Goal: Task Accomplishment & Management: Manage account settings

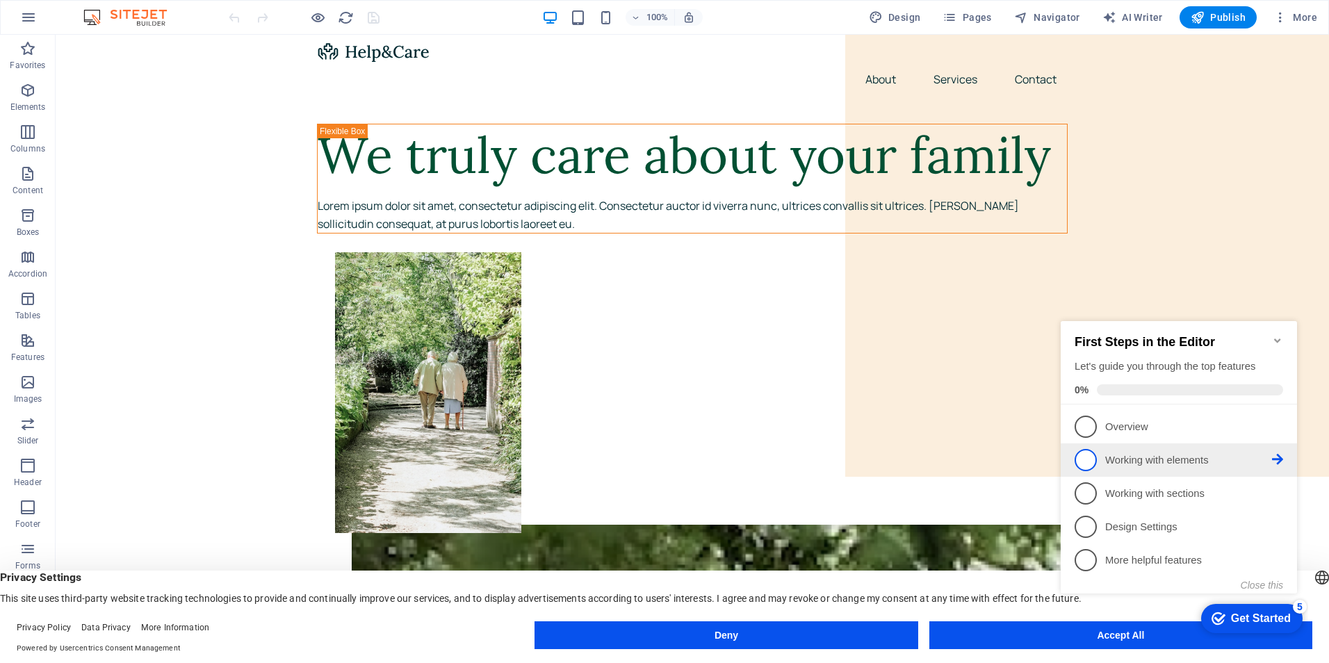
click at [1165, 466] on link "2 Working with elements - incomplete" at bounding box center [1179, 460] width 209 height 22
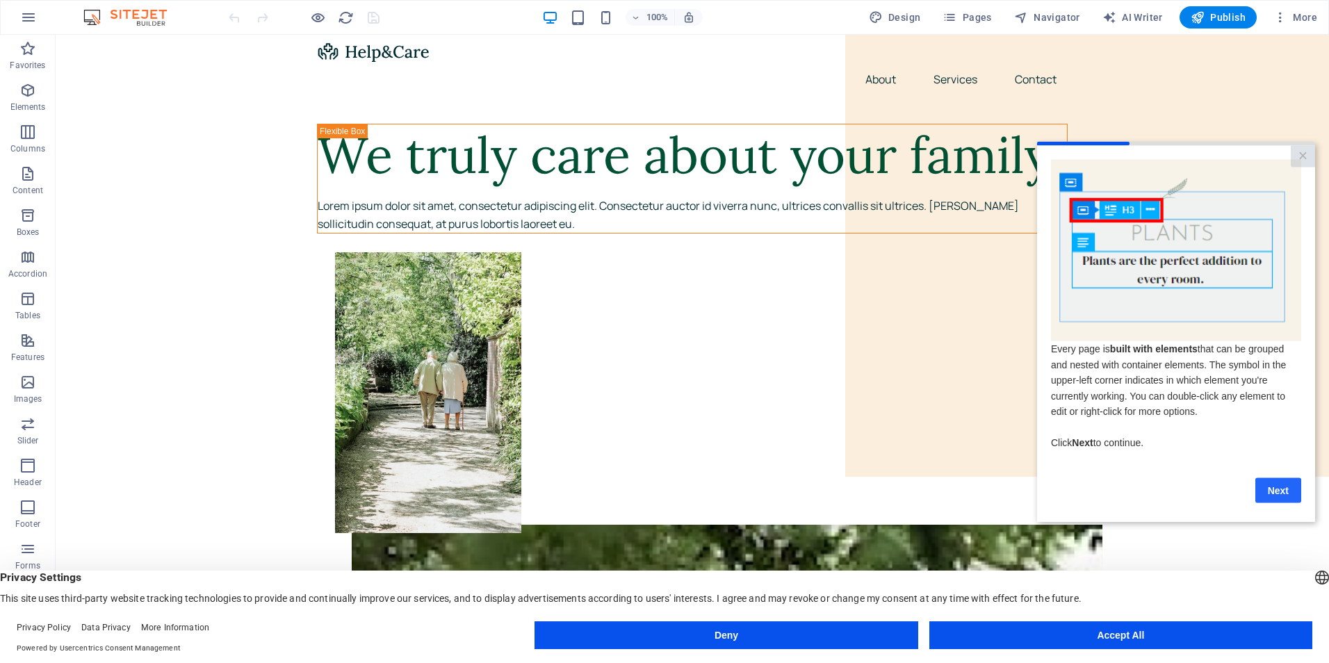
click at [1289, 496] on link "Next" at bounding box center [1278, 490] width 46 height 25
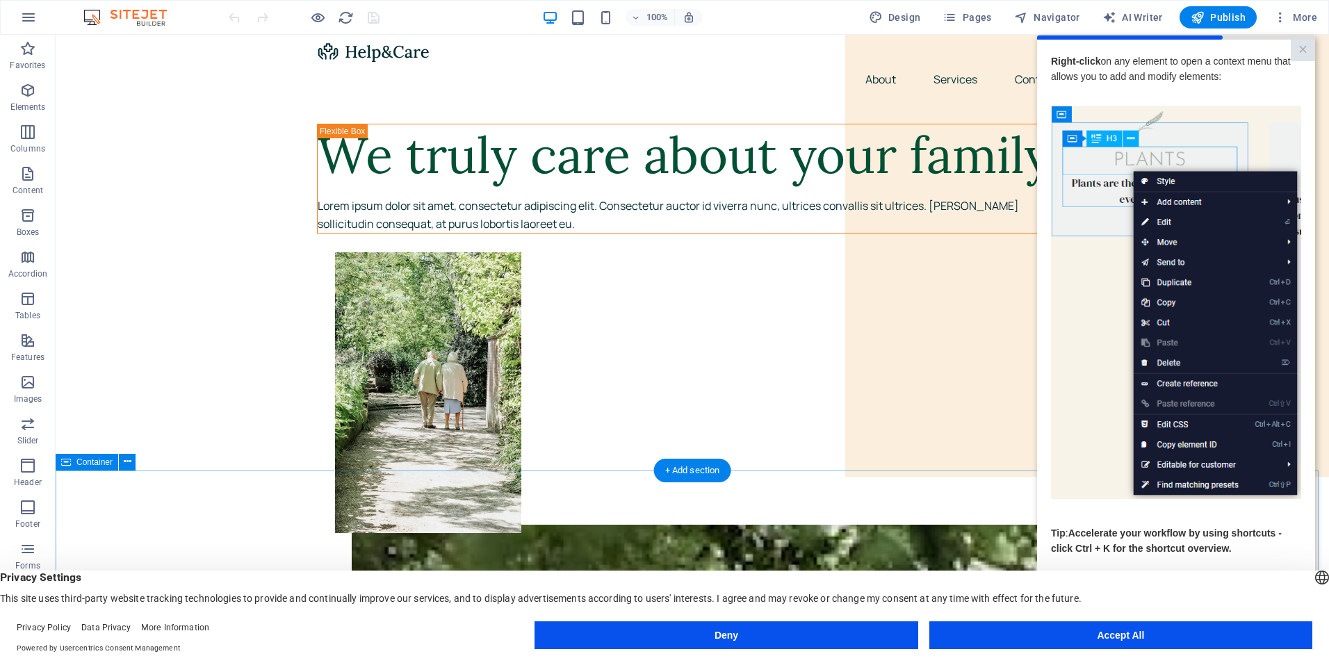
click at [1301, 44] on link "×" at bounding box center [1303, 51] width 24 height 22
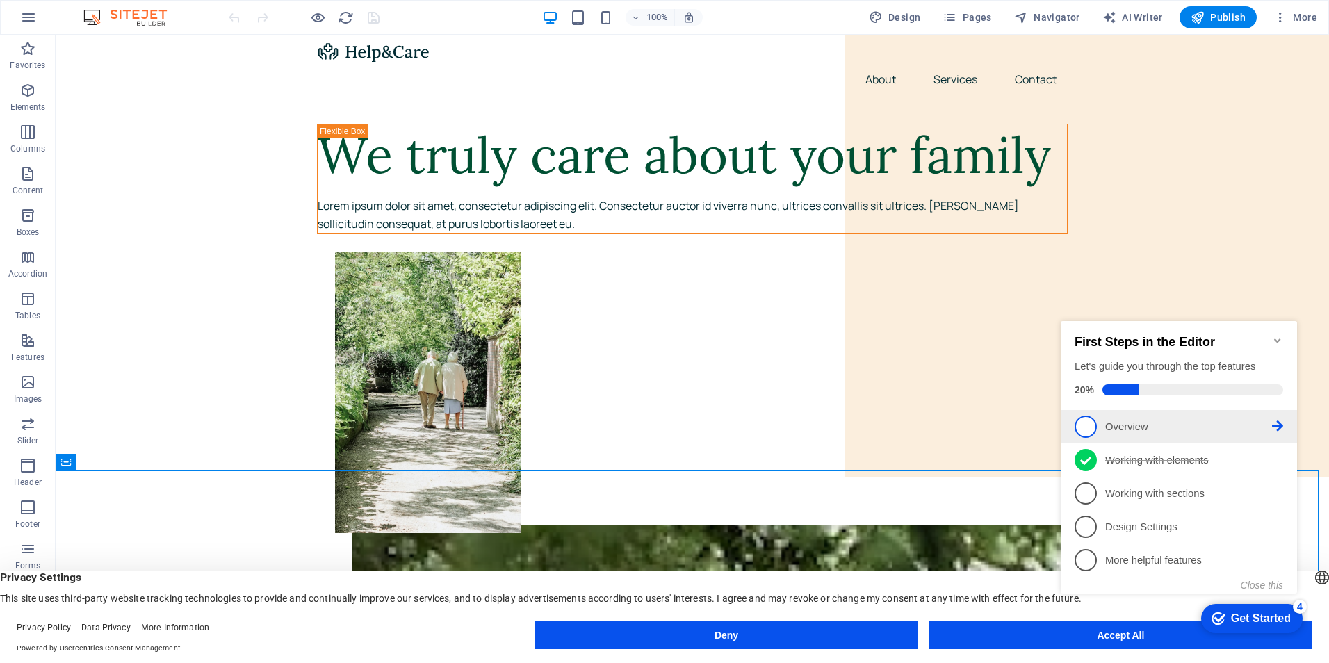
click at [1117, 428] on p "Overview - incomplete" at bounding box center [1188, 427] width 167 height 15
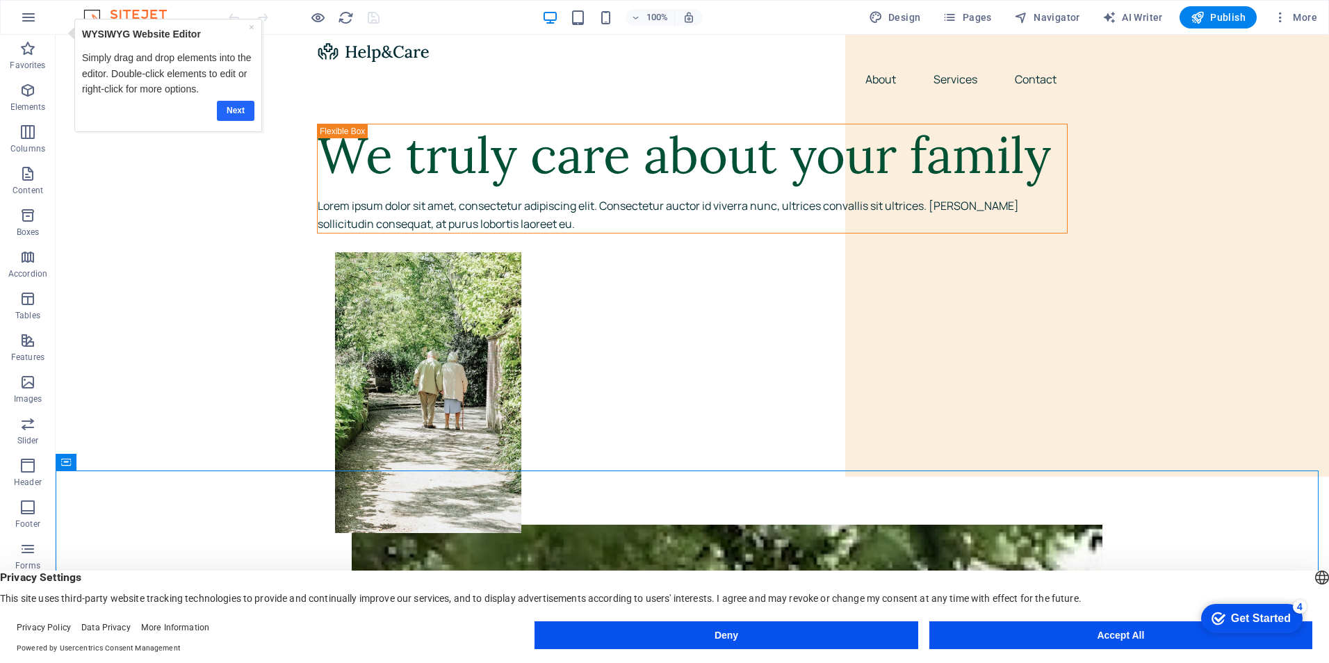
click at [227, 113] on link "Next" at bounding box center [235, 111] width 38 height 20
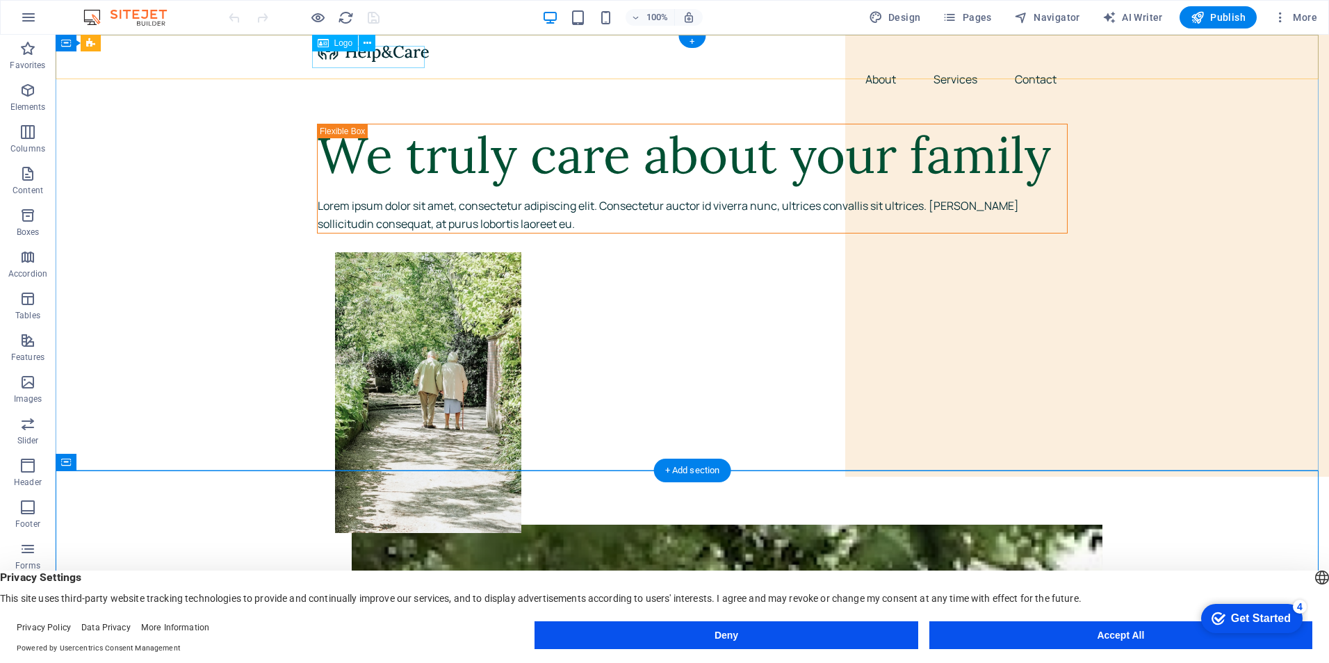
click at [365, 60] on div at bounding box center [692, 51] width 751 height 22
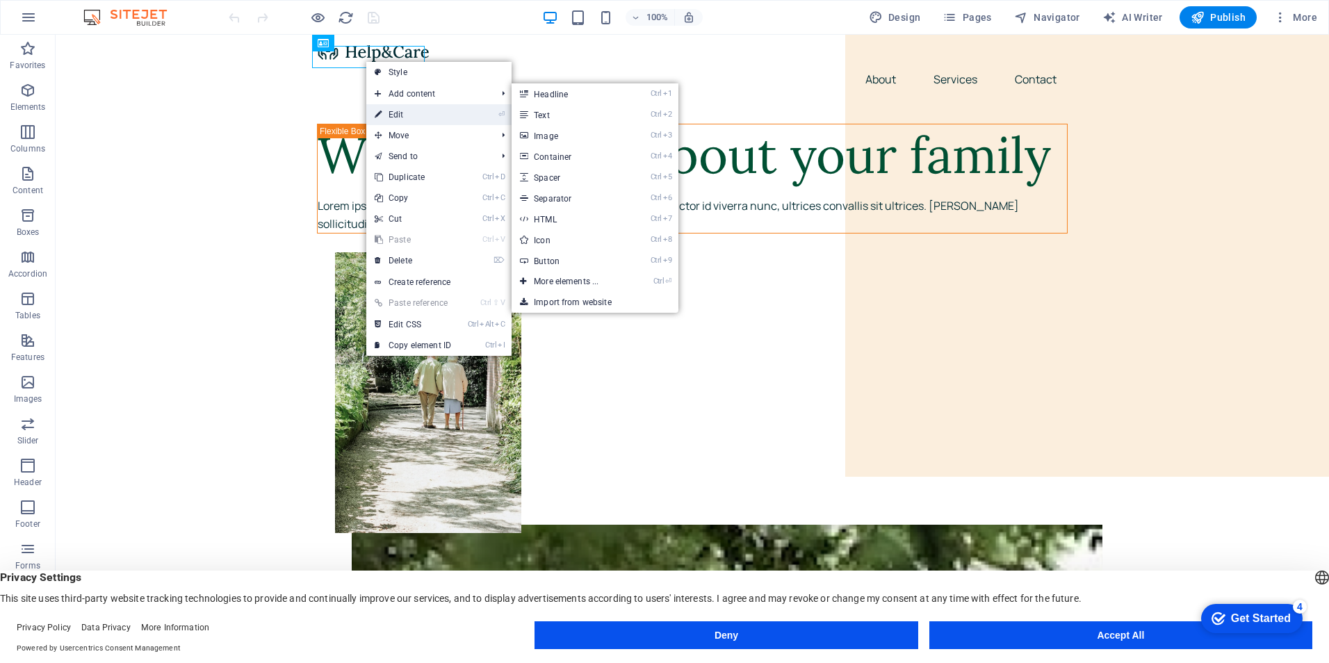
click at [387, 112] on link "⏎ Edit" at bounding box center [412, 114] width 93 height 21
select select "px"
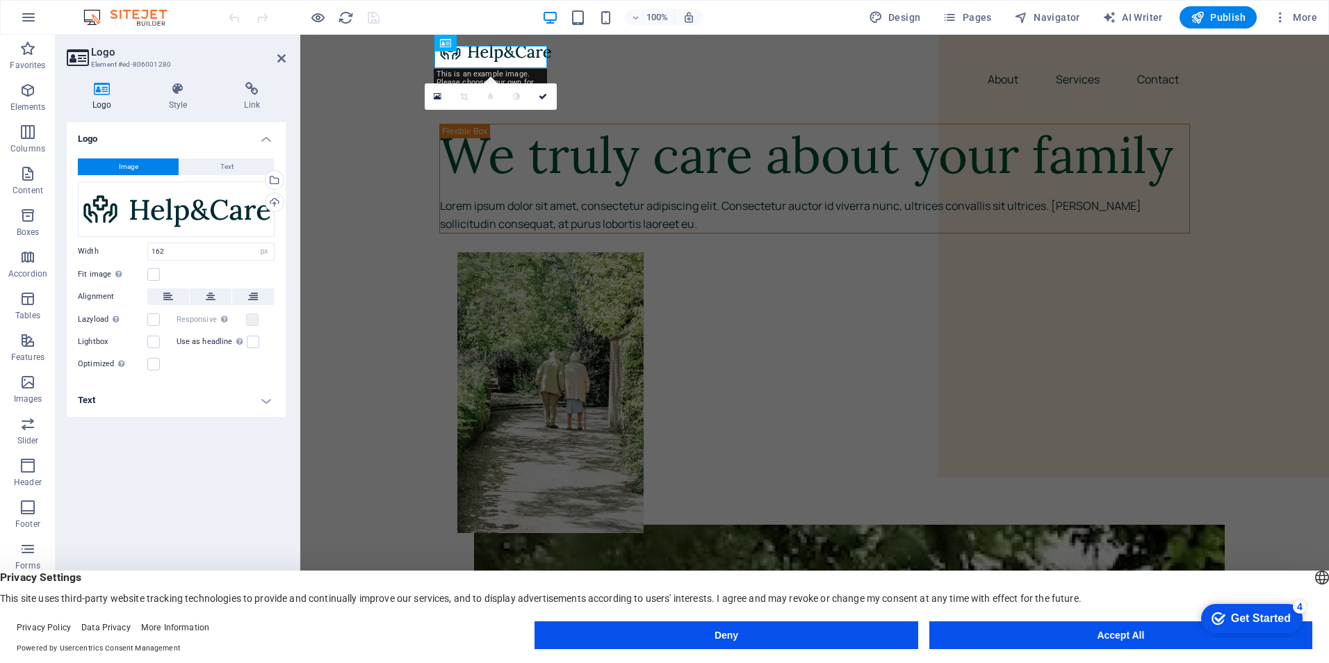
click at [159, 168] on button "Image" at bounding box center [128, 166] width 101 height 17
click at [276, 179] on div "Select files from the file manager, stock photos, or upload file(s)" at bounding box center [273, 181] width 21 height 21
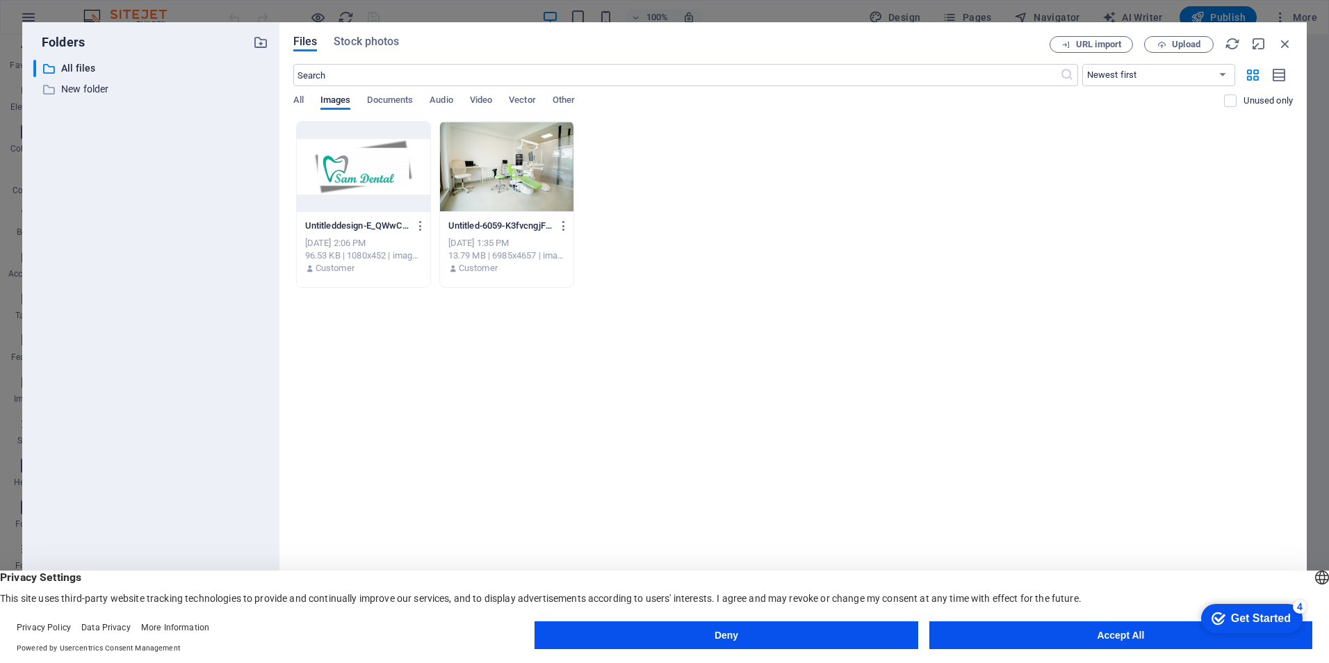
click at [369, 178] on div at bounding box center [363, 167] width 133 height 90
click at [369, 178] on div "1" at bounding box center [363, 167] width 133 height 90
click at [1189, 41] on span "Upload" at bounding box center [1186, 44] width 29 height 8
click at [1189, 44] on span "Upload" at bounding box center [1186, 44] width 29 height 8
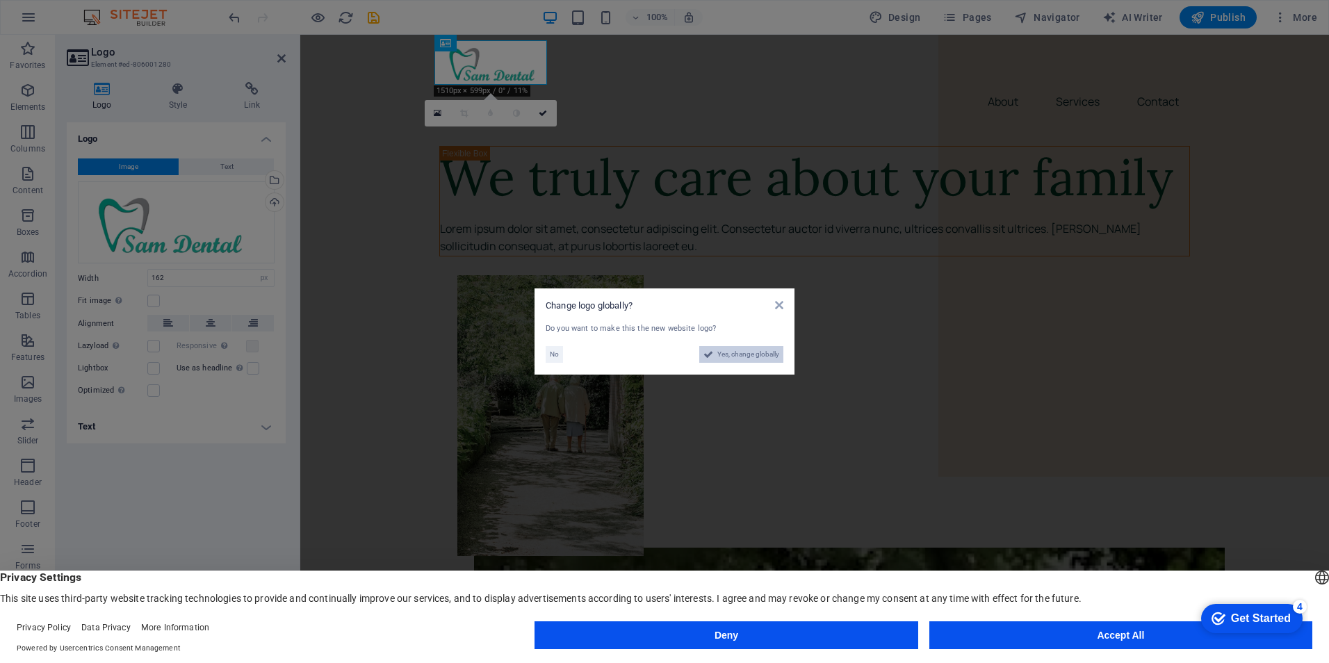
click at [733, 357] on span "Yes, change globally" at bounding box center [748, 354] width 62 height 17
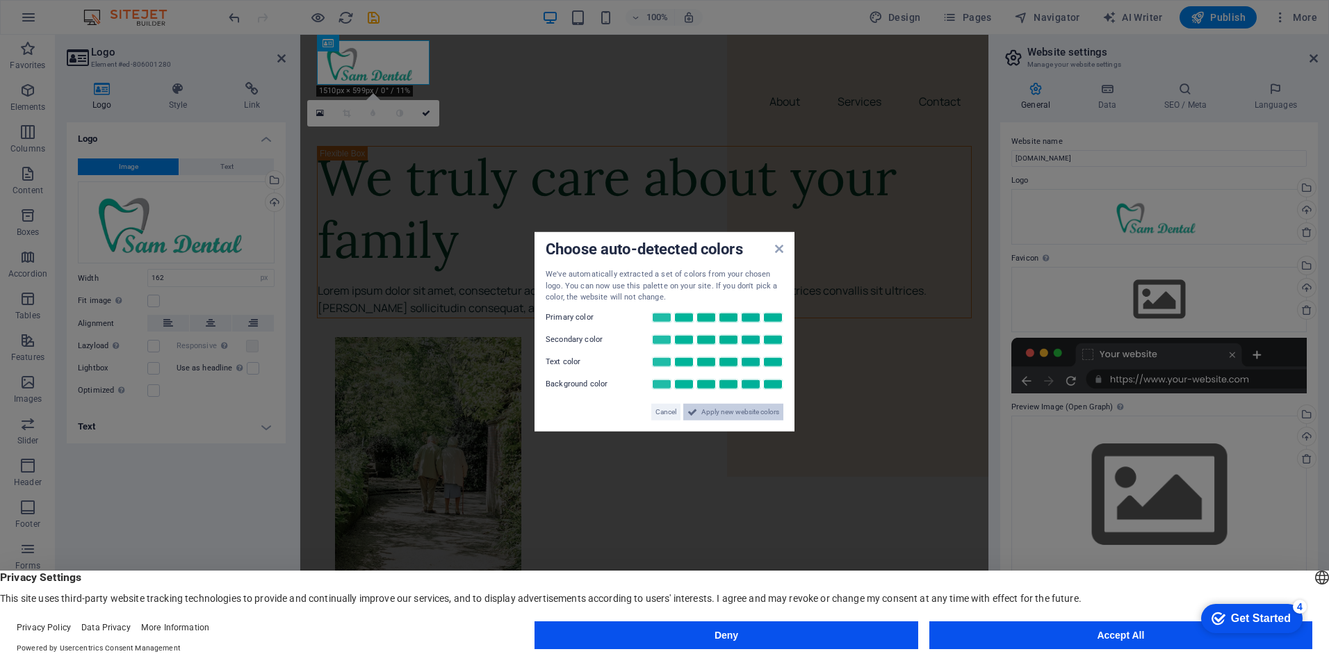
click at [698, 409] on button "Apply new website colors" at bounding box center [733, 411] width 100 height 17
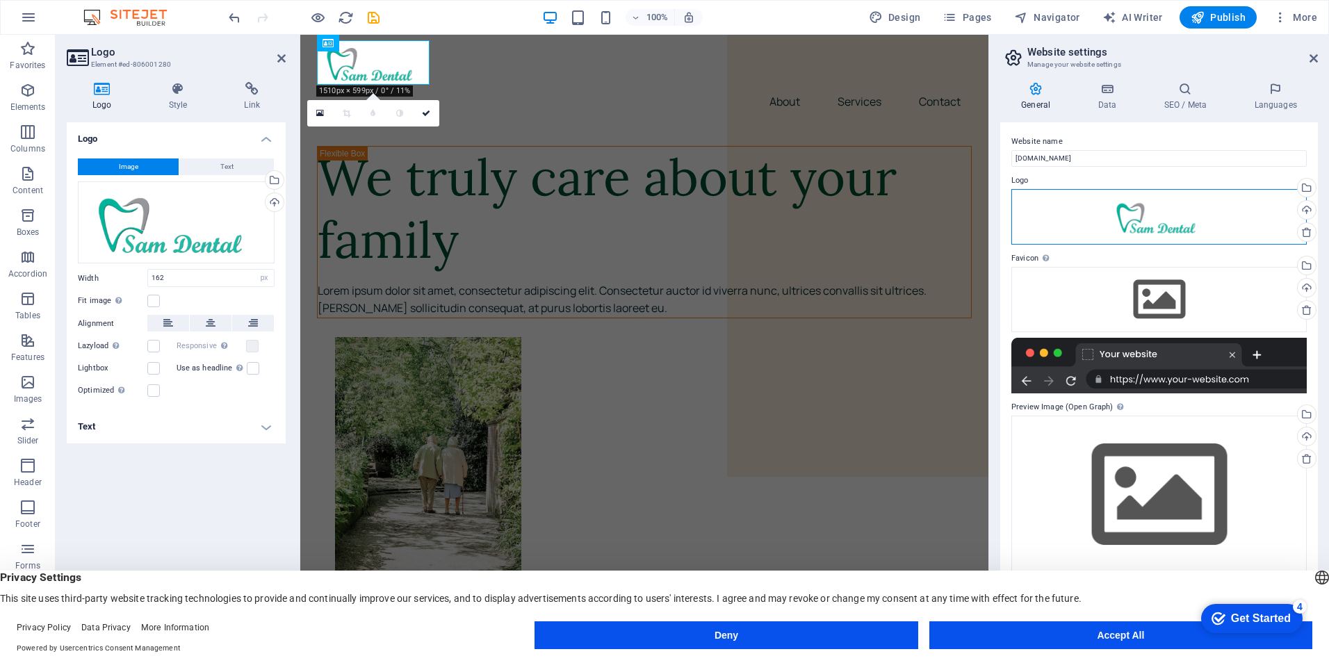
click at [1140, 230] on div "Drag files here, click to choose files or select files from Files or our free s…" at bounding box center [1158, 217] width 295 height 56
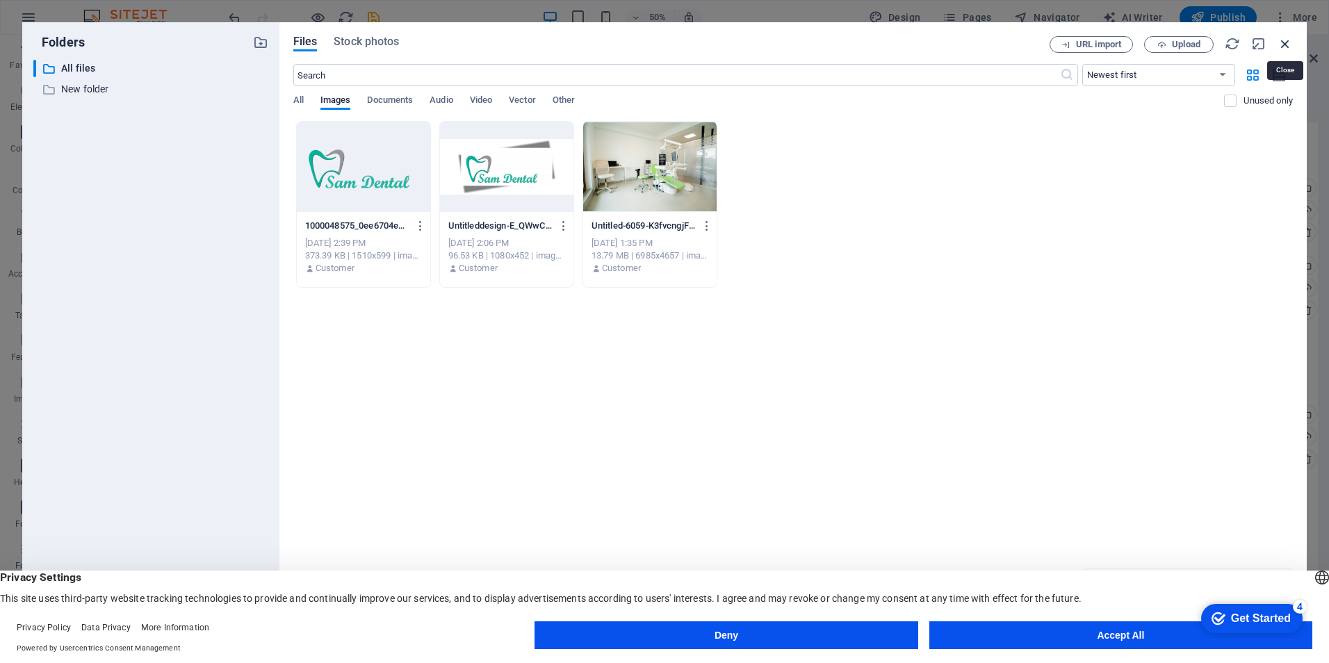
click at [1285, 45] on icon "button" at bounding box center [1285, 43] width 15 height 15
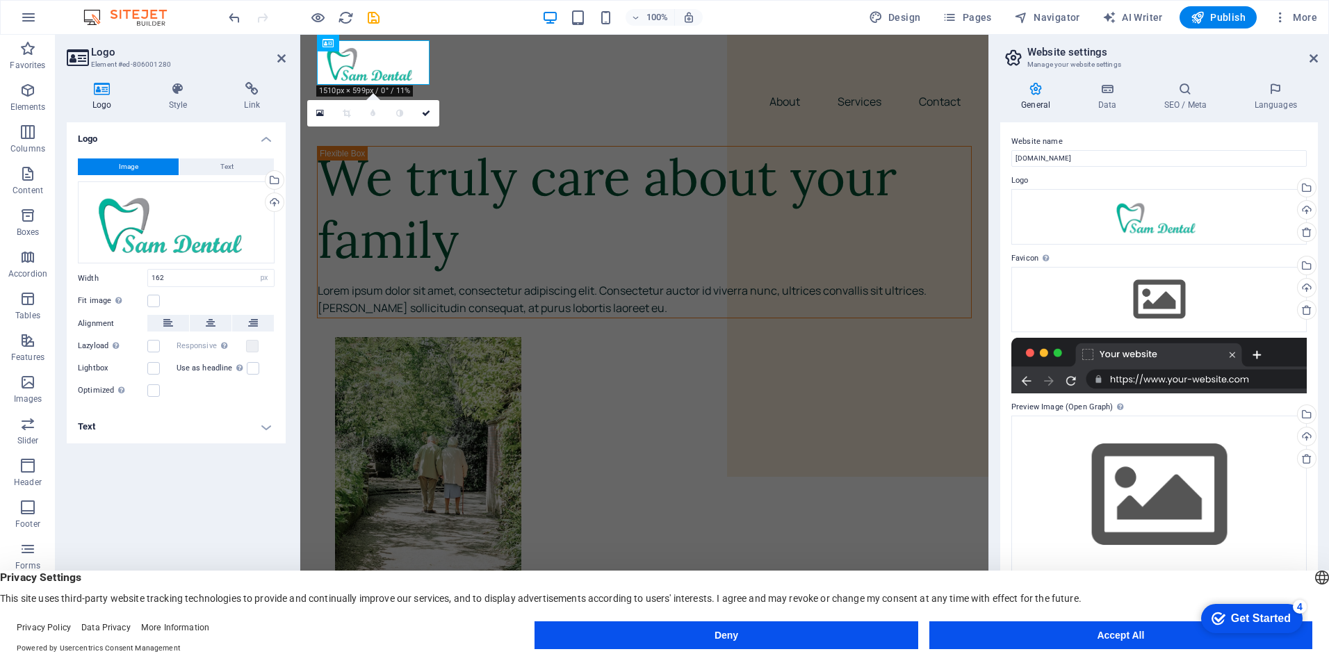
click at [996, 213] on div "General Data SEO / Meta Languages Website name [DOMAIN_NAME] Logo Drag files he…" at bounding box center [1159, 356] width 340 height 570
click at [429, 112] on icon at bounding box center [426, 113] width 8 height 8
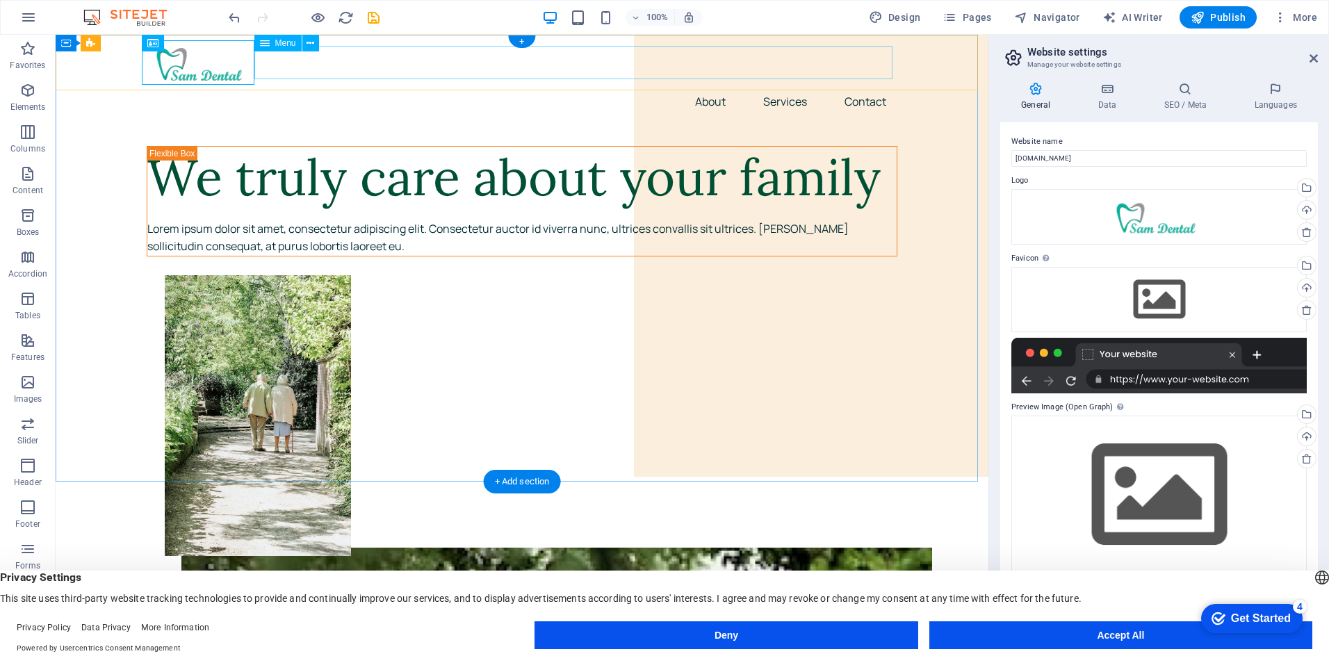
click at [703, 85] on nav "About Services Contact" at bounding box center [522, 101] width 751 height 33
click at [706, 85] on nav "About Services Contact" at bounding box center [522, 101] width 751 height 33
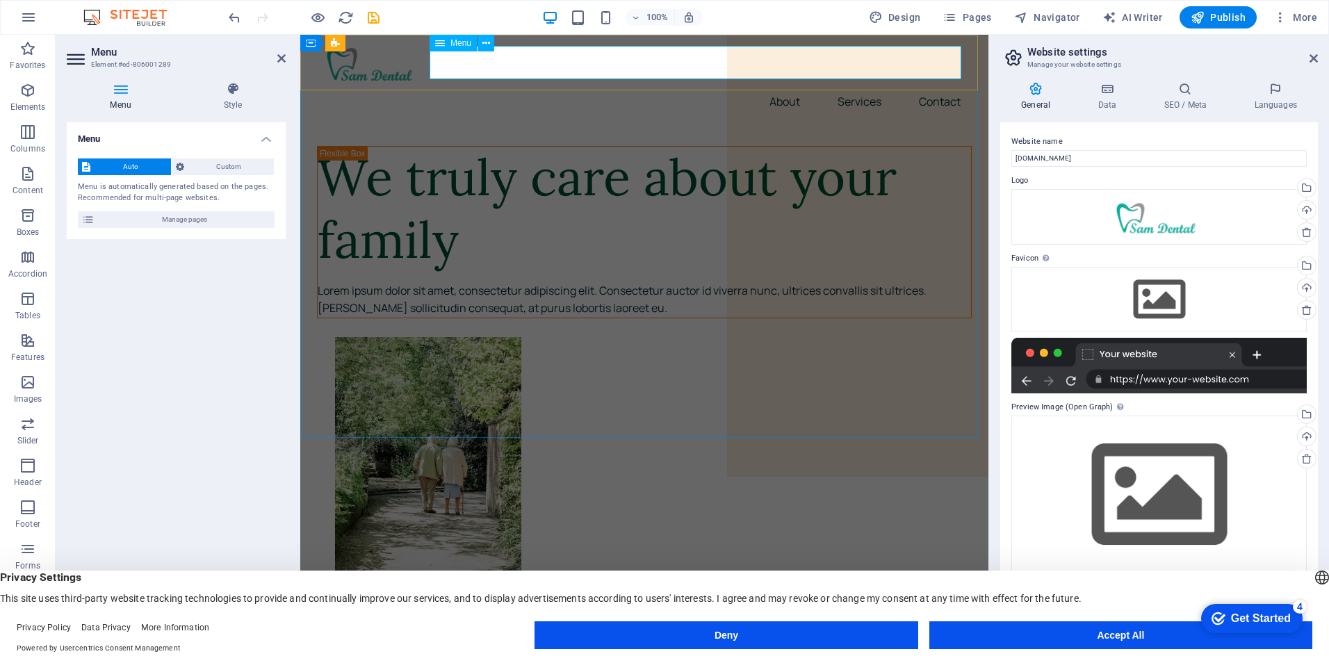
click at [459, 44] on span "Menu" at bounding box center [460, 43] width 21 height 8
click at [440, 45] on icon at bounding box center [440, 43] width 10 height 17
click at [487, 45] on icon at bounding box center [486, 43] width 8 height 15
click at [862, 85] on nav "About Services Contact" at bounding box center [644, 101] width 655 height 33
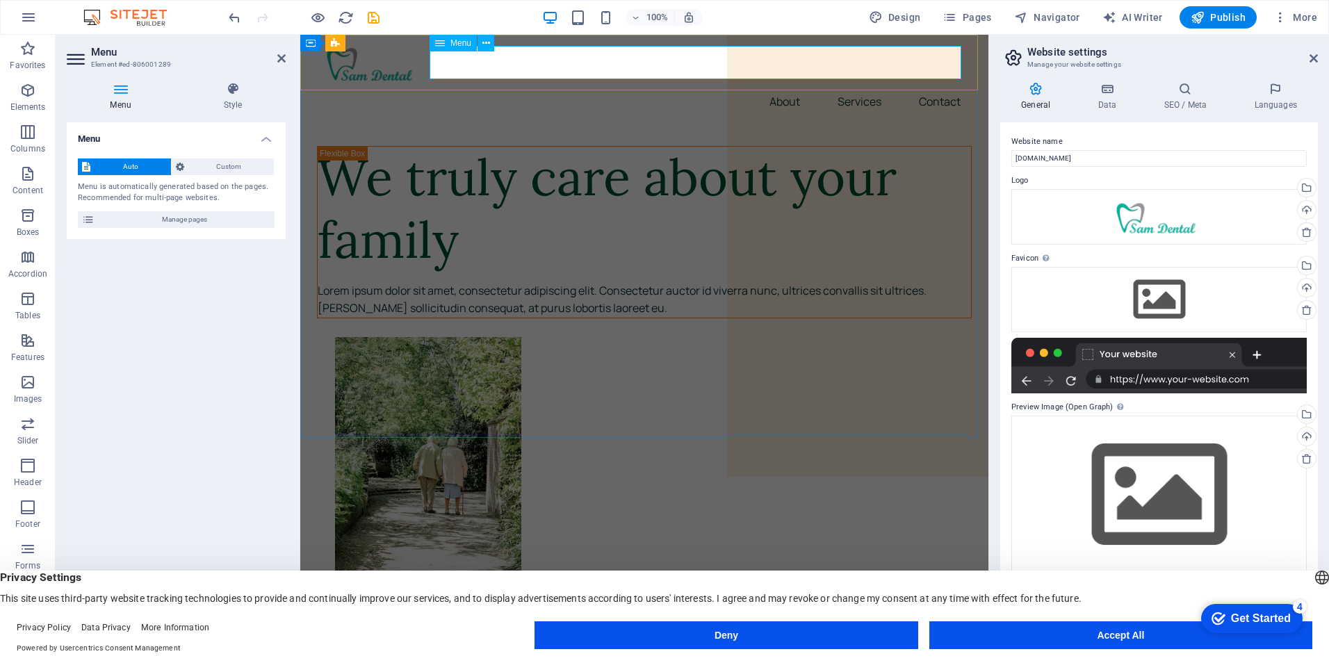
click at [862, 85] on nav "About Services Contact" at bounding box center [644, 101] width 655 height 33
click at [767, 85] on nav "About Services Contact" at bounding box center [644, 101] width 655 height 33
click at [219, 165] on span "Custom" at bounding box center [229, 166] width 82 height 17
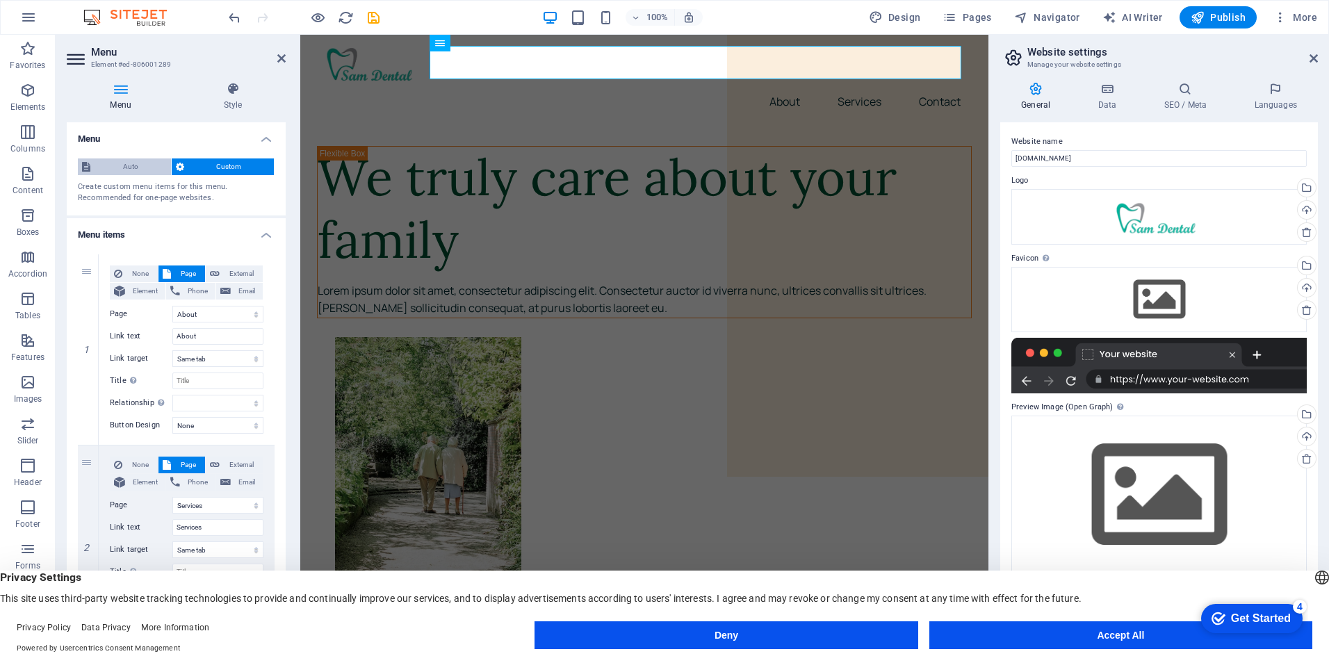
click at [122, 167] on span "Auto" at bounding box center [131, 166] width 72 height 17
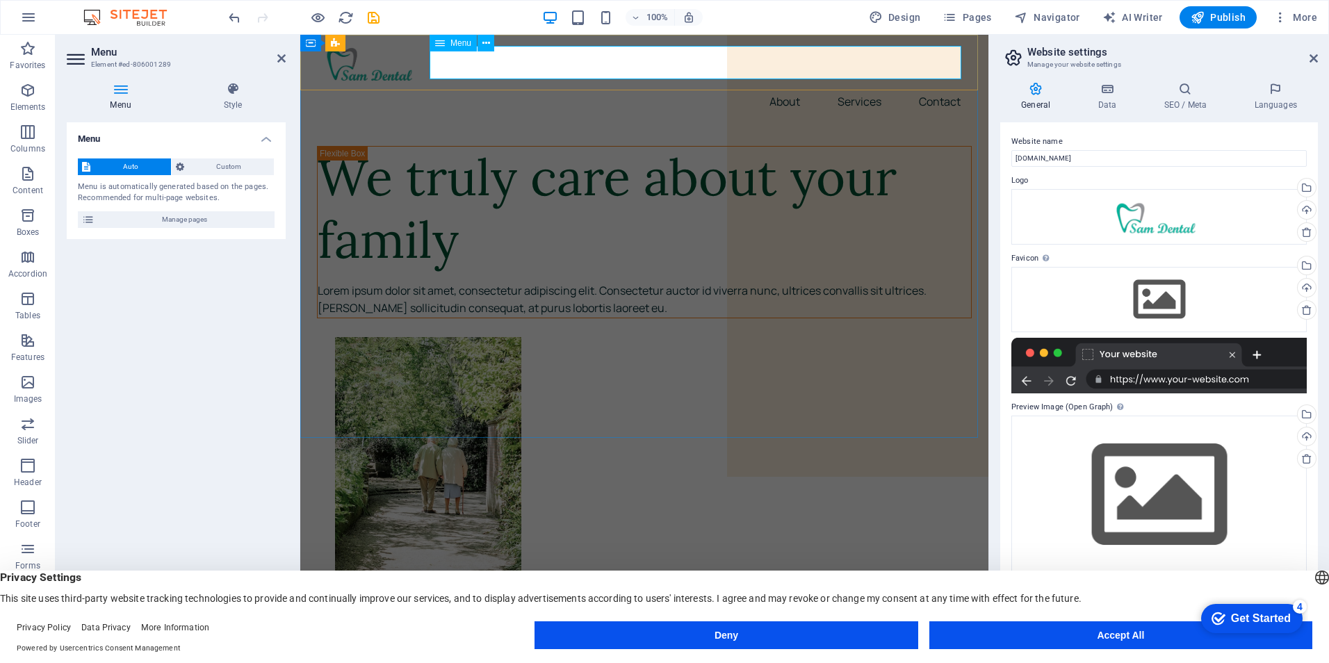
click at [861, 85] on nav "About Services Contact" at bounding box center [644, 101] width 655 height 33
click at [485, 44] on icon at bounding box center [486, 43] width 8 height 15
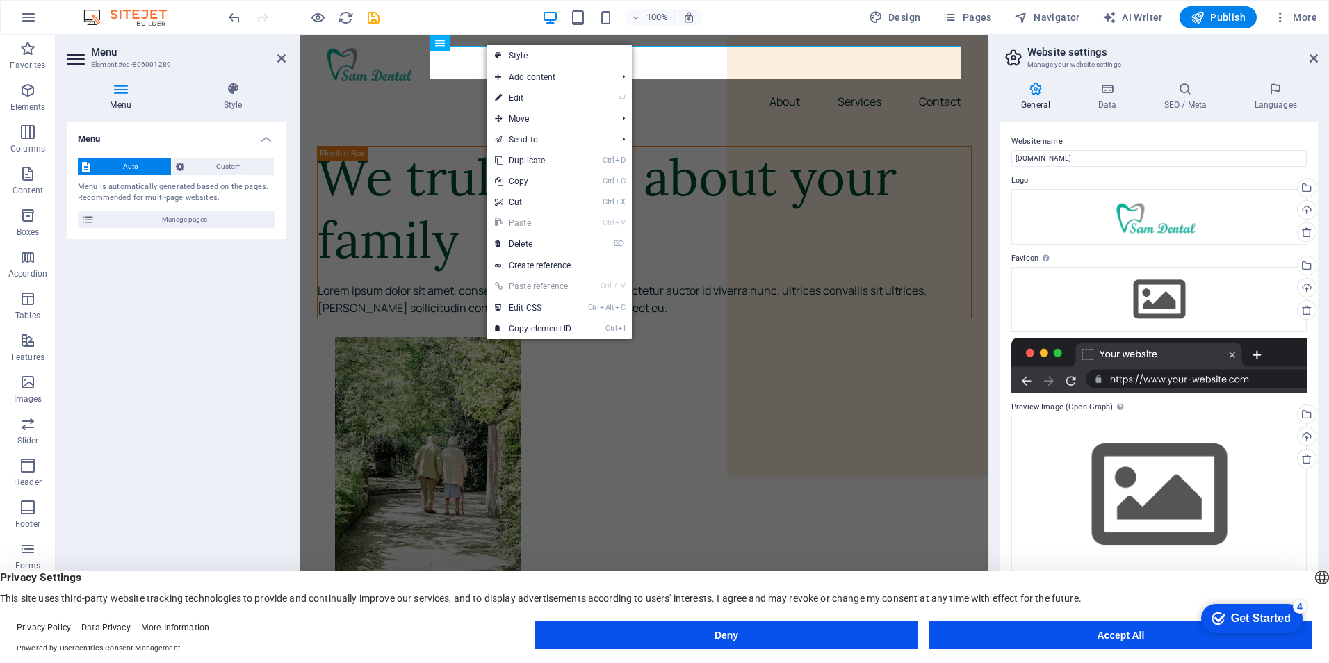
click at [220, 418] on div "Menu Auto Custom Menu is automatically generated based on the pages. Recommende…" at bounding box center [176, 375] width 219 height 507
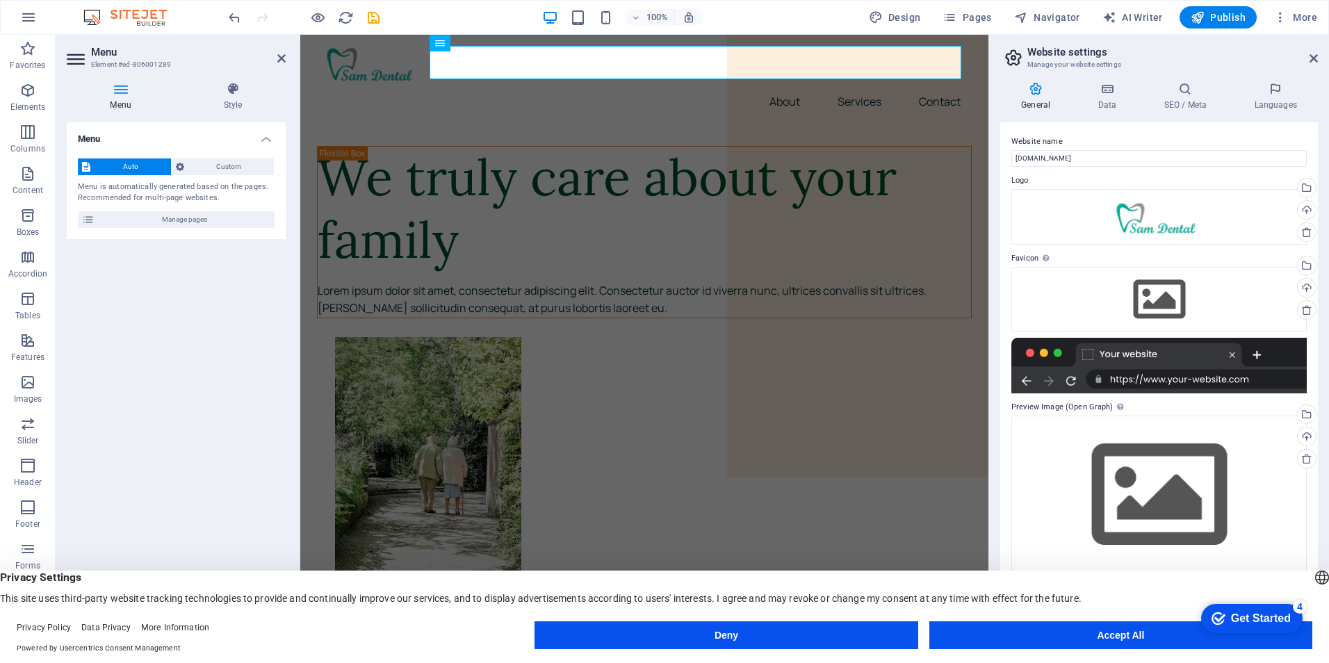
click at [993, 432] on div "General Data SEO / Meta Languages Website name [DOMAIN_NAME] Logo Drag files he…" at bounding box center [1159, 356] width 340 height 570
drag, startPoint x: 1002, startPoint y: 218, endPoint x: 678, endPoint y: 154, distance: 330.3
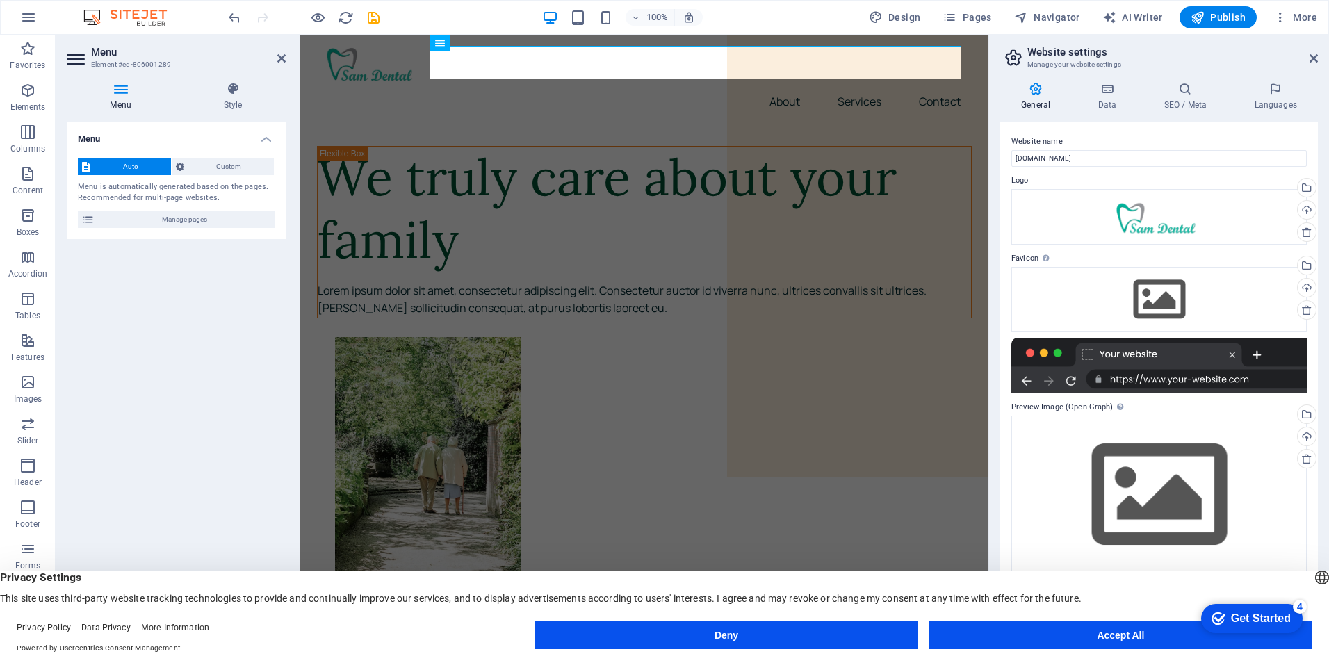
click at [1002, 218] on div "Website name [DOMAIN_NAME] Logo Drag files here, click to choose files or selec…" at bounding box center [1159, 375] width 318 height 507
click at [372, 42] on icon at bounding box center [372, 43] width 8 height 15
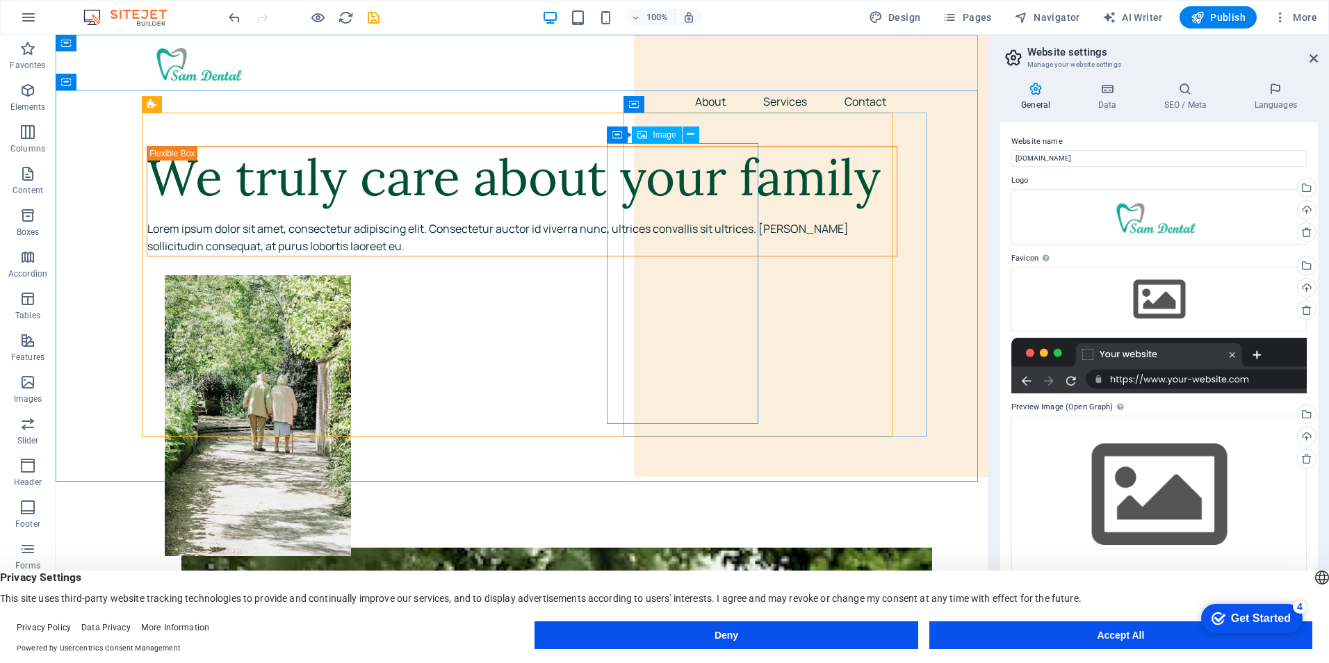
click at [0, 0] on div "Image" at bounding box center [0, 0] width 0 height 0
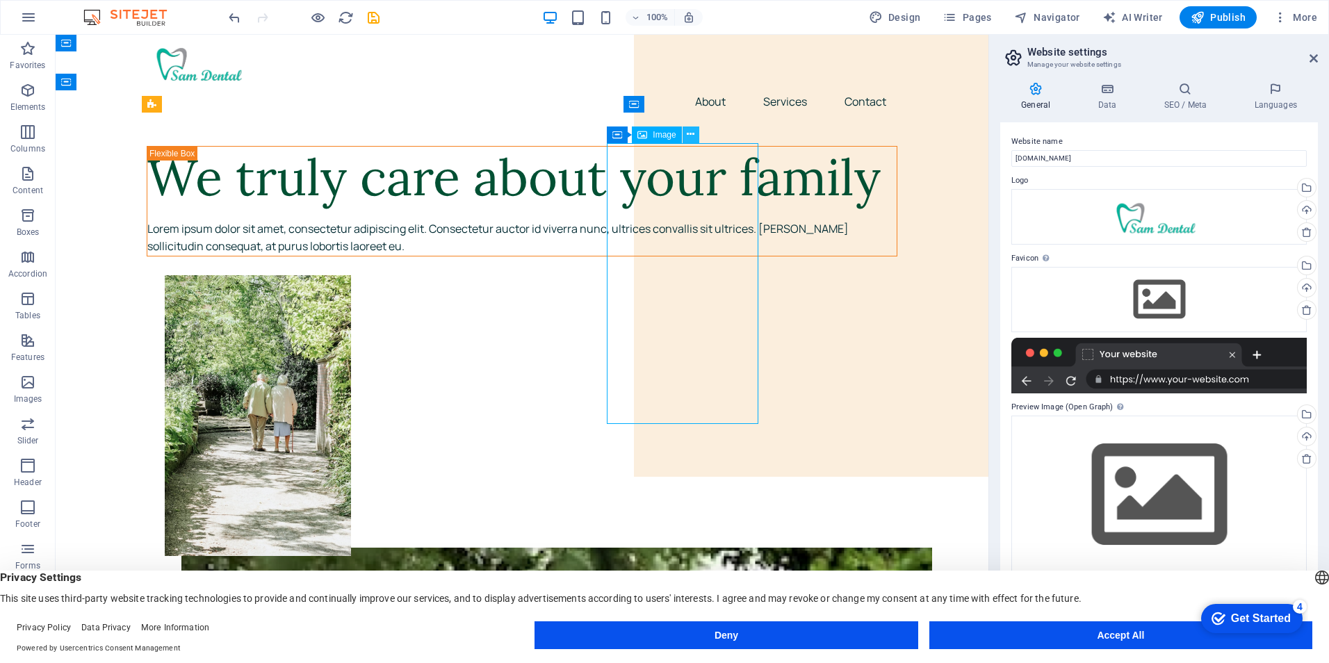
click at [692, 136] on icon at bounding box center [691, 134] width 8 height 15
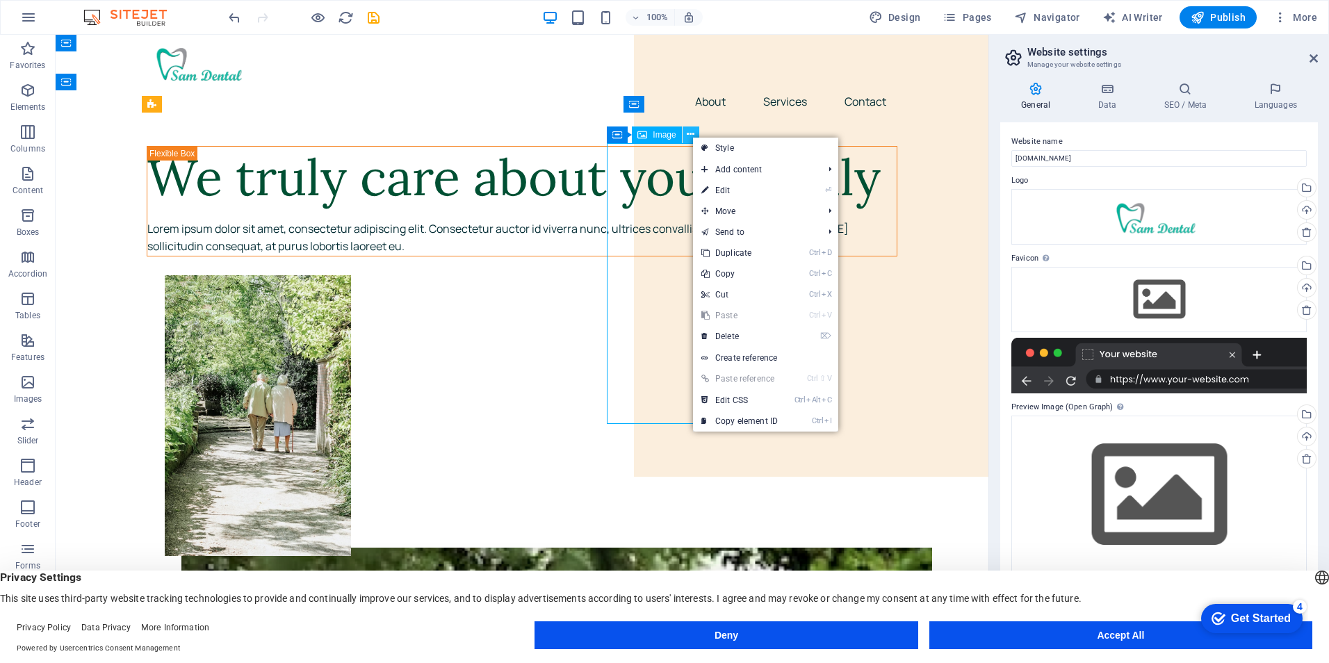
click at [692, 136] on icon at bounding box center [691, 134] width 8 height 15
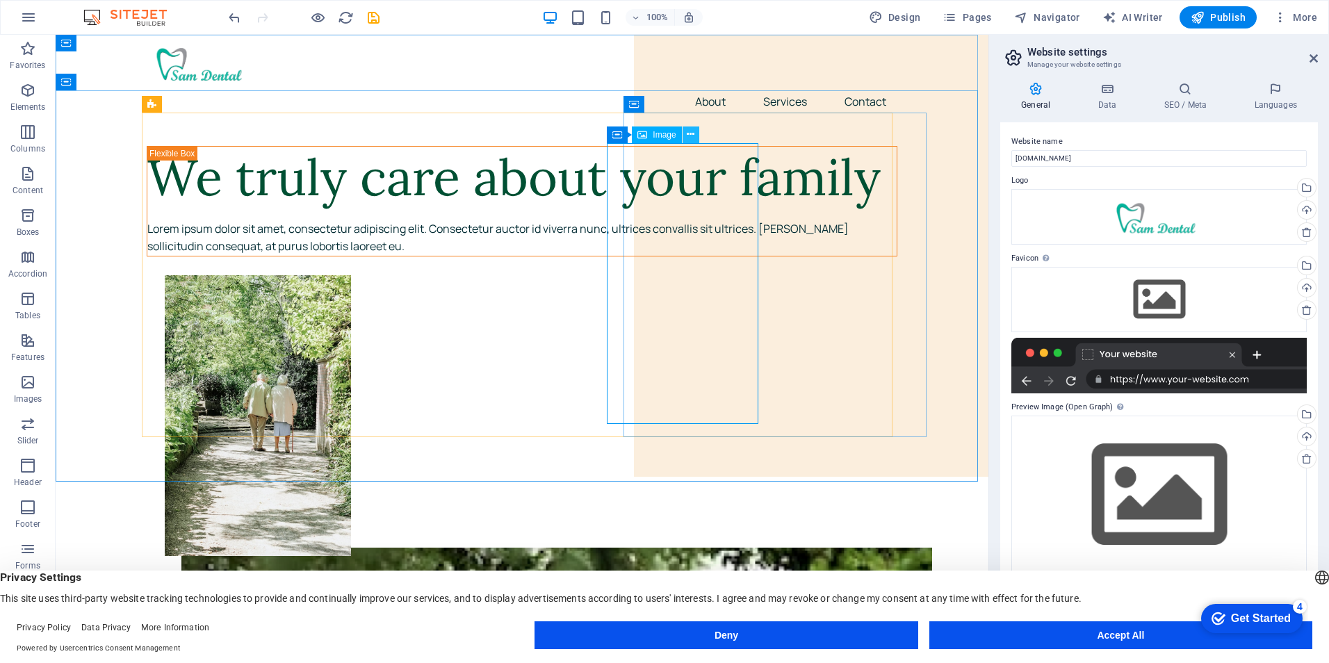
click at [687, 136] on icon at bounding box center [691, 134] width 8 height 15
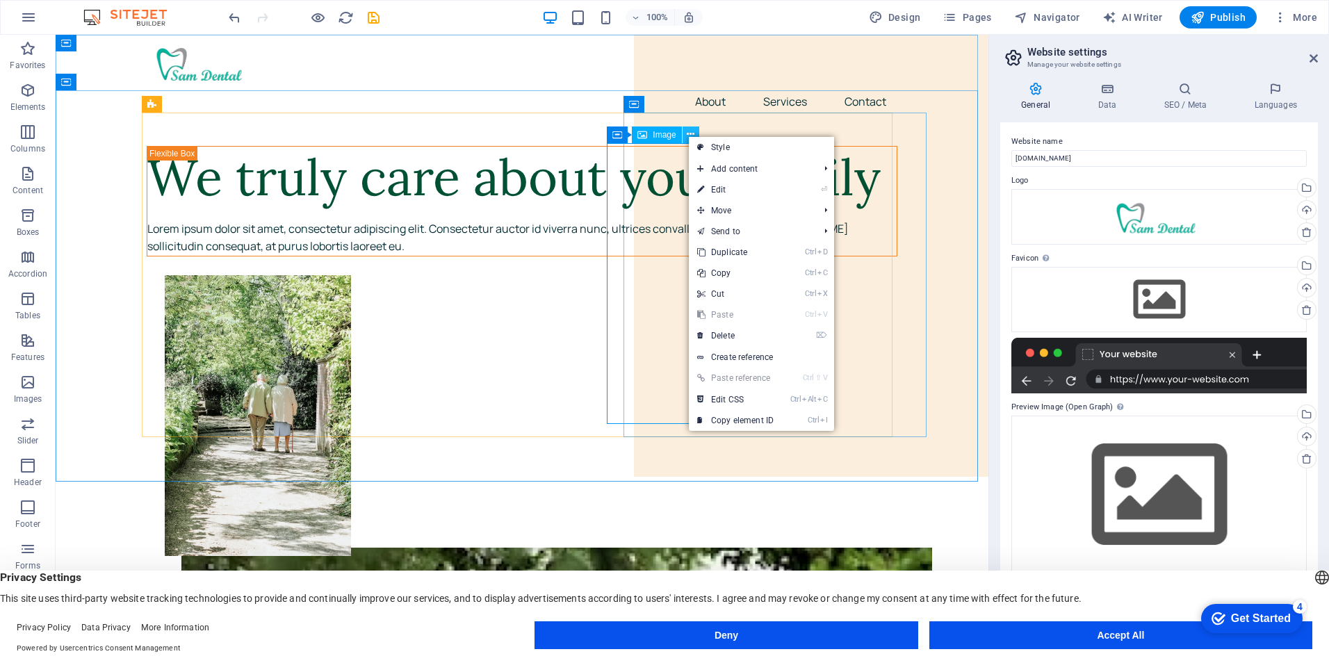
click at [687, 136] on icon at bounding box center [691, 134] width 8 height 15
click at [714, 334] on link "⌦ Delete" at bounding box center [735, 335] width 93 height 21
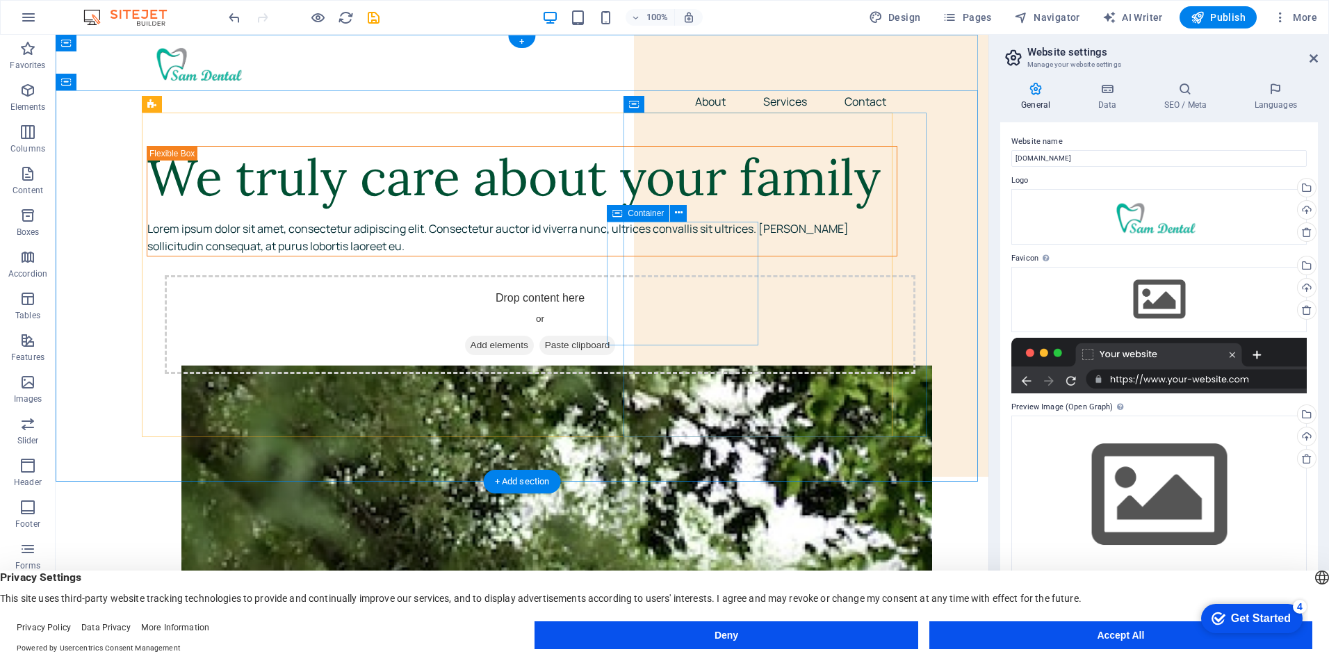
click at [534, 336] on span "Add elements" at bounding box center [499, 345] width 69 height 19
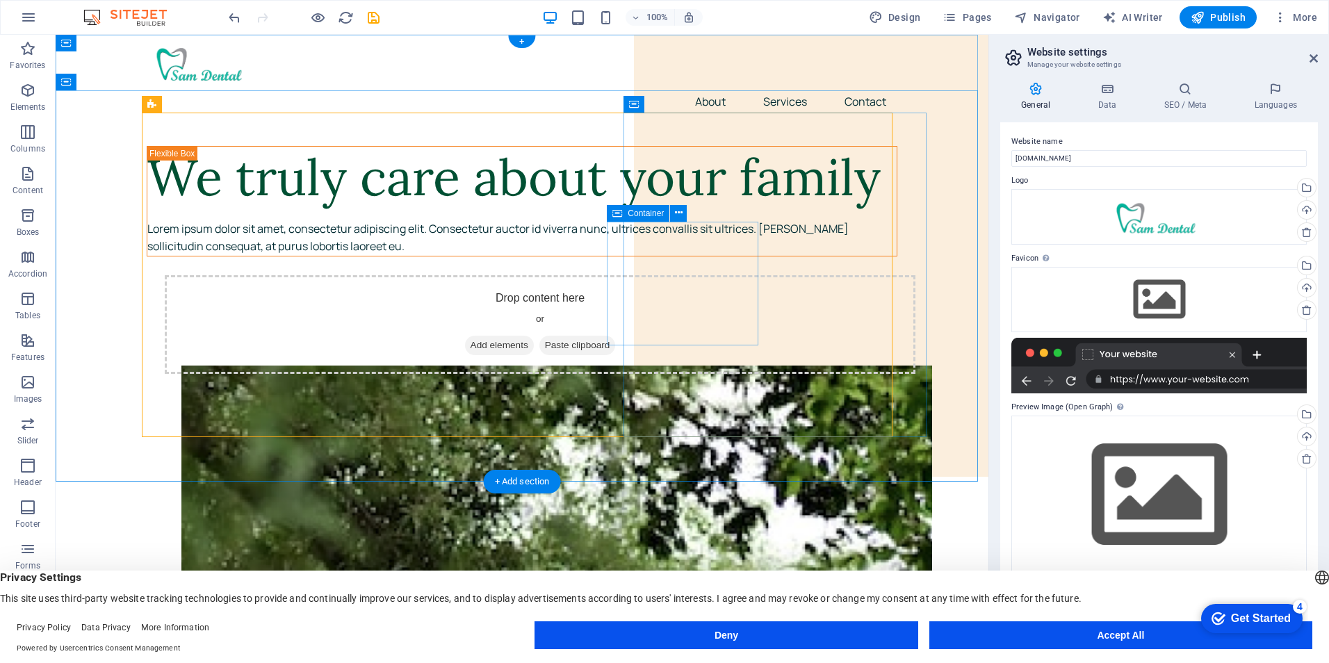
click at [534, 336] on span "Add elements" at bounding box center [499, 345] width 69 height 19
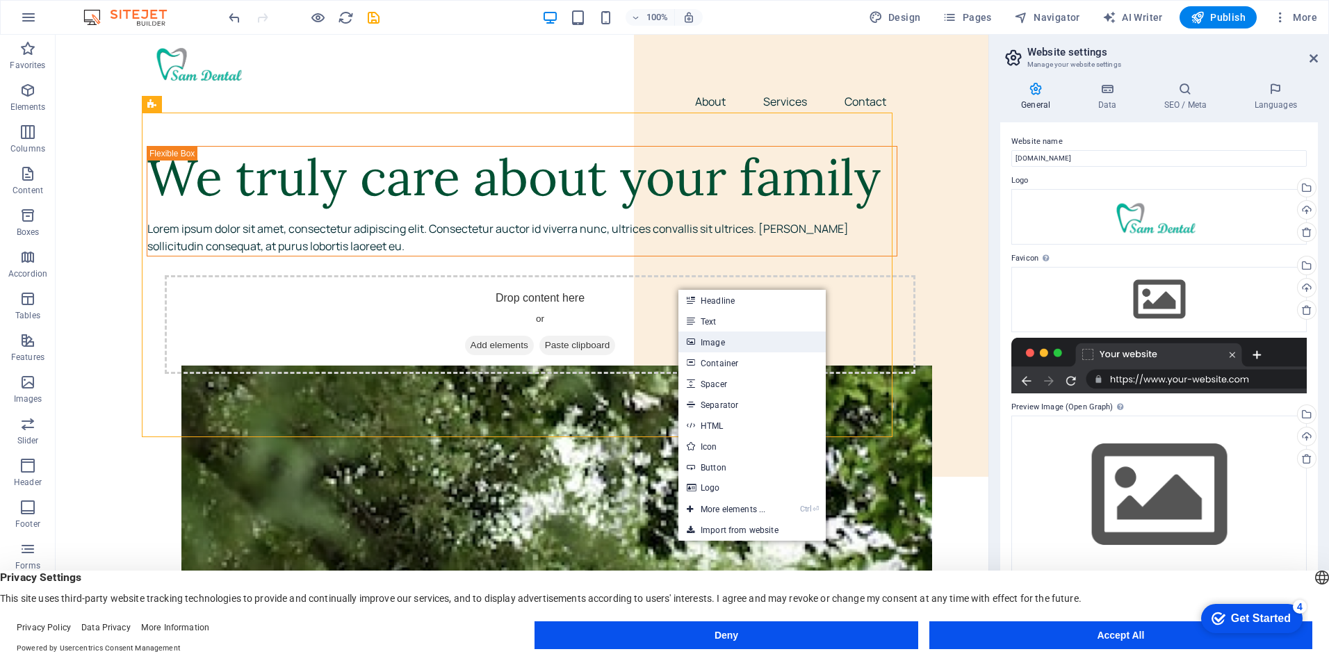
click at [708, 341] on link "Image" at bounding box center [751, 342] width 147 height 21
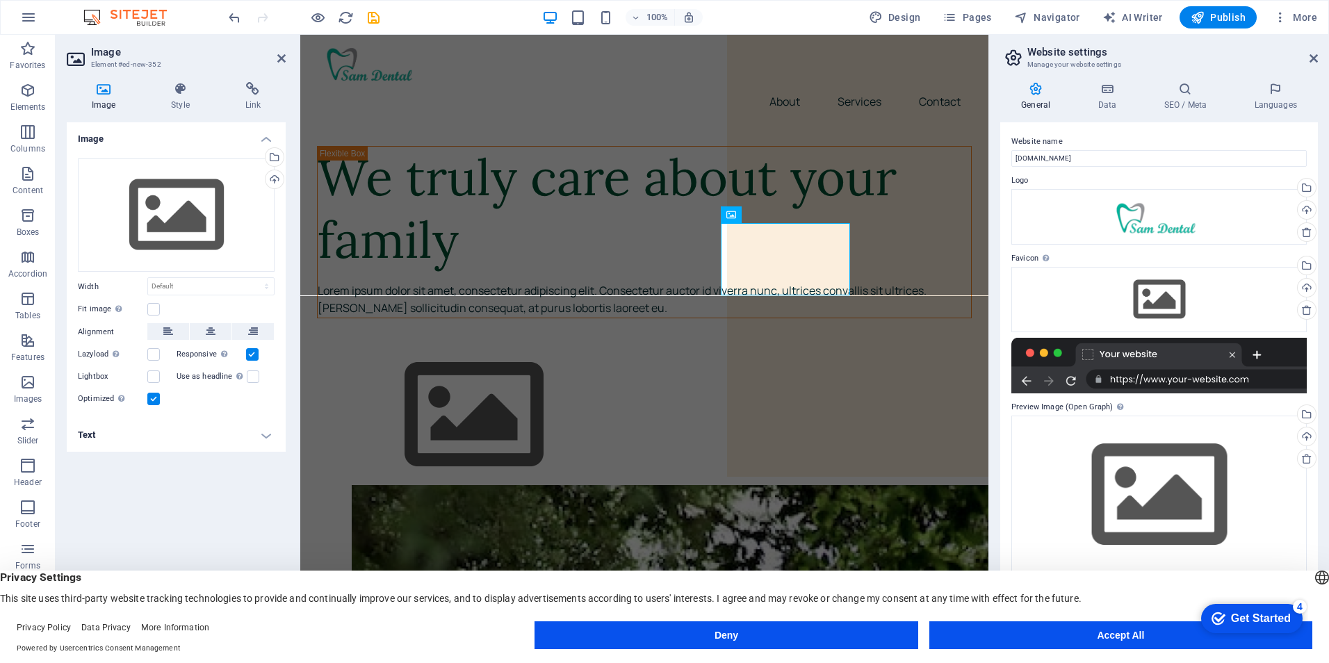
click at [102, 105] on h4 "Image" at bounding box center [106, 96] width 79 height 29
click at [151, 210] on div "Drag files here, click to choose files or select files from Files or our free s…" at bounding box center [176, 215] width 197 height 114
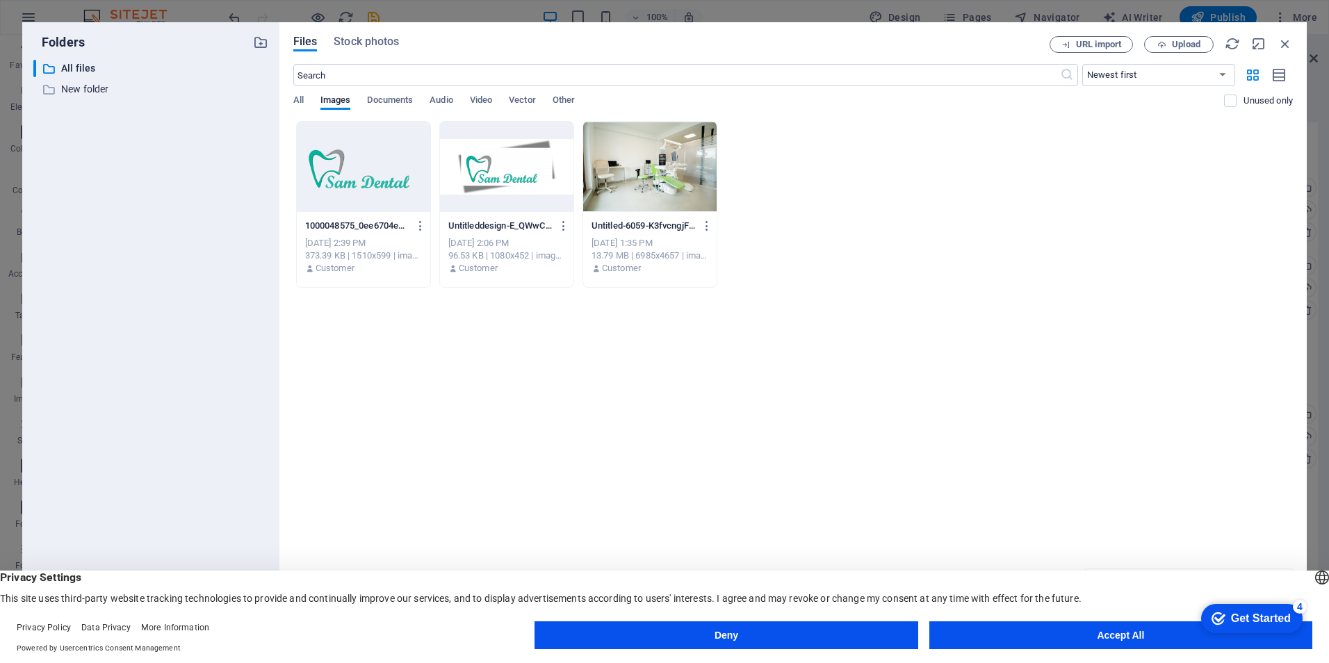
click at [151, 210] on div "​ All files All files ​ New folder New folder" at bounding box center [150, 345] width 235 height 570
click at [1191, 47] on span "Upload" at bounding box center [1186, 44] width 29 height 8
click at [0, 0] on button "Accept All" at bounding box center [0, 0] width 0 height 0
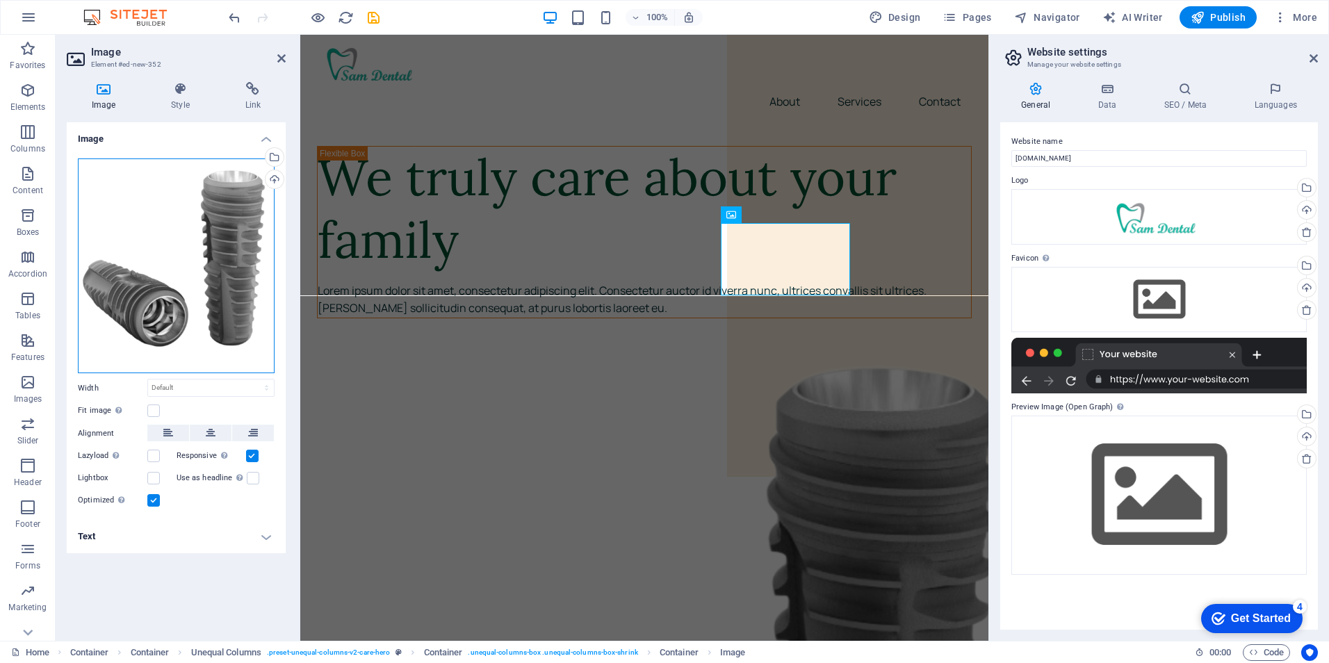
click at [241, 310] on div "Drag files here, click to choose files or select files from Files or our free s…" at bounding box center [176, 265] width 197 height 215
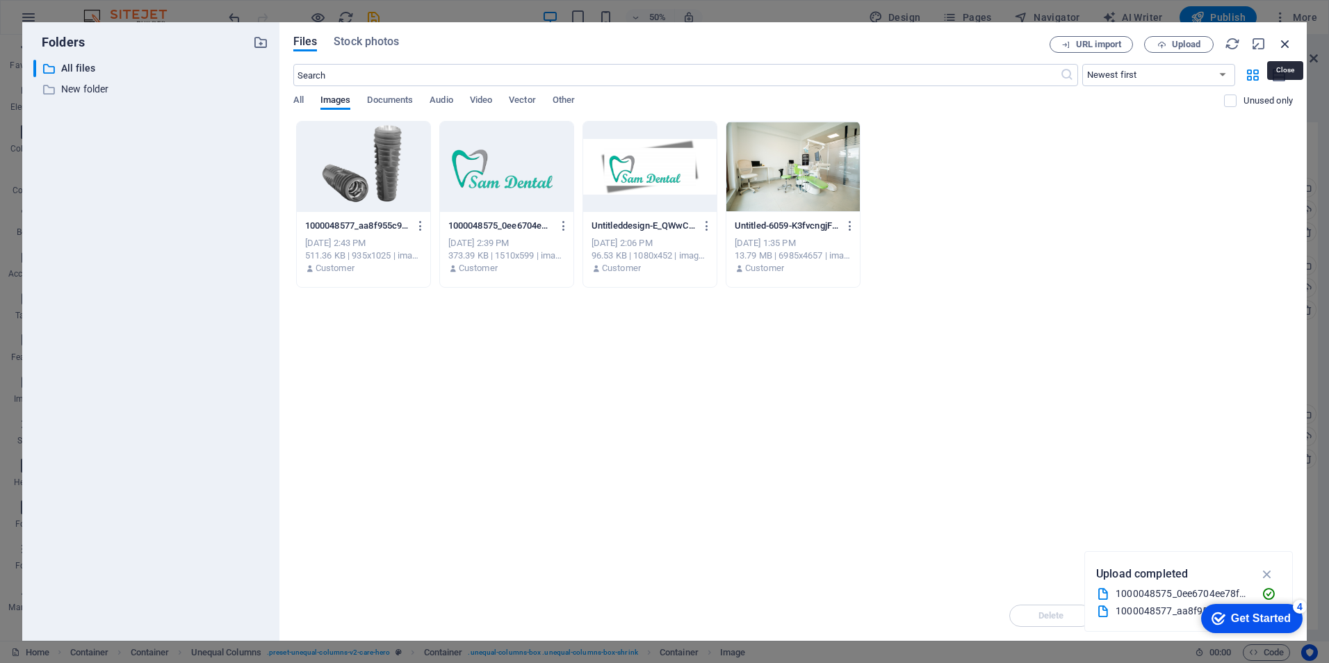
click at [1285, 41] on icon "button" at bounding box center [1285, 43] width 15 height 15
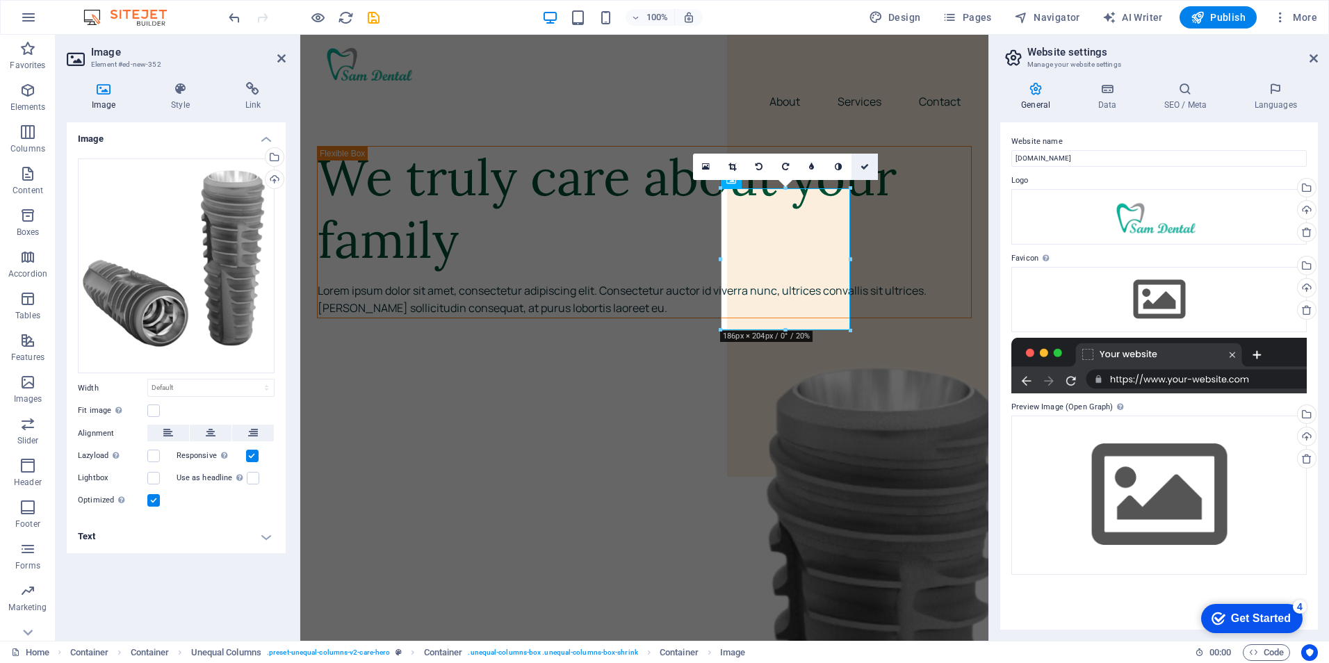
click at [863, 168] on icon at bounding box center [865, 167] width 8 height 8
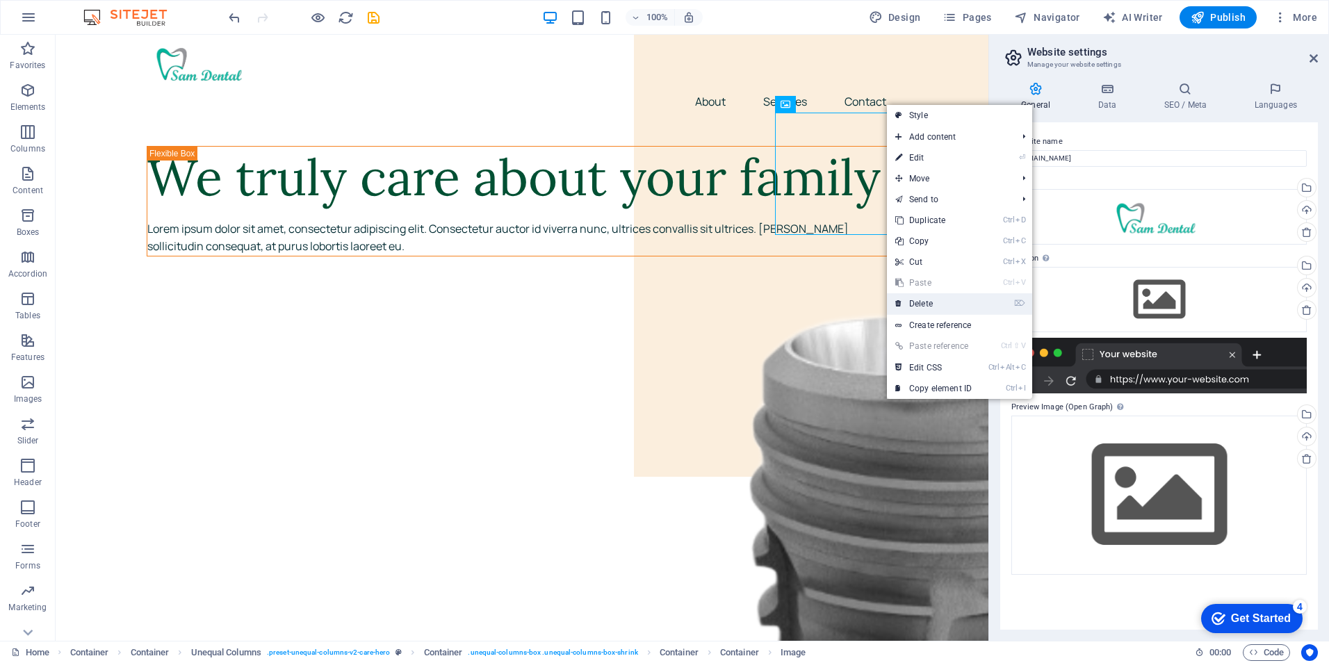
click at [920, 307] on link "⌦ Delete" at bounding box center [933, 303] width 93 height 21
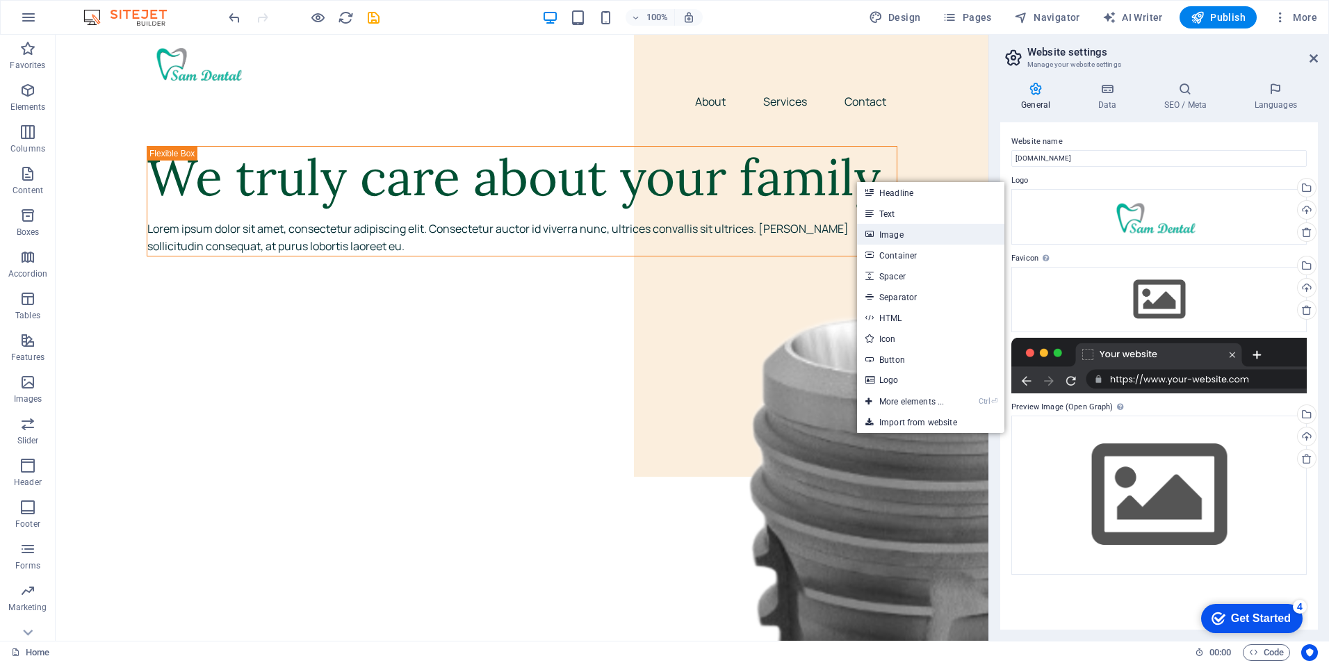
click at [897, 231] on link "Image" at bounding box center [930, 234] width 147 height 21
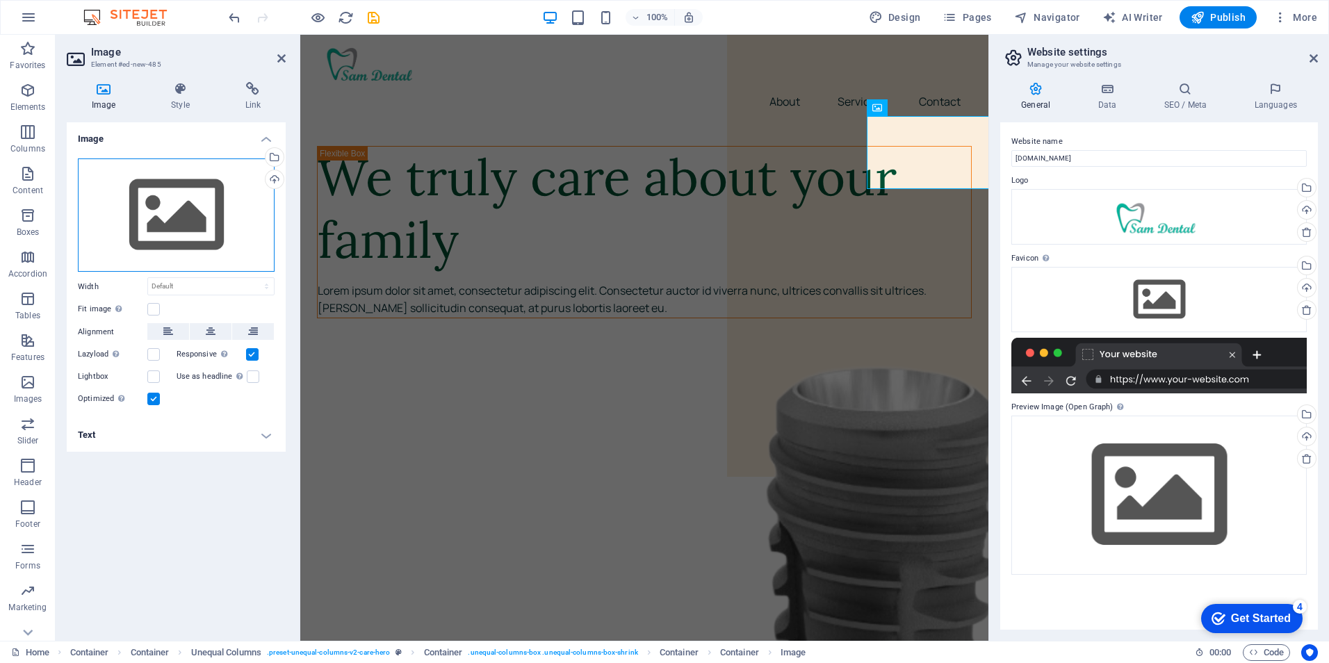
click at [167, 212] on div "Drag files here, click to choose files or select files from Files or our free s…" at bounding box center [176, 215] width 197 height 114
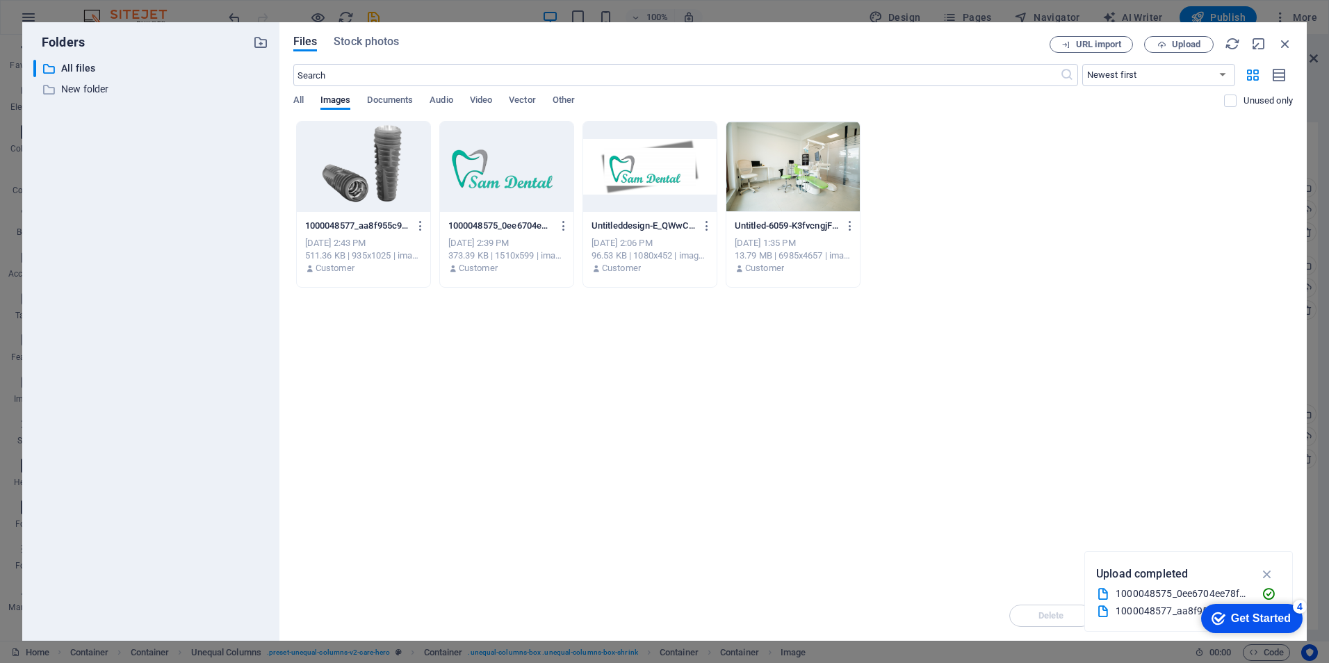
click at [167, 212] on div "​ All files All files ​ New folder New folder" at bounding box center [150, 345] width 235 height 570
click at [1196, 44] on span "Upload" at bounding box center [1186, 44] width 29 height 8
click at [1100, 498] on div "Drop files here to upload them instantly 1000048577_aa8f955c9322fec10be0c6eca58…" at bounding box center [793, 356] width 1000 height 470
drag, startPoint x: 941, startPoint y: 196, endPoint x: 835, endPoint y: 429, distance: 256.0
click at [835, 429] on div "Drop files here to upload them instantly 1000048577_aa8f955c9322fec10be0c6eca58…" at bounding box center [793, 356] width 1000 height 470
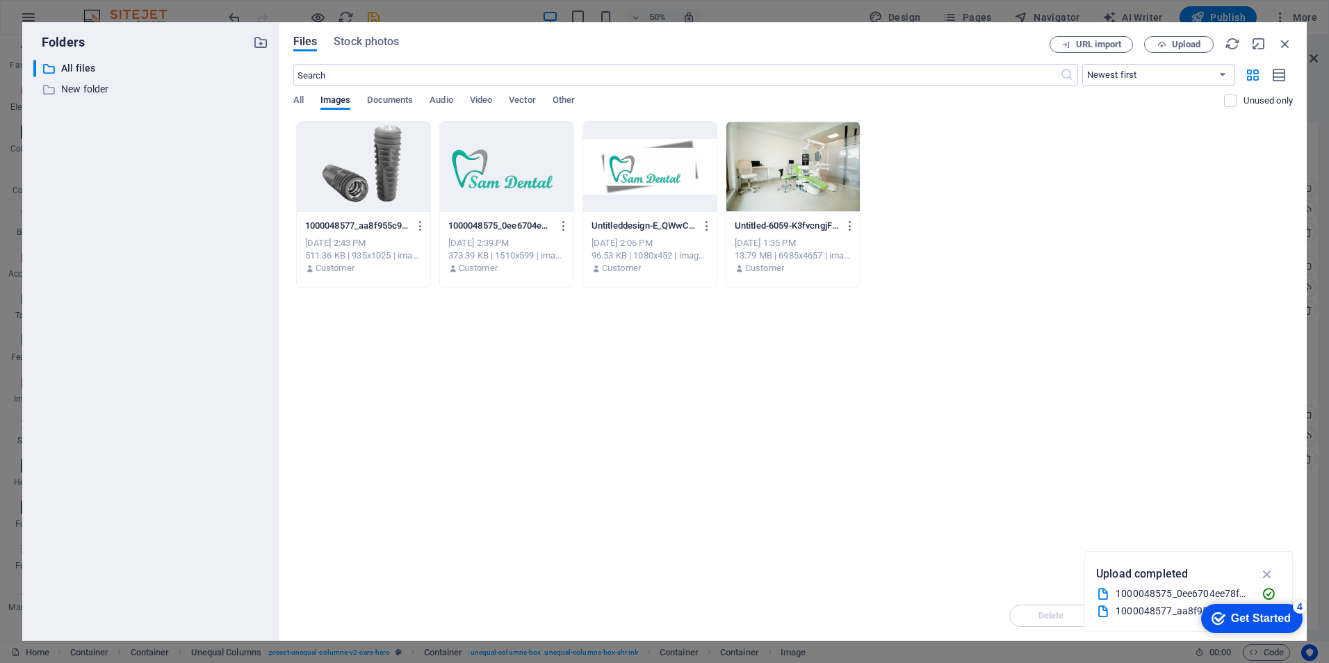
drag, startPoint x: 835, startPoint y: 429, endPoint x: 648, endPoint y: 438, distance: 187.2
click at [648, 438] on div "Drop files here to upload them instantly 1000048577_aa8f955c9322fec10be0c6eca58…" at bounding box center [793, 356] width 1000 height 470
click at [1284, 38] on icon "button" at bounding box center [1285, 43] width 15 height 15
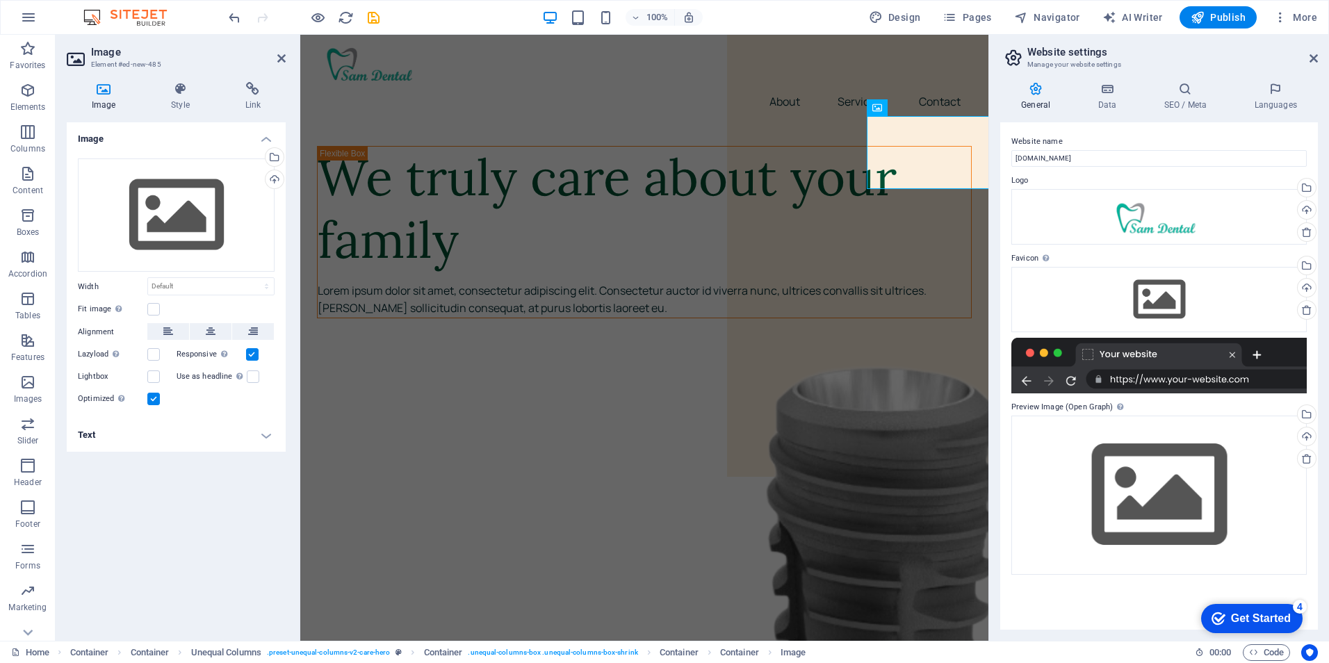
click at [97, 96] on h4 "Image" at bounding box center [106, 96] width 79 height 29
click at [101, 96] on h4 "Image" at bounding box center [106, 96] width 79 height 29
click at [99, 108] on h4 "Image" at bounding box center [106, 96] width 79 height 29
click at [193, 218] on div "Drag files here, click to choose files or select files from Files or our free s…" at bounding box center [176, 215] width 197 height 114
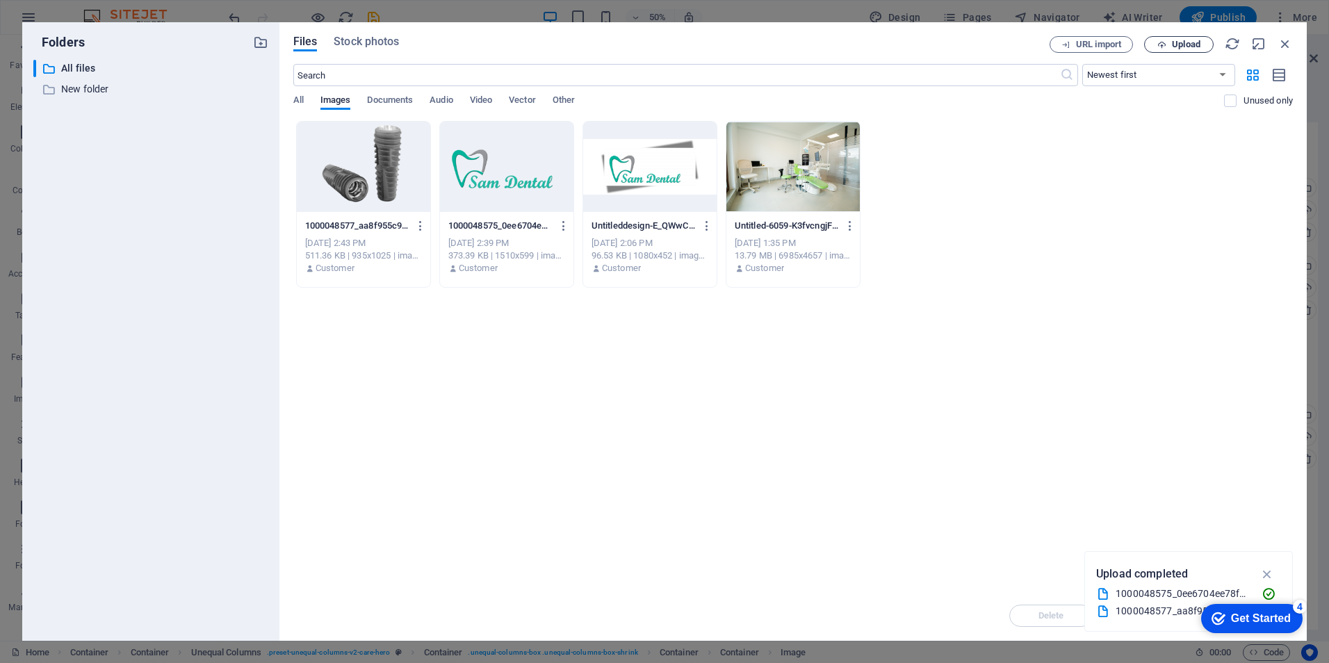
click at [1193, 42] on span "Upload" at bounding box center [1186, 44] width 29 height 8
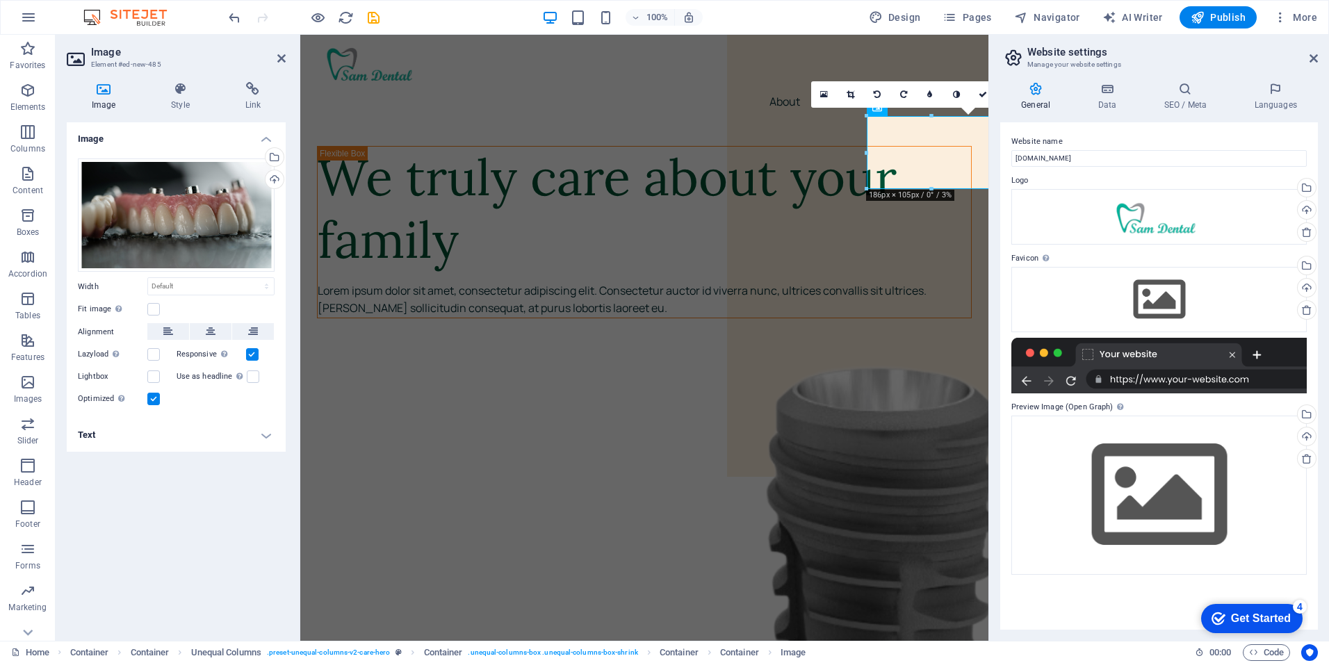
click at [995, 502] on div "General Data SEO / Meta Languages Website name [DOMAIN_NAME] Logo Drag files he…" at bounding box center [1159, 356] width 340 height 570
click at [979, 92] on icon at bounding box center [983, 94] width 8 height 8
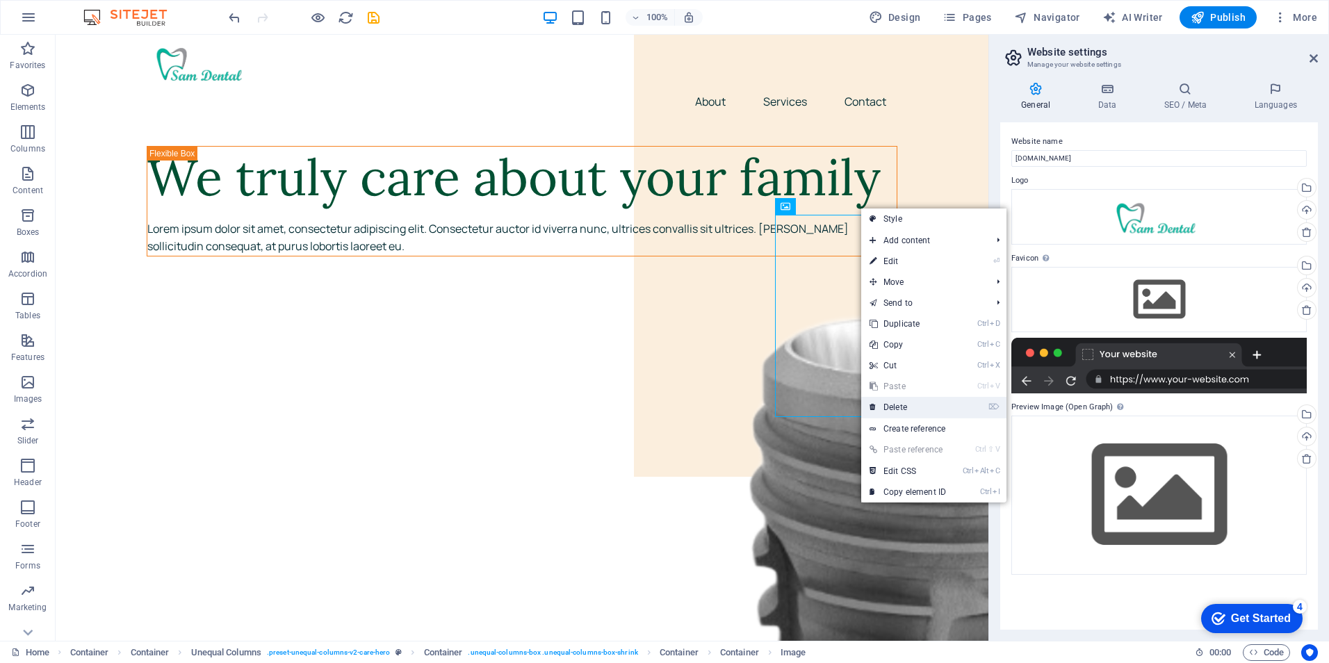
click at [891, 405] on link "⌦ Delete" at bounding box center [907, 407] width 93 height 21
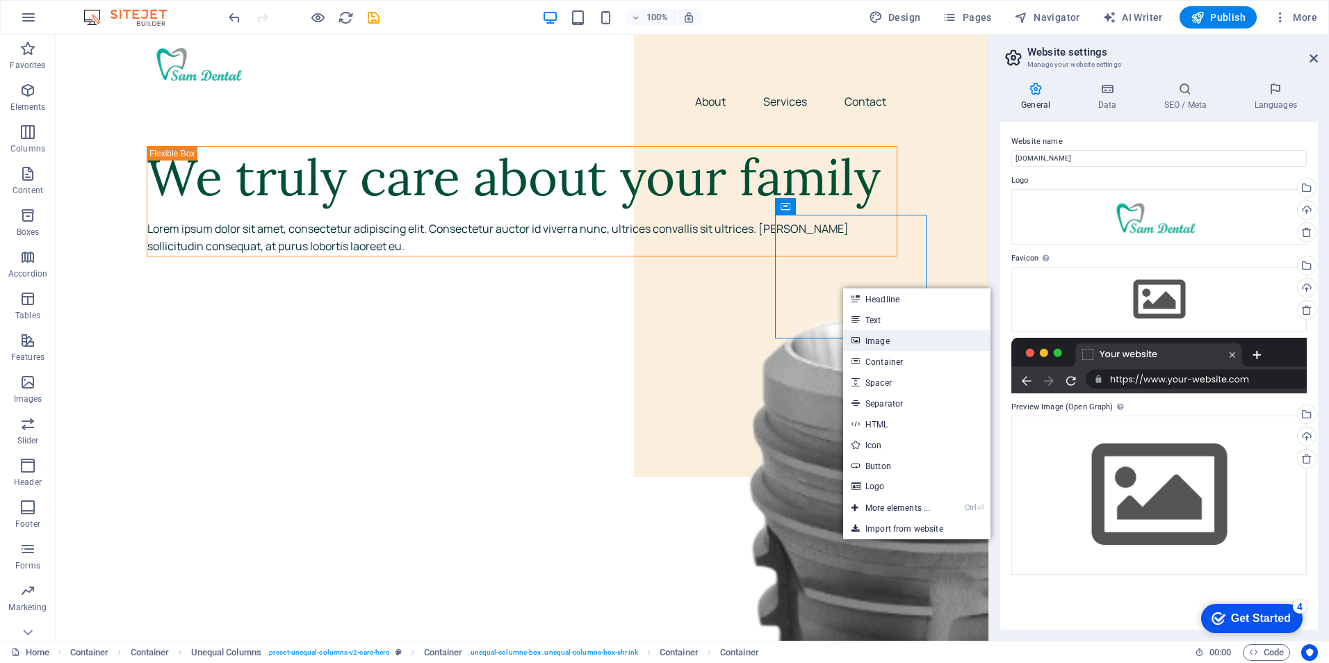
click at [871, 341] on link "Image" at bounding box center [916, 340] width 147 height 21
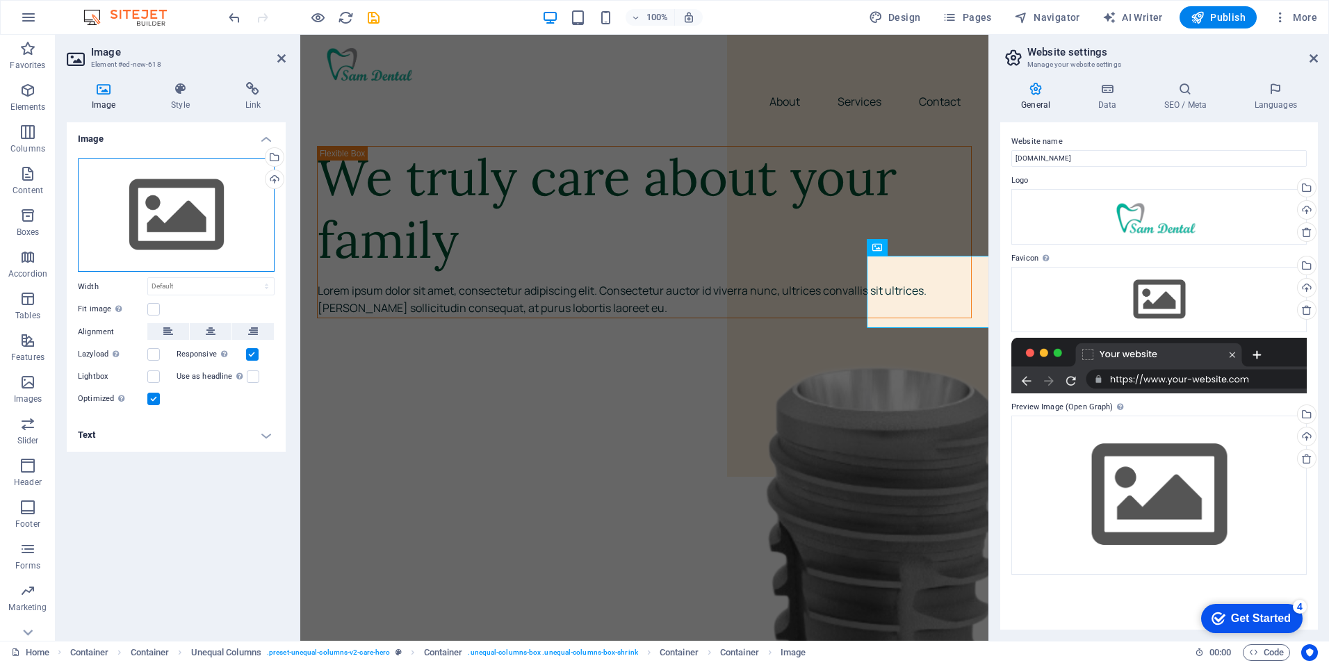
click at [184, 194] on div "Drag files here, click to choose files or select files from Files or our free s…" at bounding box center [176, 215] width 197 height 114
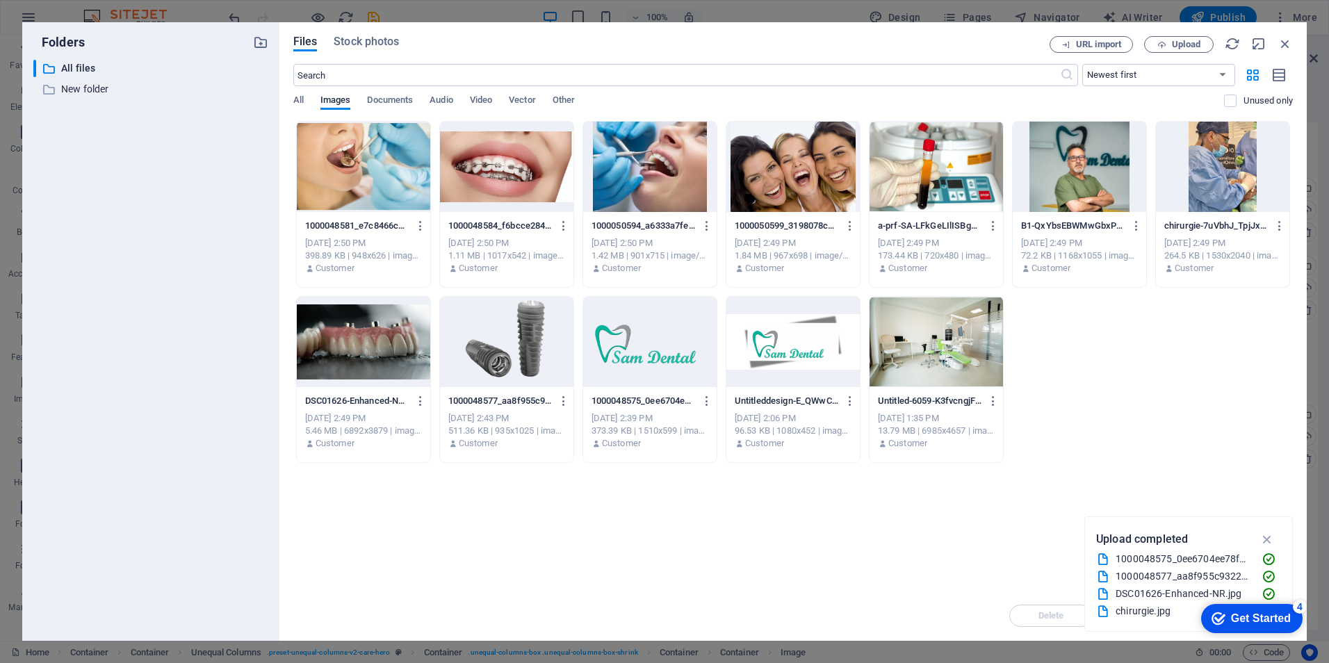
click at [184, 194] on div "​ All files All files ​ New folder New folder" at bounding box center [150, 345] width 235 height 570
click at [966, 354] on div at bounding box center [936, 342] width 133 height 90
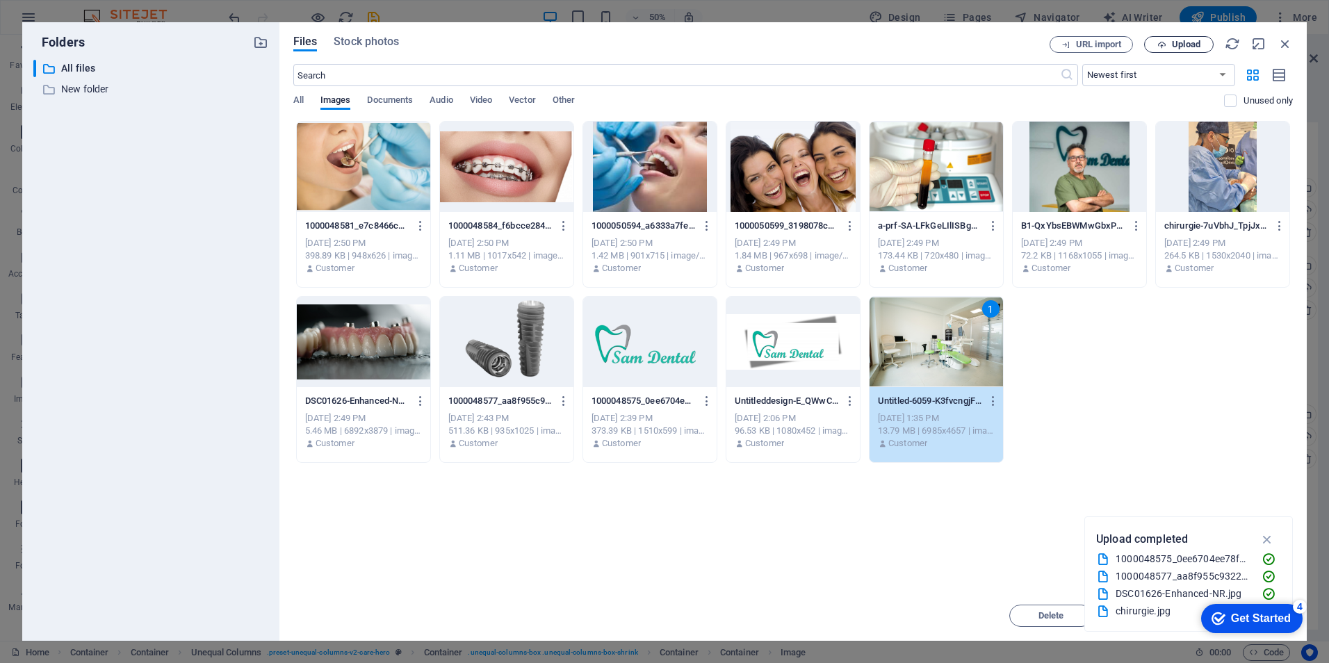
click at [1177, 40] on span "Upload" at bounding box center [1186, 44] width 29 height 8
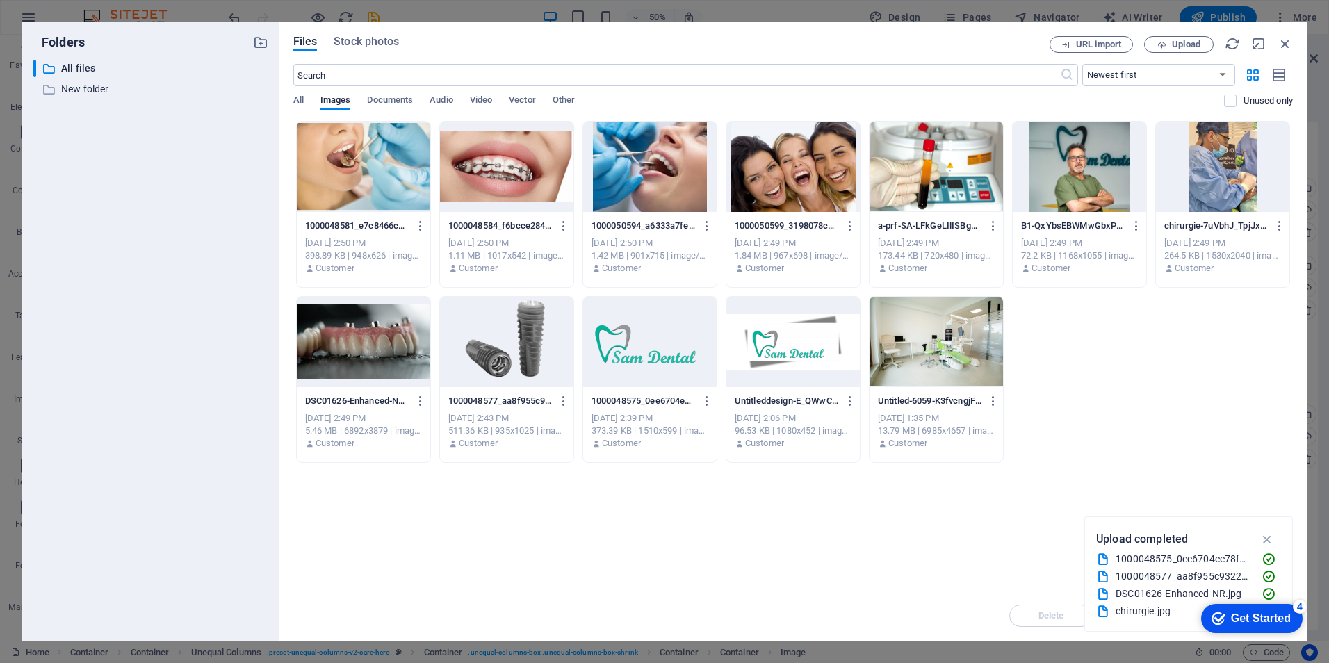
click at [942, 362] on div at bounding box center [936, 342] width 133 height 90
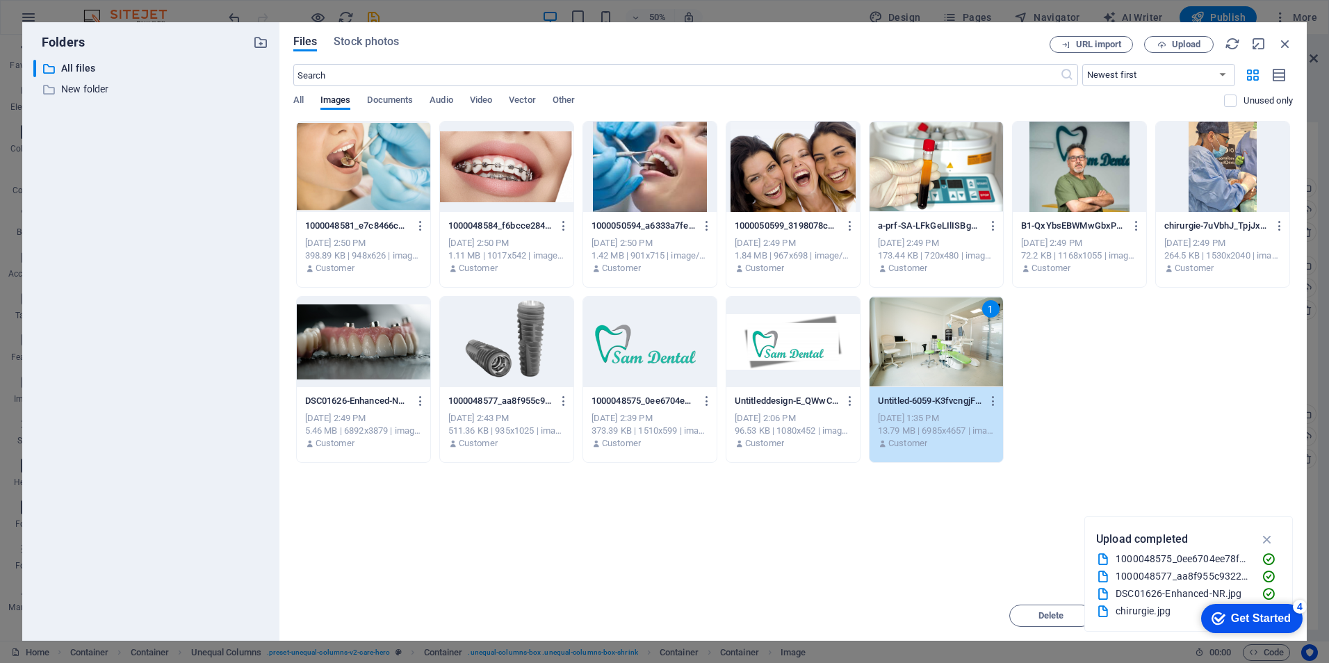
click at [942, 362] on div "1" at bounding box center [936, 342] width 133 height 90
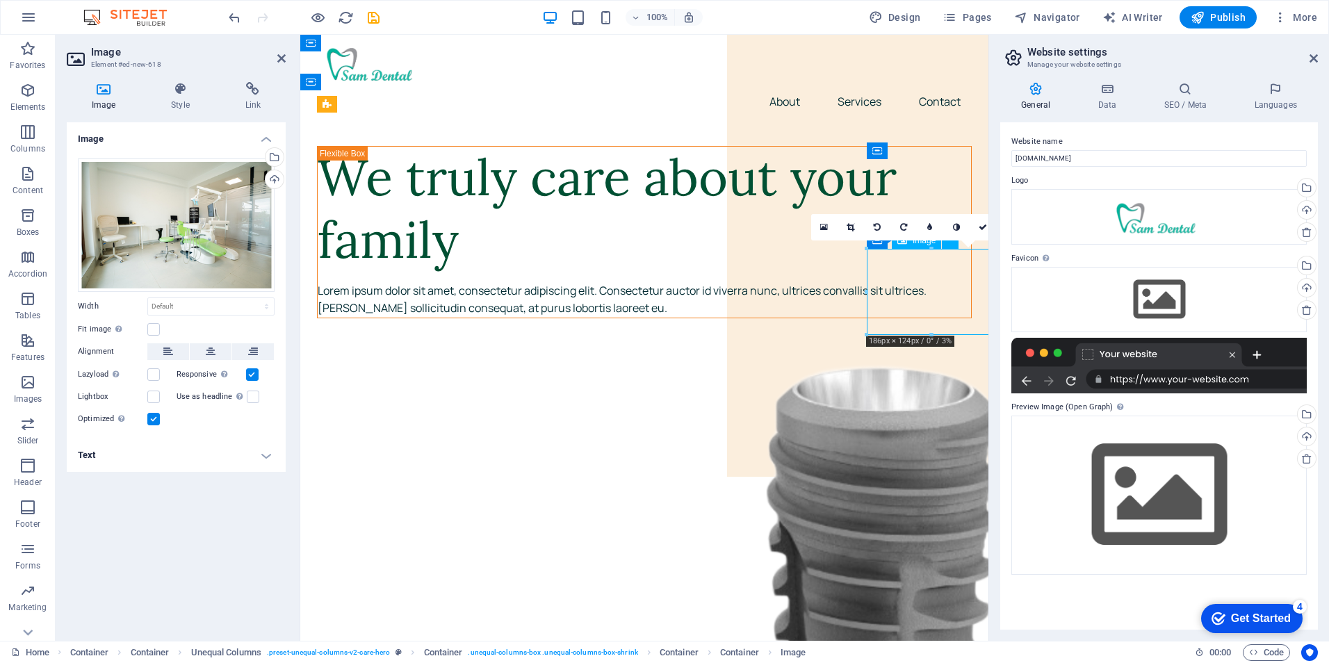
drag, startPoint x: 906, startPoint y: 302, endPoint x: 886, endPoint y: 303, distance: 20.9
drag, startPoint x: 897, startPoint y: 291, endPoint x: 934, endPoint y: 296, distance: 37.2
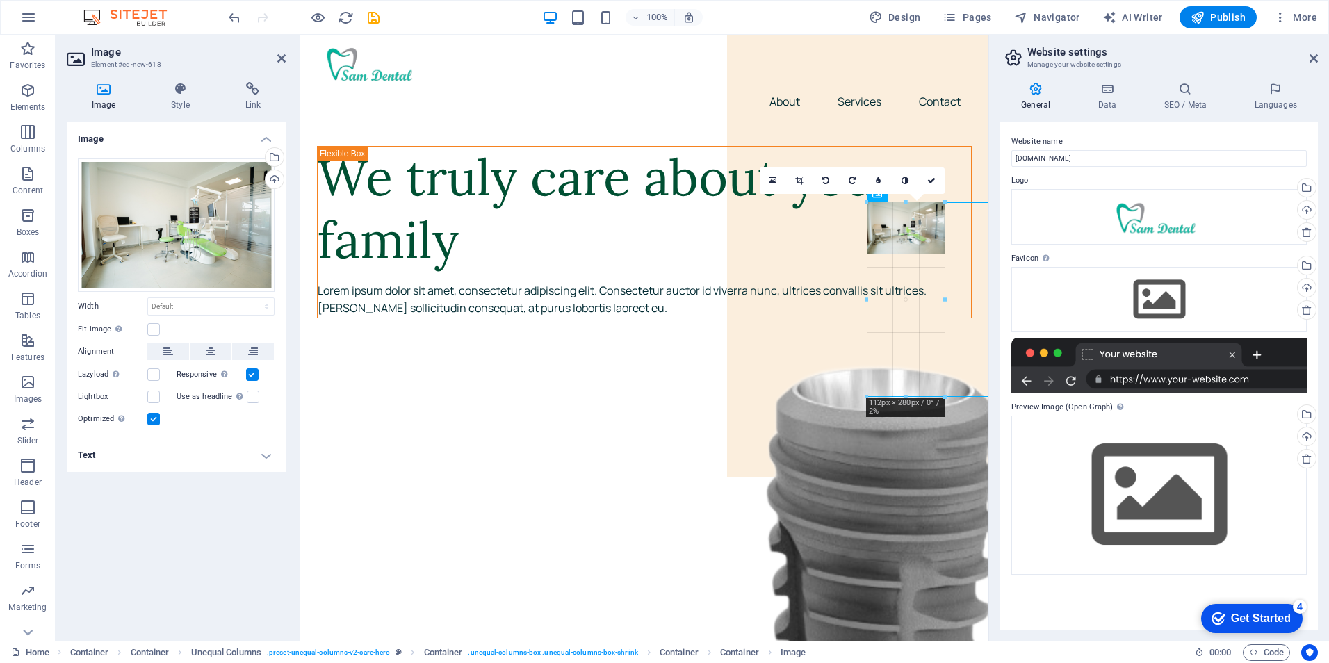
drag, startPoint x: 865, startPoint y: 293, endPoint x: 591, endPoint y: 233, distance: 280.5
type input "112"
select select "px"
click at [829, 183] on icon at bounding box center [825, 181] width 7 height 8
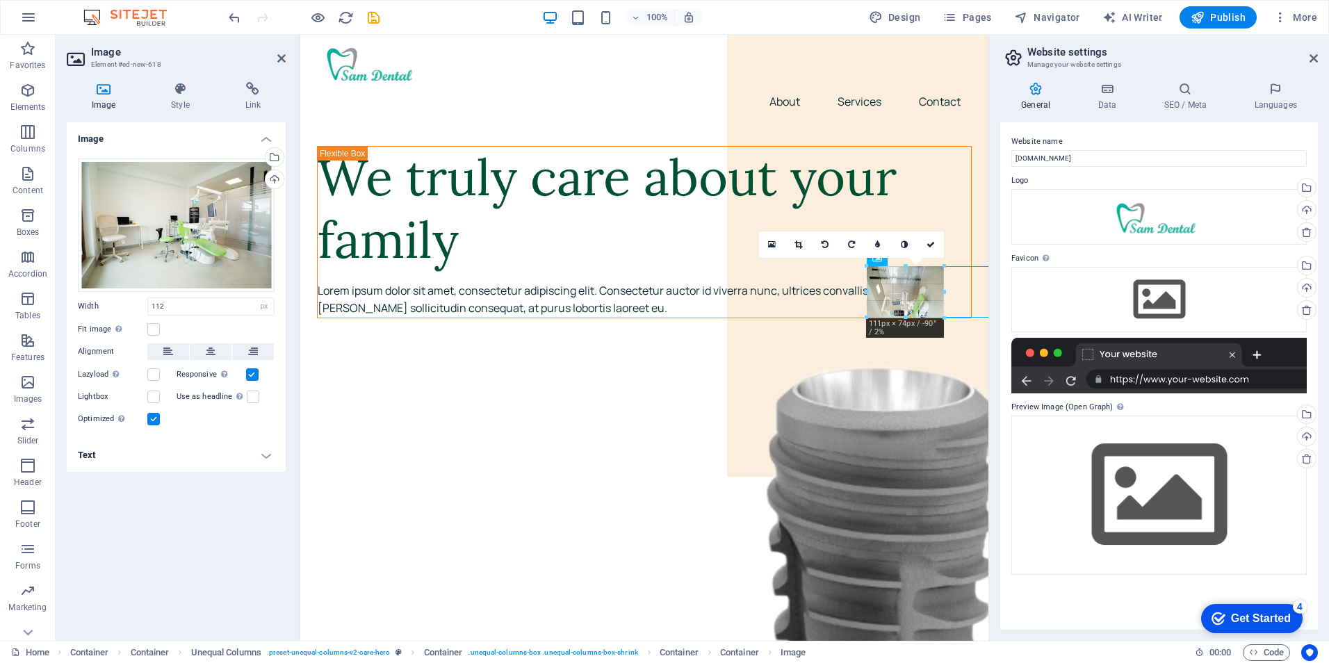
drag, startPoint x: 947, startPoint y: 292, endPoint x: 608, endPoint y: 238, distance: 342.7
type input "111"
click at [826, 245] on icon at bounding box center [825, 245] width 7 height 8
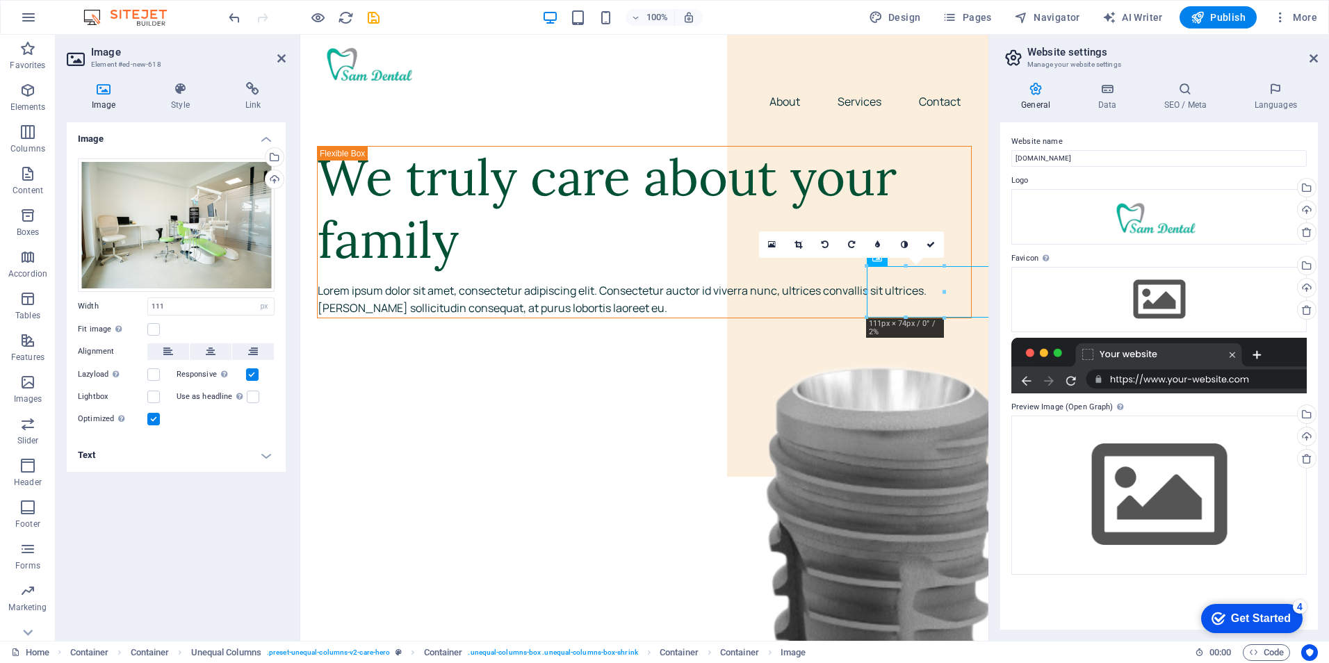
click at [826, 245] on icon at bounding box center [825, 245] width 7 height 8
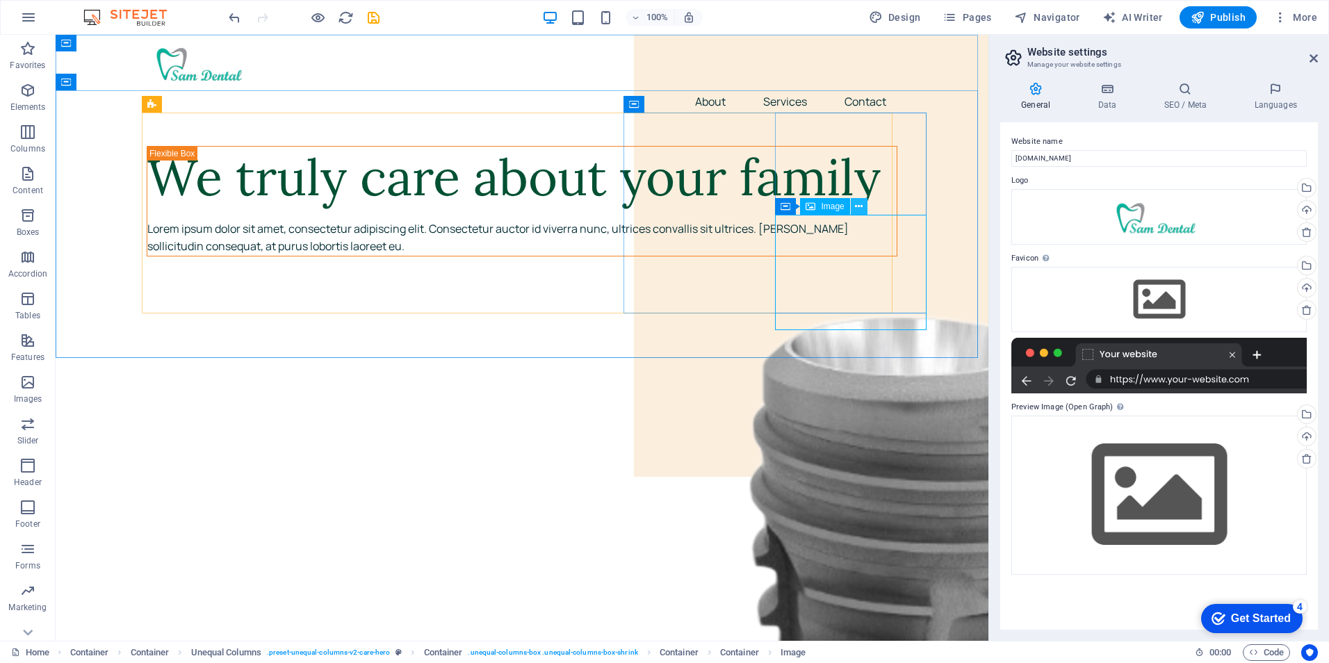
click at [859, 206] on icon at bounding box center [859, 207] width 8 height 15
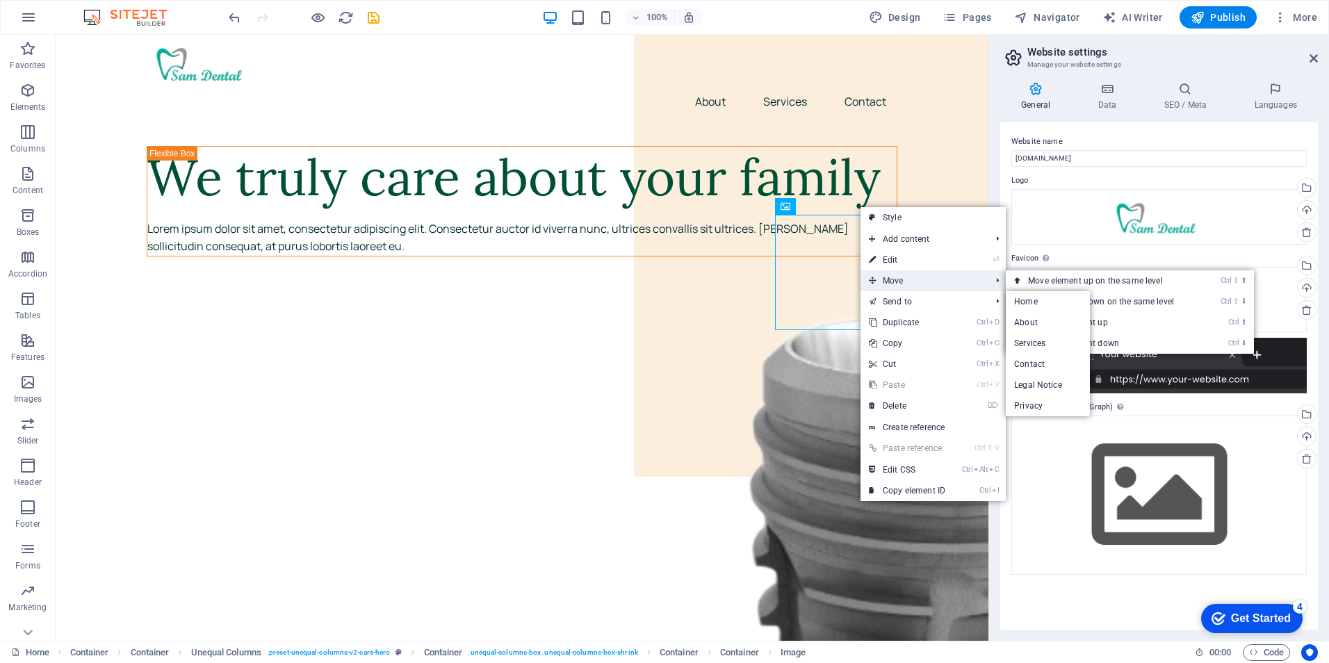
click at [898, 281] on span "Move" at bounding box center [923, 280] width 124 height 21
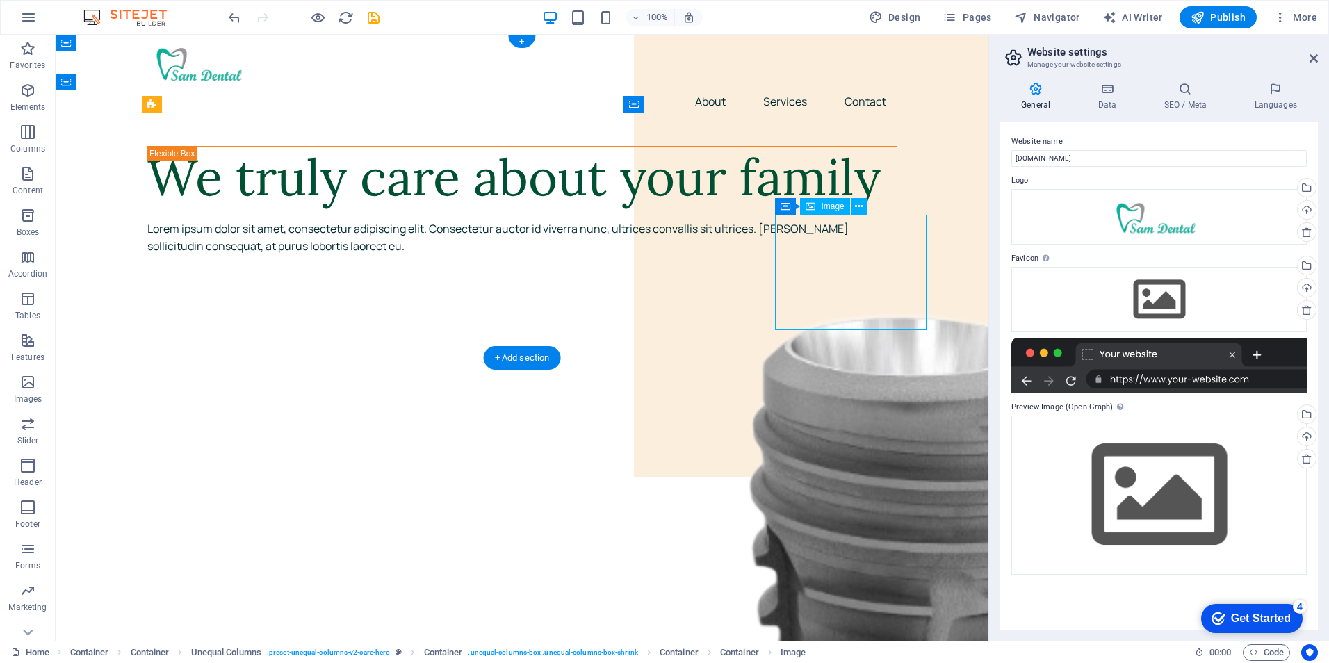
drag, startPoint x: 820, startPoint y: 239, endPoint x: 879, endPoint y: 252, distance: 61.1
drag, startPoint x: 813, startPoint y: 269, endPoint x: 869, endPoint y: 272, distance: 56.4
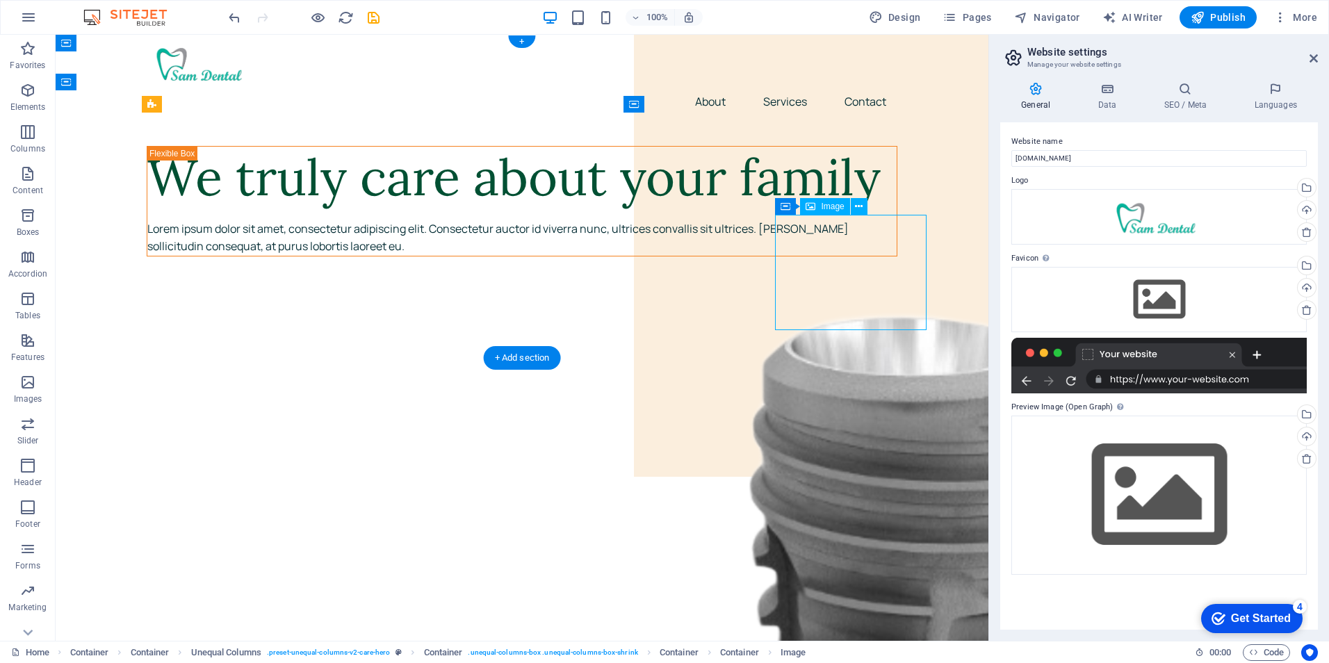
select select "px"
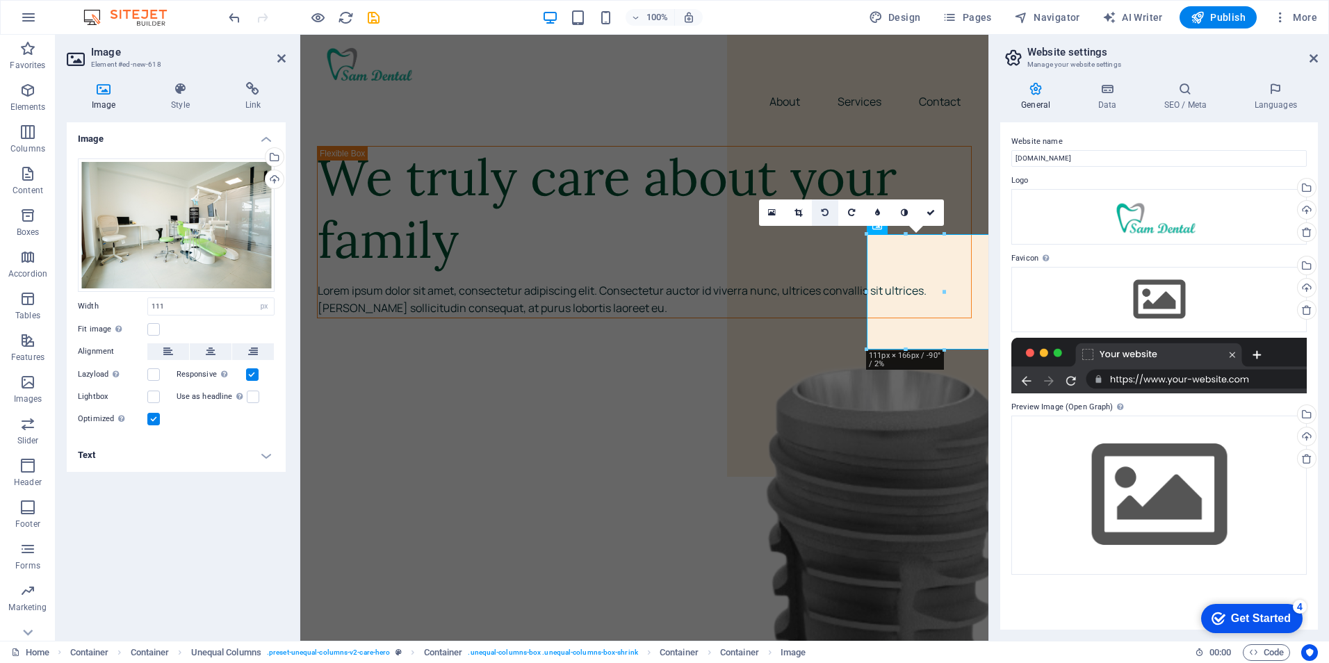
click at [827, 213] on icon at bounding box center [825, 213] width 7 height 8
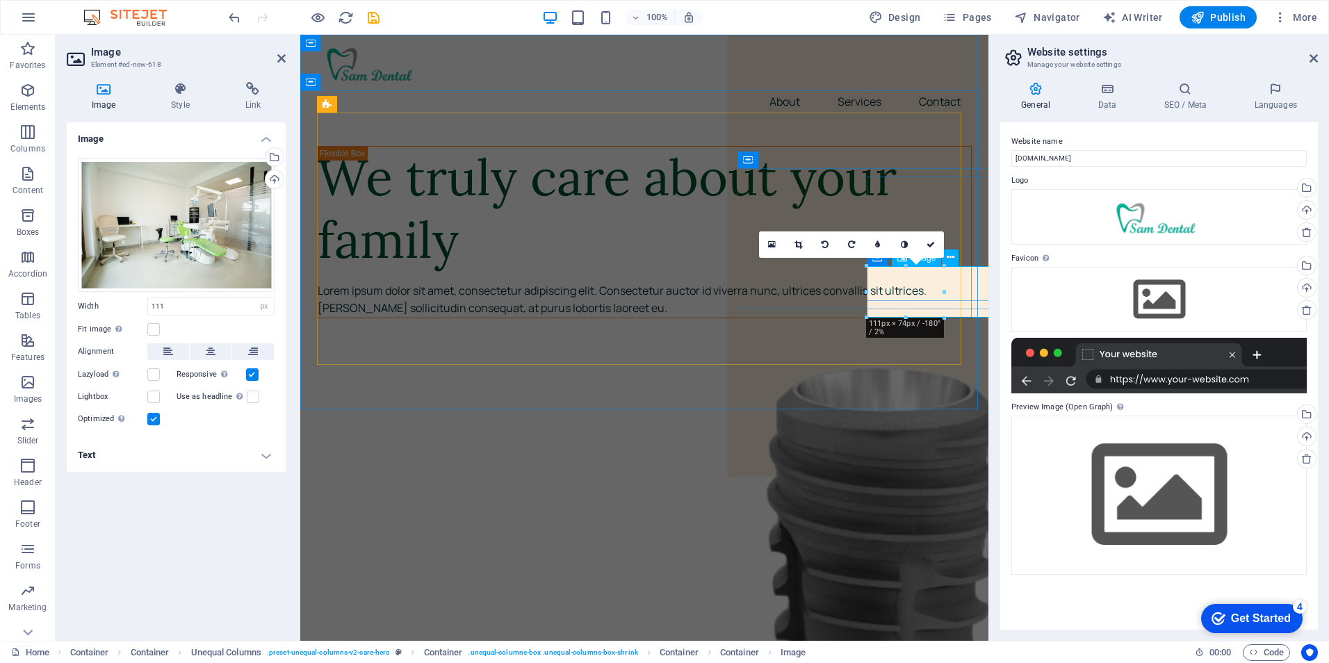
click at [775, 242] on icon at bounding box center [772, 245] width 8 height 10
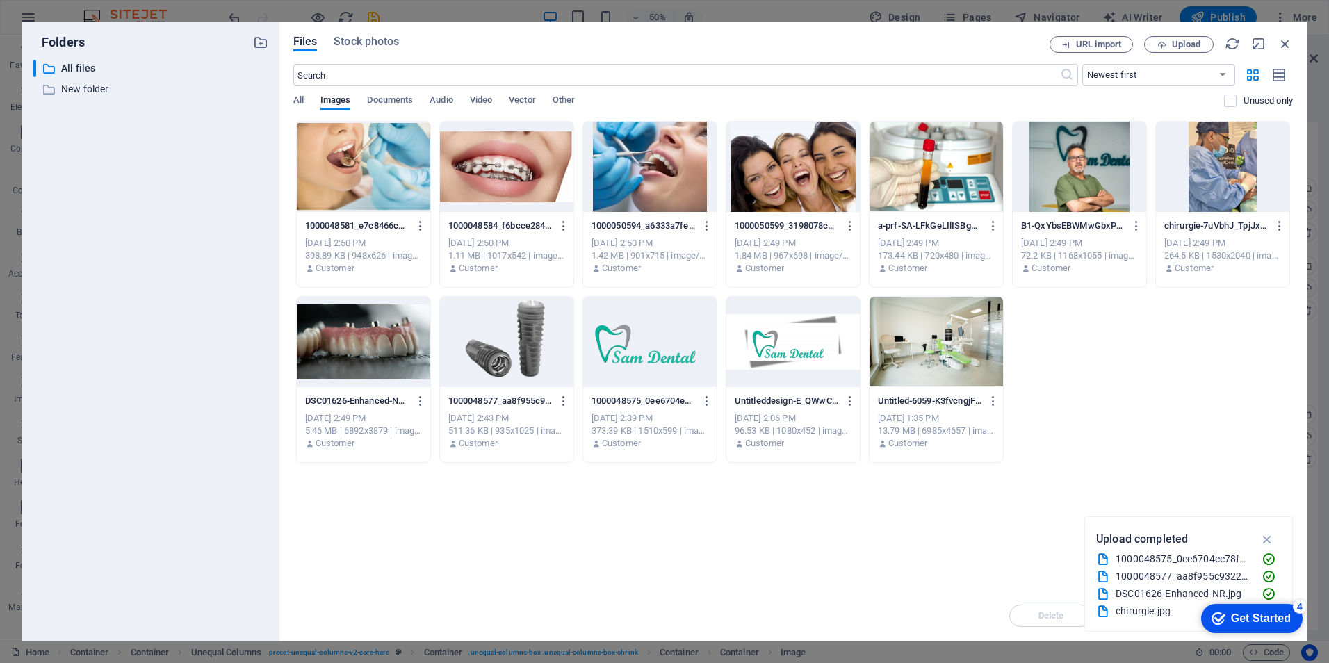
click at [954, 357] on div at bounding box center [936, 342] width 133 height 90
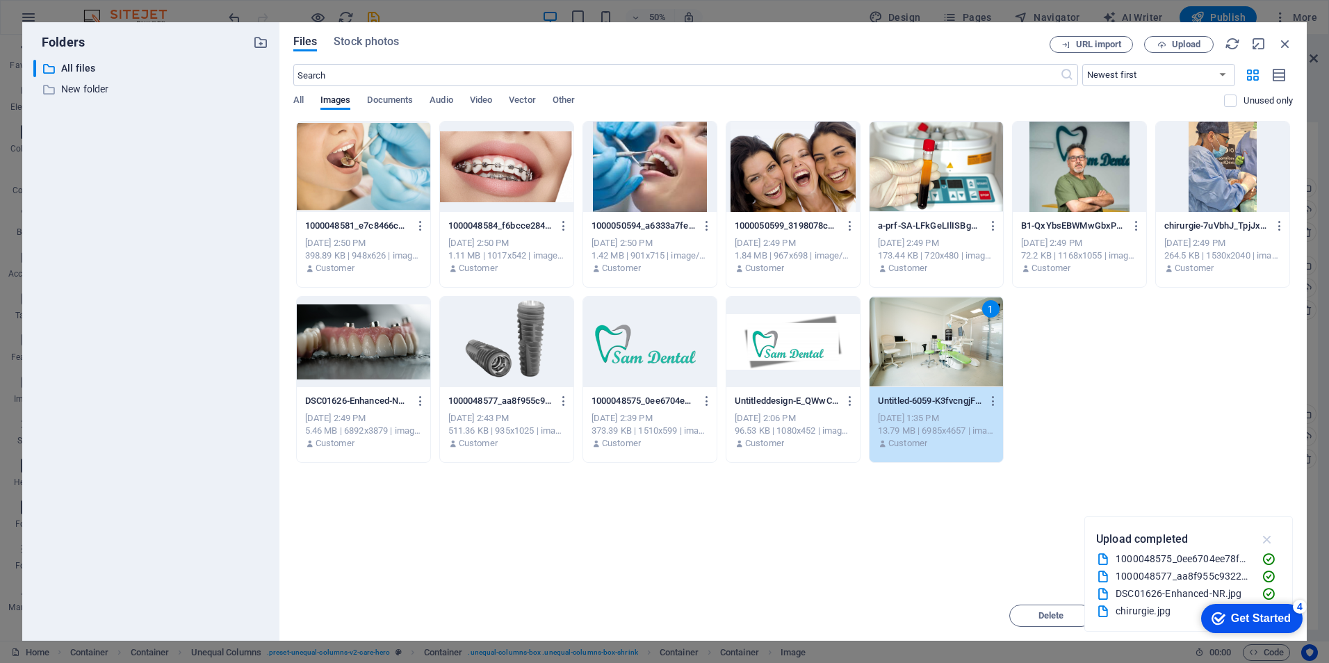
click at [1269, 541] on icon "button" at bounding box center [1268, 539] width 16 height 15
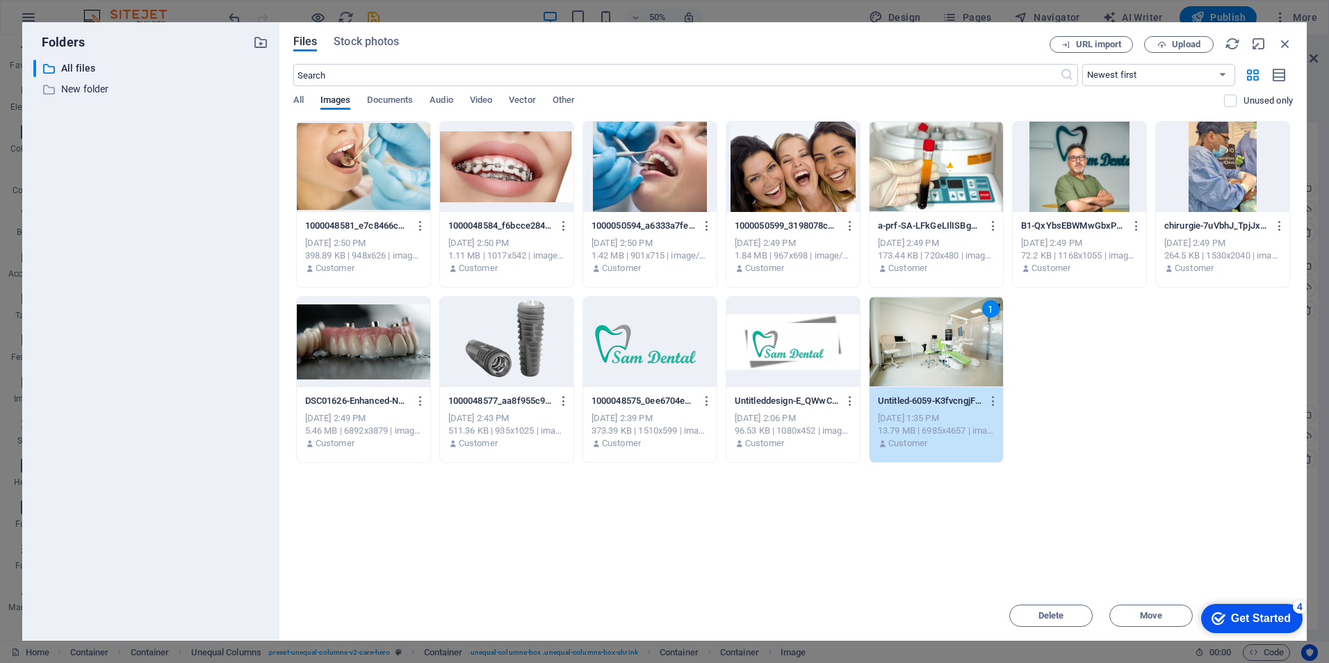
drag, startPoint x: 1205, startPoint y: 563, endPoint x: 1189, endPoint y: 485, distance: 80.2
click at [1189, 485] on div "Drop files here to upload them instantly 1000048581_e7c8466c15ae3356a9e70f6d2bb…" at bounding box center [793, 356] width 1000 height 470
click at [1238, 619] on div "Get Started" at bounding box center [1261, 618] width 60 height 13
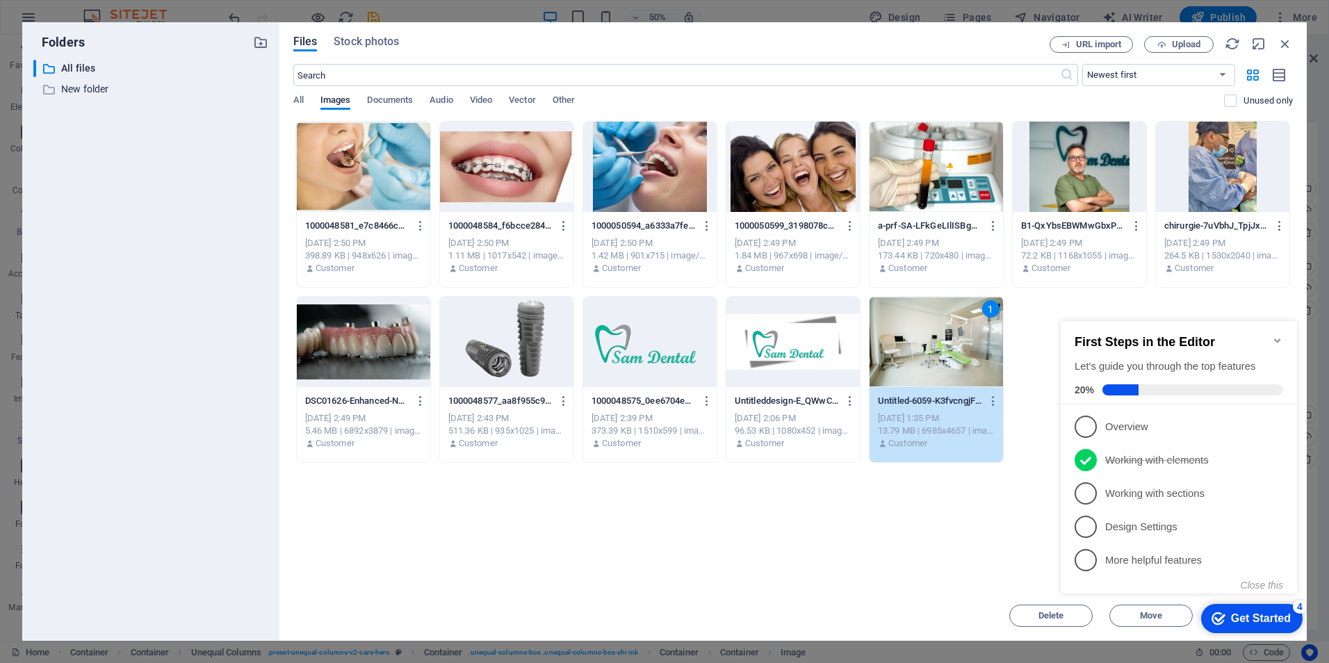
click at [929, 534] on div "Drop files here to upload them instantly 1000048581_e7c8466c15ae3356a9e70f6d2bb…" at bounding box center [793, 356] width 1000 height 470
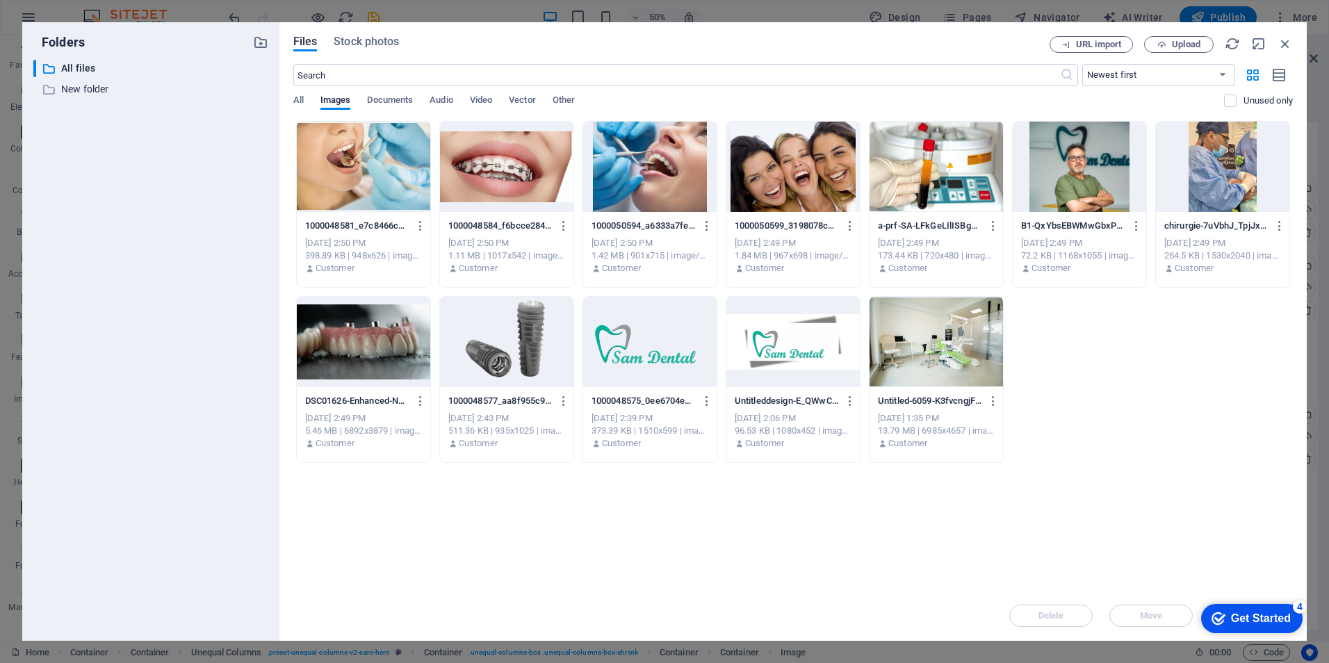
click at [1299, 605] on div "4" at bounding box center [1300, 607] width 14 height 14
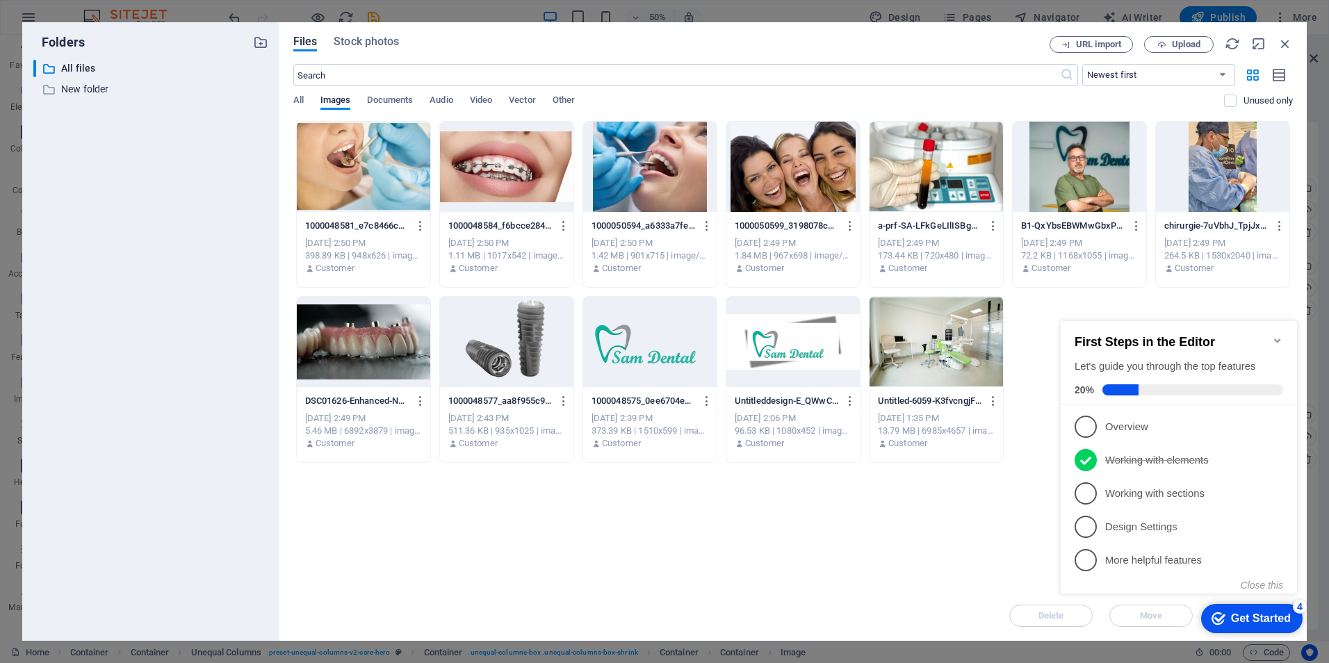
click at [1299, 605] on div "4" at bounding box center [1300, 607] width 14 height 14
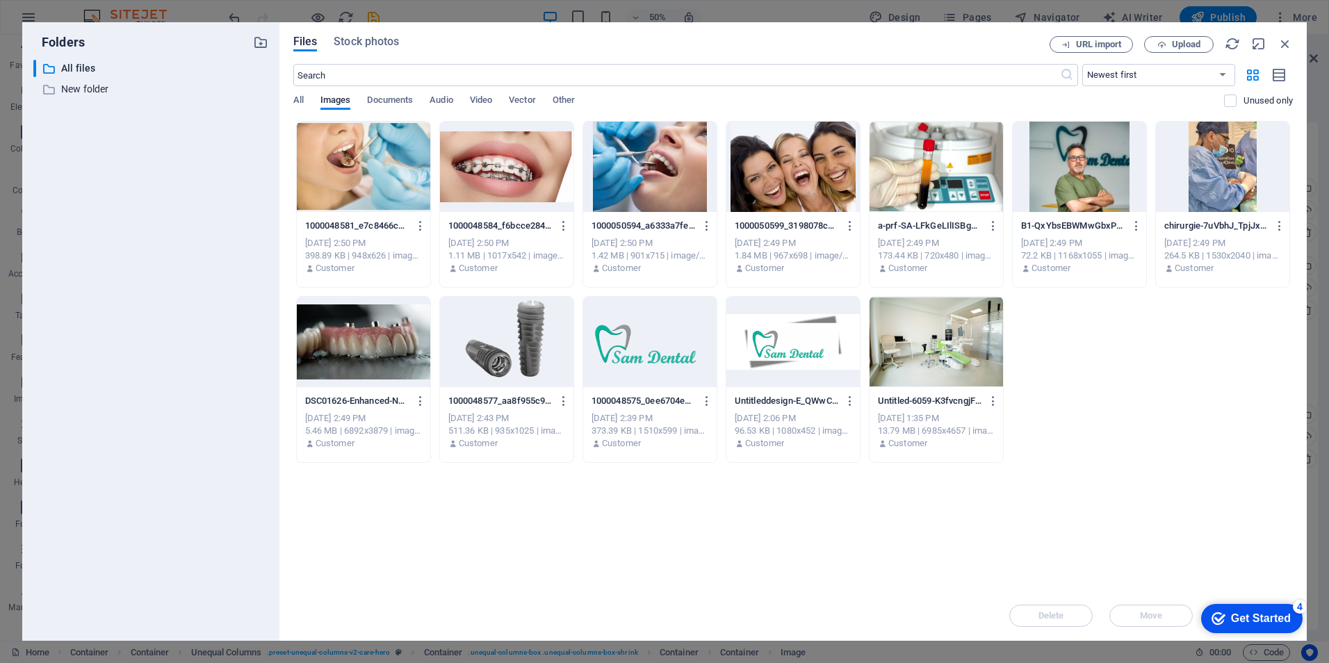
click at [931, 405] on p "Untitled-6059-K3fvcngjF6TVqdnW9asq0g.jpg" at bounding box center [930, 401] width 104 height 13
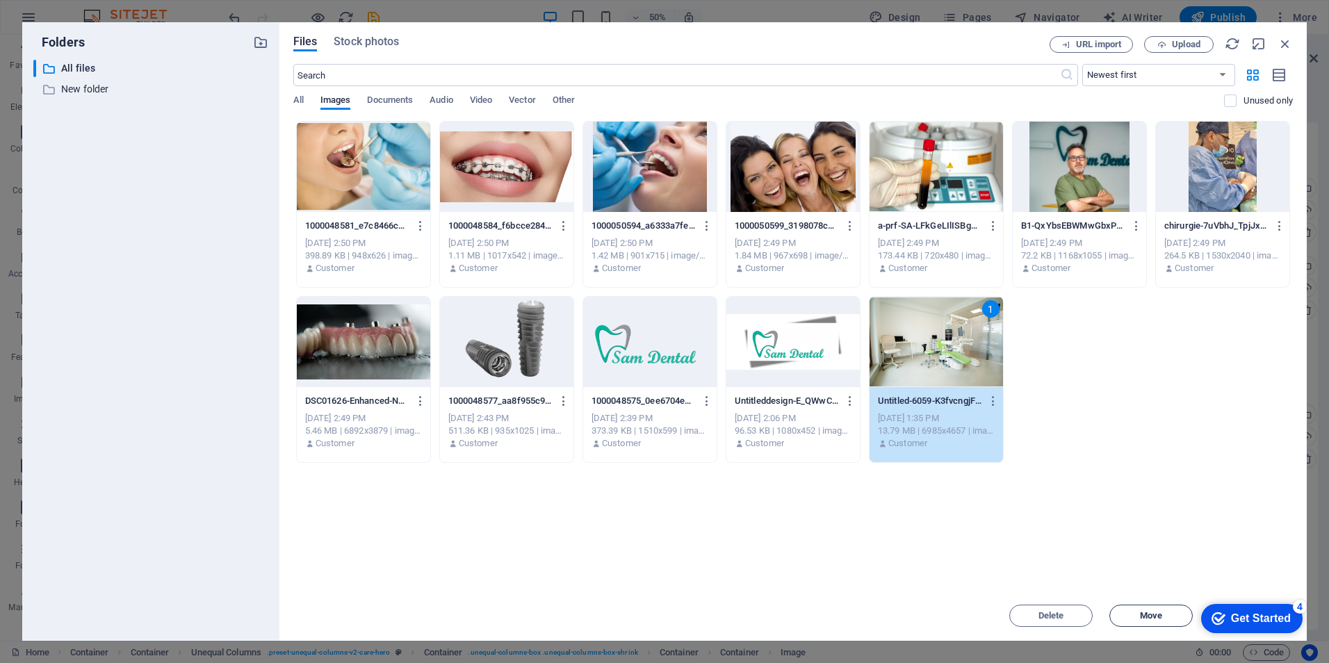
click at [1135, 615] on span "Move" at bounding box center [1151, 616] width 71 height 8
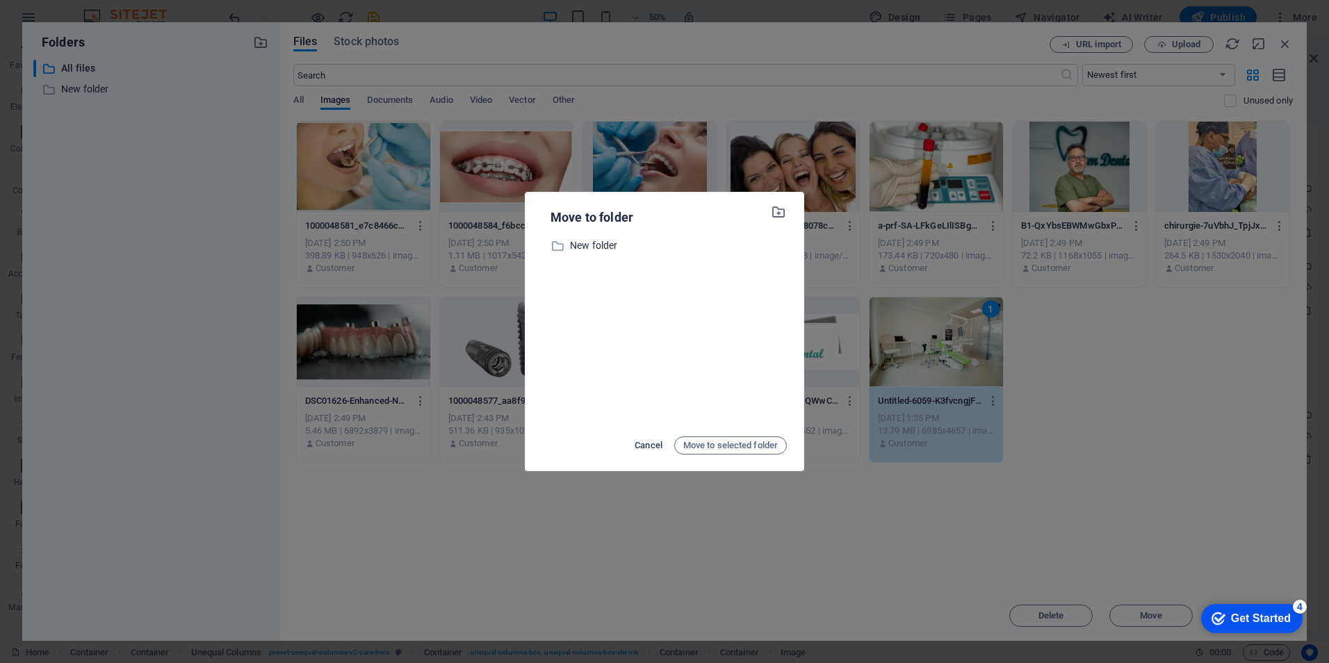
click at [642, 444] on span "Cancel" at bounding box center [649, 445] width 28 height 17
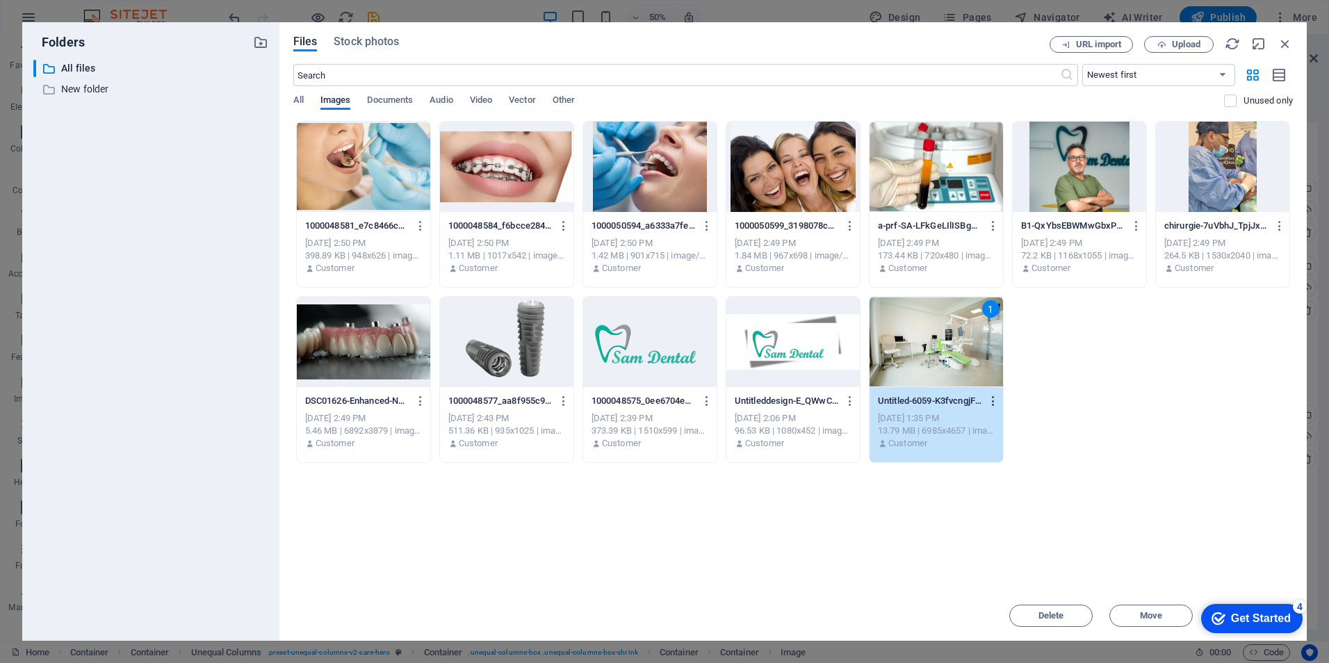
click at [988, 396] on icon "button" at bounding box center [993, 401] width 13 height 13
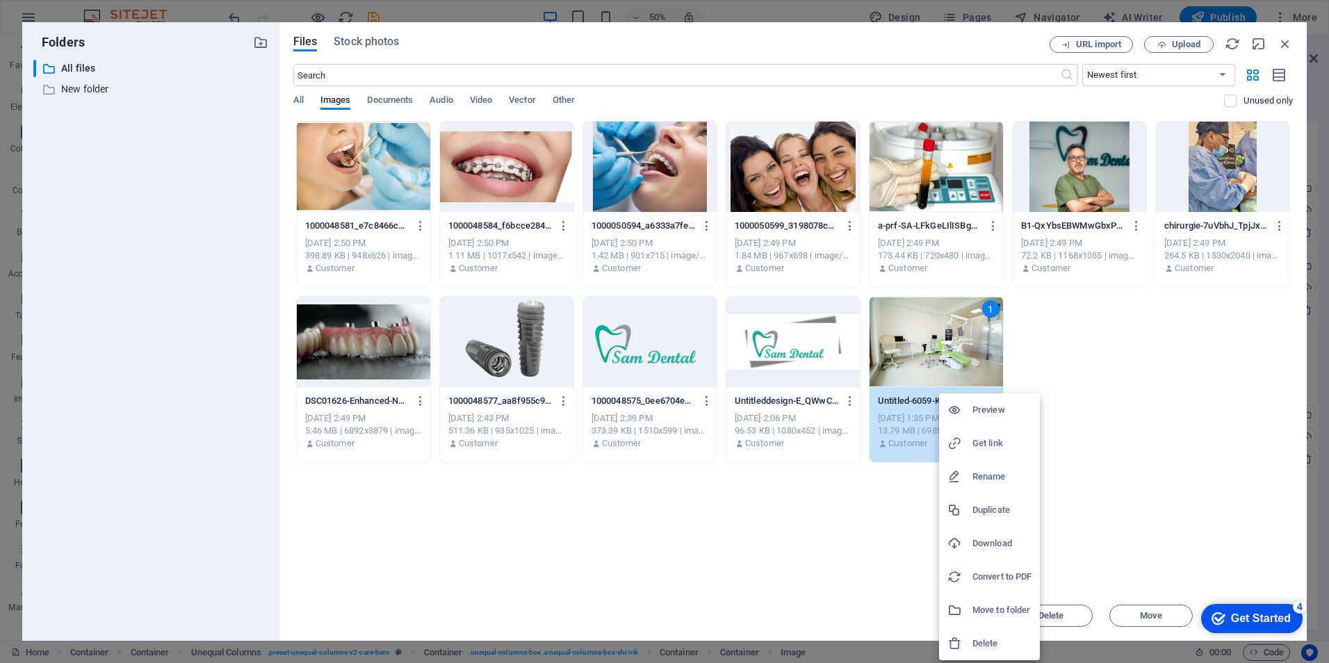
click at [988, 396] on div "Preview Get link Rename Duplicate Download Convert to PDF Move to folder Delete" at bounding box center [664, 335] width 1329 height 655
click at [1144, 391] on div at bounding box center [664, 331] width 1329 height 663
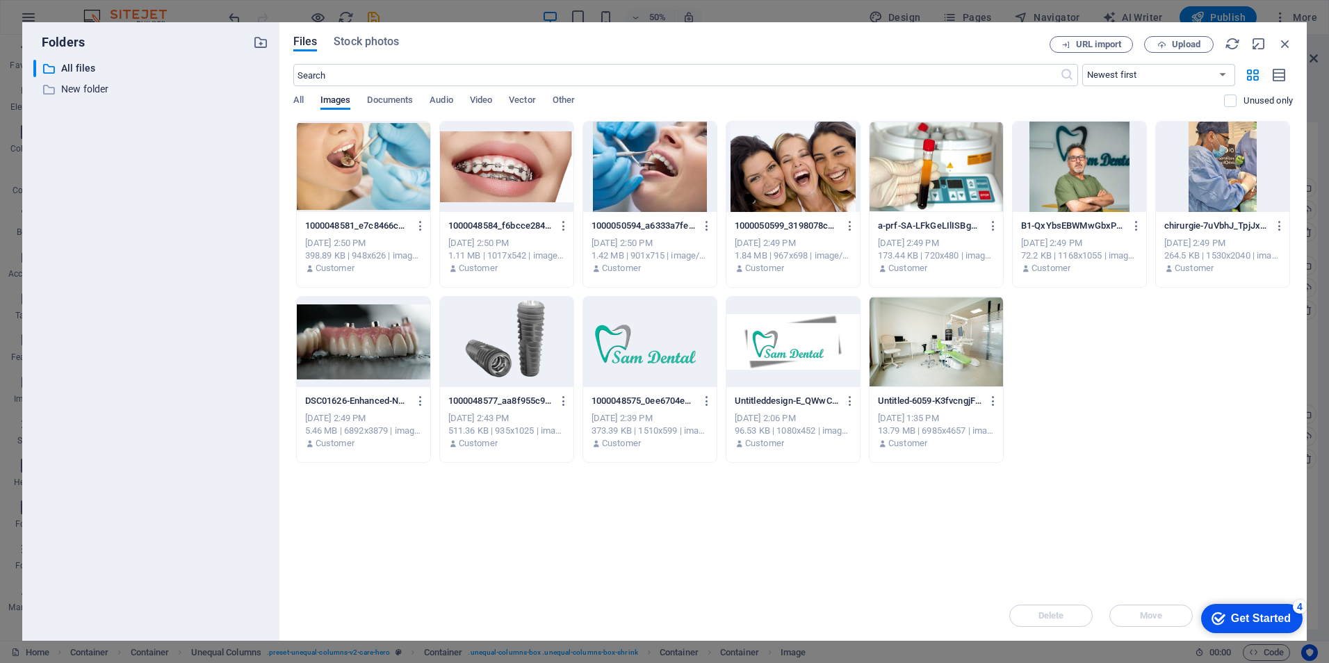
click at [936, 341] on div at bounding box center [936, 342] width 133 height 90
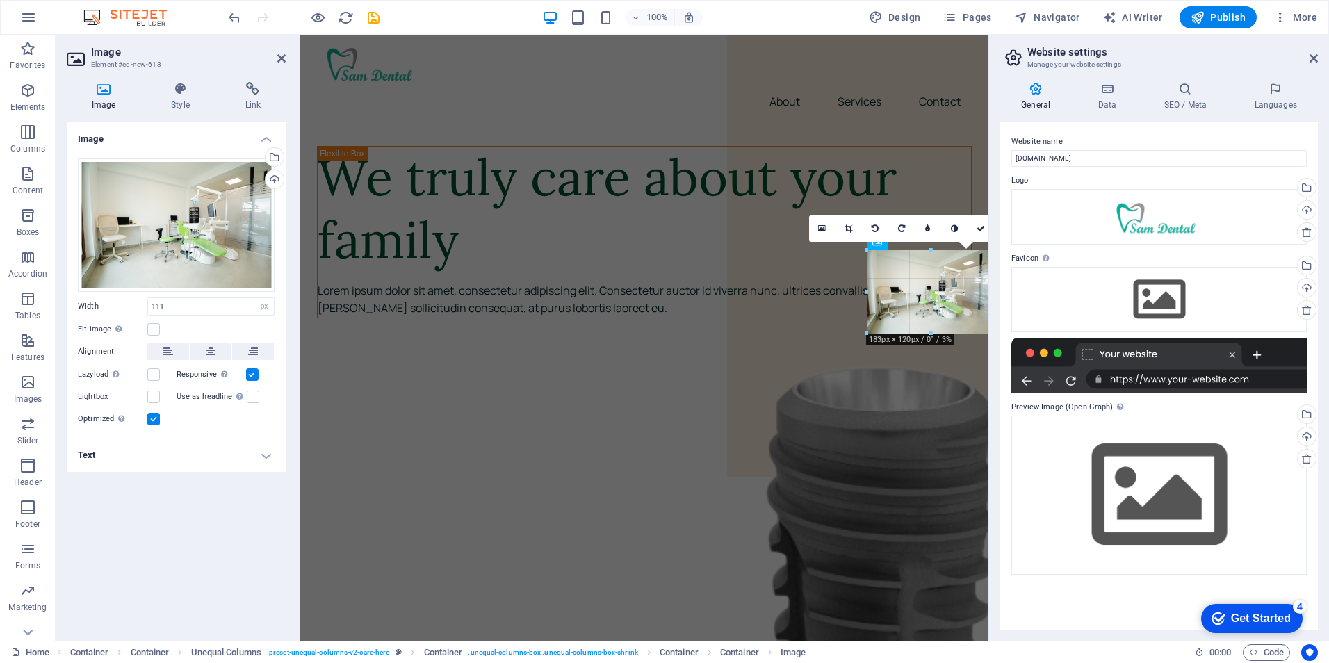
drag, startPoint x: 942, startPoint y: 316, endPoint x: 638, endPoint y: 294, distance: 304.5
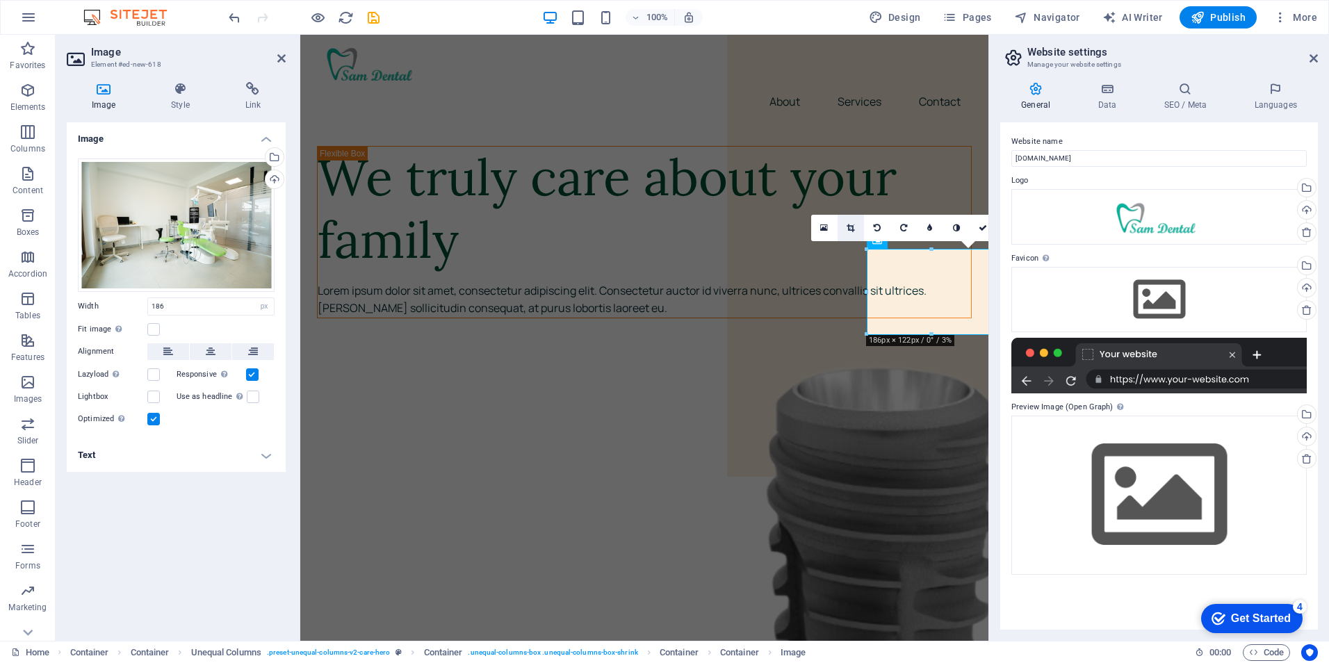
click at [852, 229] on icon at bounding box center [851, 228] width 8 height 8
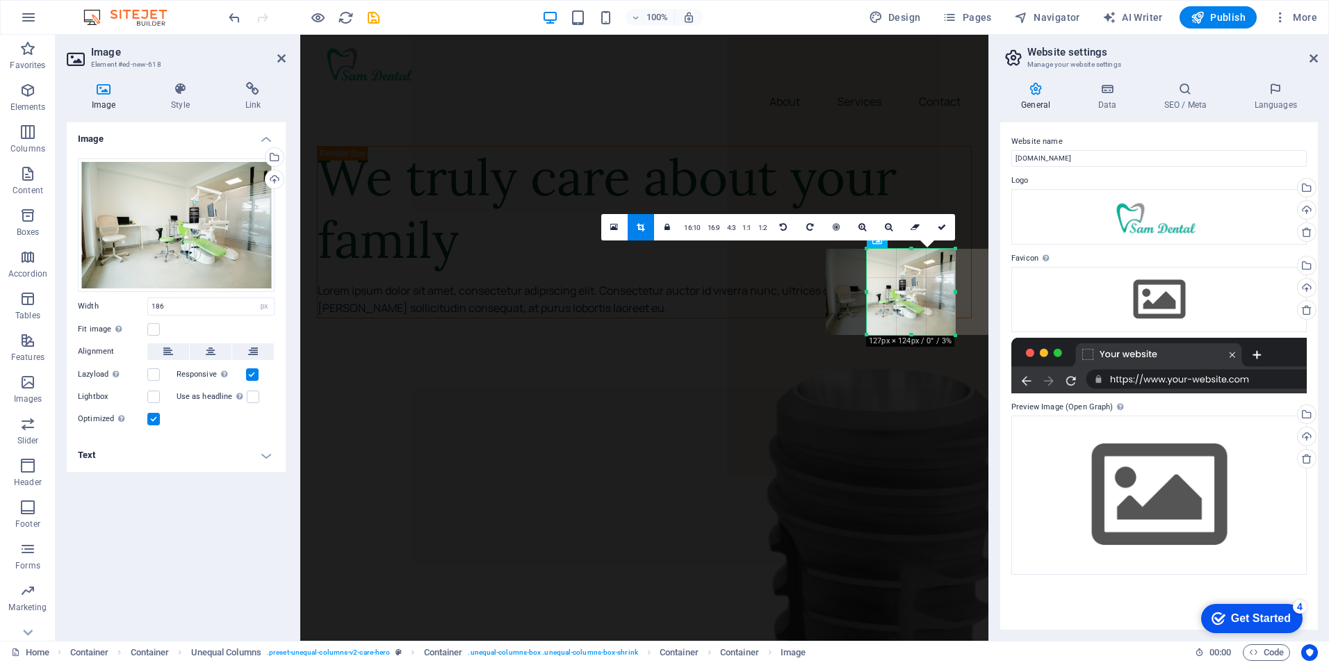
drag, startPoint x: 869, startPoint y: 295, endPoint x: 910, endPoint y: 302, distance: 41.6
click at [910, 302] on div "180 170 160 150 140 130 120 110 100 90 80 70 60 50 40 30 20 10 0 -10 -20 -30 -4…" at bounding box center [911, 292] width 88 height 86
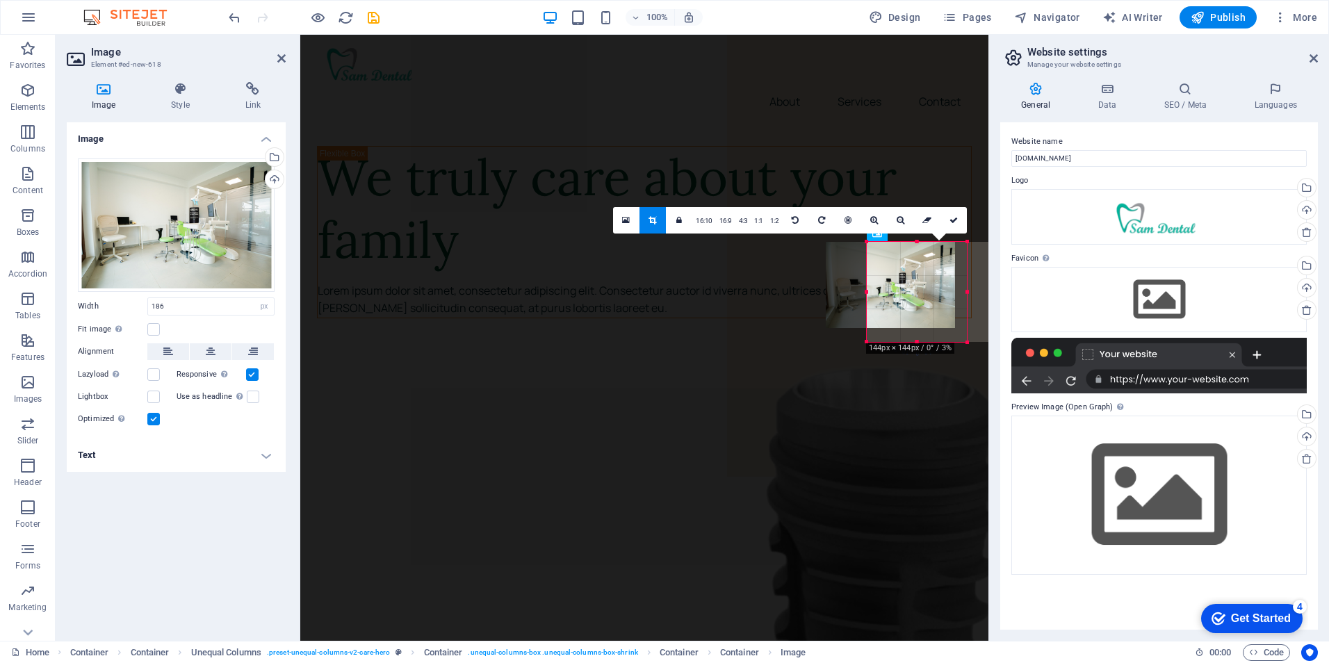
drag, startPoint x: 956, startPoint y: 334, endPoint x: 667, endPoint y: 313, distance: 289.2
click at [942, 221] on icon at bounding box center [942, 220] width 8 height 8
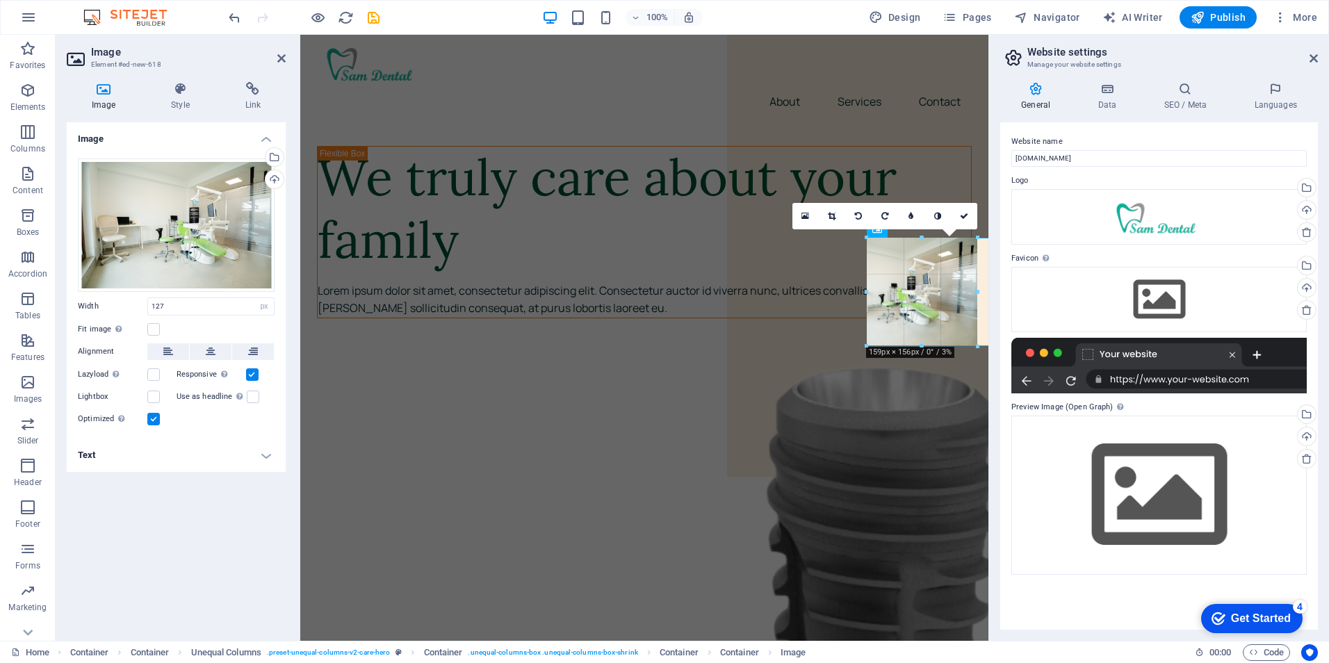
drag, startPoint x: 955, startPoint y: 291, endPoint x: 681, endPoint y: 255, distance: 276.9
type input "158"
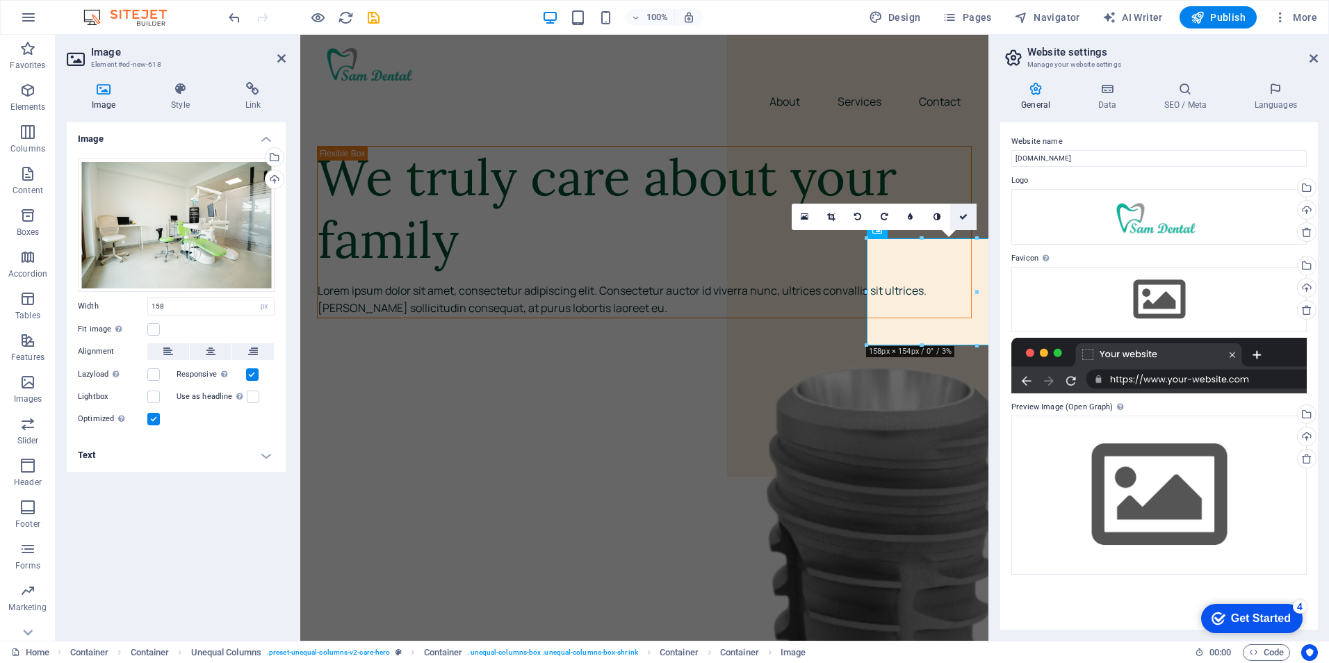
drag, startPoint x: 962, startPoint y: 217, endPoint x: 887, endPoint y: 259, distance: 86.2
click at [962, 217] on icon at bounding box center [963, 217] width 8 height 8
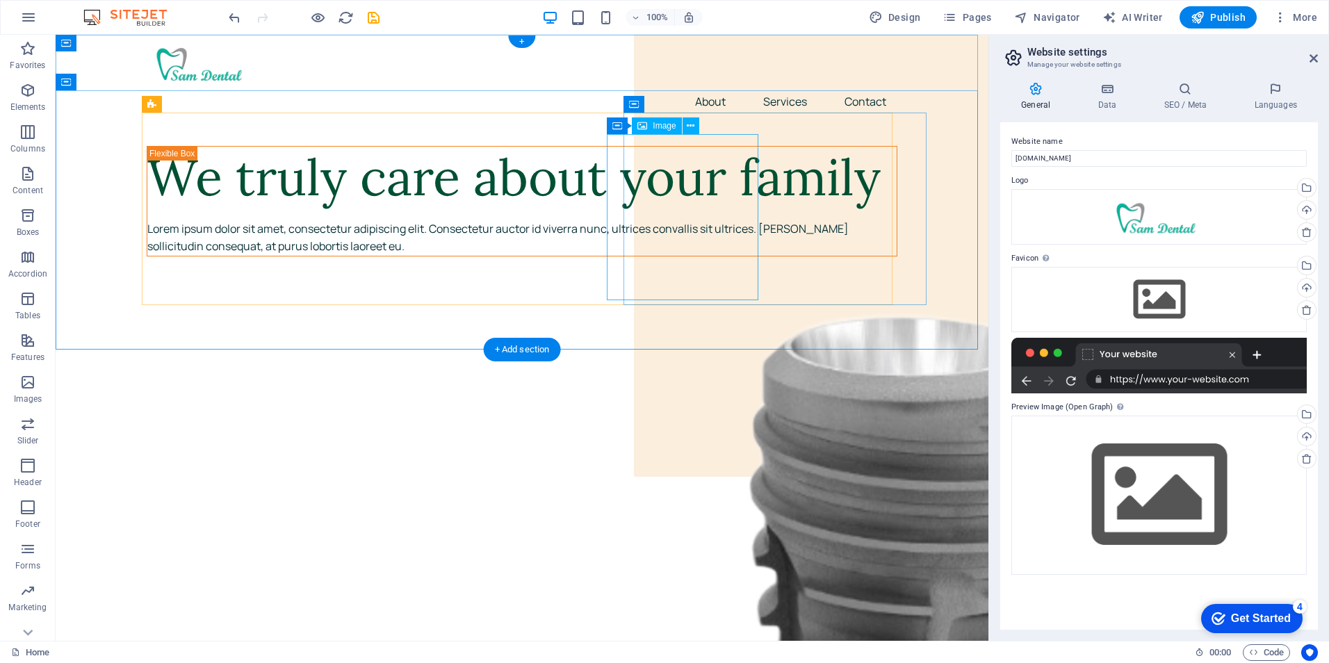
drag, startPoint x: 727, startPoint y: 231, endPoint x: 742, endPoint y: 213, distance: 23.1
drag, startPoint x: 715, startPoint y: 209, endPoint x: 736, endPoint y: 197, distance: 24.3
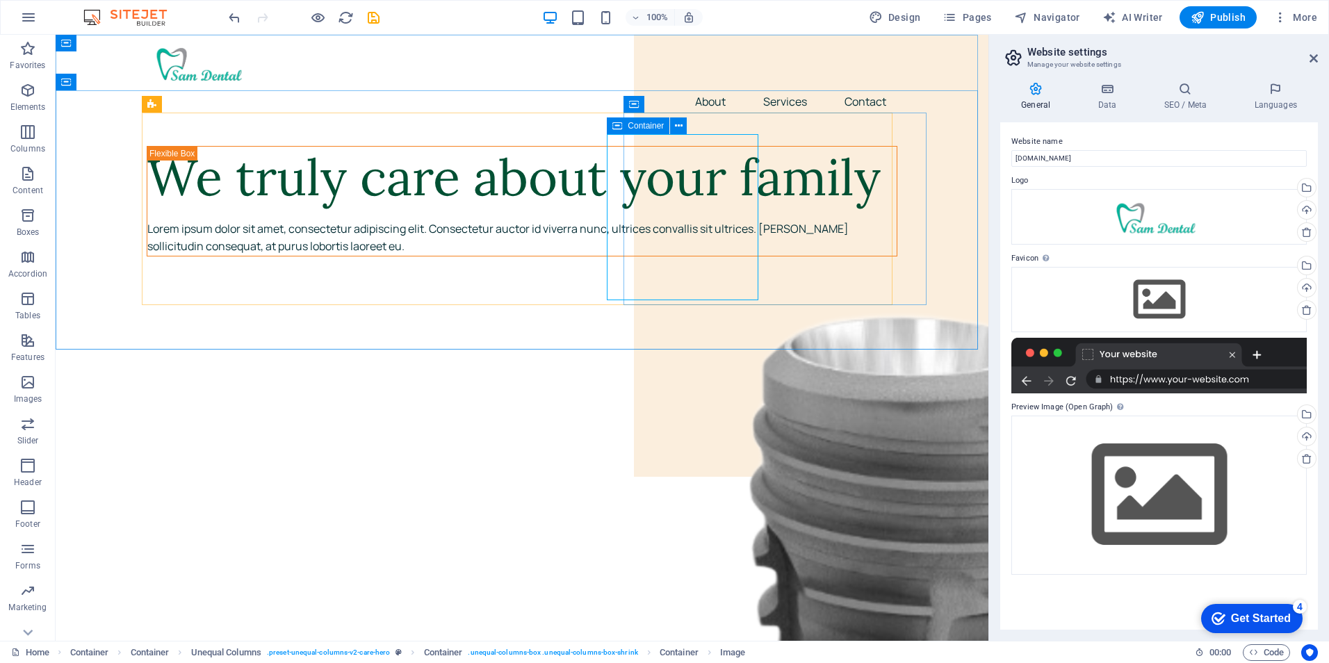
drag, startPoint x: 617, startPoint y: 124, endPoint x: 632, endPoint y: 124, distance: 15.3
click at [632, 124] on div "Container" at bounding box center [638, 125] width 63 height 17
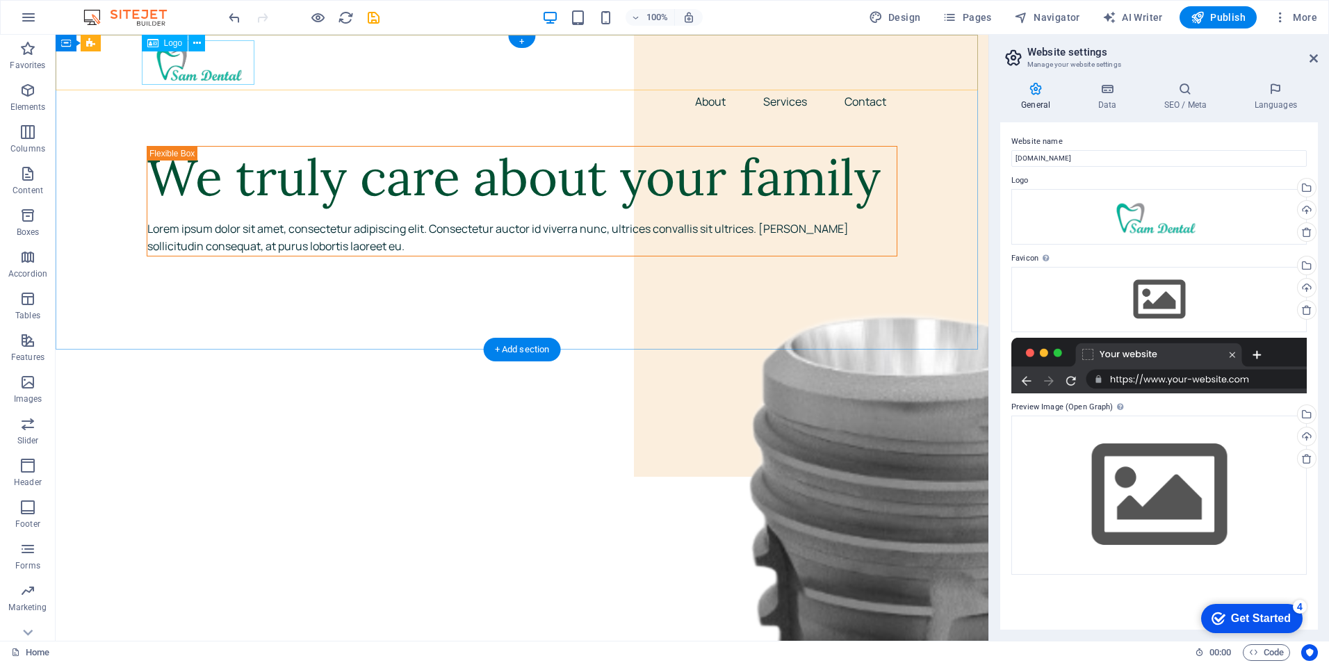
click at [203, 65] on div at bounding box center [522, 62] width 751 height 44
click at [235, 70] on div at bounding box center [522, 62] width 751 height 44
click at [198, 40] on icon at bounding box center [197, 43] width 8 height 15
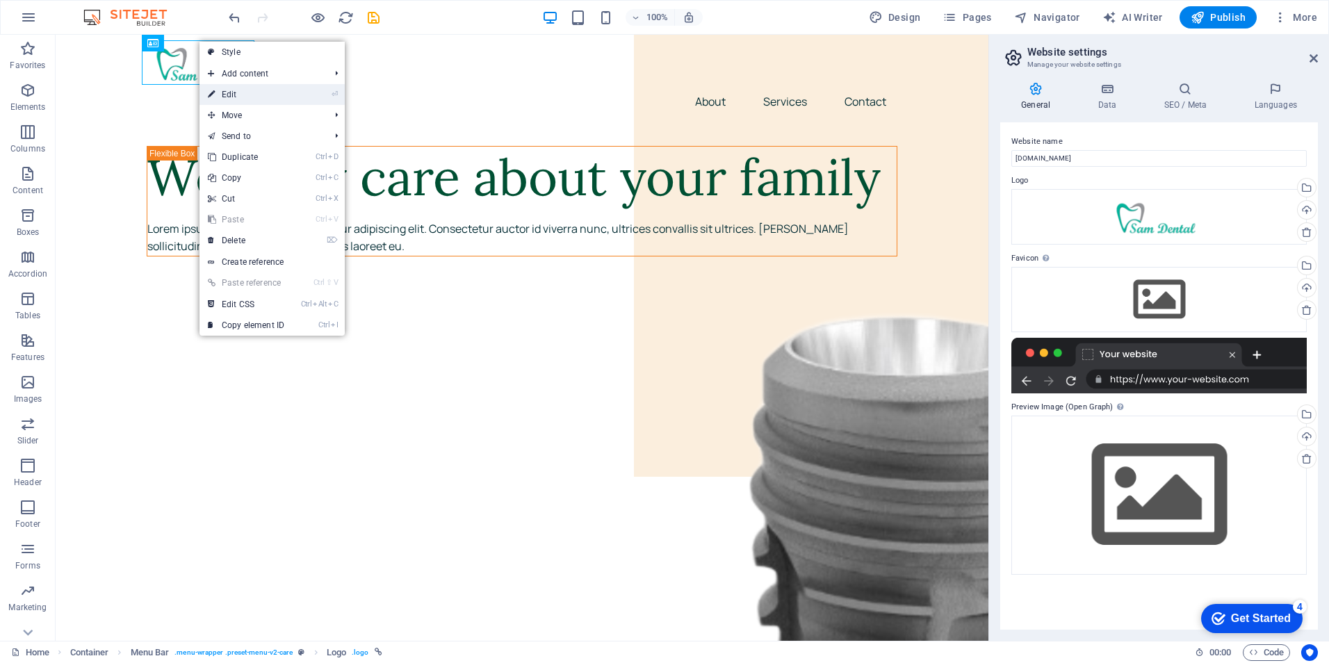
click at [236, 94] on link "⏎ Edit" at bounding box center [246, 94] width 93 height 21
select select "px"
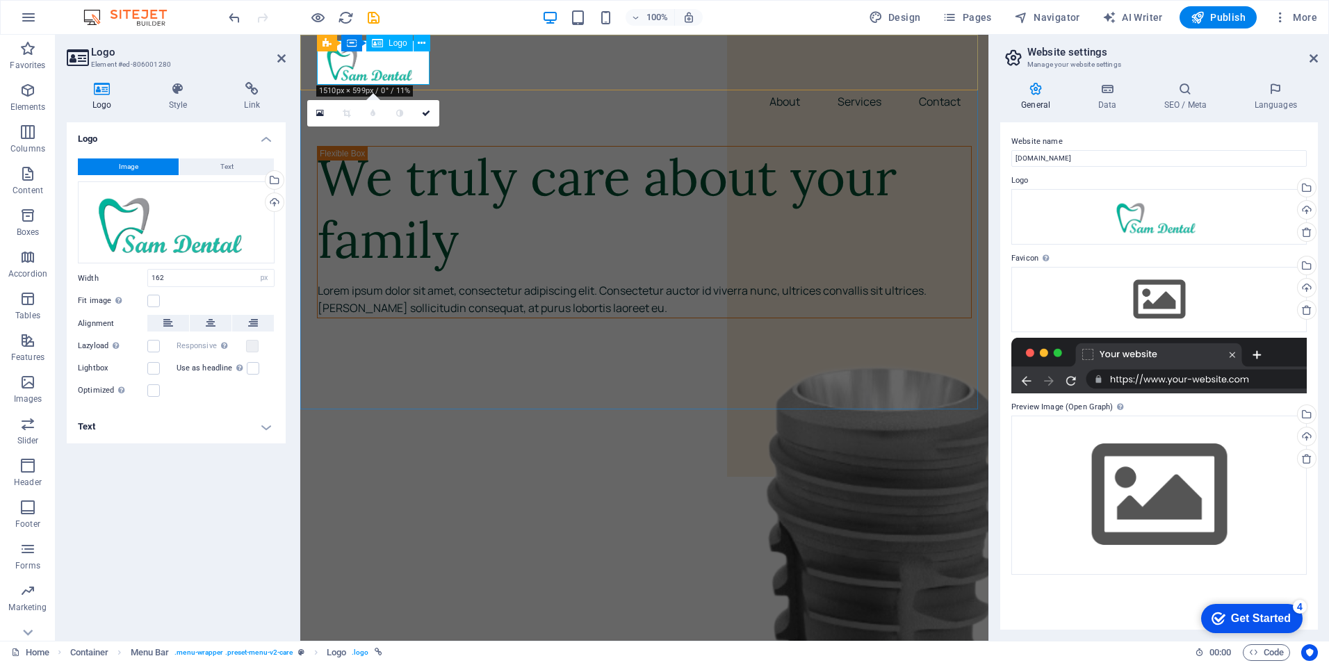
click at [420, 70] on div at bounding box center [644, 62] width 655 height 44
click at [422, 44] on icon at bounding box center [422, 43] width 8 height 15
click at [425, 113] on icon at bounding box center [426, 113] width 8 height 8
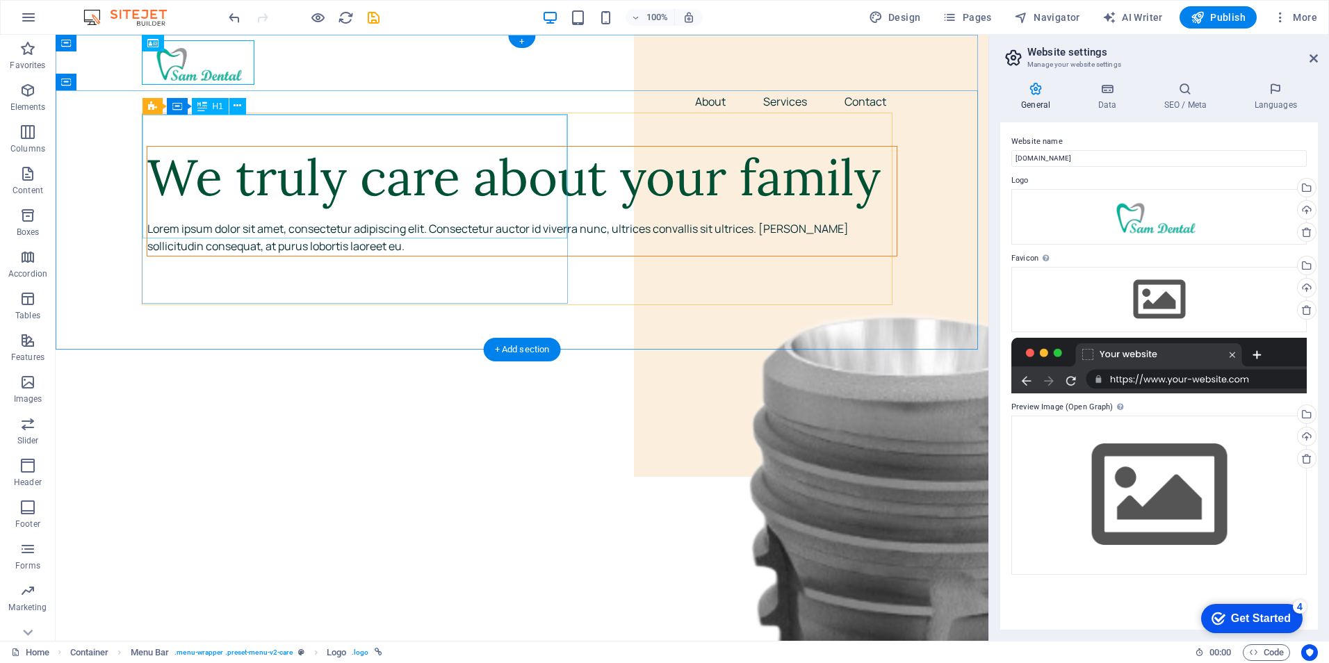
click at [305, 153] on div "We truly care about your family" at bounding box center [521, 178] width 749 height 62
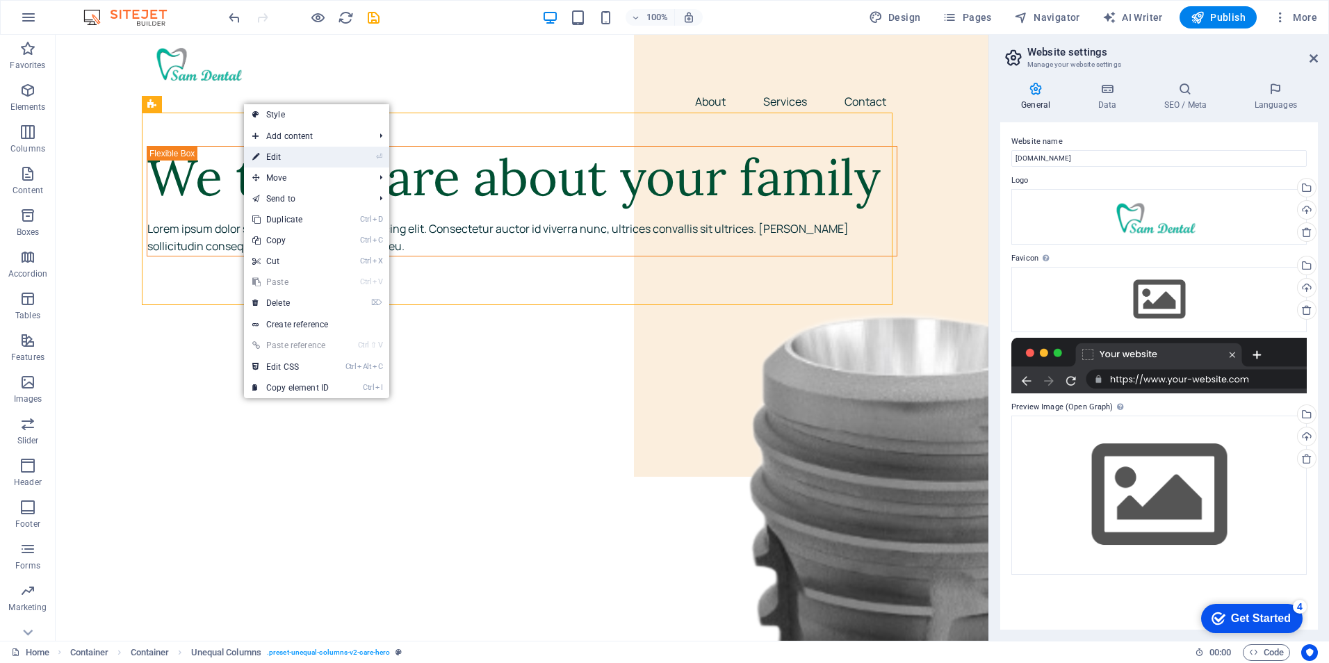
click at [275, 154] on link "⏎ Edit" at bounding box center [290, 157] width 93 height 21
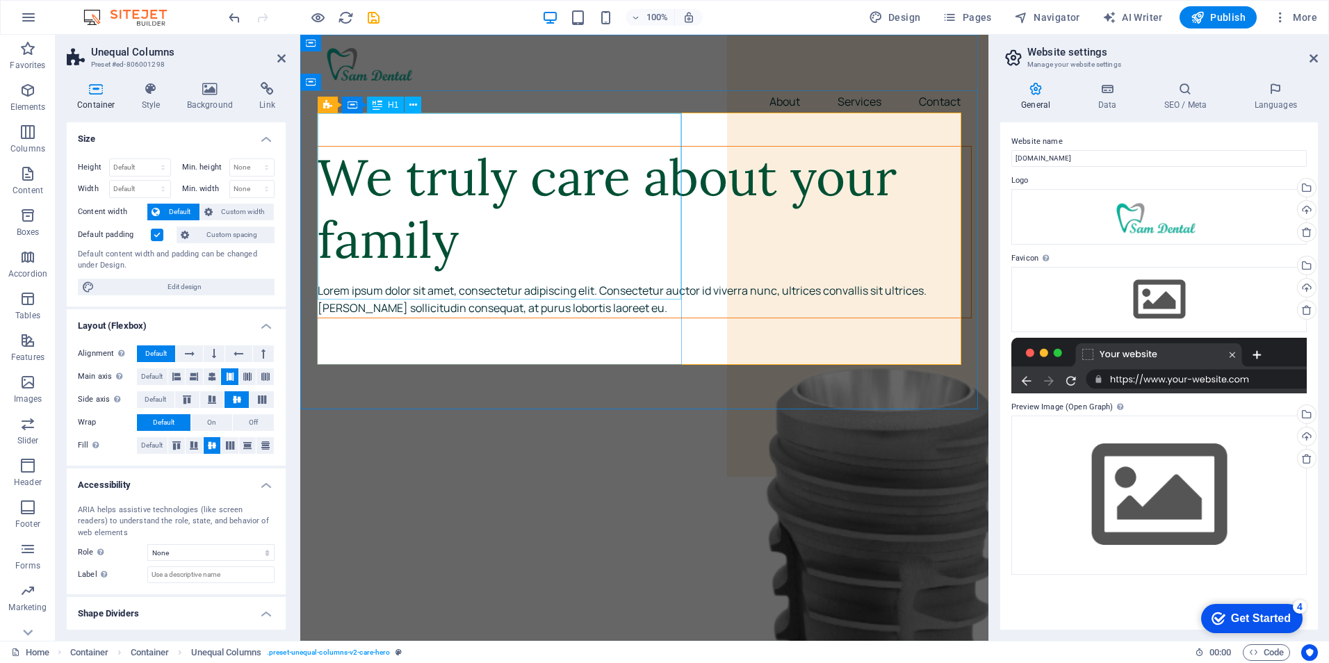
click at [477, 267] on div "We truly care about your family" at bounding box center [644, 209] width 653 height 124
click at [473, 271] on div "We truly care about your family" at bounding box center [644, 209] width 653 height 124
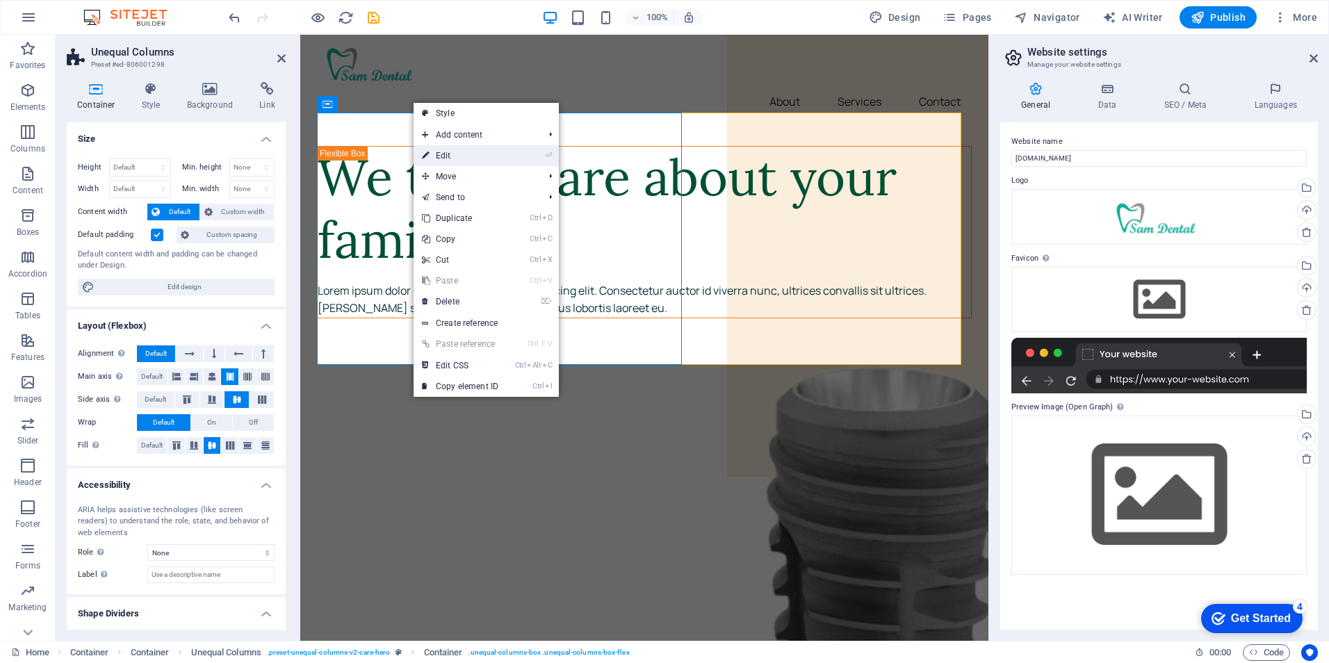
drag, startPoint x: 446, startPoint y: 155, endPoint x: 145, endPoint y: 120, distance: 302.3
click at [446, 155] on link "⏎ Edit" at bounding box center [460, 155] width 93 height 21
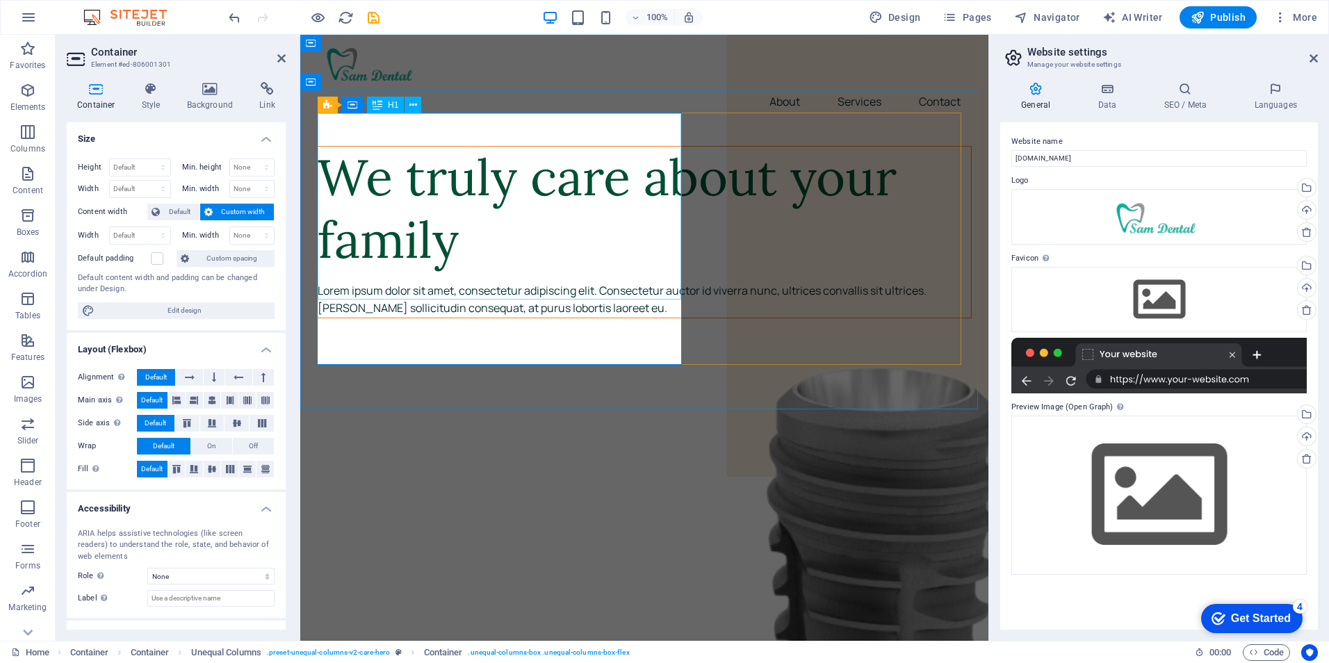
click at [489, 271] on div "We truly care about your family" at bounding box center [644, 209] width 653 height 124
click at [377, 227] on div "We truly care about your family" at bounding box center [644, 209] width 653 height 124
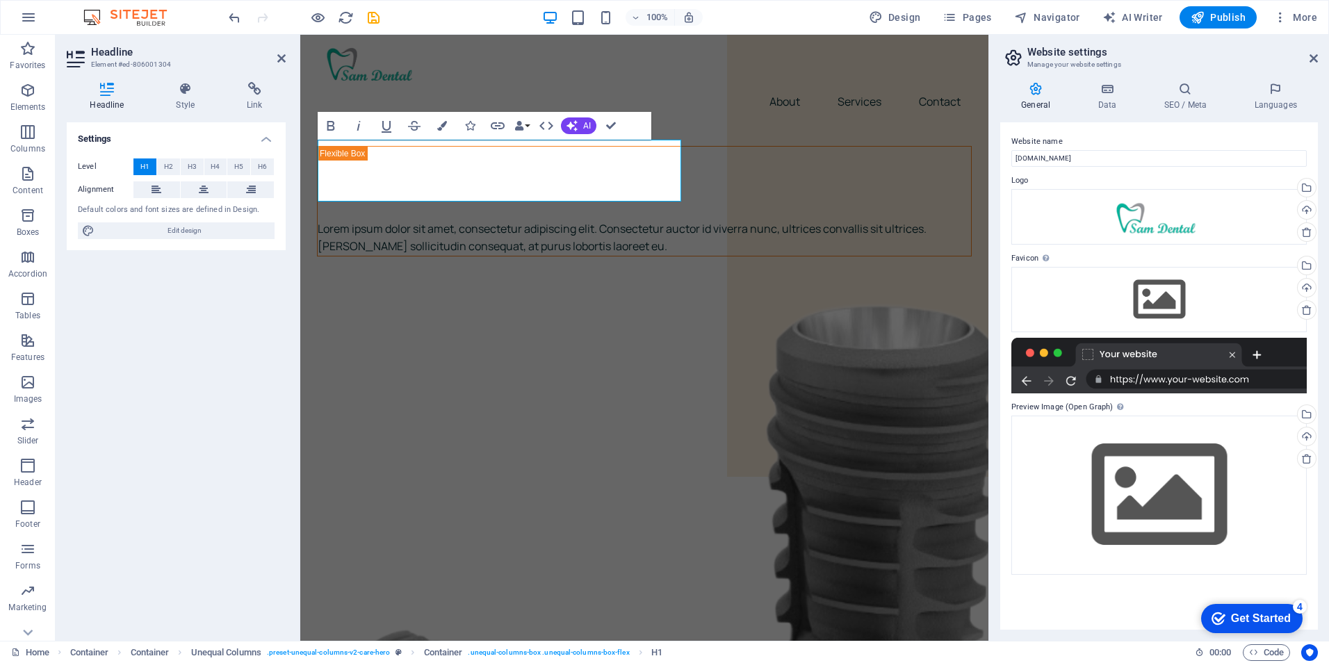
click at [997, 443] on div "General Data SEO / Meta Languages Website name [DOMAIN_NAME] Logo Drag files he…" at bounding box center [1159, 356] width 340 height 570
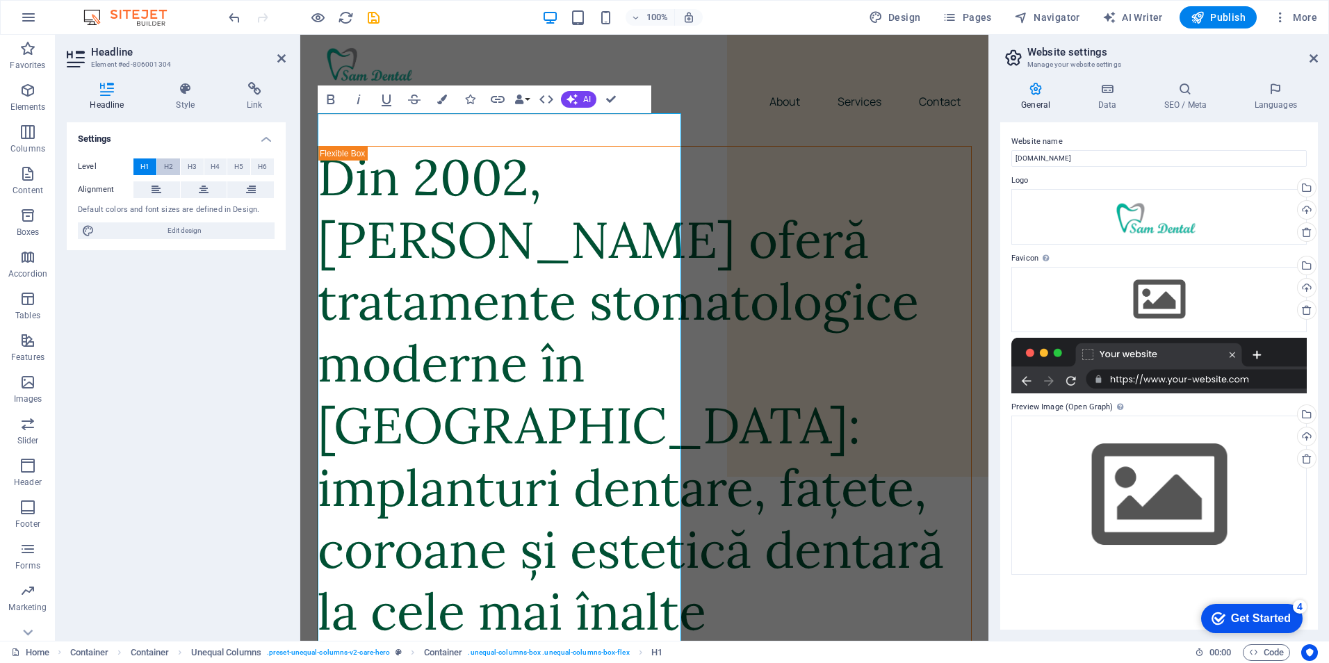
click at [170, 166] on span "H2" at bounding box center [168, 166] width 9 height 17
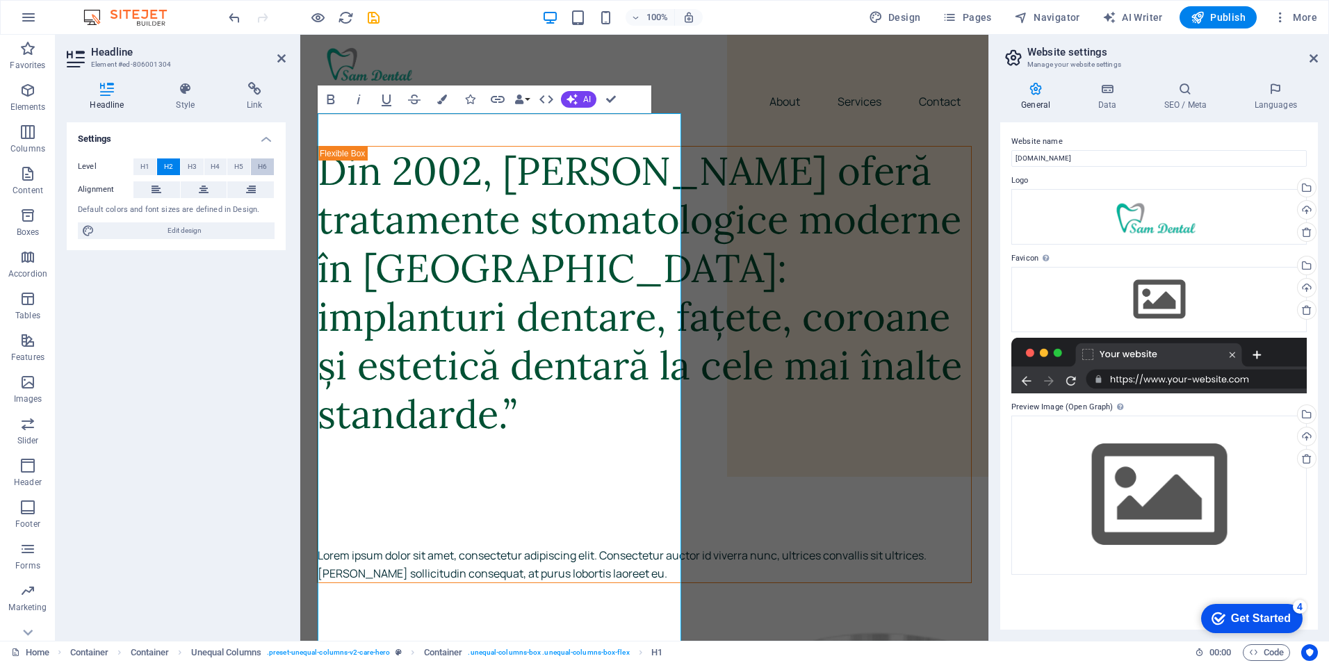
click at [264, 164] on span "H6" at bounding box center [262, 166] width 9 height 17
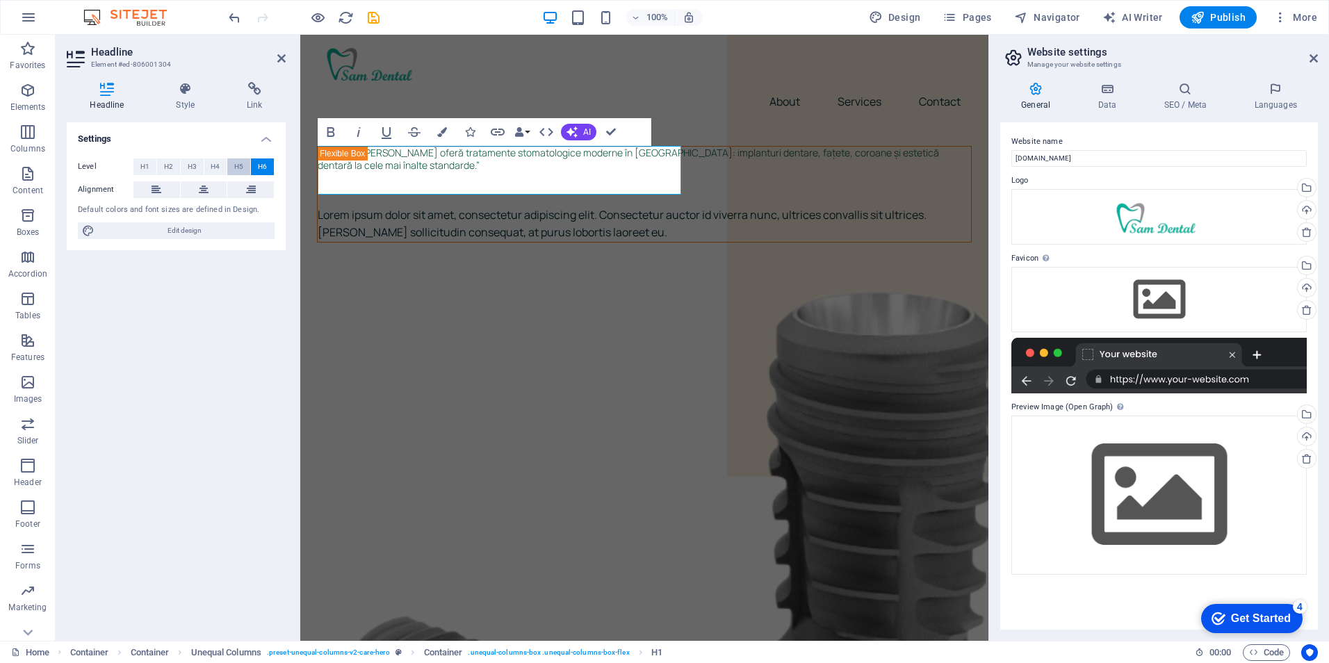
click at [240, 169] on span "H5" at bounding box center [238, 166] width 9 height 17
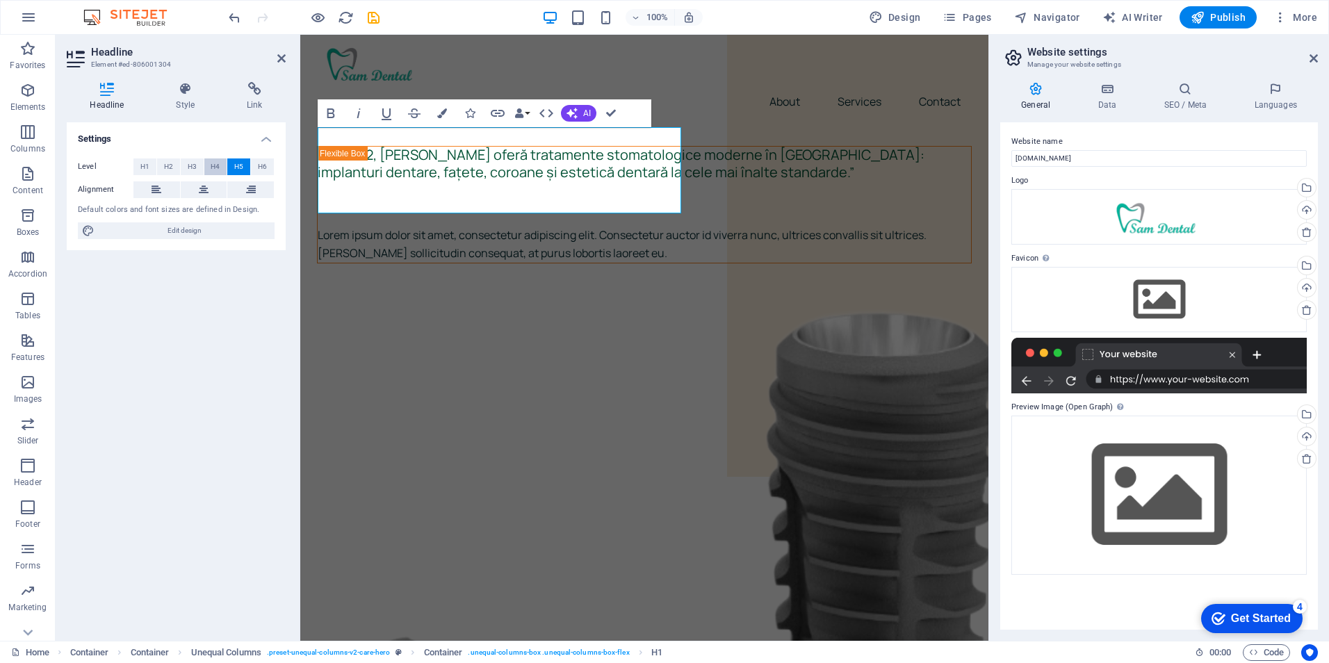
click at [211, 169] on span "H4" at bounding box center [215, 166] width 9 height 17
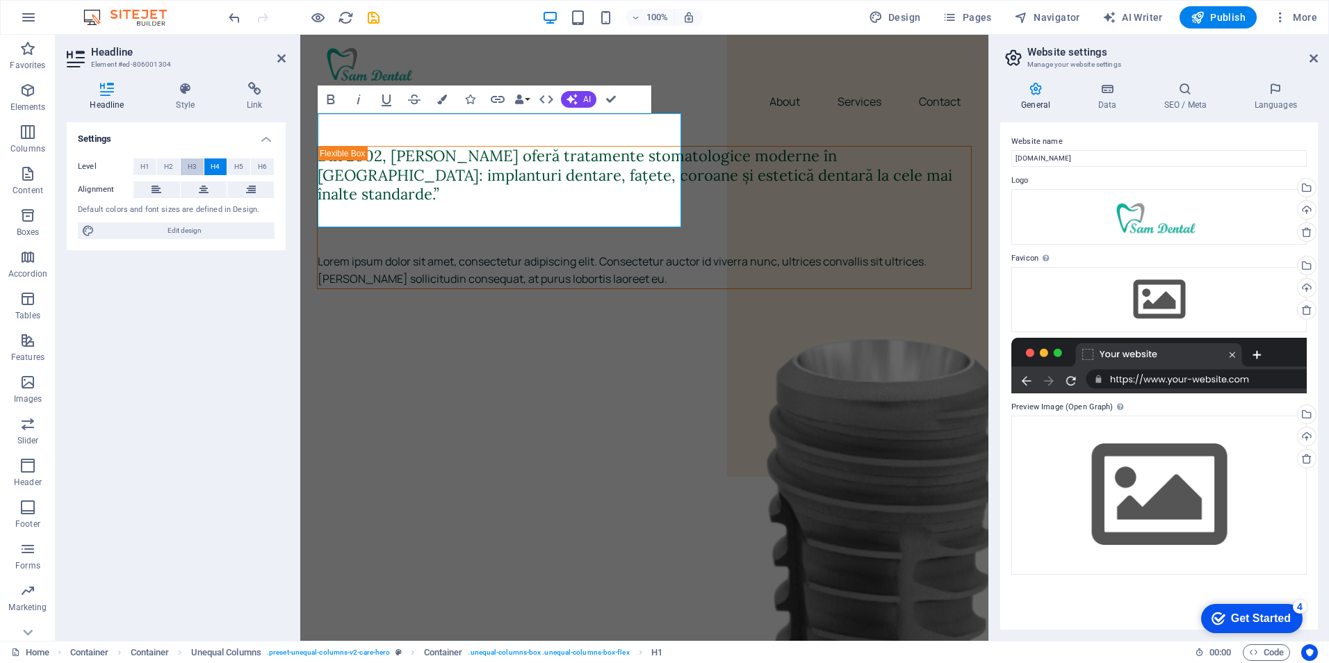
click at [199, 169] on button "H3" at bounding box center [192, 166] width 23 height 17
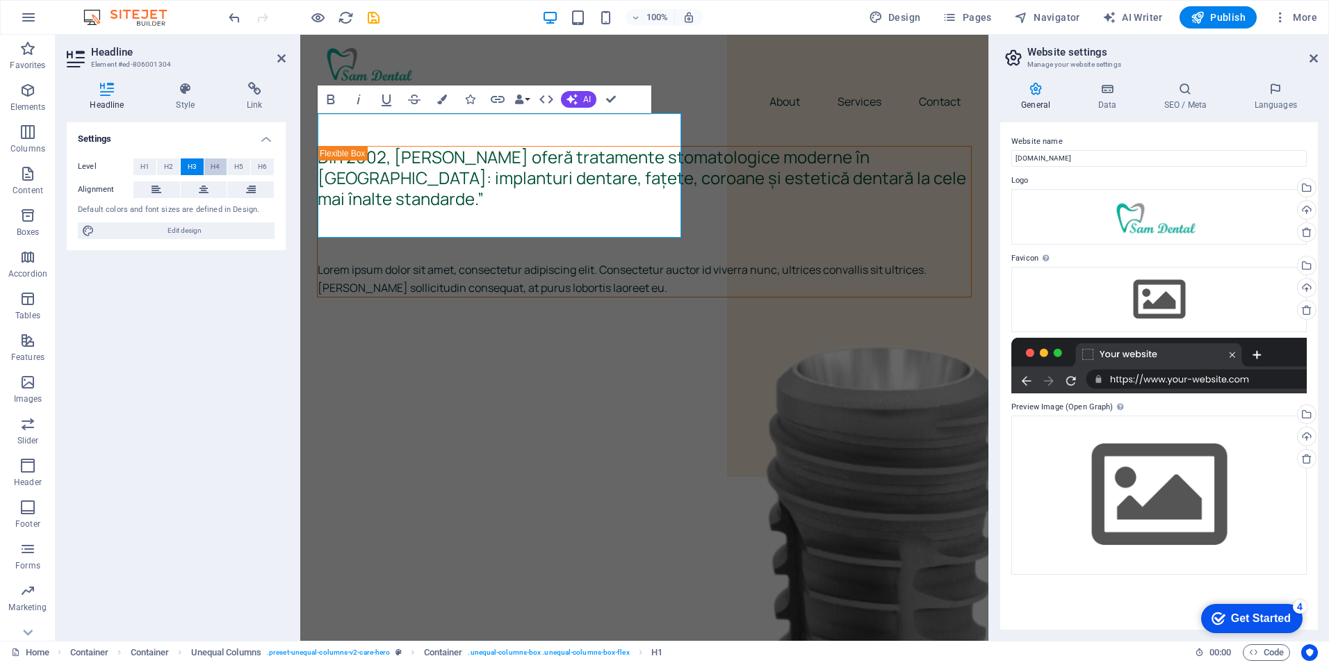
click at [220, 168] on button "H4" at bounding box center [215, 166] width 23 height 17
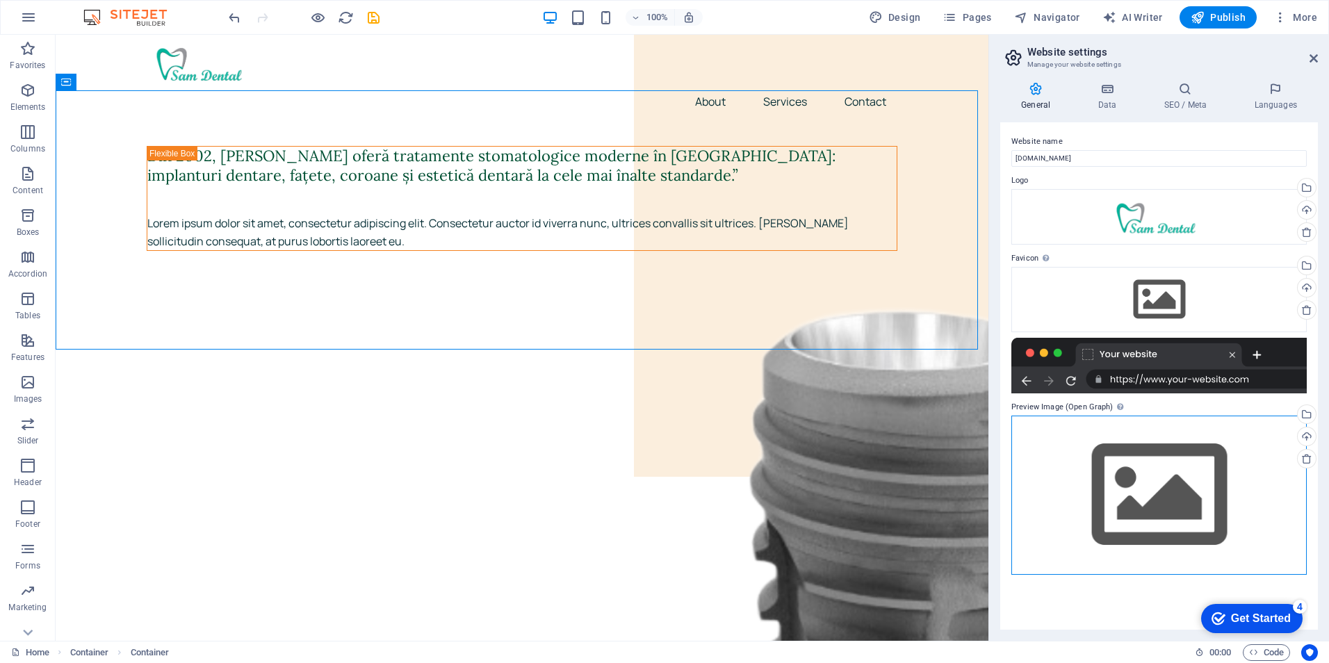
click at [1134, 456] on div "Drag files here, click to choose files or select files from Files or our free s…" at bounding box center [1158, 495] width 295 height 159
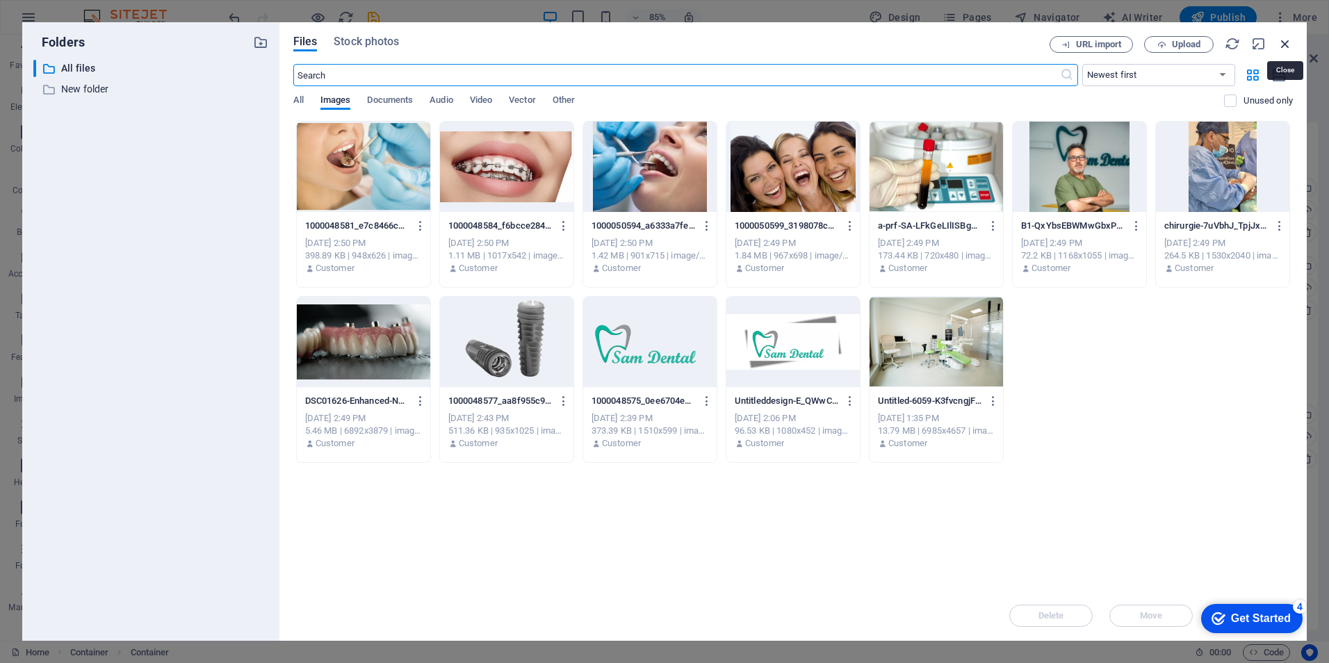
click at [1286, 44] on icon "button" at bounding box center [1285, 43] width 15 height 15
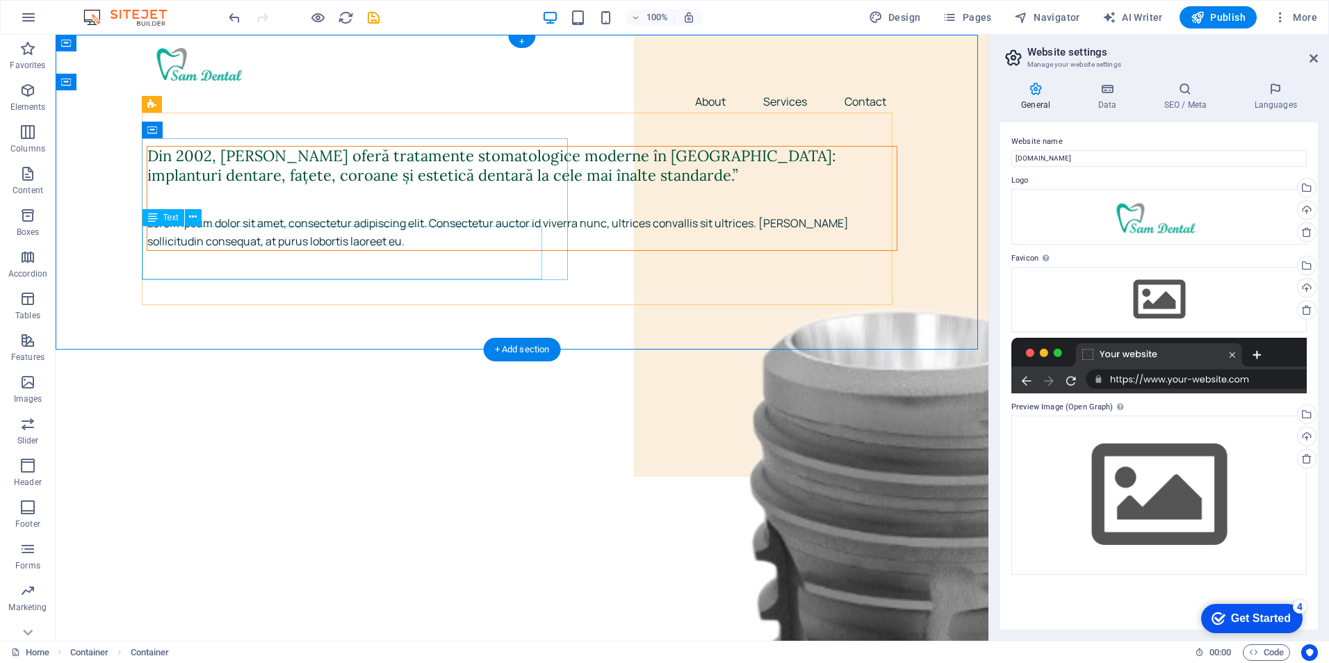
click at [200, 243] on div "Lorem ipsum dolor sit amet, consectetur adipiscing elit. Consectetur auctor id …" at bounding box center [521, 232] width 749 height 35
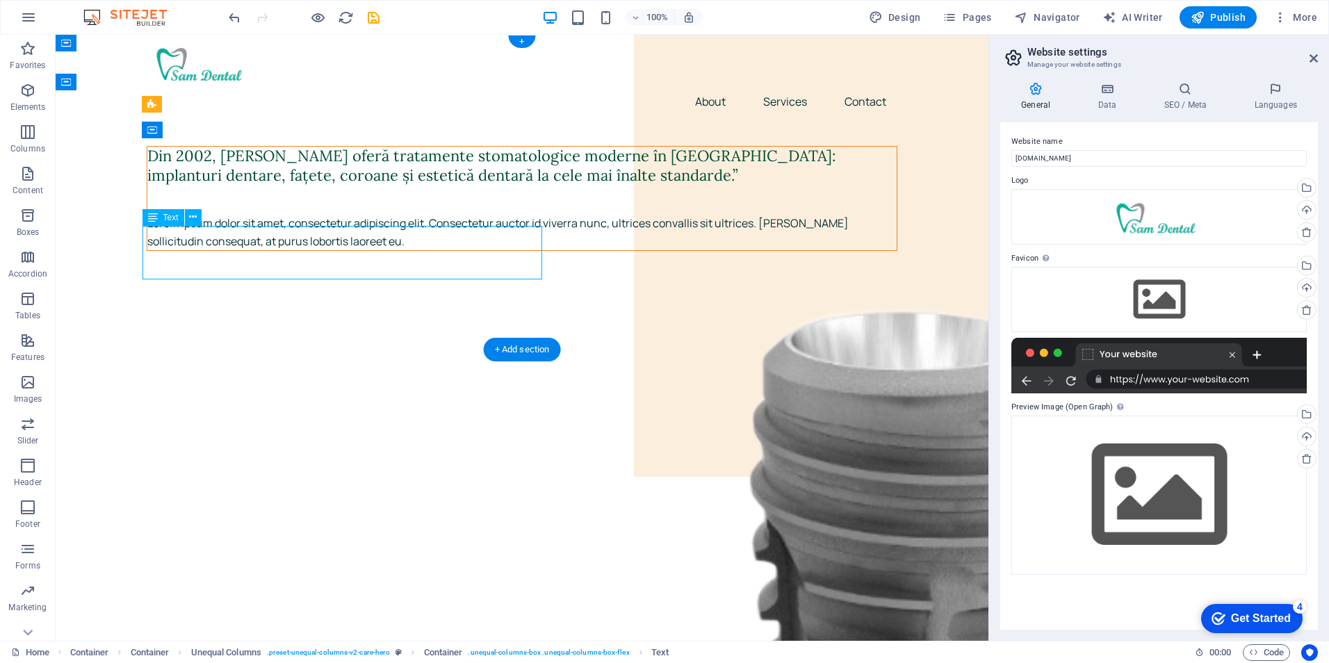
click at [202, 243] on div "Lorem ipsum dolor sit amet, consectetur adipiscing elit. Consectetur auctor id …" at bounding box center [521, 232] width 749 height 35
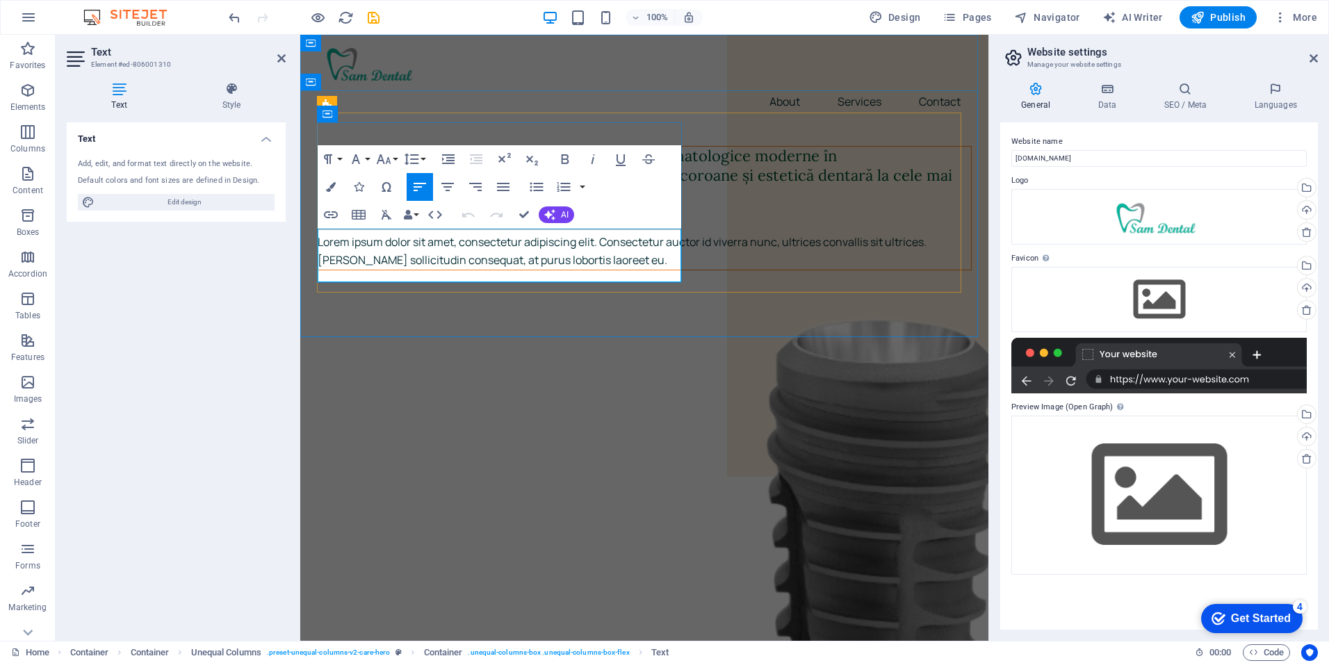
click at [541, 262] on p "Lorem ipsum dolor sit amet, consectetur adipiscing elit. Consectetur auctor id …" at bounding box center [644, 251] width 653 height 35
click at [529, 269] on p "Lorem ipsum dolor sit amet, consectetur adipiscing elit. Consectetur auctor id …" at bounding box center [644, 251] width 653 height 35
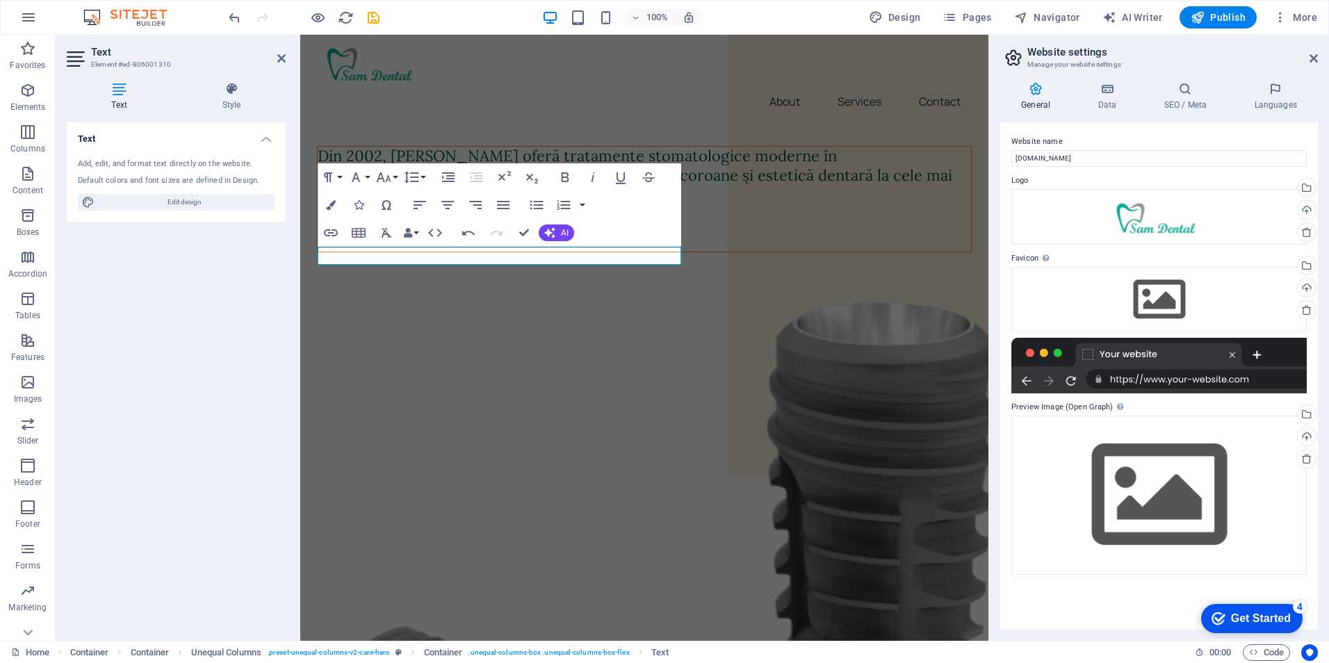
click at [1004, 343] on div "Website name [DOMAIN_NAME] Logo Drag files here, click to choose files or selec…" at bounding box center [1159, 375] width 318 height 507
click at [372, 252] on p at bounding box center [644, 243] width 653 height 18
click at [450, 205] on icon "button" at bounding box center [447, 205] width 13 height 8
click at [419, 197] on icon "button" at bounding box center [420, 205] width 17 height 17
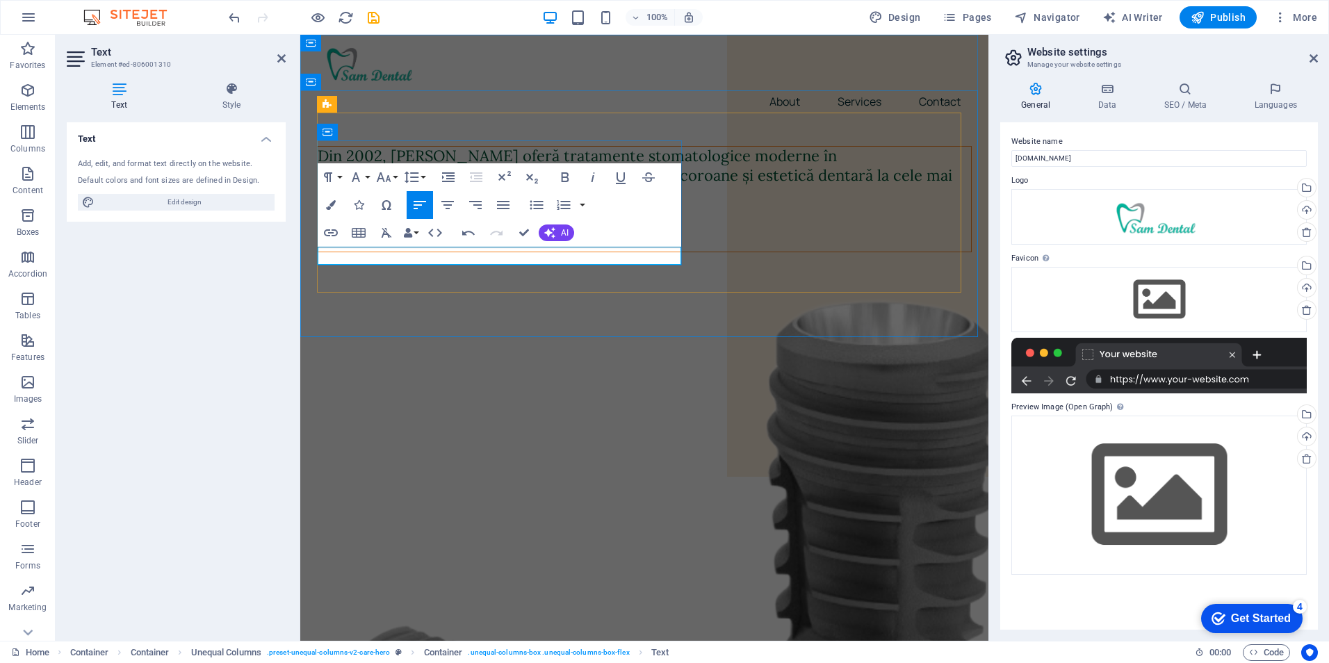
click at [503, 252] on p at bounding box center [644, 243] width 653 height 18
click at [994, 567] on div "General Data SEO / Meta Languages Website name [DOMAIN_NAME] Logo Drag files he…" at bounding box center [1159, 356] width 340 height 570
click at [486, 252] on p at bounding box center [644, 243] width 653 height 18
click at [366, 177] on button "Font Family" at bounding box center [358, 177] width 26 height 28
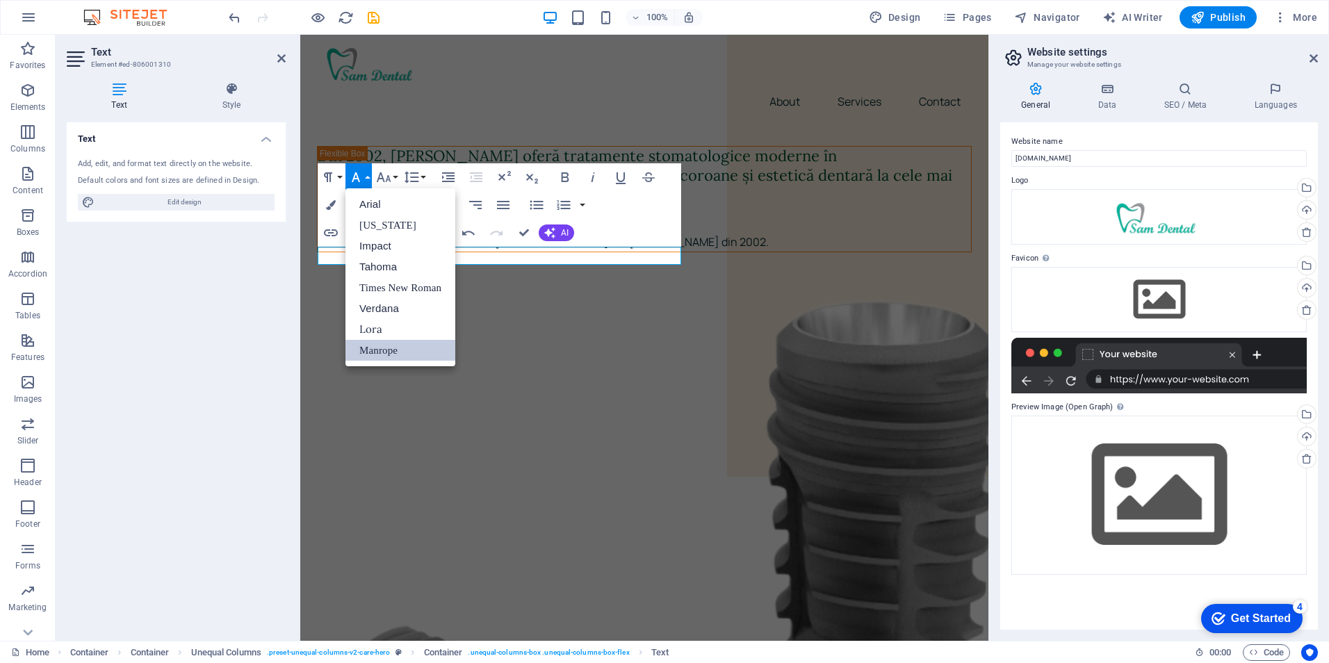
scroll to position [0, 0]
click at [371, 243] on link "Impact" at bounding box center [400, 246] width 110 height 21
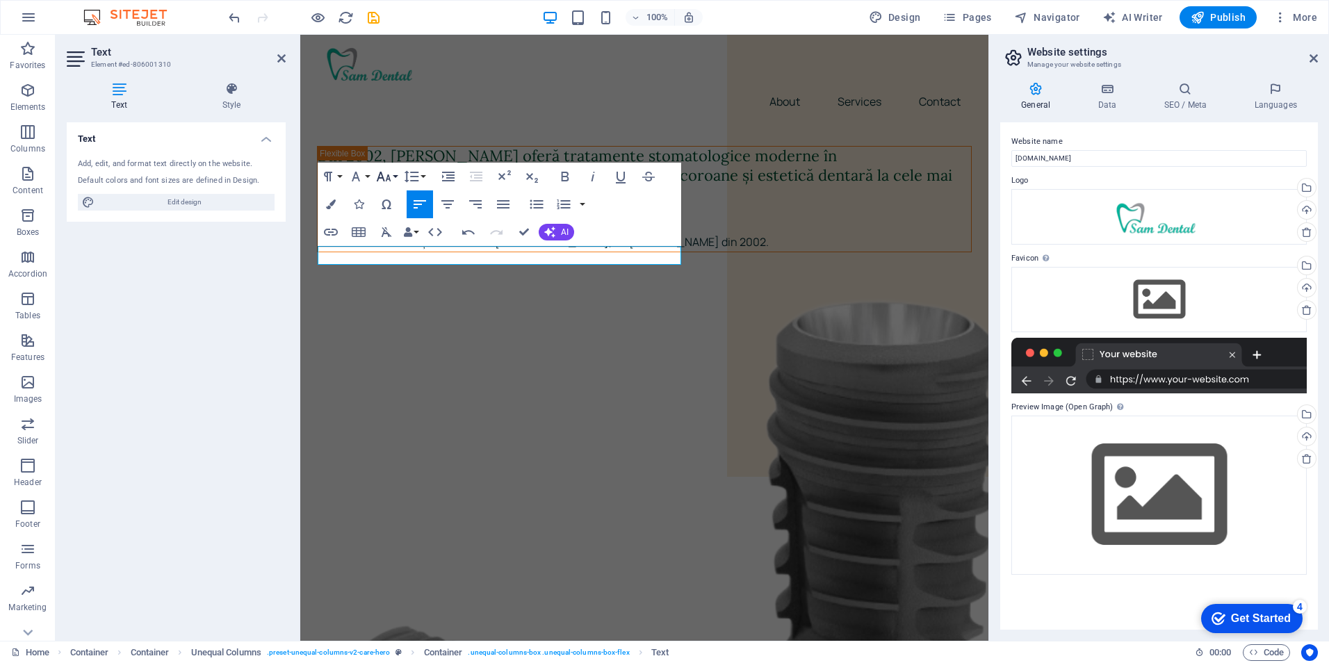
click at [394, 179] on button "Font Size" at bounding box center [386, 177] width 26 height 28
click at [392, 342] on link "24" at bounding box center [398, 349] width 50 height 21
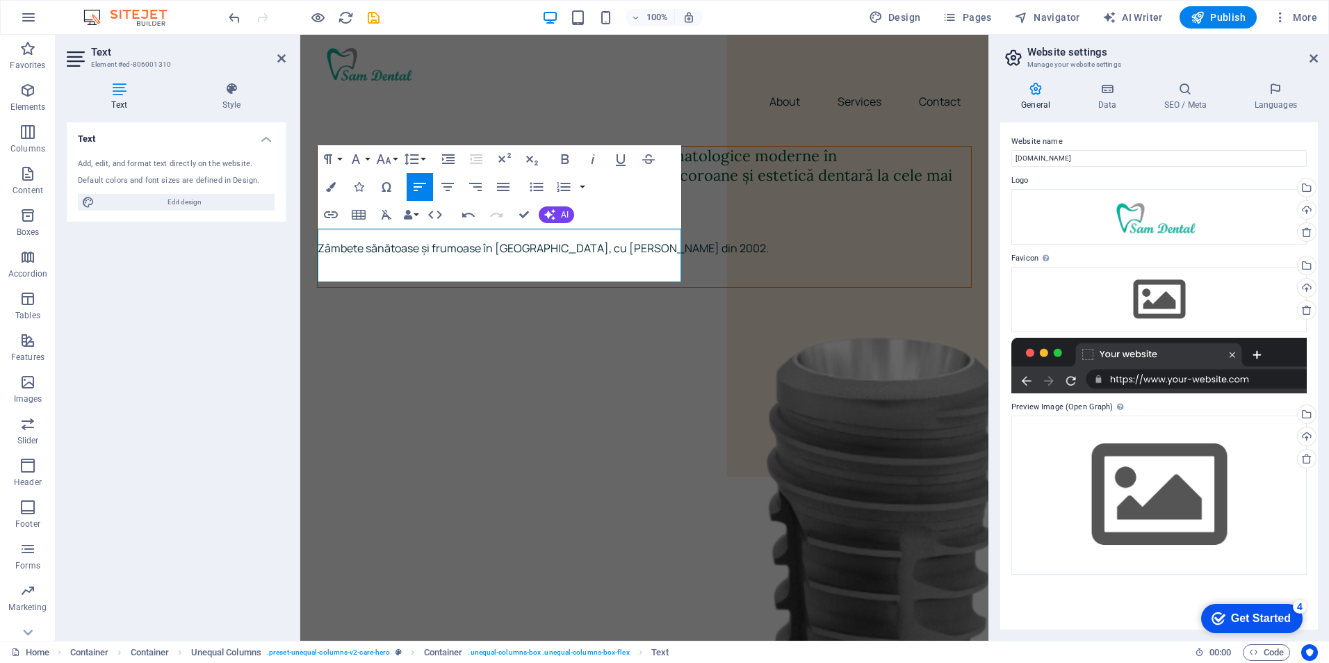
click at [993, 360] on div "General Data SEO / Meta Languages Website name [DOMAIN_NAME] Logo Drag files he…" at bounding box center [1159, 356] width 340 height 570
click at [282, 53] on icon at bounding box center [281, 58] width 8 height 11
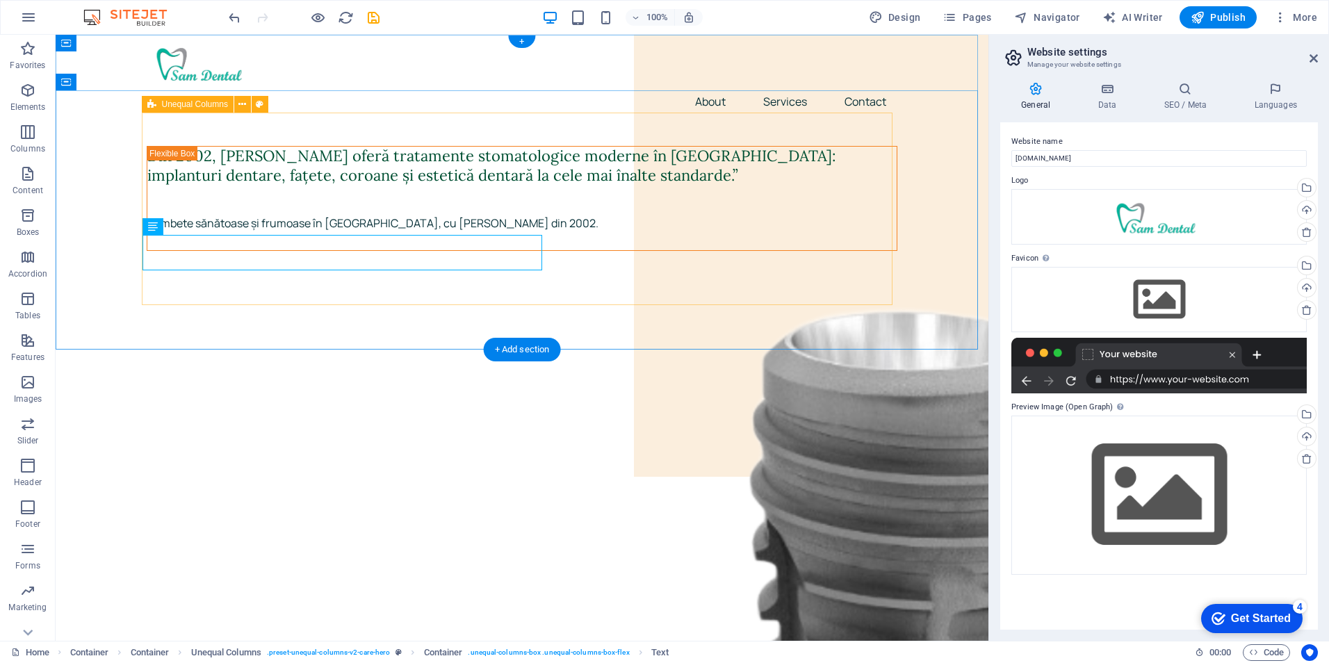
click at [152, 244] on div "Zâmbete sănătoase și frumoase în [GEOGRAPHIC_DATA], cu [PERSON_NAME] din 2002." at bounding box center [521, 232] width 749 height 35
click at [0, 0] on icon at bounding box center [0, 0] width 0 height 0
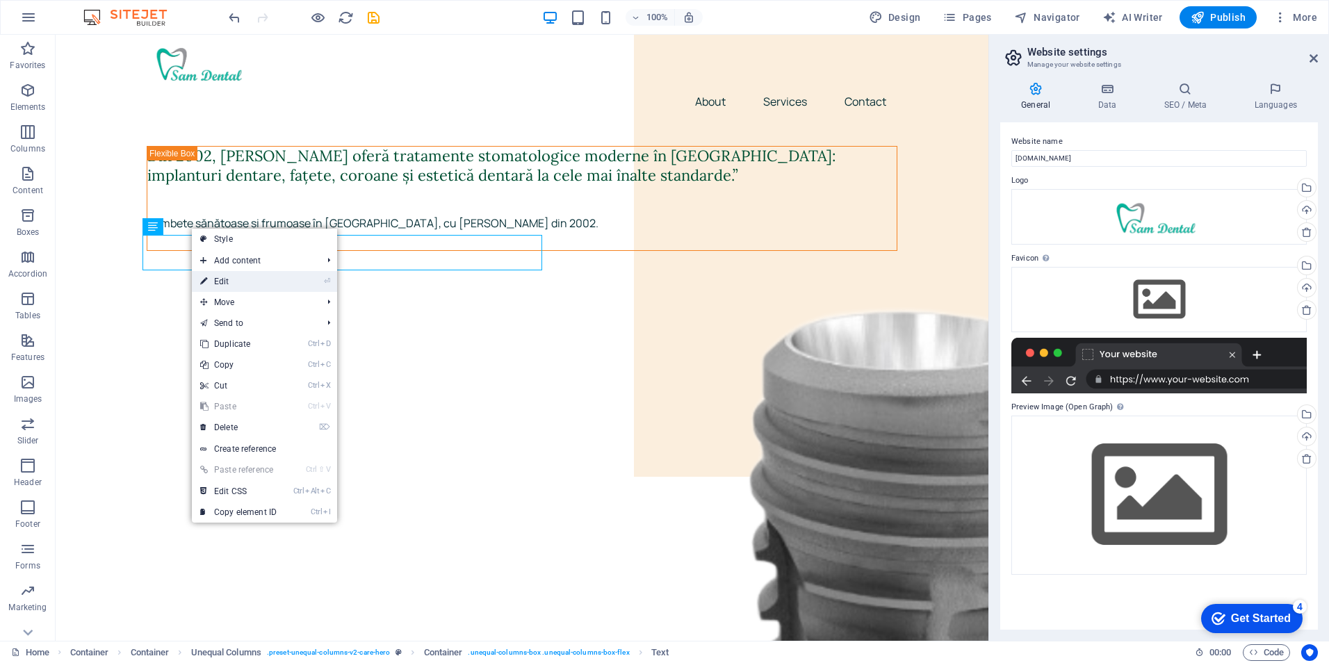
click at [224, 282] on link "⏎ Edit" at bounding box center [238, 281] width 93 height 21
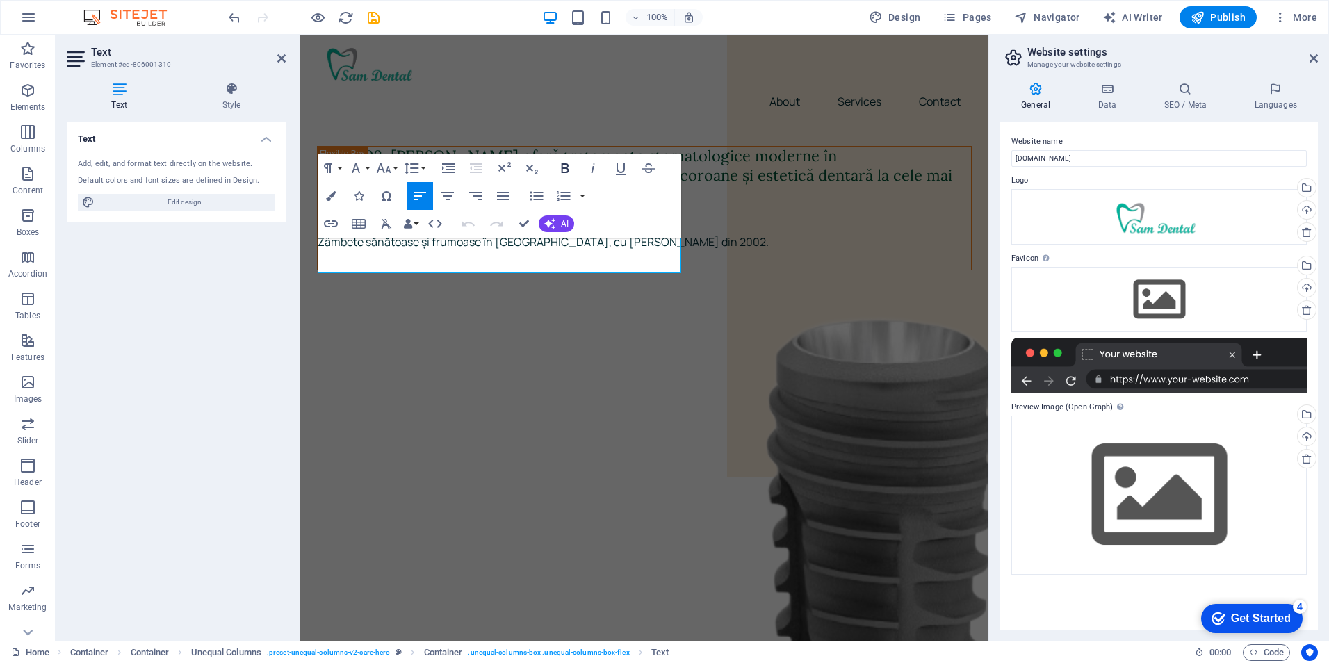
click at [569, 168] on icon "button" at bounding box center [565, 168] width 17 height 17
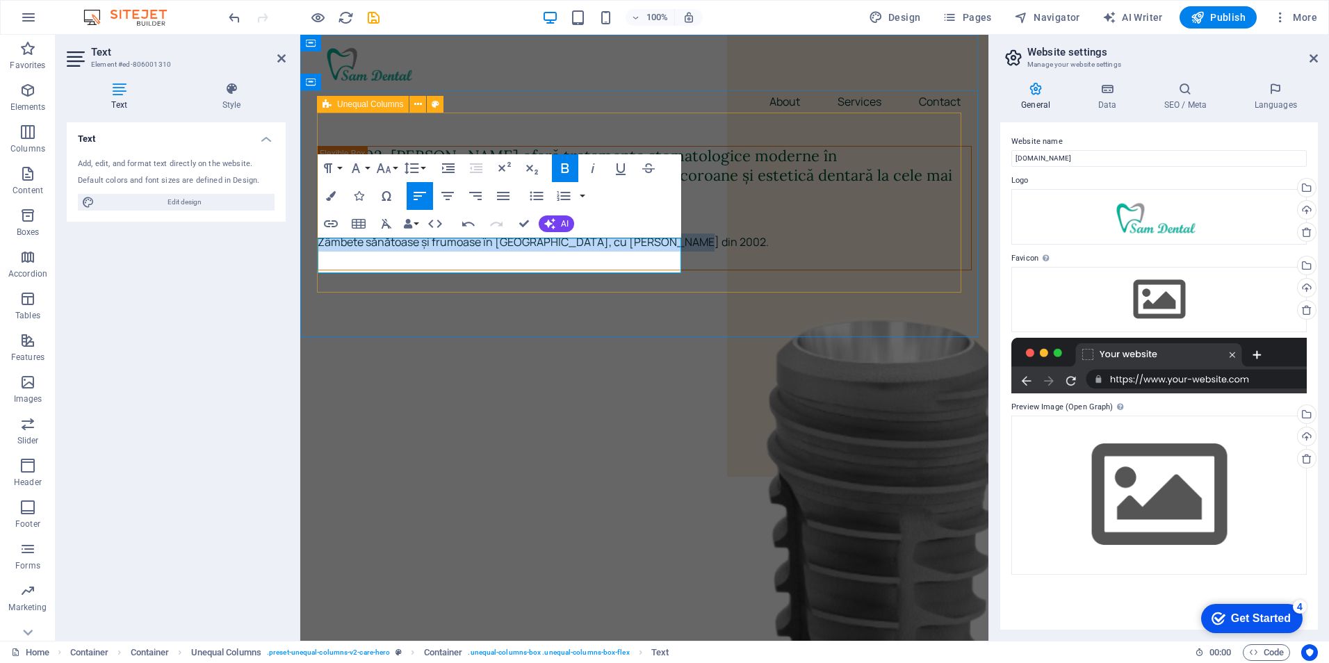
drag, startPoint x: 320, startPoint y: 243, endPoint x: 702, endPoint y: 245, distance: 381.6
click at [567, 168] on icon "button" at bounding box center [566, 168] width 8 height 10
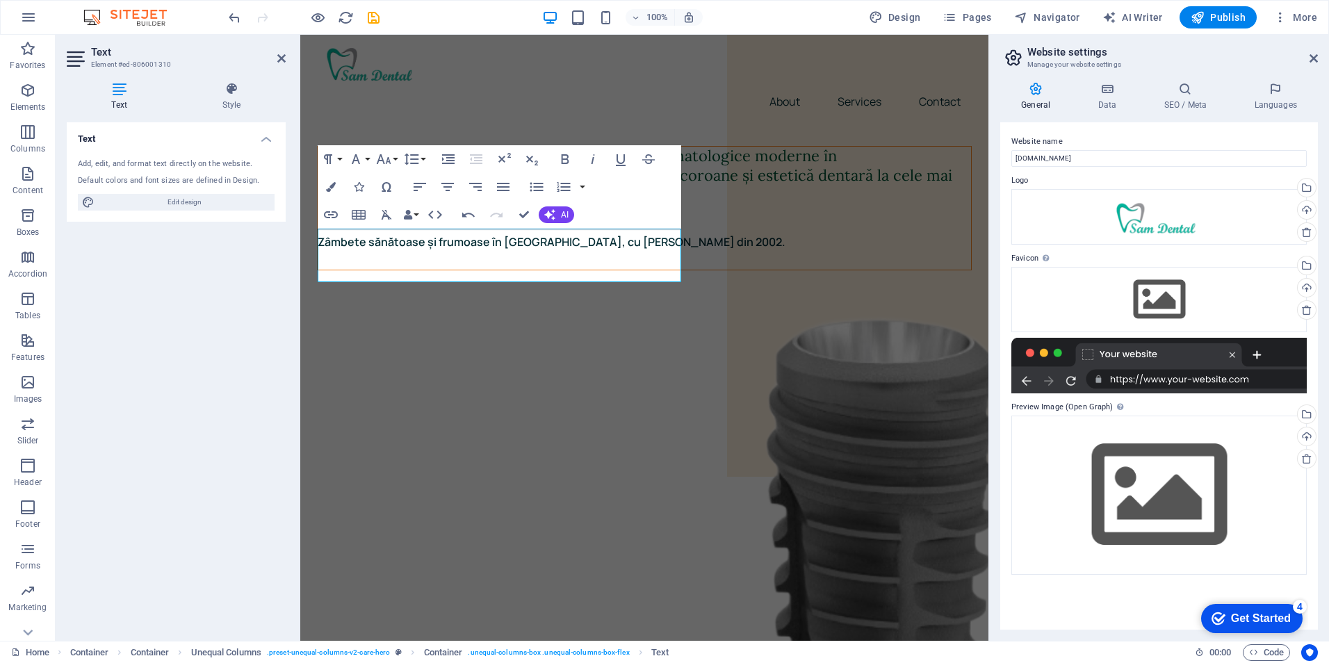
click at [1004, 410] on div "Website name [DOMAIN_NAME] Logo Drag files here, click to choose files or selec…" at bounding box center [1159, 375] width 318 height 507
click at [998, 597] on div "General Data SEO / Meta Languages Website name [DOMAIN_NAME] Logo Drag files he…" at bounding box center [1159, 356] width 340 height 570
click at [993, 596] on div "General Data SEO / Meta Languages Website name [DOMAIN_NAME] Logo Drag files he…" at bounding box center [1159, 356] width 340 height 570
click at [284, 55] on icon at bounding box center [281, 58] width 8 height 11
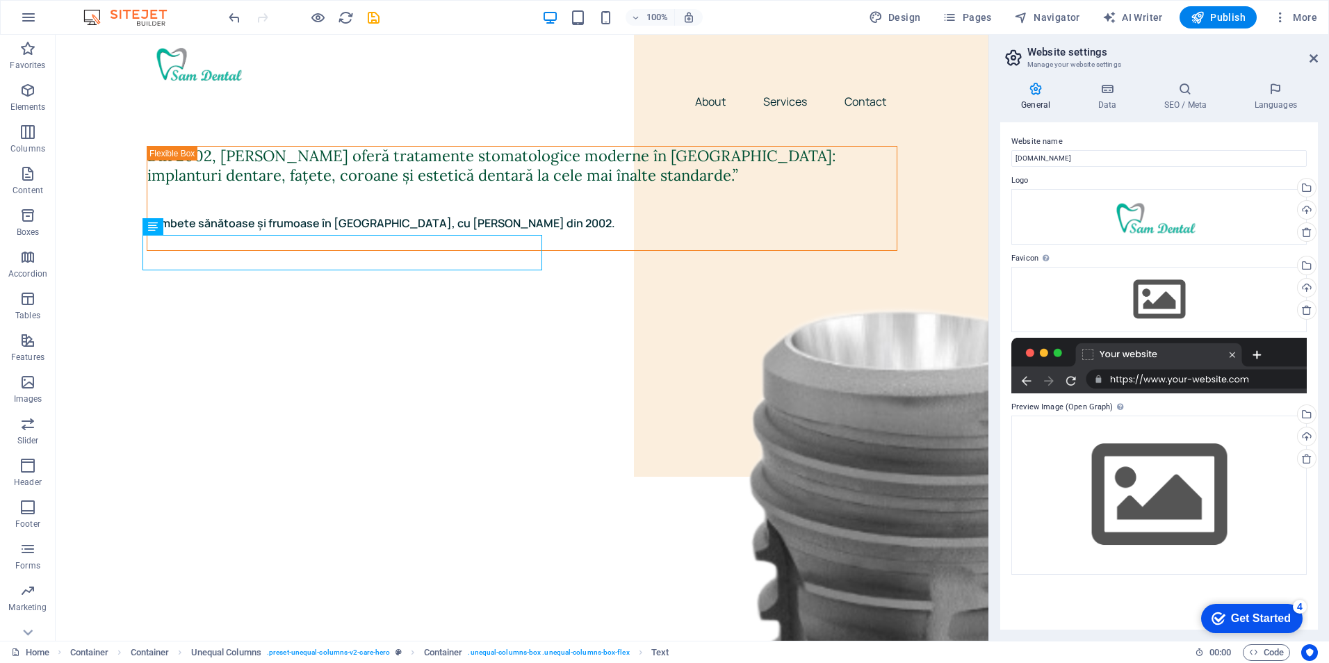
click at [994, 391] on div "General Data SEO / Meta Languages Website name [DOMAIN_NAME] Logo Drag files he…" at bounding box center [1159, 356] width 340 height 570
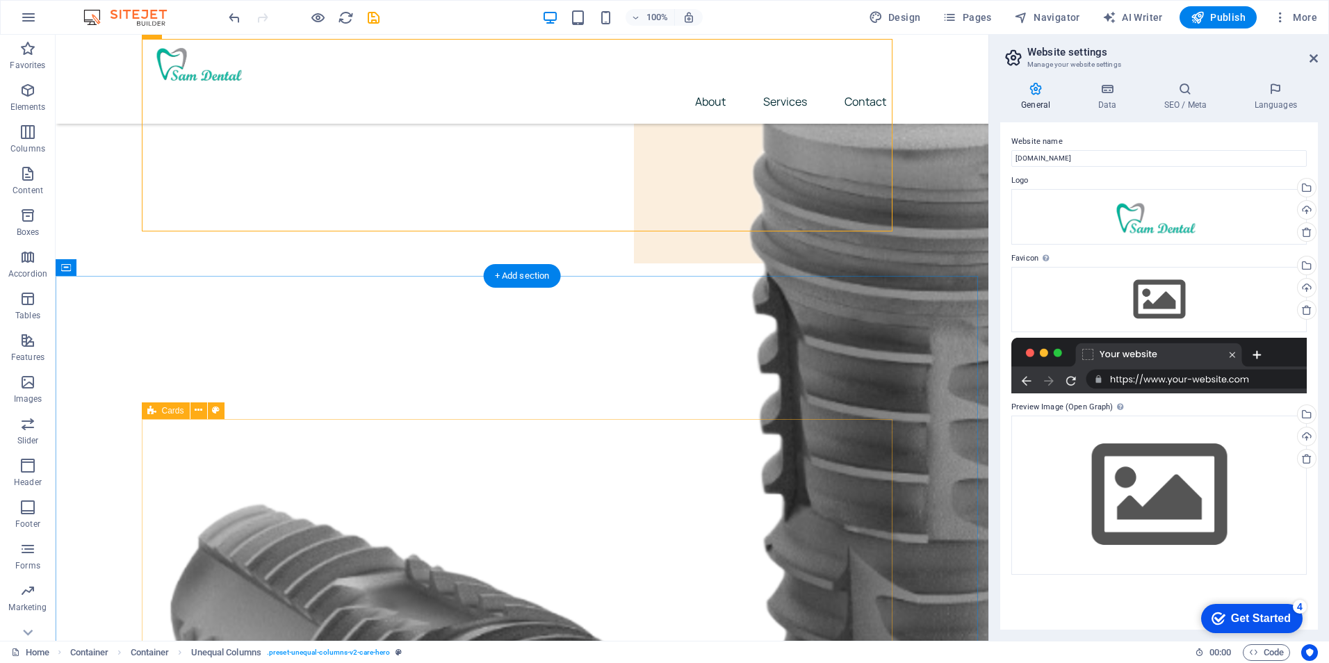
scroll to position [278, 0]
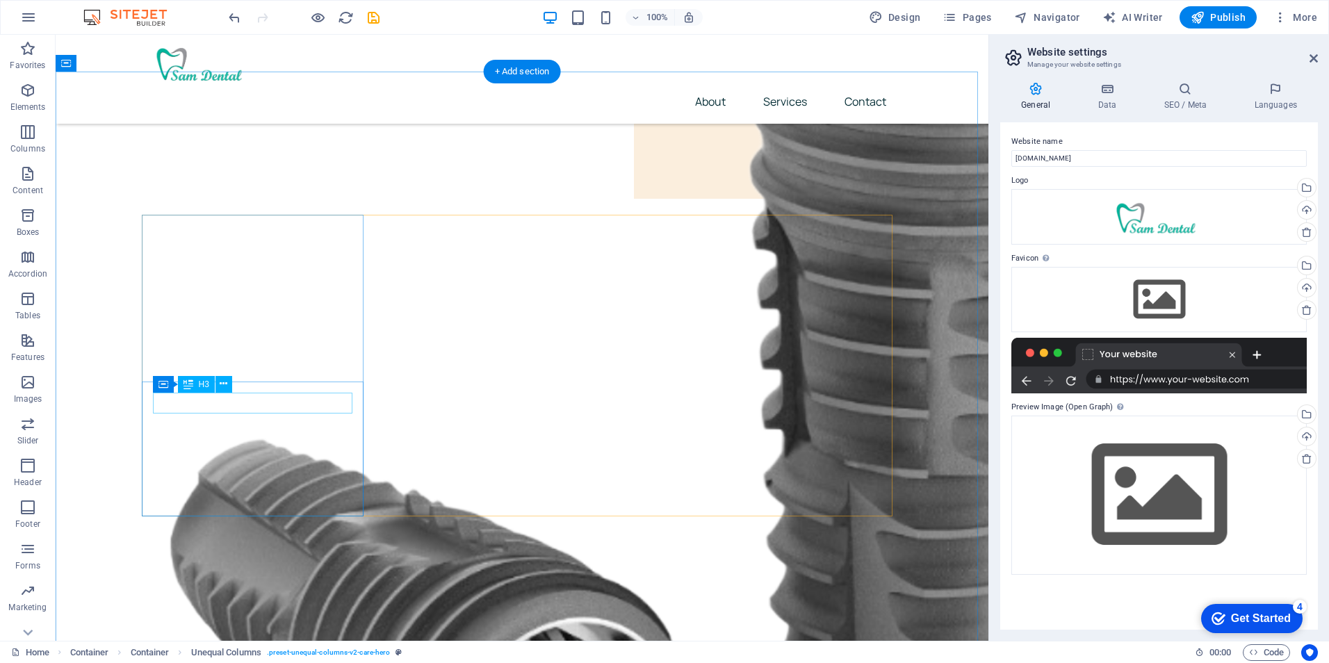
click at [222, 385] on icon at bounding box center [224, 384] width 8 height 15
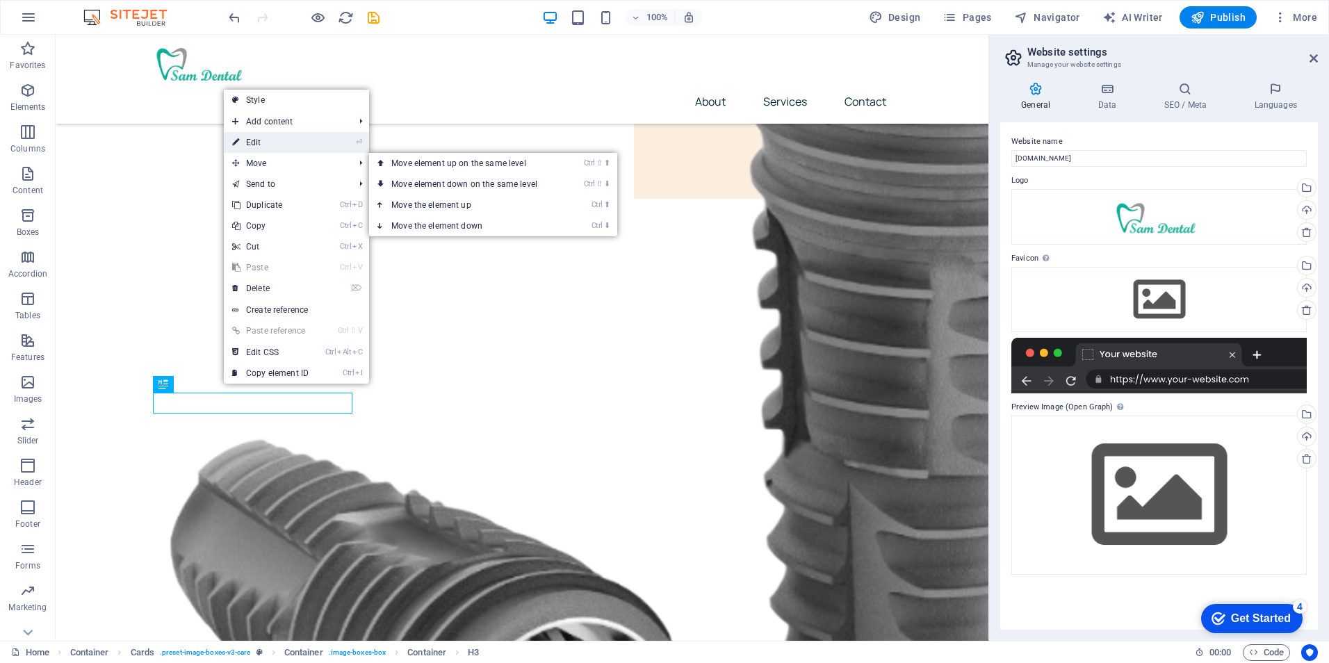
click at [250, 136] on link "⏎ Edit" at bounding box center [270, 142] width 93 height 21
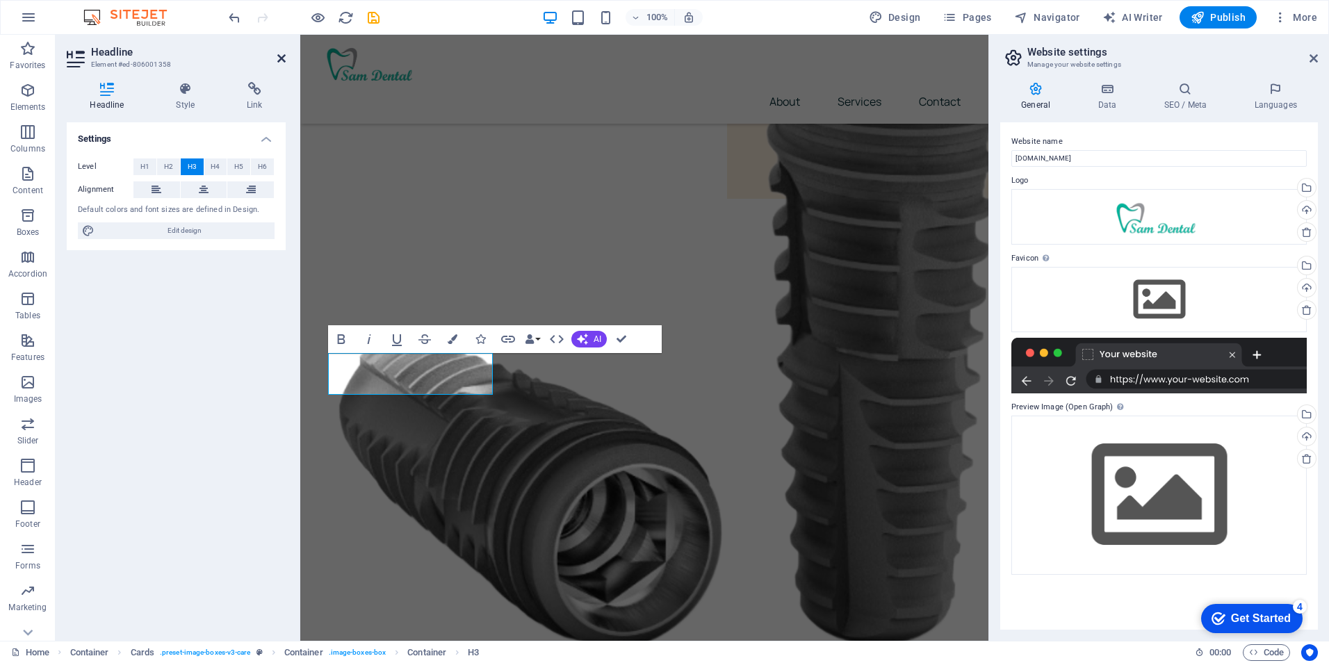
click at [283, 59] on icon at bounding box center [281, 58] width 8 height 11
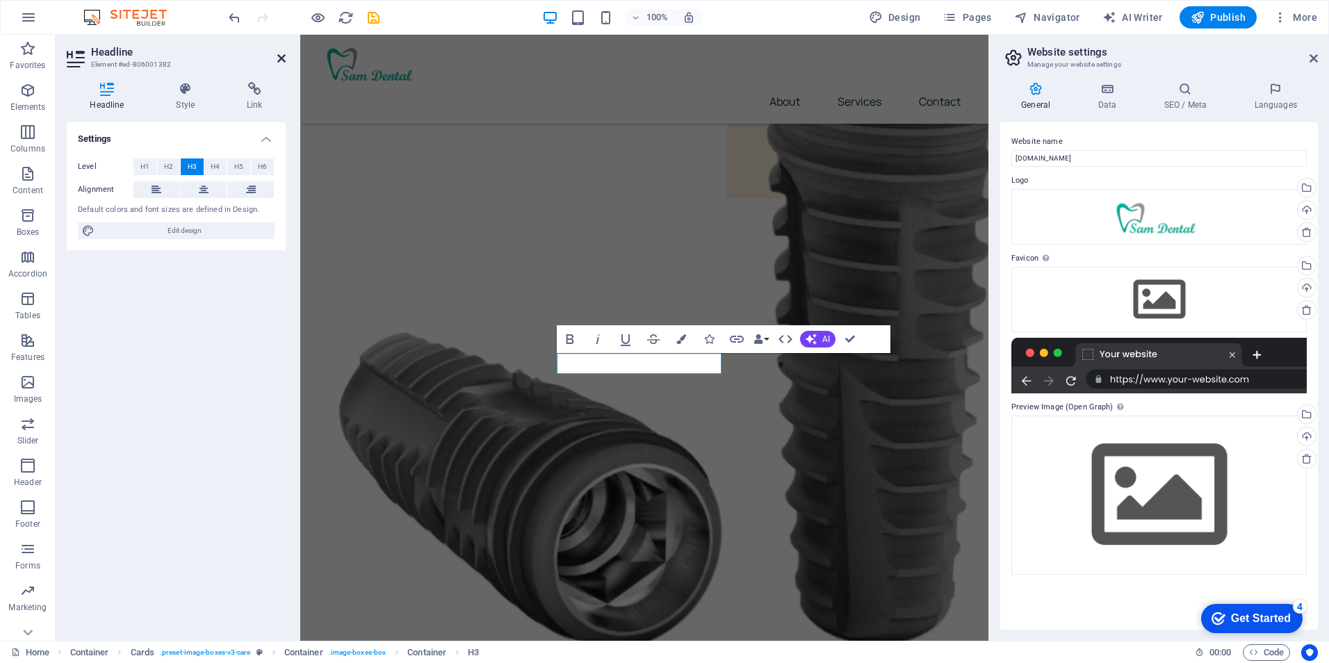
click at [282, 54] on icon at bounding box center [281, 58] width 8 height 11
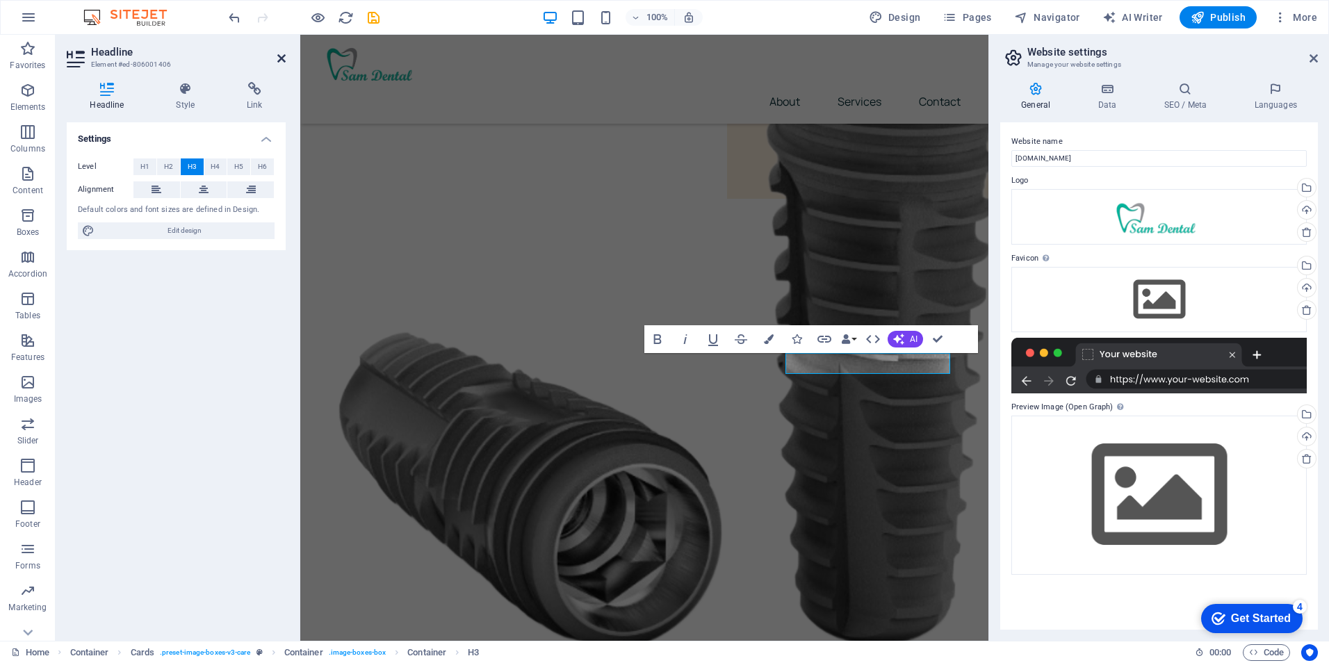
click at [282, 62] on icon at bounding box center [281, 58] width 8 height 11
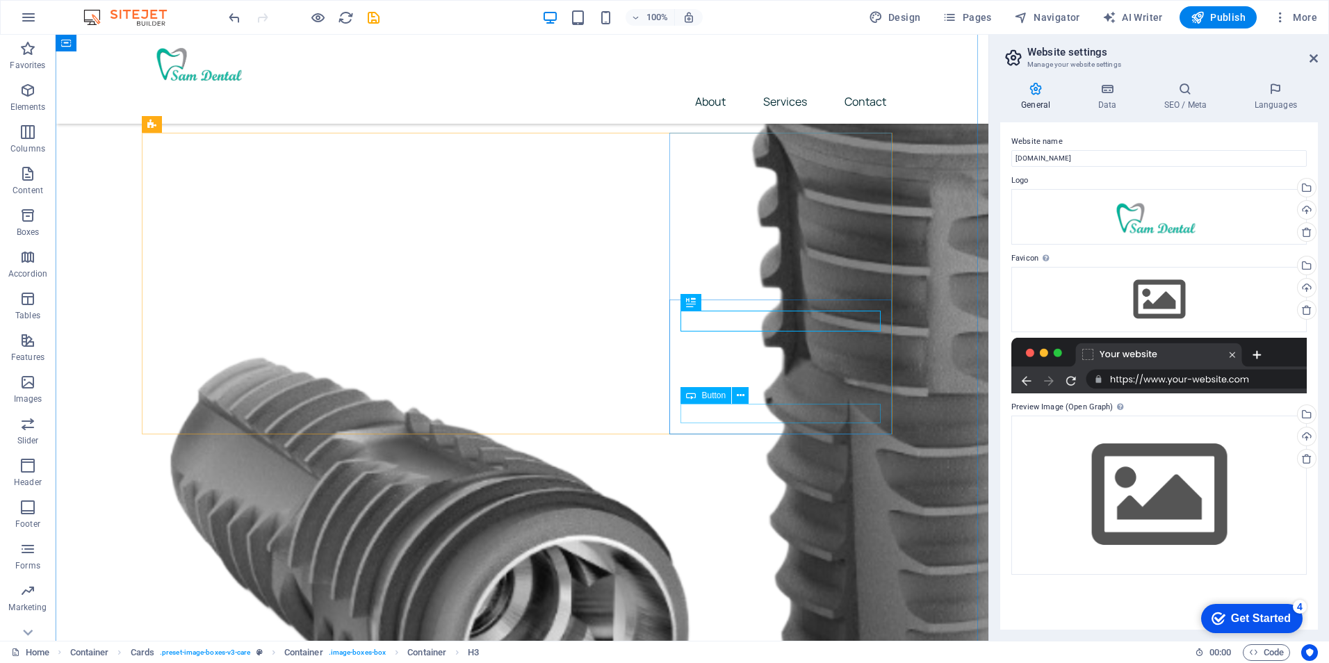
scroll to position [209, 0]
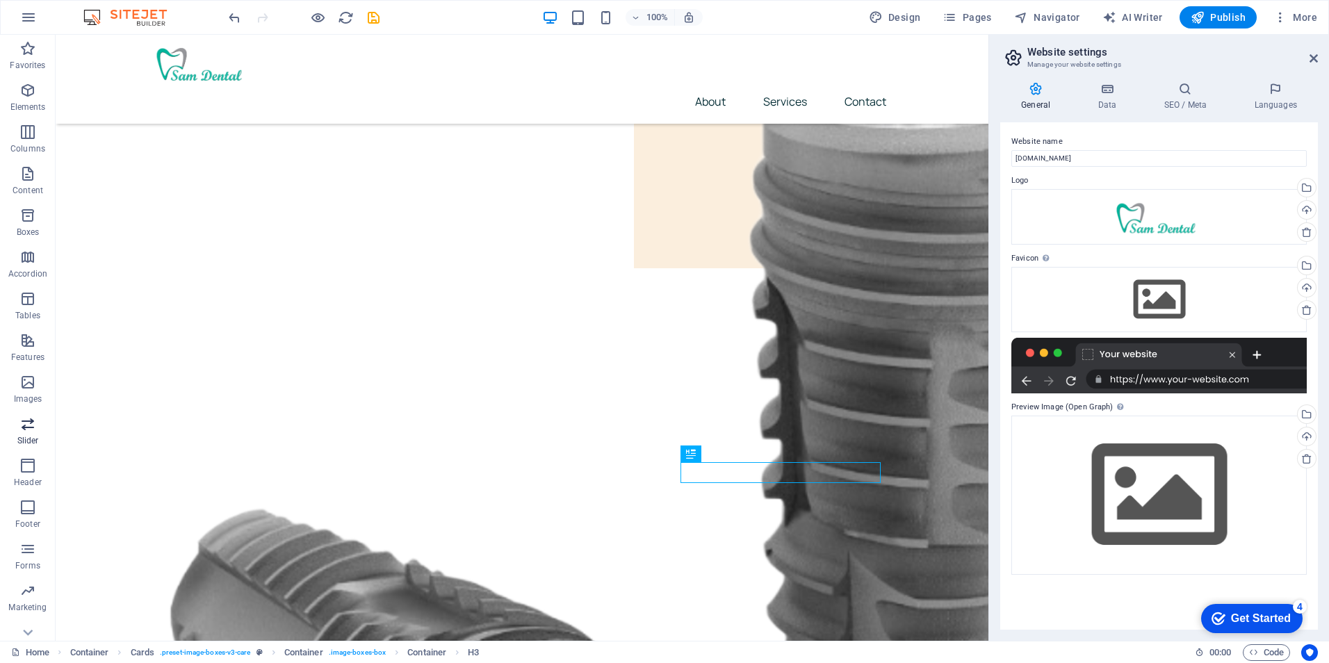
click at [32, 436] on p "Slider" at bounding box center [28, 440] width 22 height 11
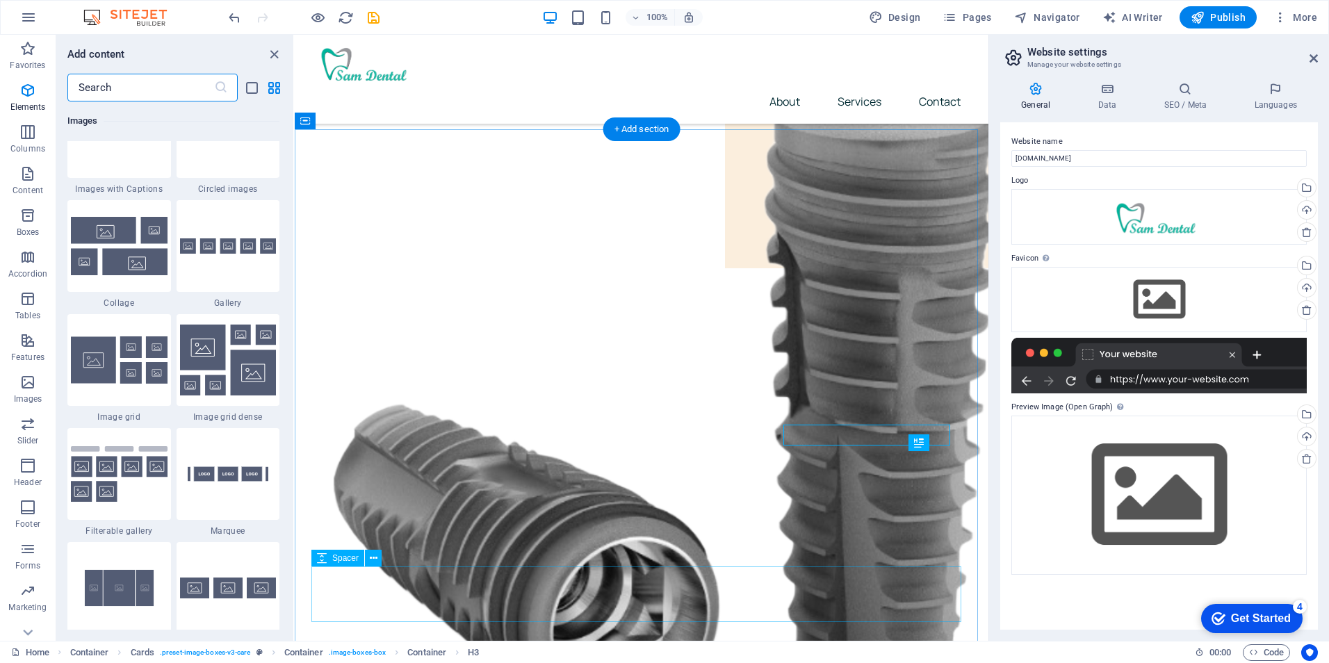
scroll to position [7881, 0]
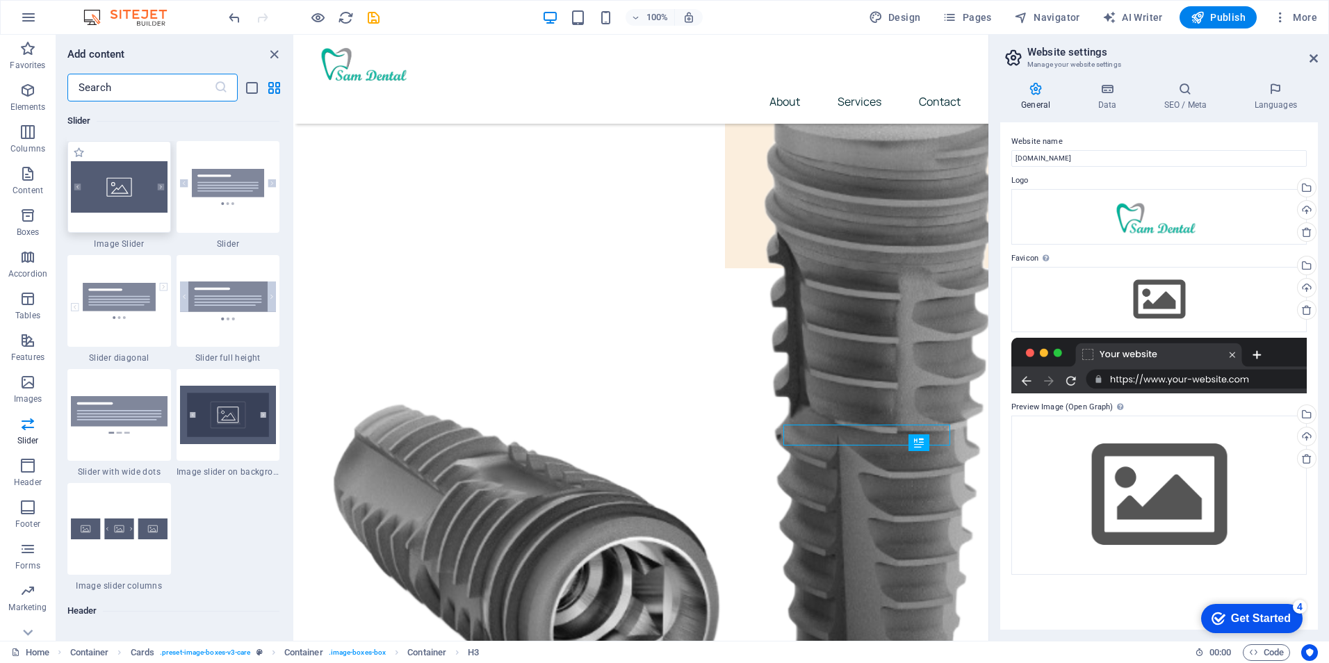
click at [125, 215] on div at bounding box center [119, 187] width 104 height 92
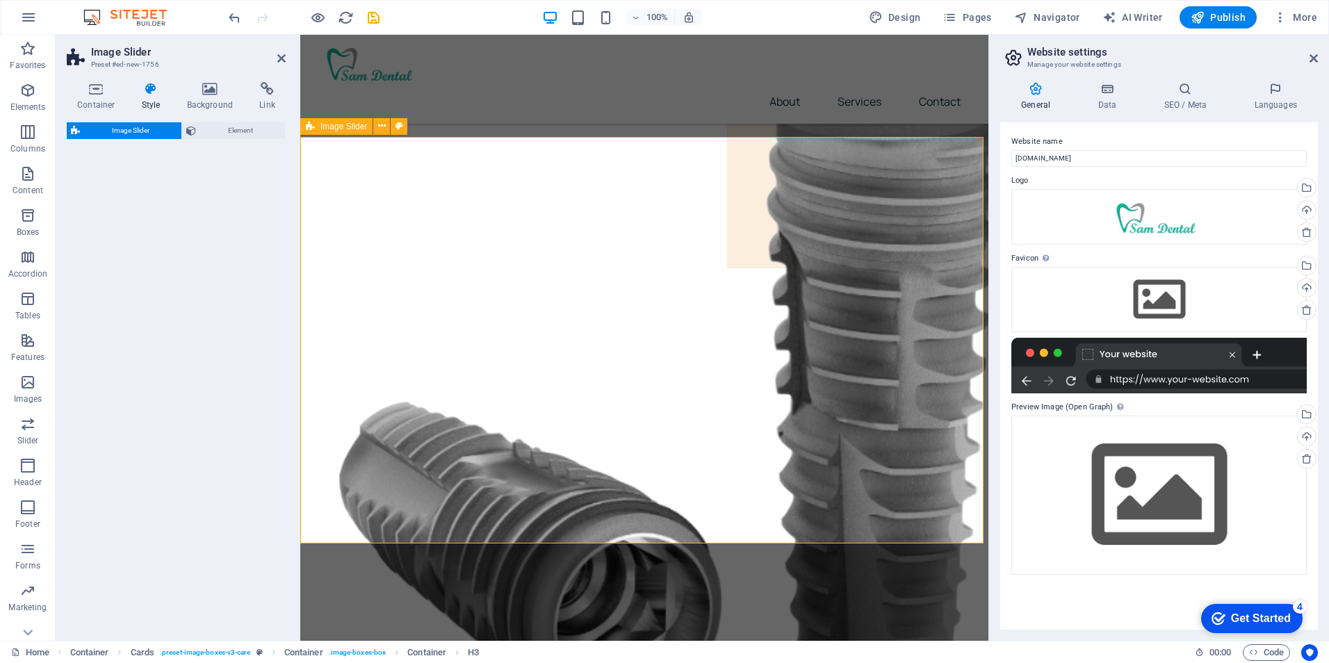
scroll to position [2179, 0]
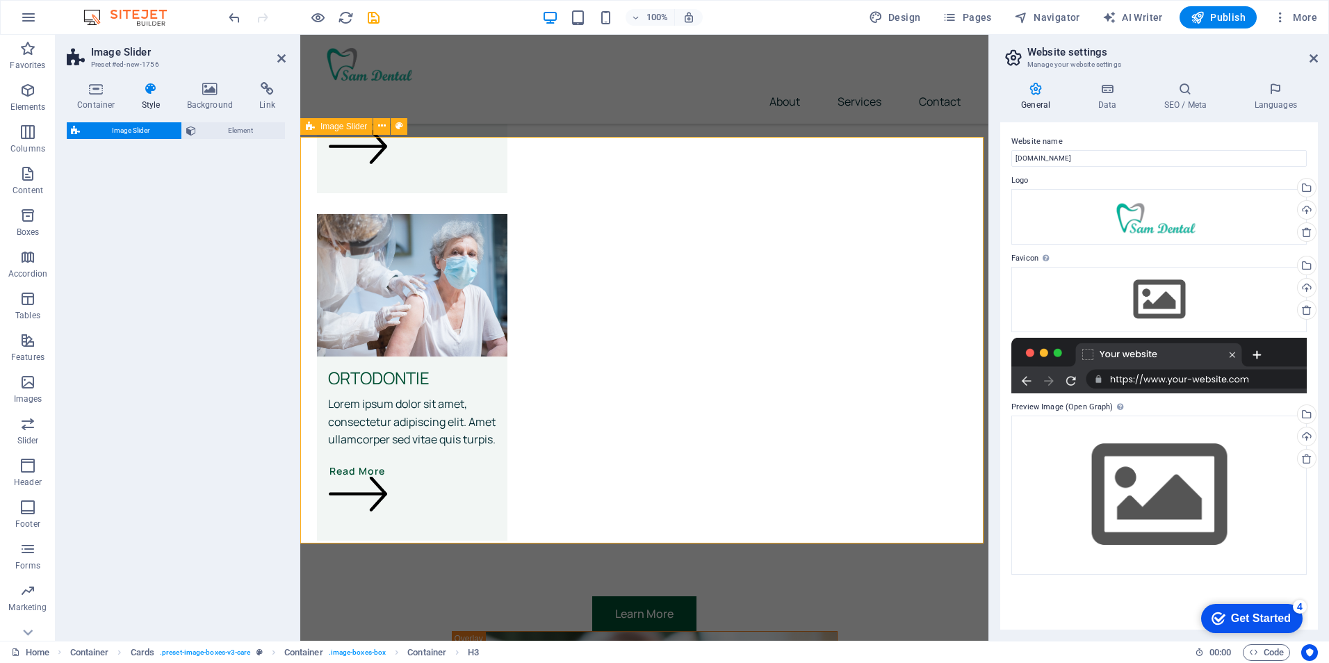
select select "rem"
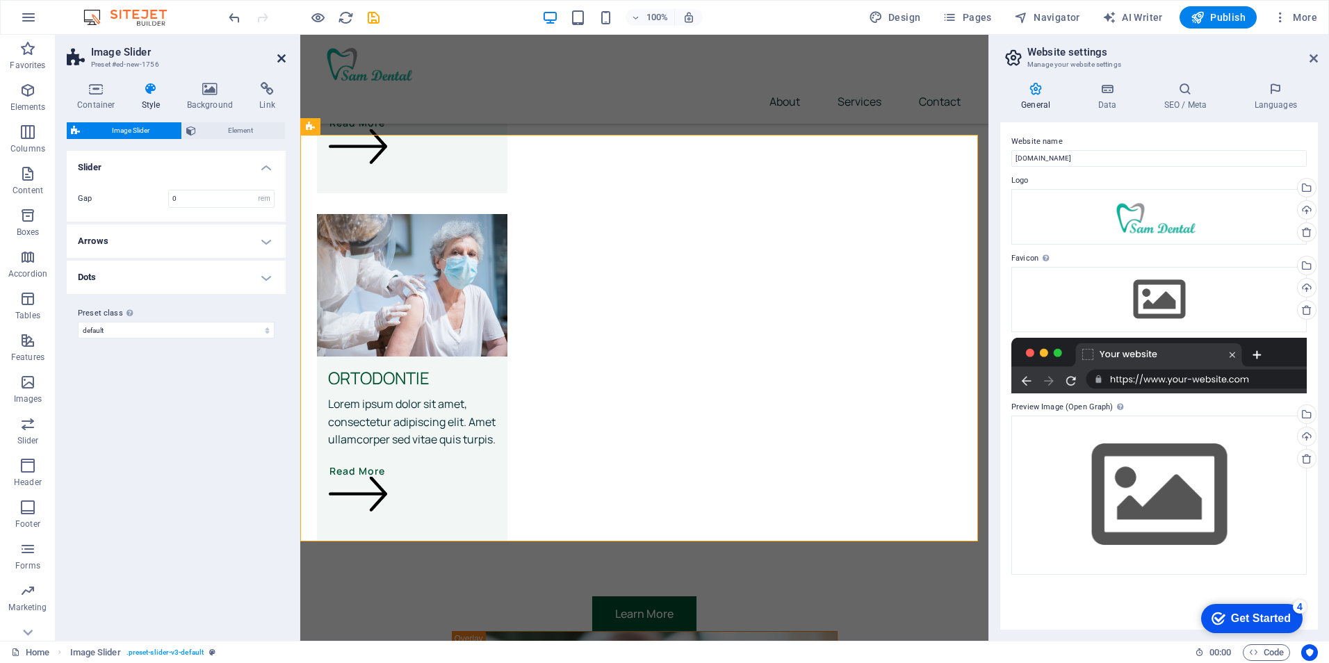
click at [278, 54] on icon at bounding box center [281, 58] width 8 height 11
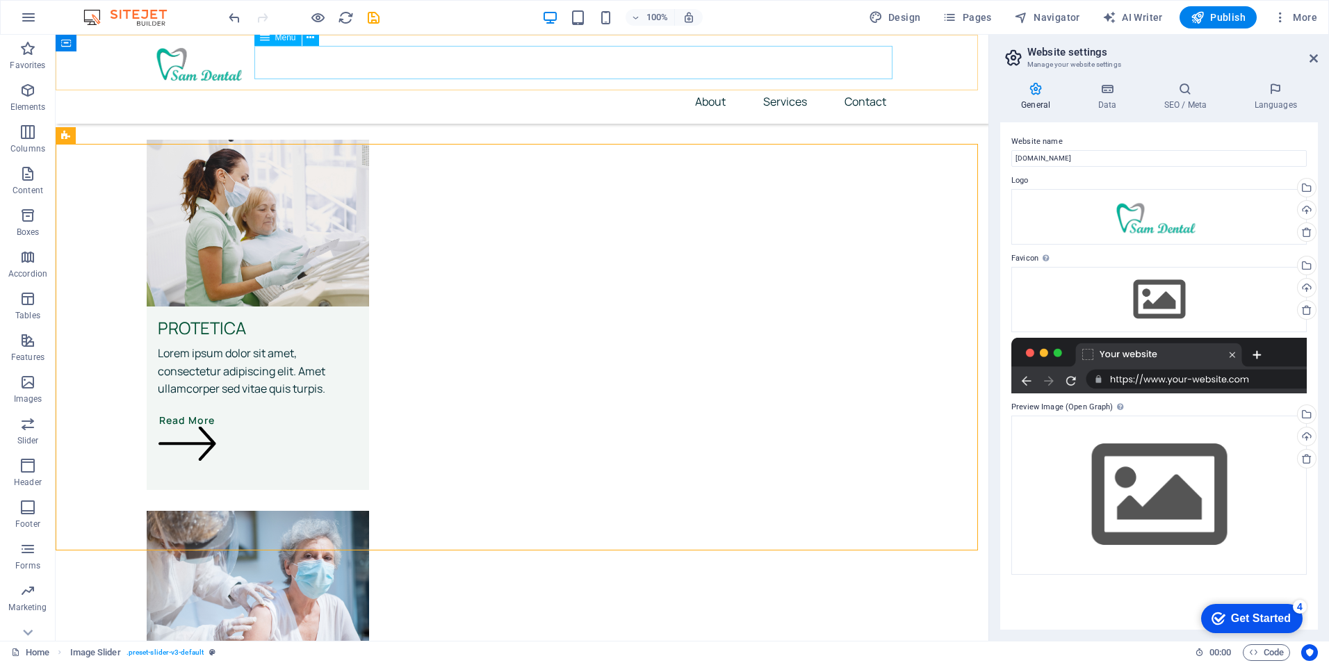
scroll to position [2191, 0]
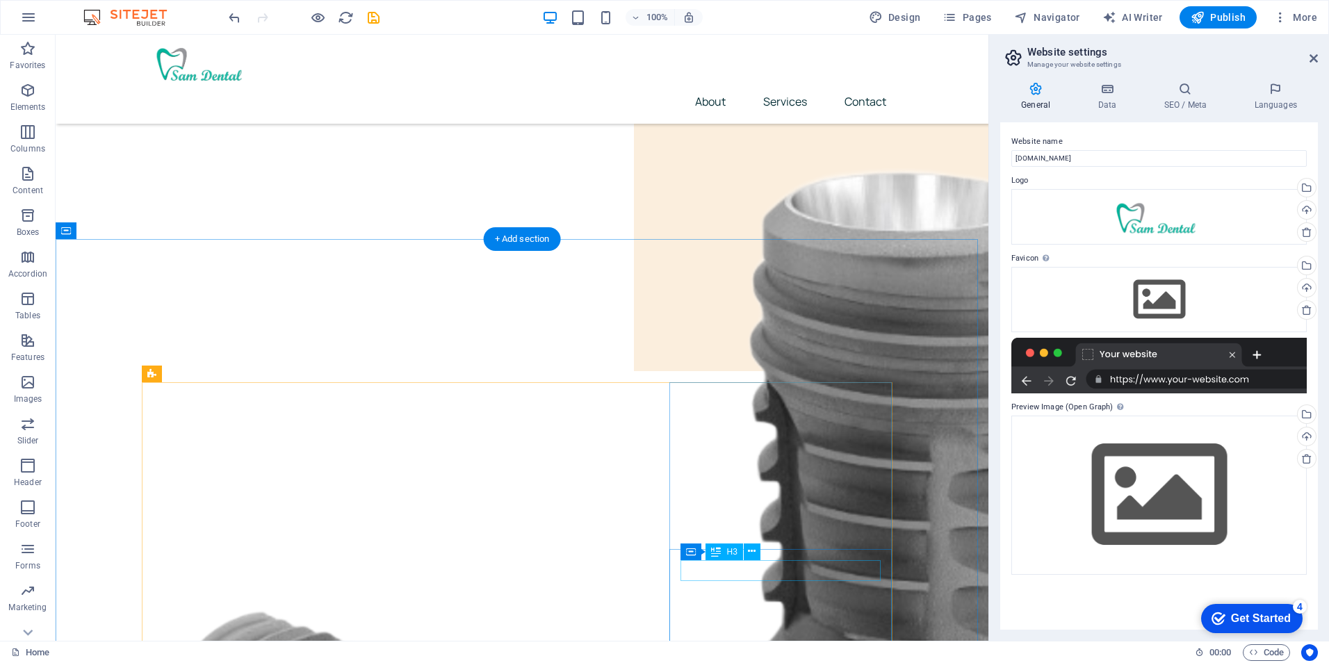
scroll to position [175, 0]
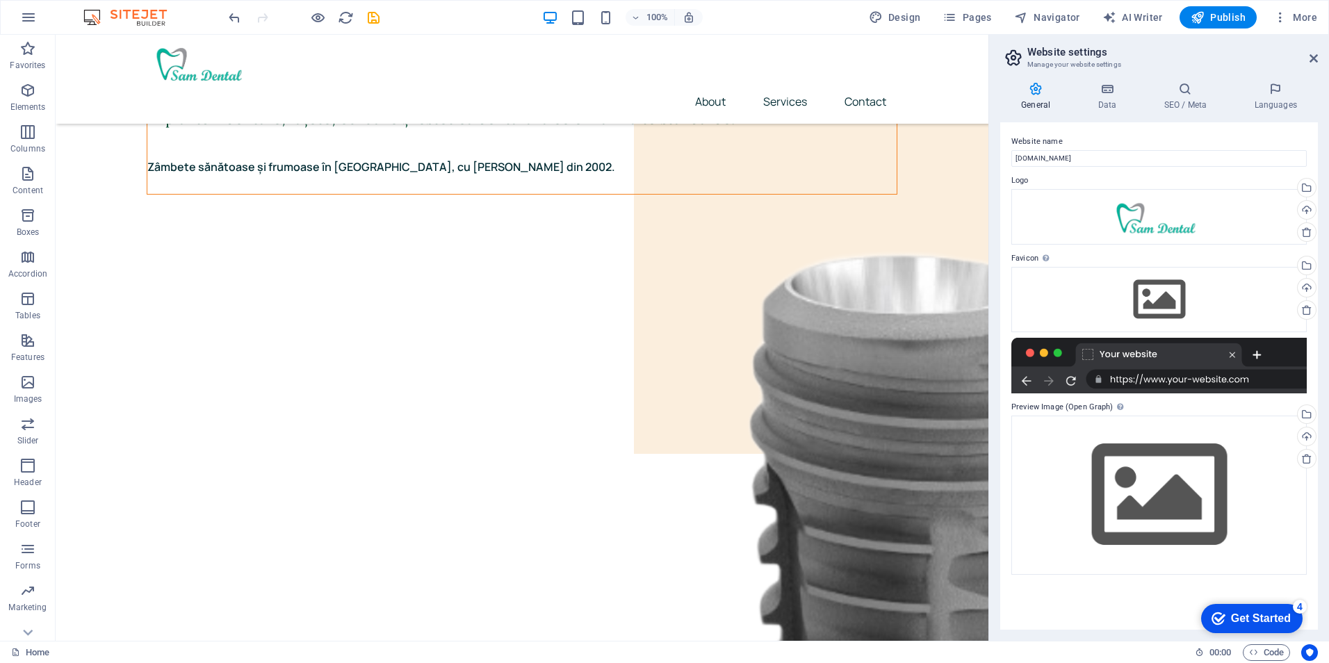
scroll to position [0, 0]
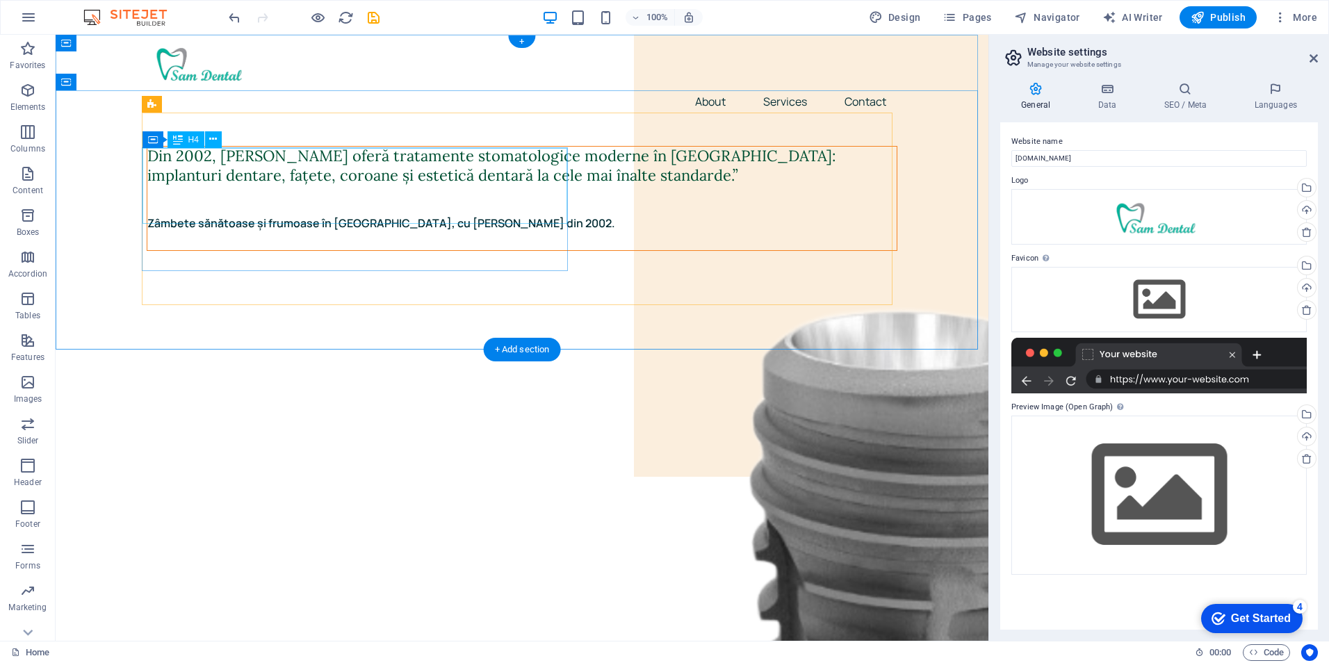
click at [160, 153] on div "Din 2002, [PERSON_NAME] oferă tratamente stomatologice moderne în [GEOGRAPHIC_D…" at bounding box center [521, 175] width 749 height 57
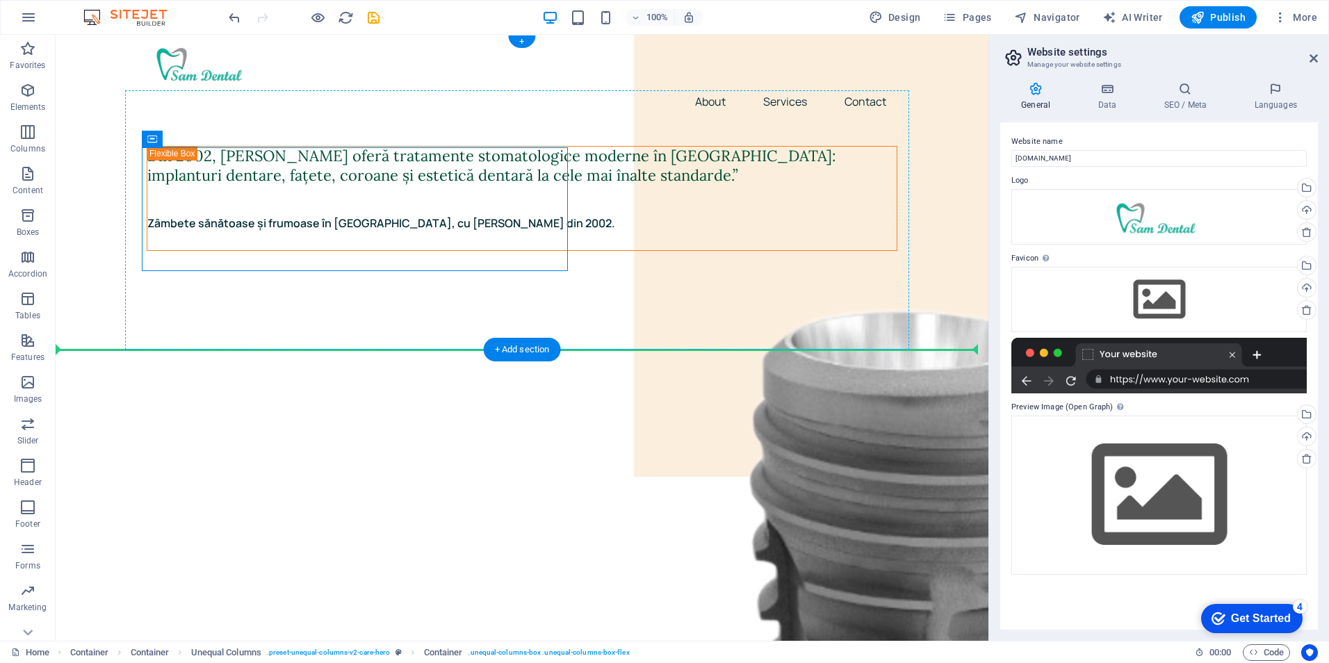
drag, startPoint x: 152, startPoint y: 156, endPoint x: 158, endPoint y: 306, distance: 149.6
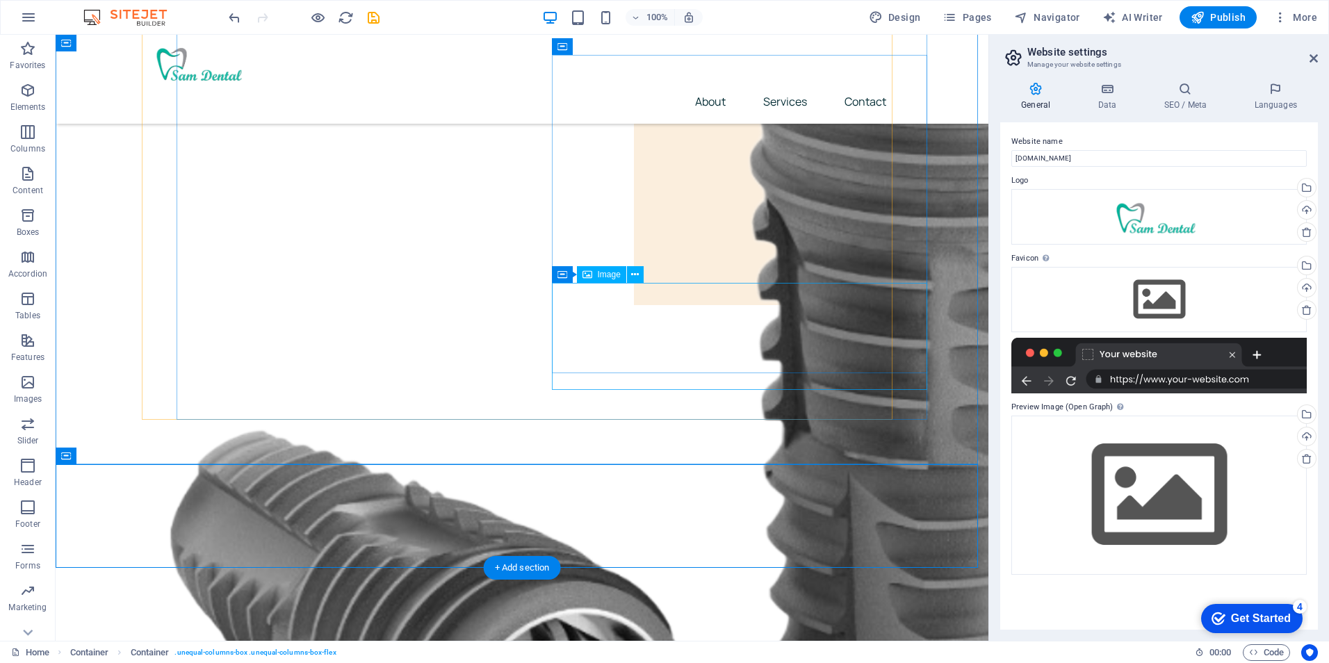
scroll to position [209, 0]
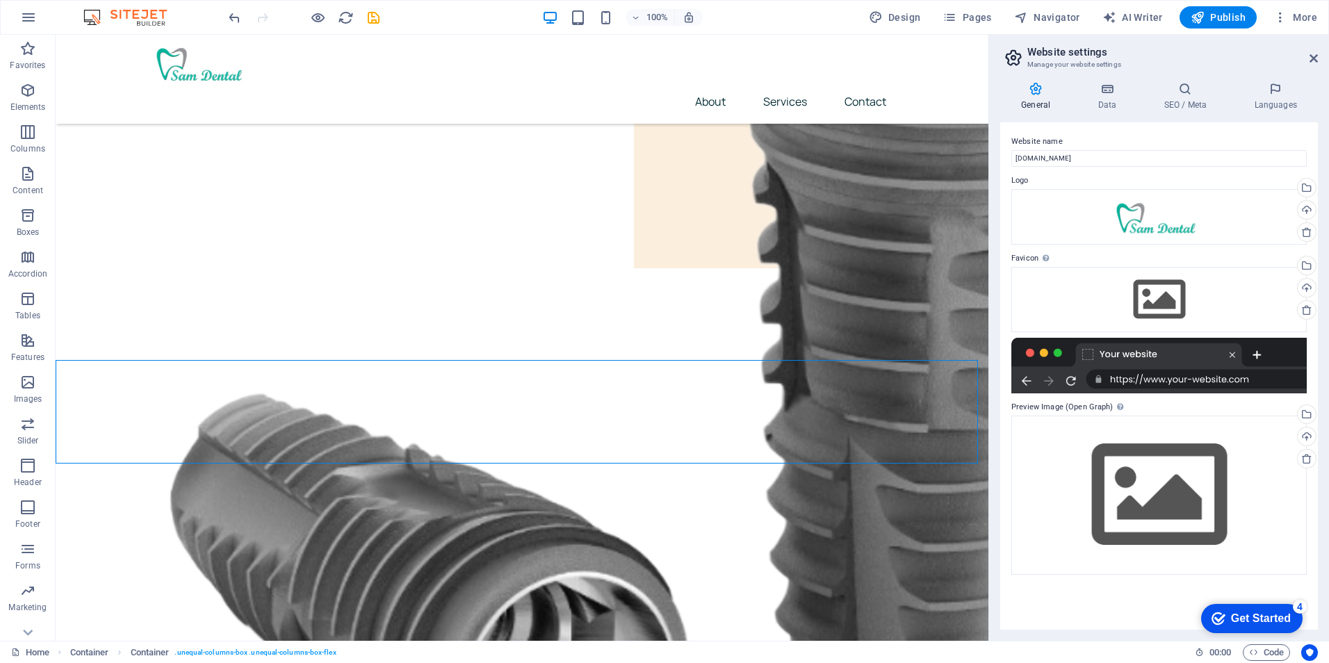
click at [995, 435] on div "General Data SEO / Meta Languages Website name [DOMAIN_NAME] Logo Drag files he…" at bounding box center [1159, 356] width 340 height 570
click at [993, 437] on div "General Data SEO / Meta Languages Website name [DOMAIN_NAME] Logo Drag files he…" at bounding box center [1159, 356] width 340 height 570
click at [0, 0] on icon "button" at bounding box center [0, 0] width 0 height 0
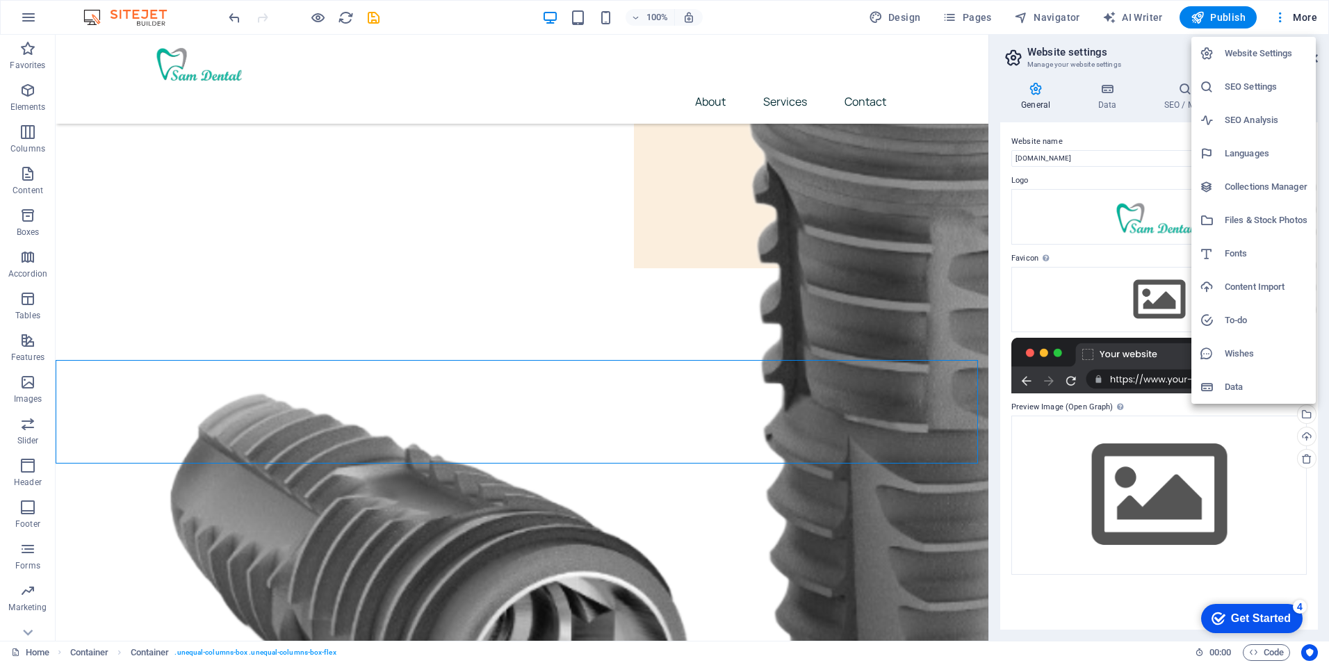
click at [1326, 298] on div at bounding box center [664, 331] width 1329 height 663
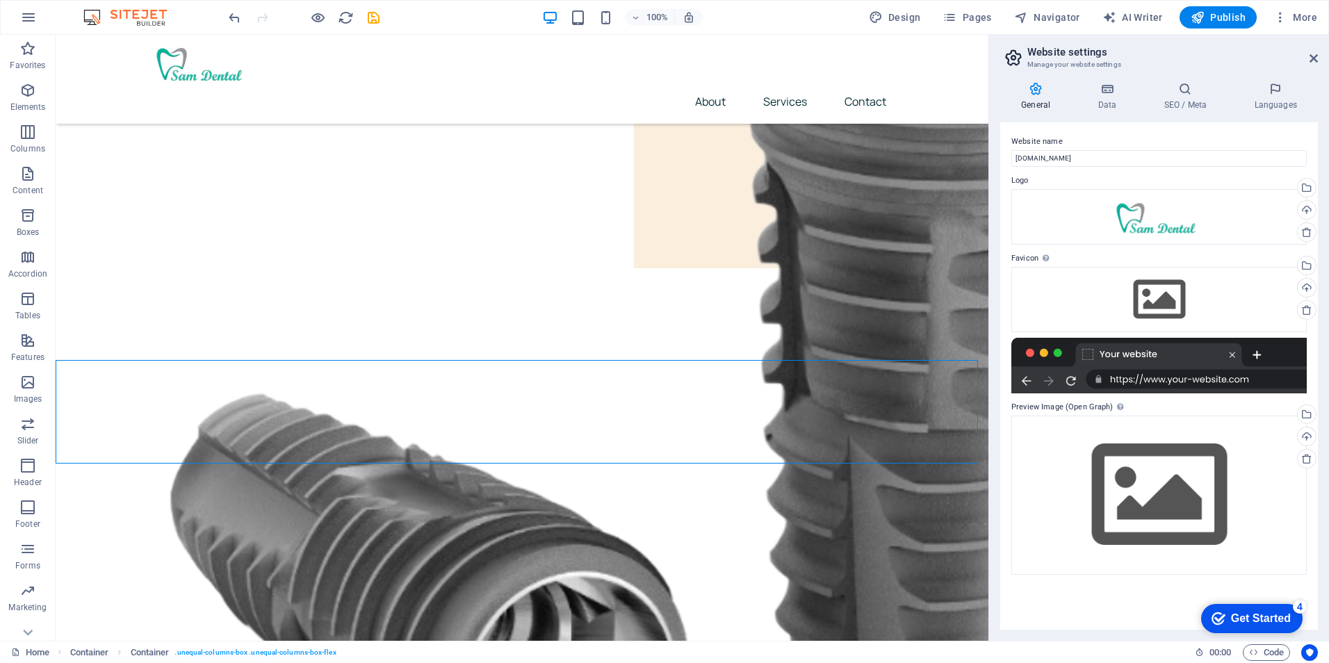
click at [1141, 380] on div at bounding box center [1158, 366] width 295 height 56
click at [1141, 362] on div at bounding box center [1158, 366] width 295 height 56
click at [1141, 349] on div at bounding box center [1158, 366] width 295 height 56
click at [1047, 405] on label "Preview Image (Open Graph) This image will be shown when the website is shared …" at bounding box center [1158, 407] width 295 height 17
click at [1096, 408] on label "Preview Image (Open Graph) This image will be shown when the website is shared …" at bounding box center [1158, 407] width 295 height 17
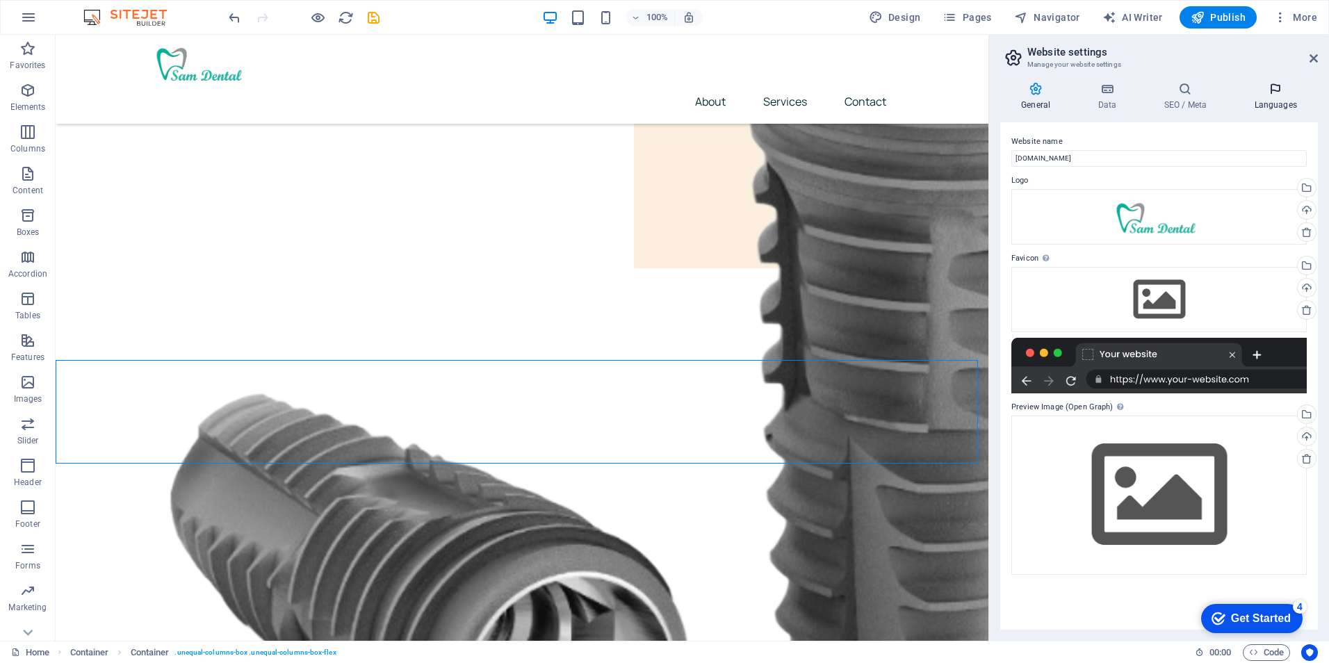
click at [1276, 97] on h4 "Languages" at bounding box center [1275, 96] width 85 height 29
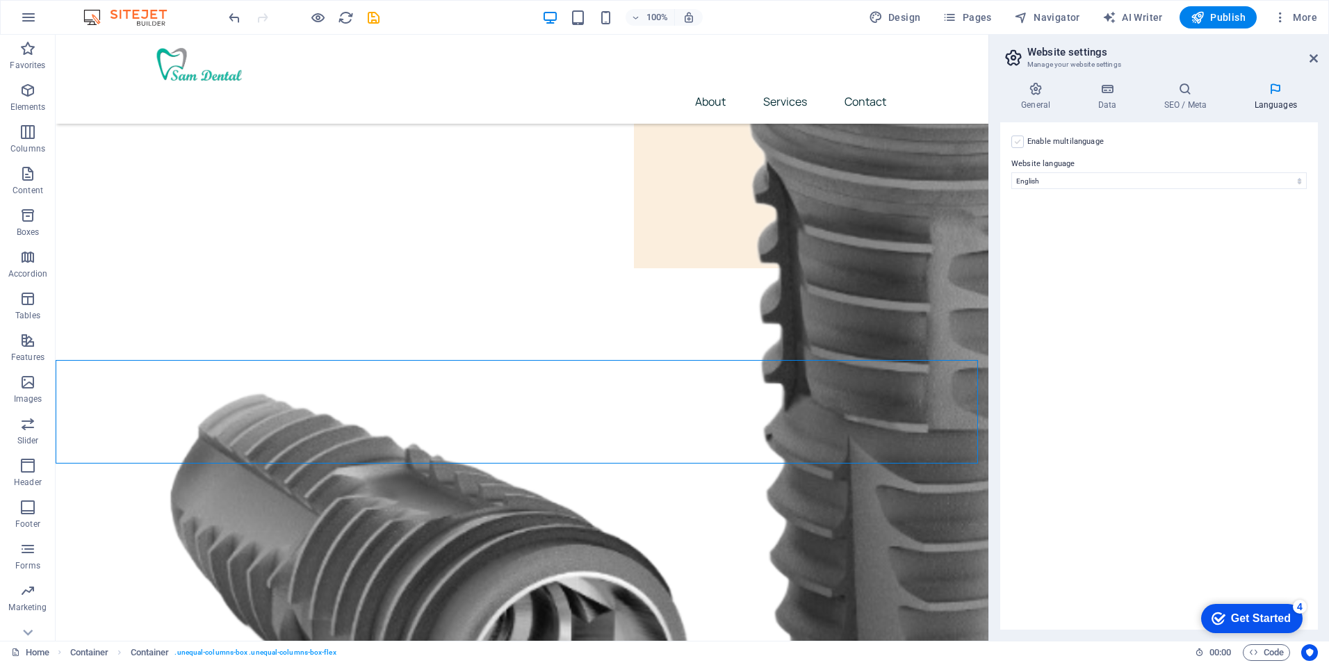
click at [1016, 147] on label at bounding box center [1017, 142] width 13 height 13
click at [0, 0] on input "Enable multilanguage To disable multilanguage delete all languages until only o…" at bounding box center [0, 0] width 0 height 0
click at [1057, 247] on select "Abkhazian Afar Afrikaans Akan Albanian Amharic Arabic Aragonese Armenian Assame…" at bounding box center [1158, 248] width 231 height 17
select select "131"
click at [1043, 240] on select "Abkhazian Afar Afrikaans Akan Albanian Amharic Arabic Aragonese Armenian Assame…" at bounding box center [1158, 248] width 231 height 17
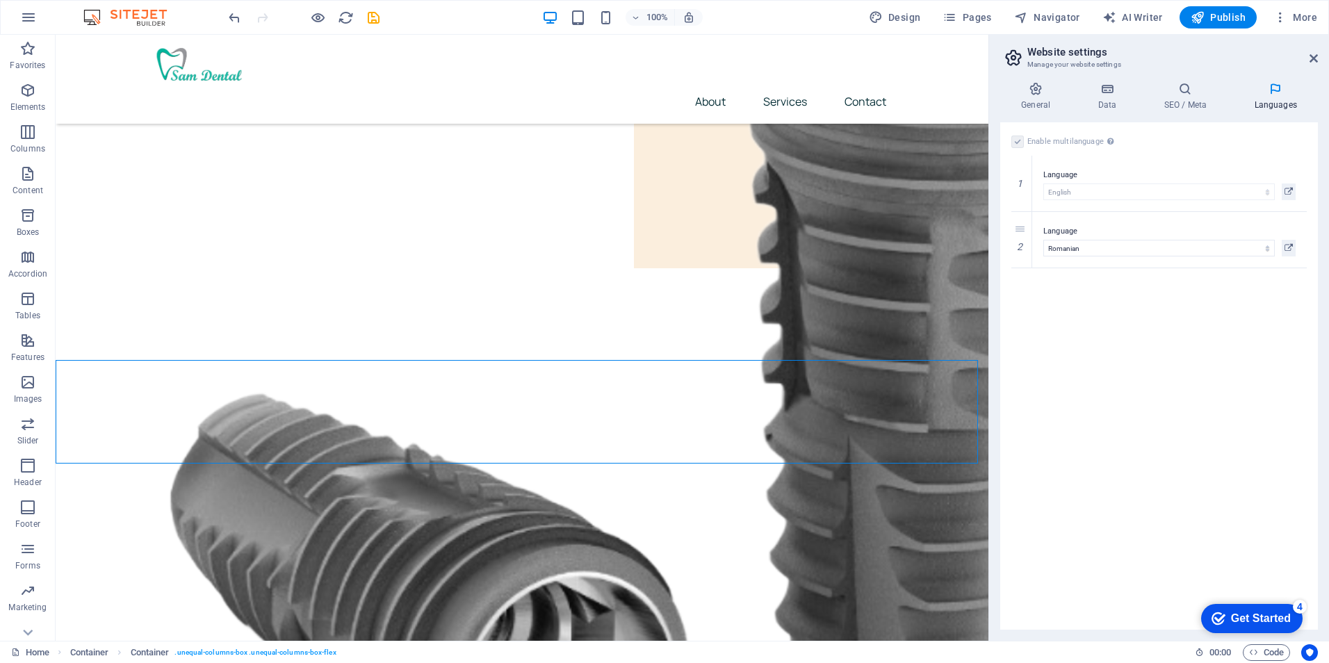
click at [1066, 300] on div "Enable multilanguage To disable multilanguage delete all languages until only o…" at bounding box center [1159, 375] width 318 height 507
click at [1287, 247] on icon at bounding box center [1289, 248] width 8 height 17
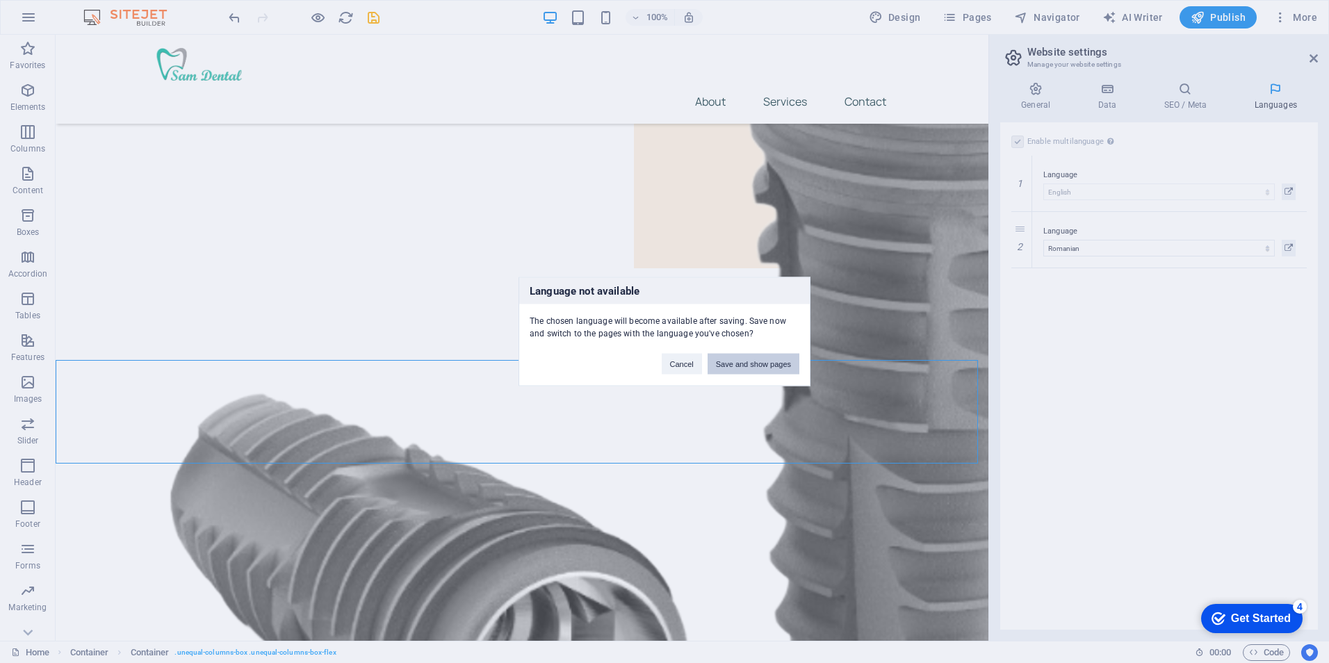
drag, startPoint x: 777, startPoint y: 364, endPoint x: 774, endPoint y: 342, distance: 22.4
click at [777, 364] on button "Save and show pages" at bounding box center [754, 364] width 92 height 21
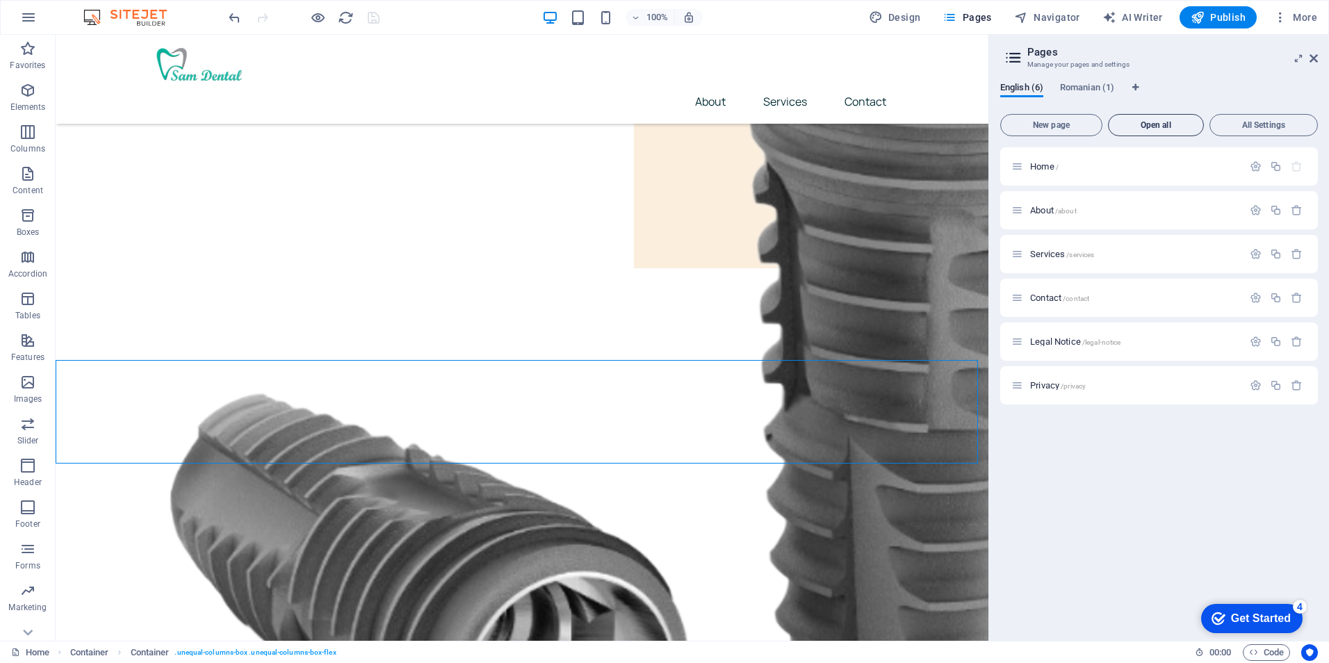
click at [1150, 124] on span "Open all" at bounding box center [1155, 125] width 83 height 8
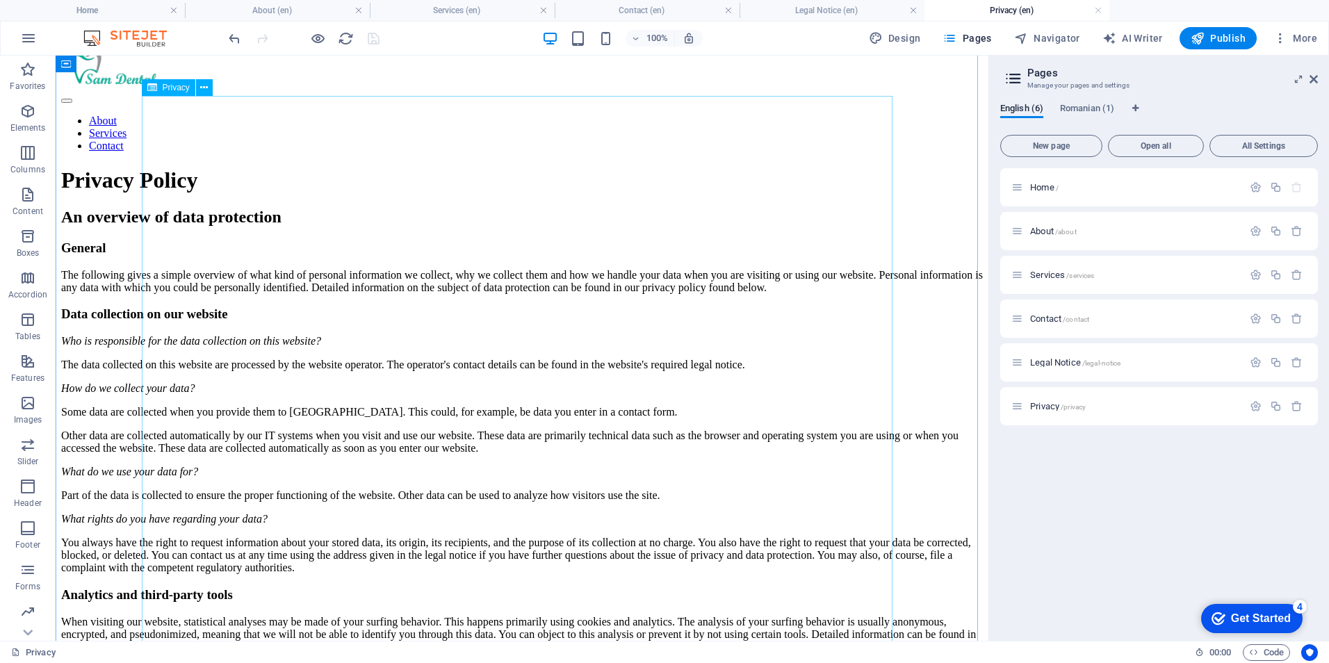
scroll to position [0, 0]
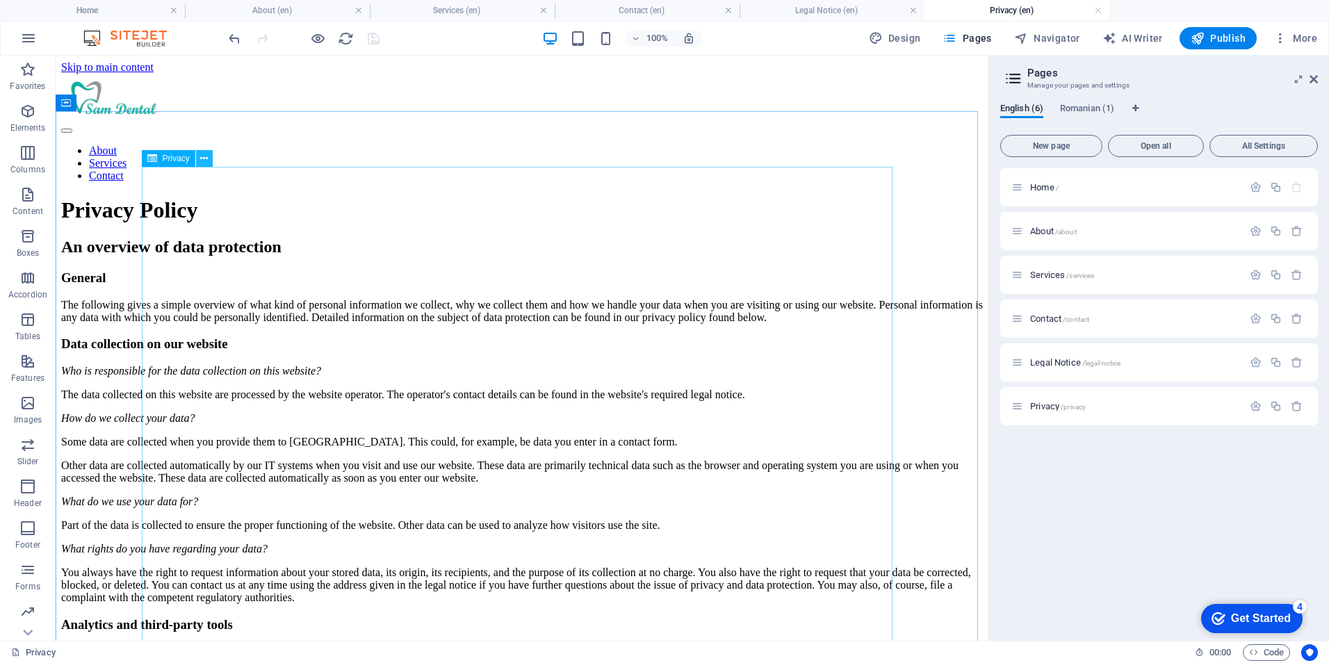
click at [206, 158] on icon at bounding box center [204, 159] width 8 height 15
click at [1043, 191] on span "Home /" at bounding box center [1044, 187] width 29 height 10
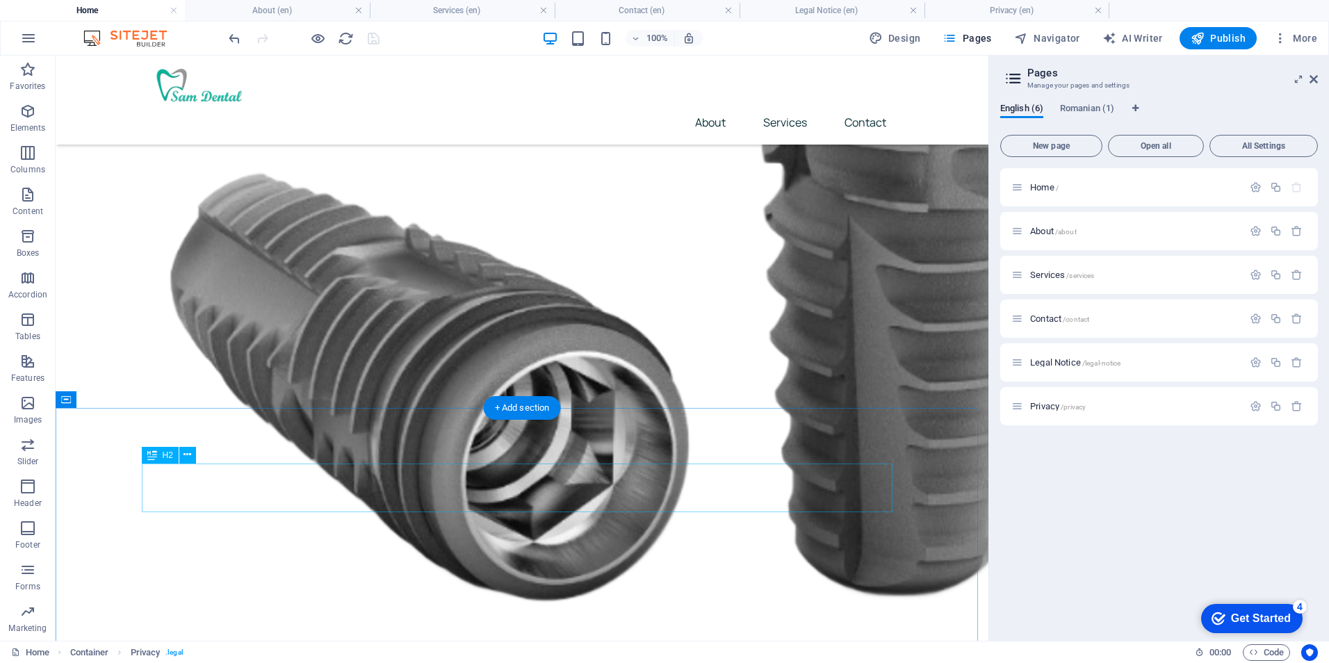
scroll to position [278, 0]
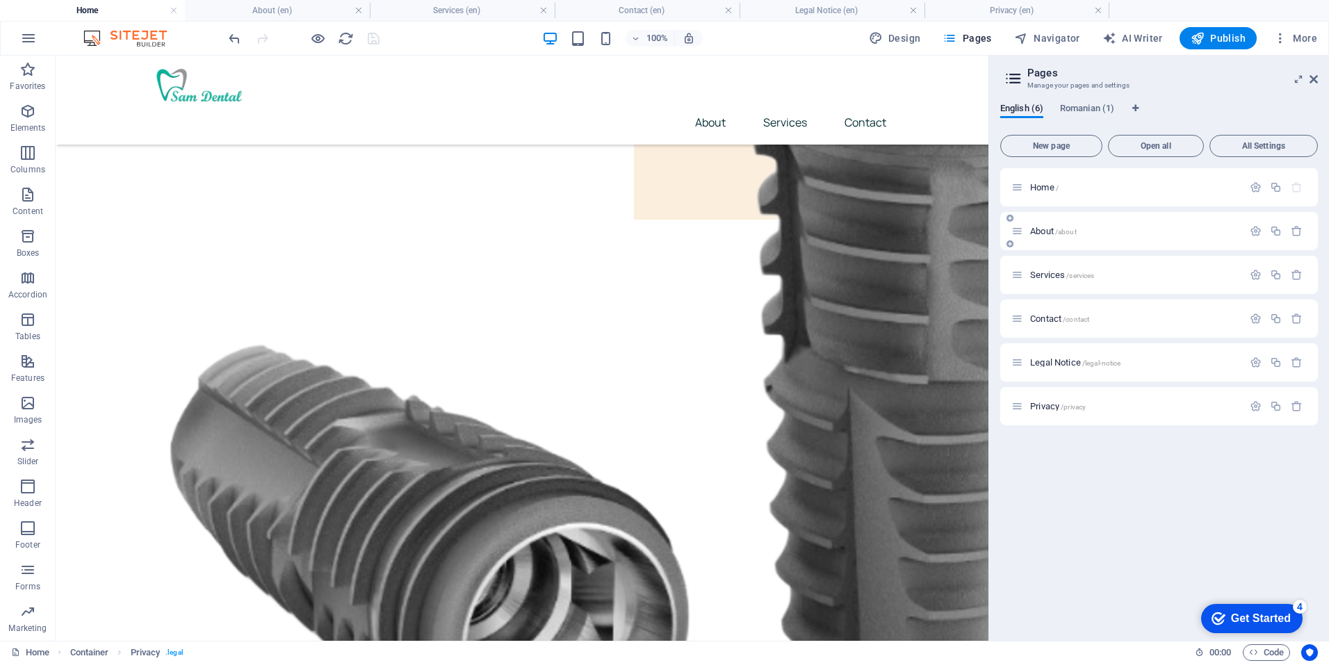
click at [1060, 229] on span "/about" at bounding box center [1066, 232] width 22 height 8
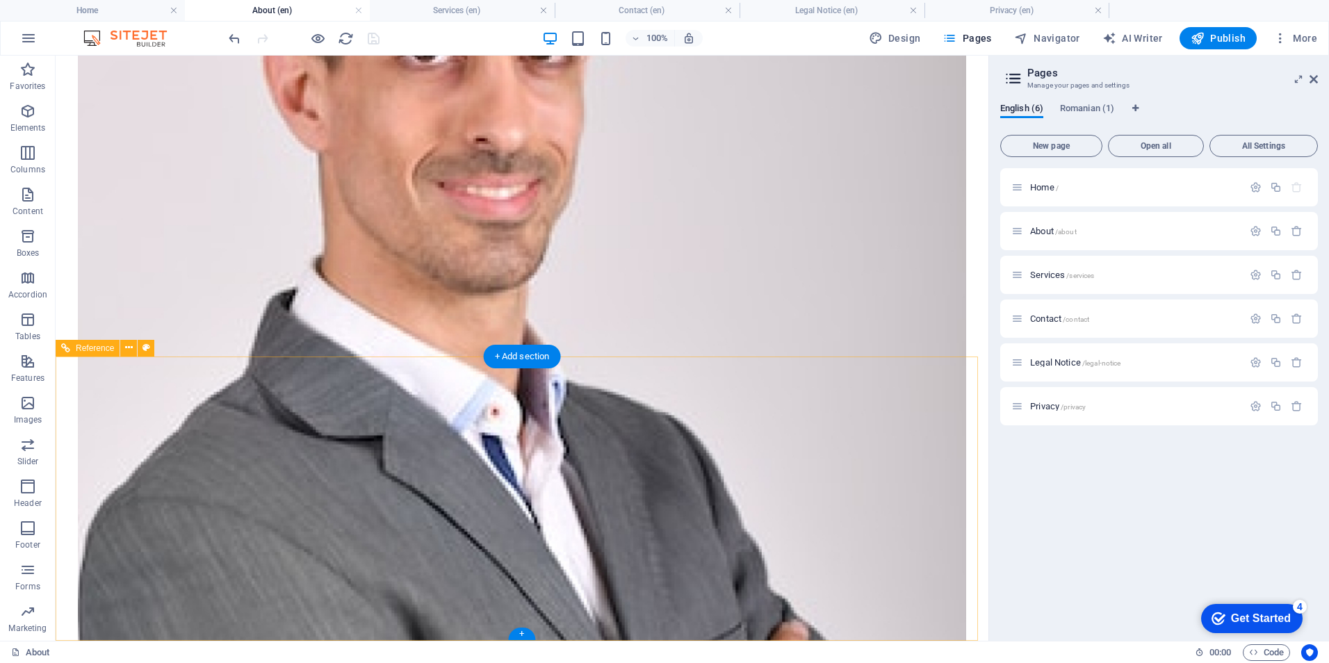
scroll to position [1362, 0]
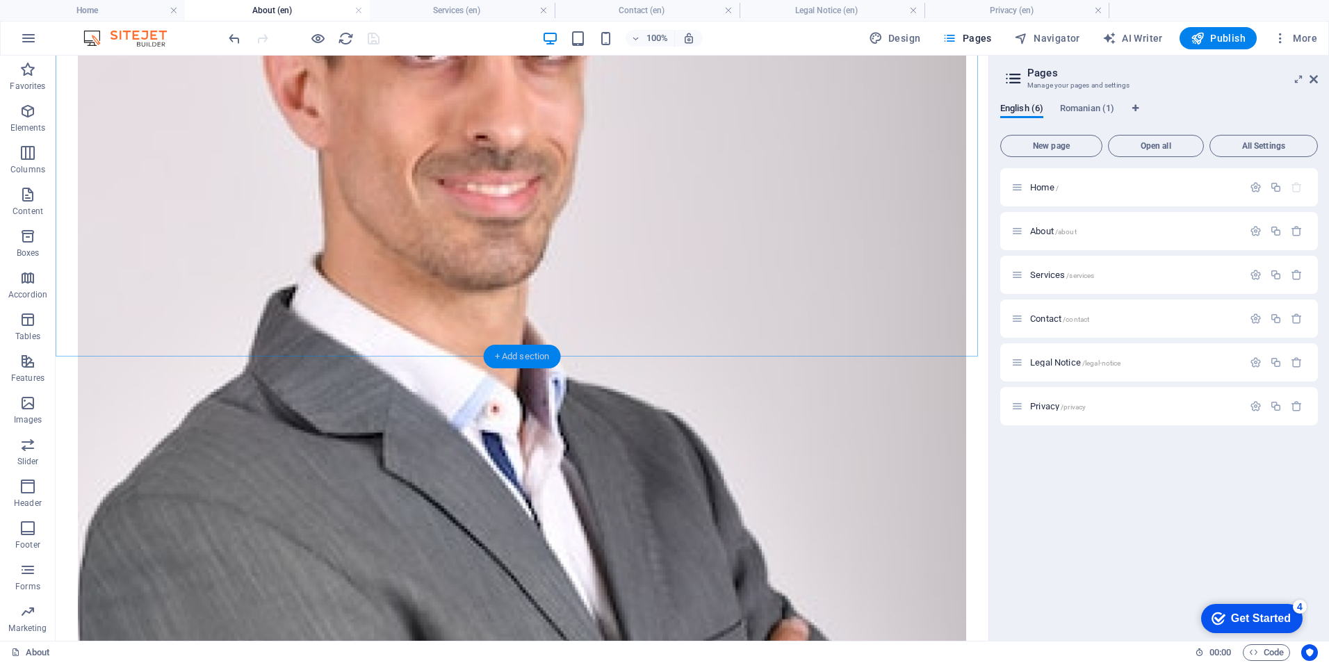
click at [528, 363] on div "+ Add section" at bounding box center [522, 357] width 77 height 24
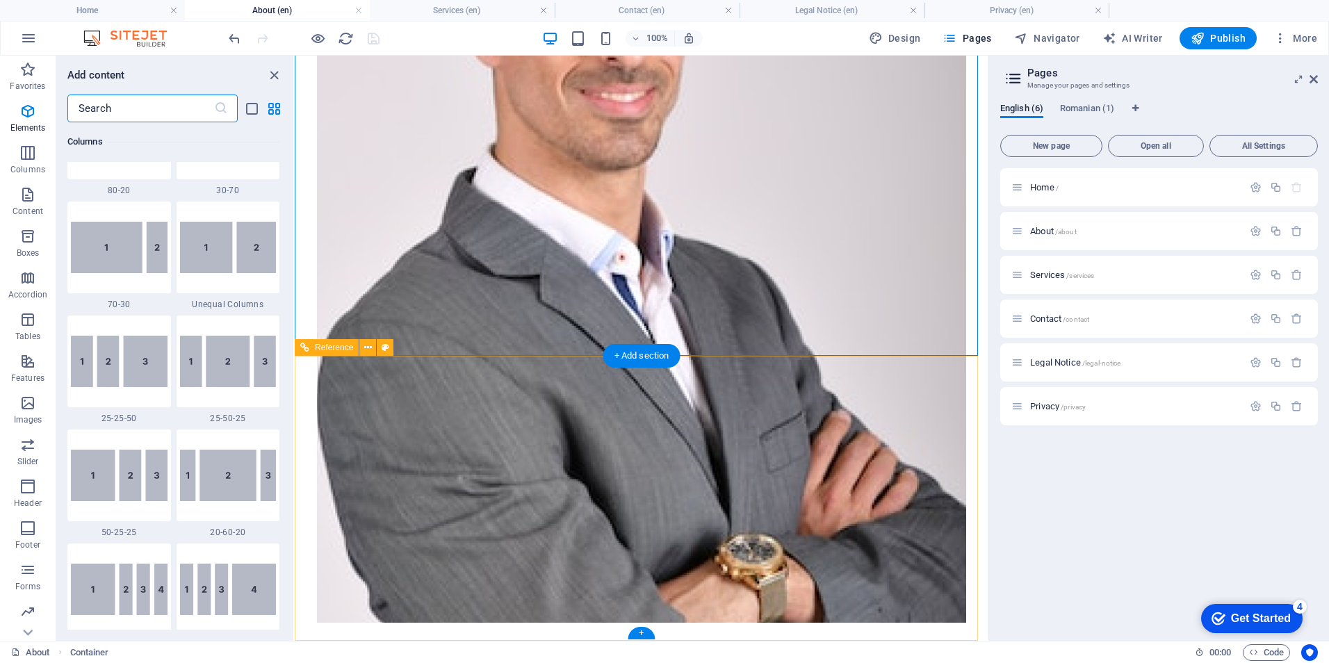
scroll to position [2432, 0]
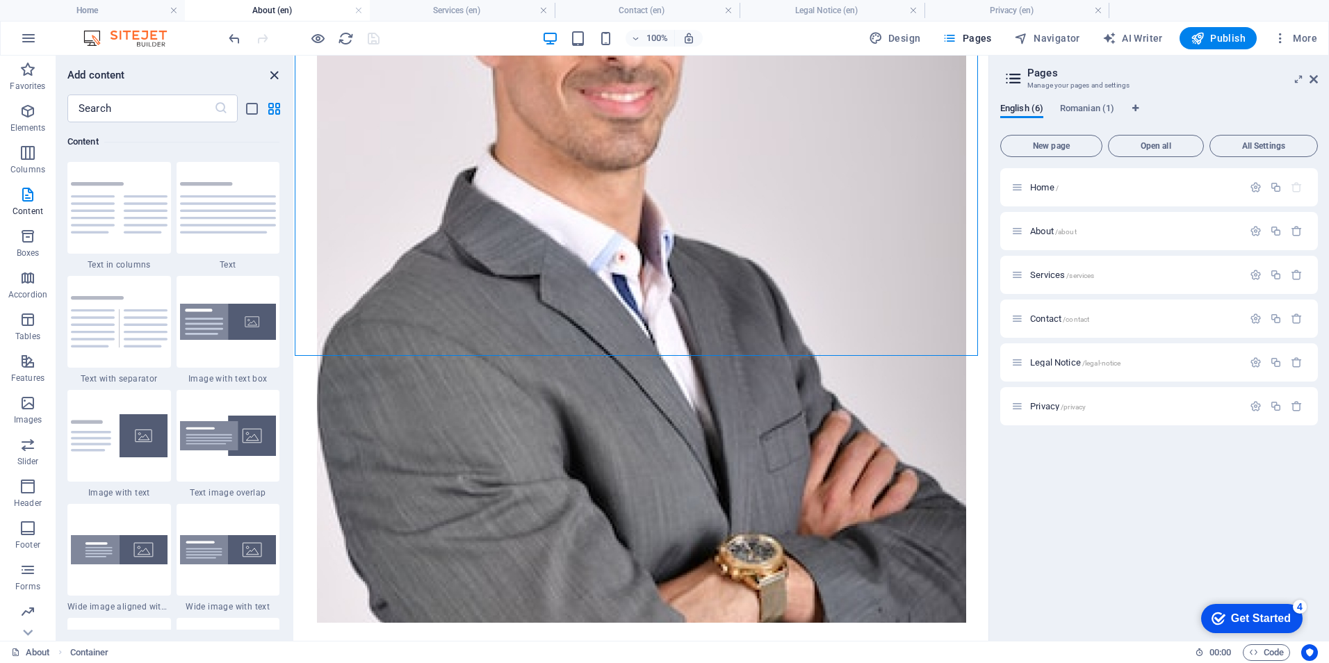
click at [272, 73] on icon "close panel" at bounding box center [274, 75] width 16 height 16
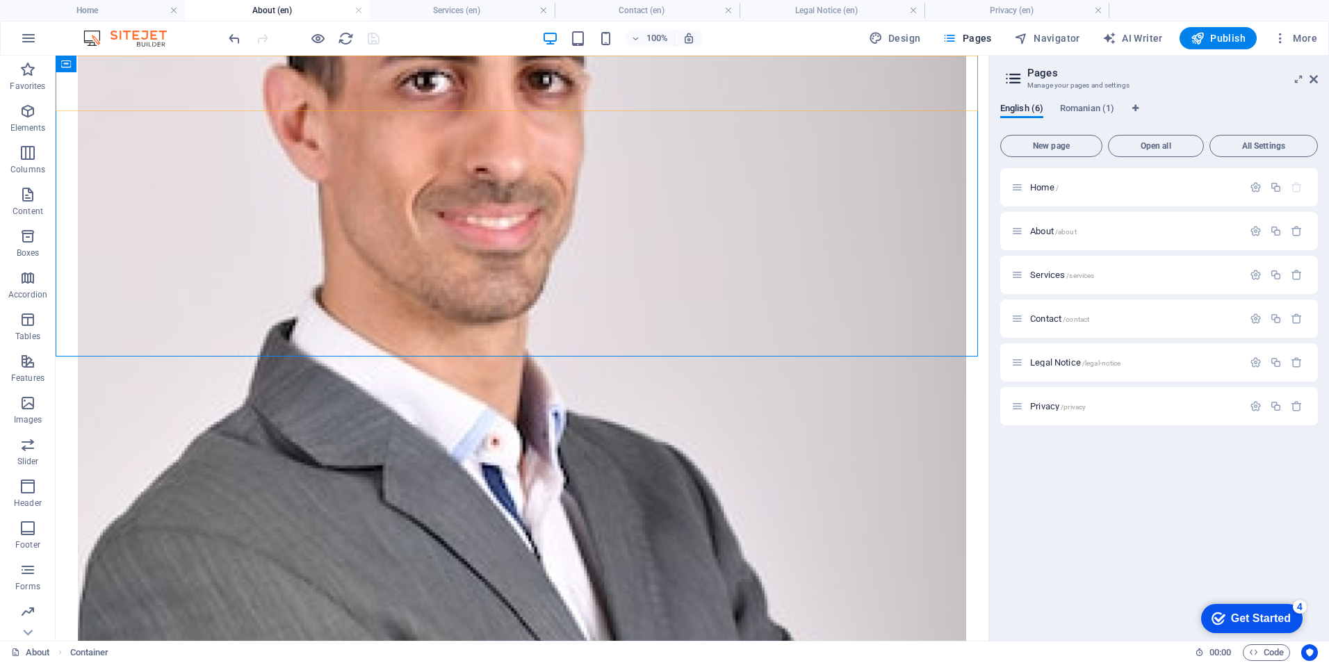
scroll to position [1362, 0]
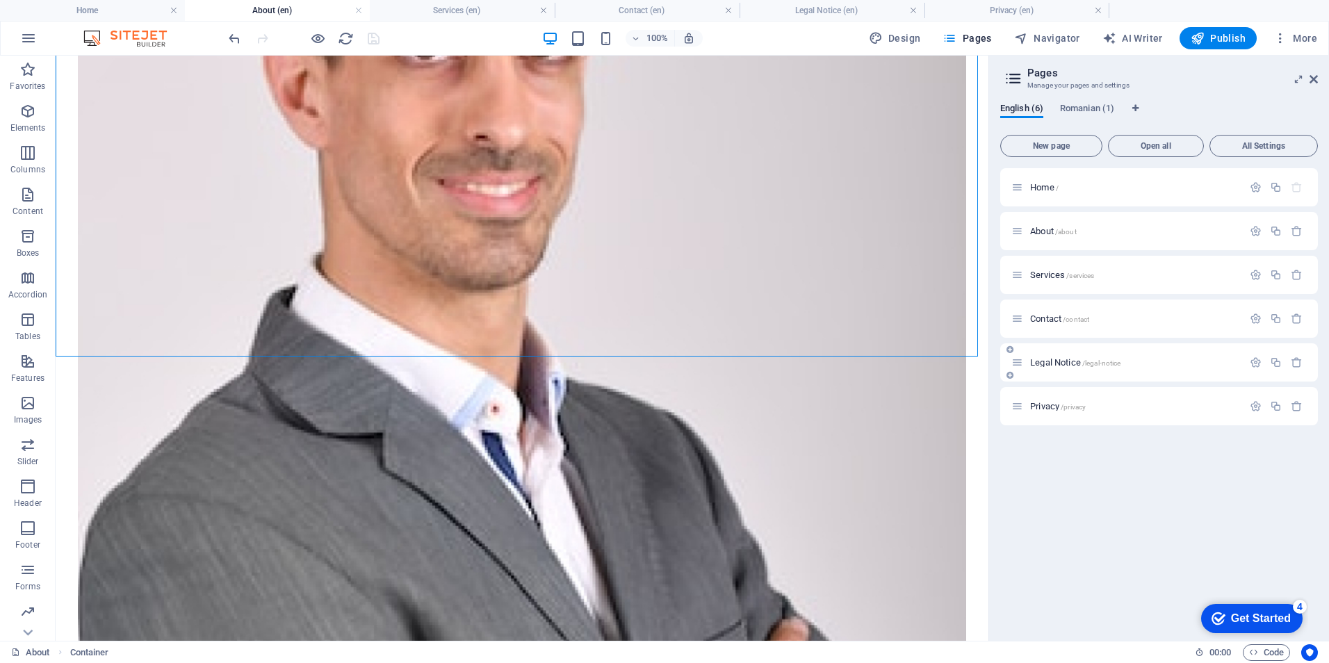
click at [1102, 359] on span "/legal-notice" at bounding box center [1101, 363] width 39 height 8
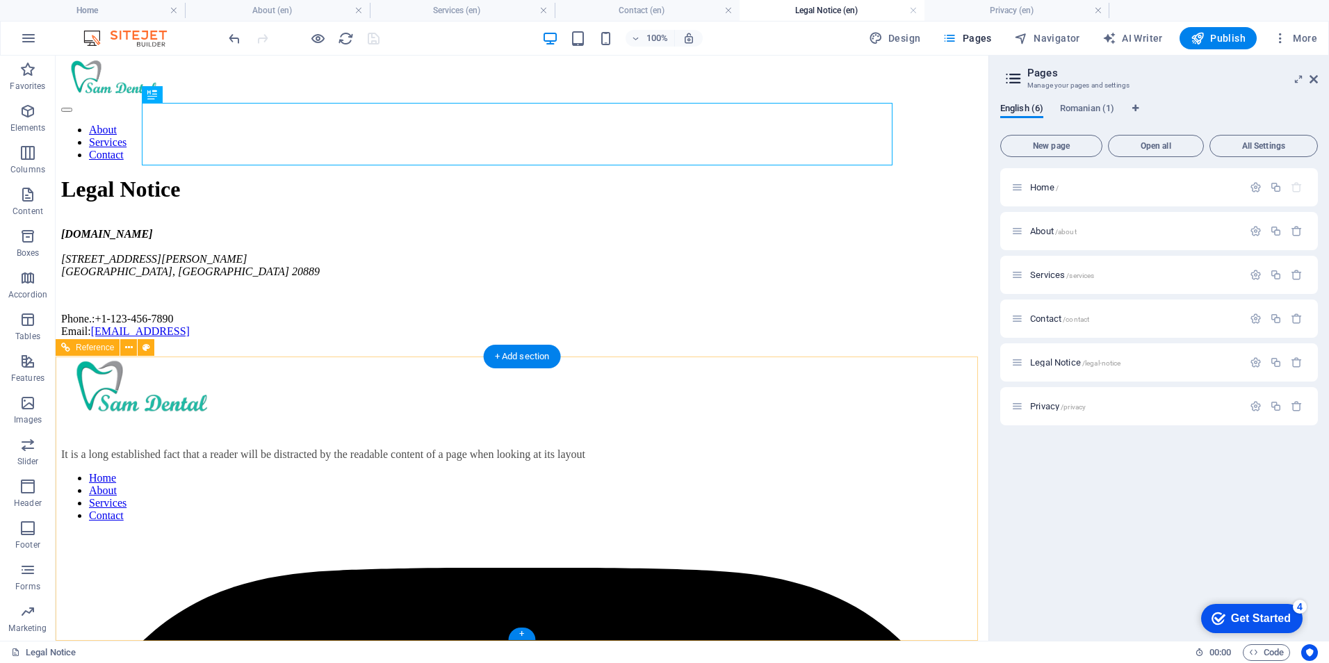
scroll to position [0, 0]
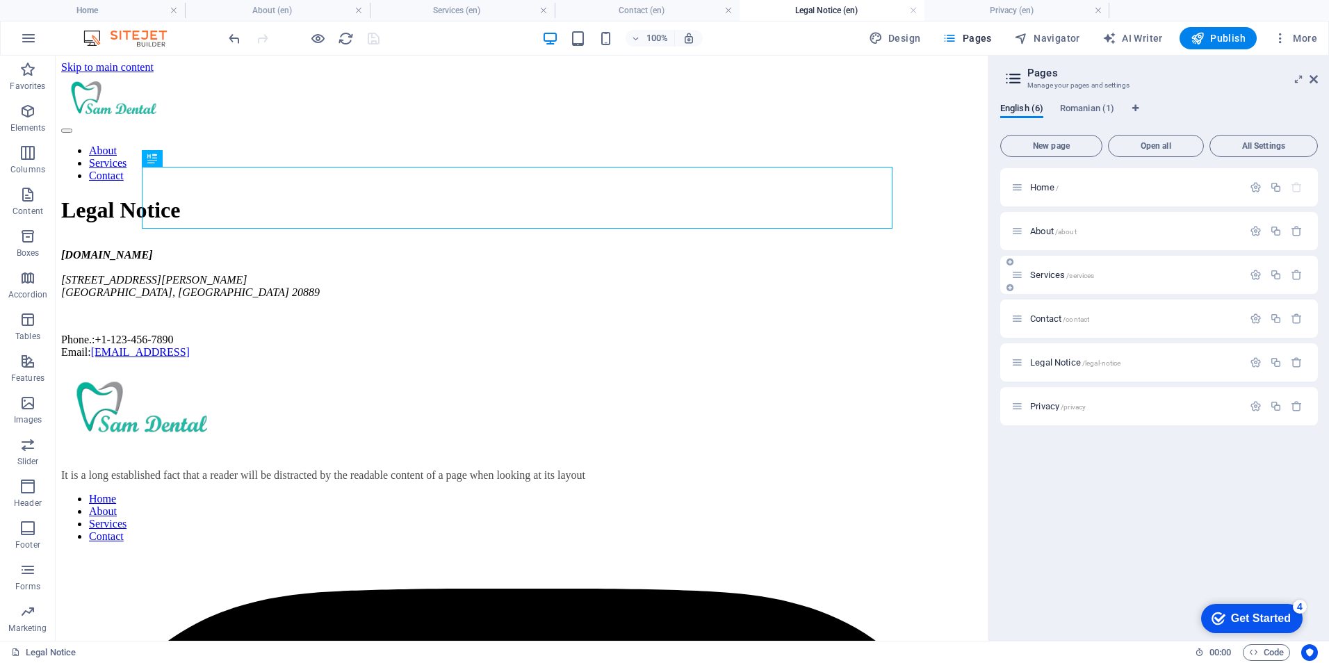
click at [1046, 269] on div "Services /services" at bounding box center [1126, 275] width 231 height 16
click at [1045, 275] on span "Services /services" at bounding box center [1062, 275] width 64 height 10
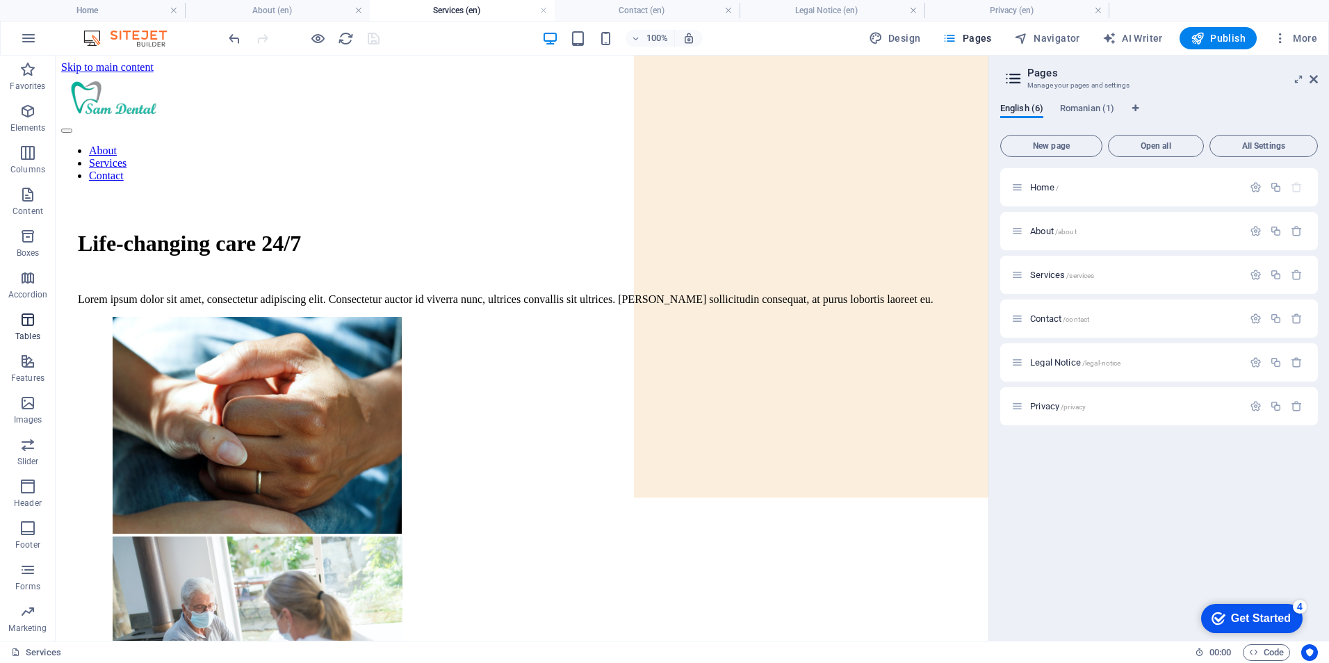
click at [28, 319] on icon "button" at bounding box center [27, 319] width 17 height 17
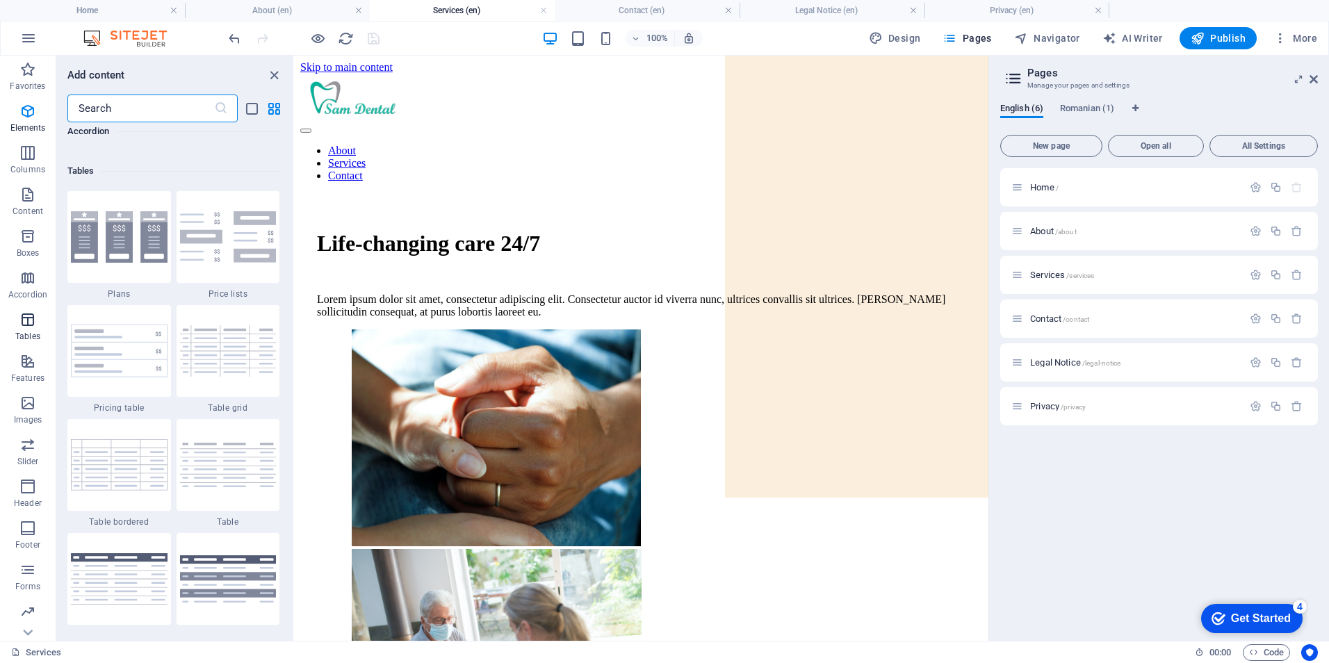
scroll to position [4815, 0]
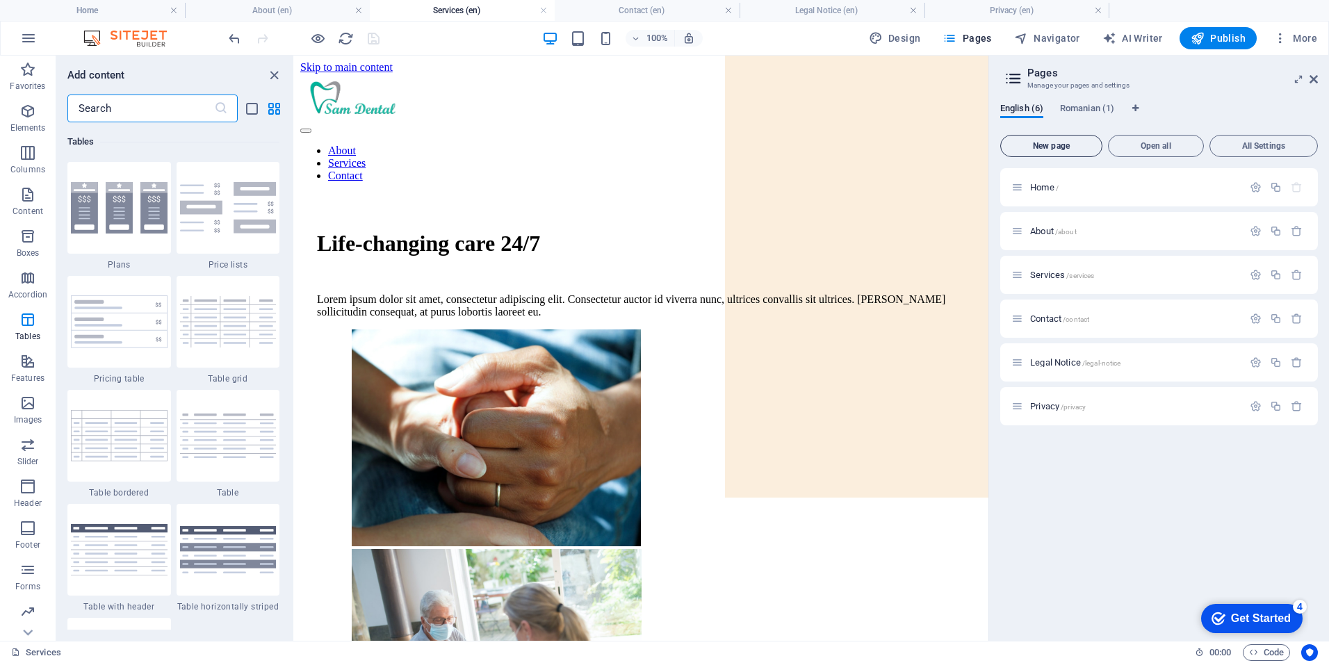
click at [1036, 146] on span "New page" at bounding box center [1052, 146] width 90 height 8
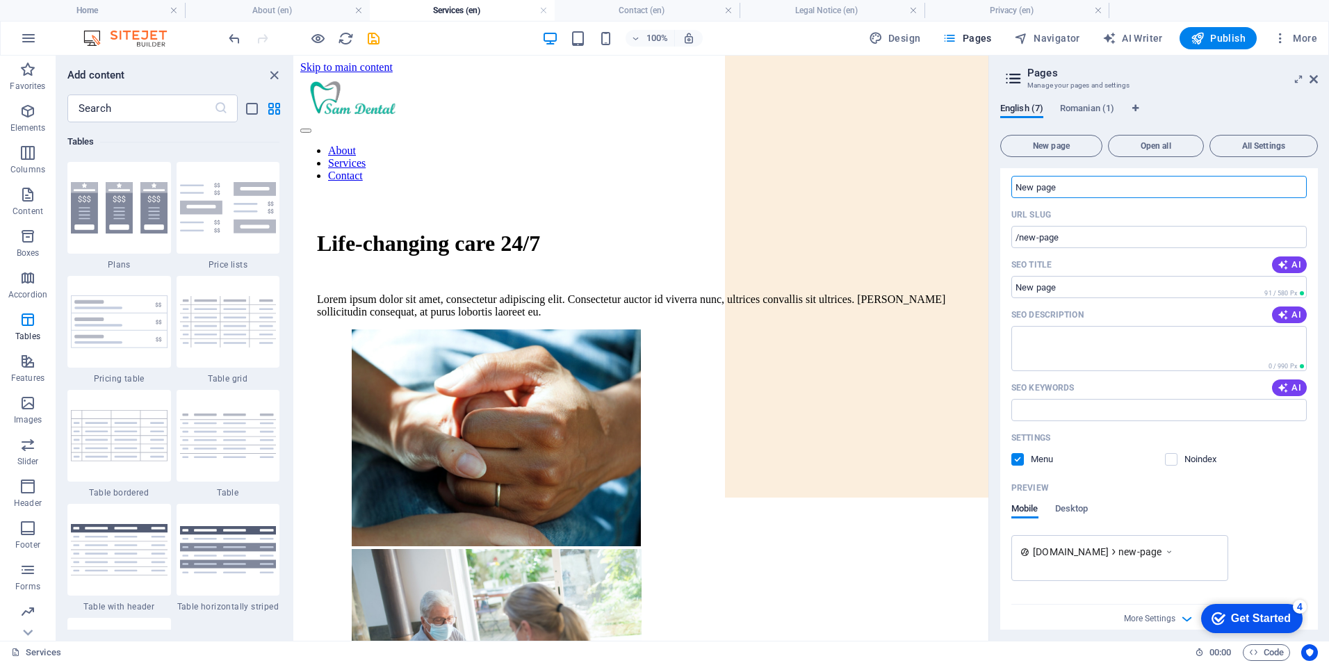
scroll to position [329, 0]
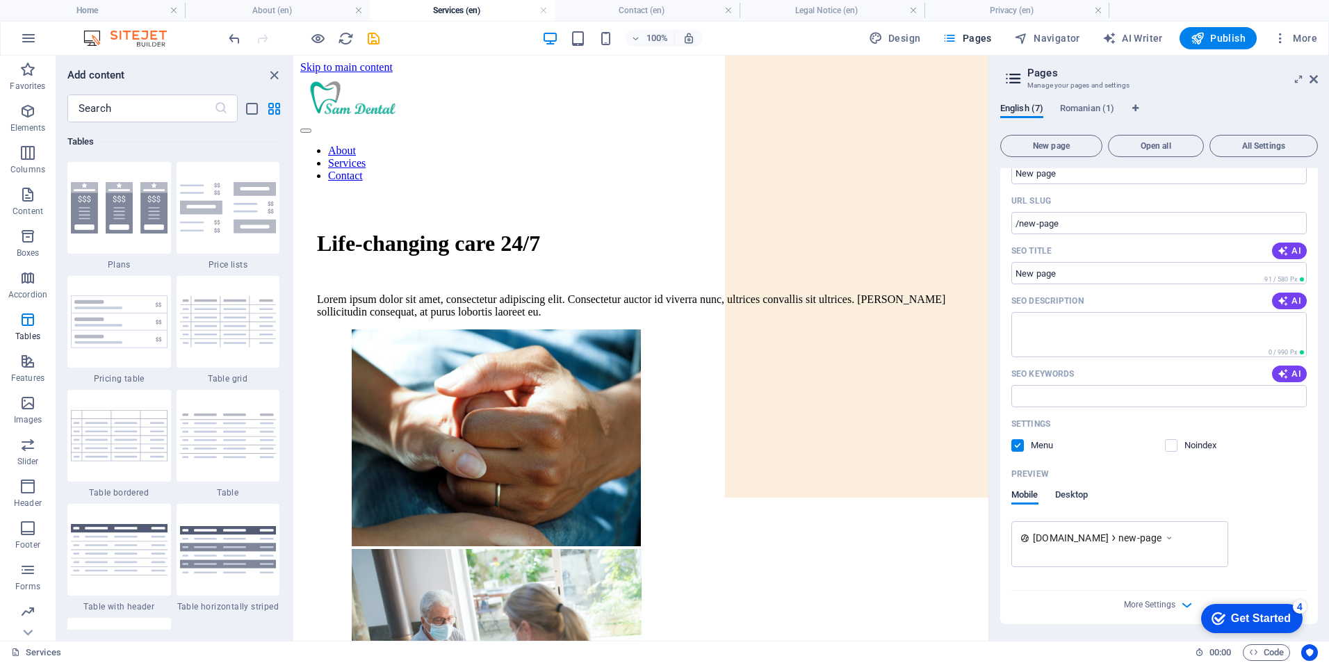
click at [1079, 496] on span "Desktop" at bounding box center [1071, 496] width 33 height 19
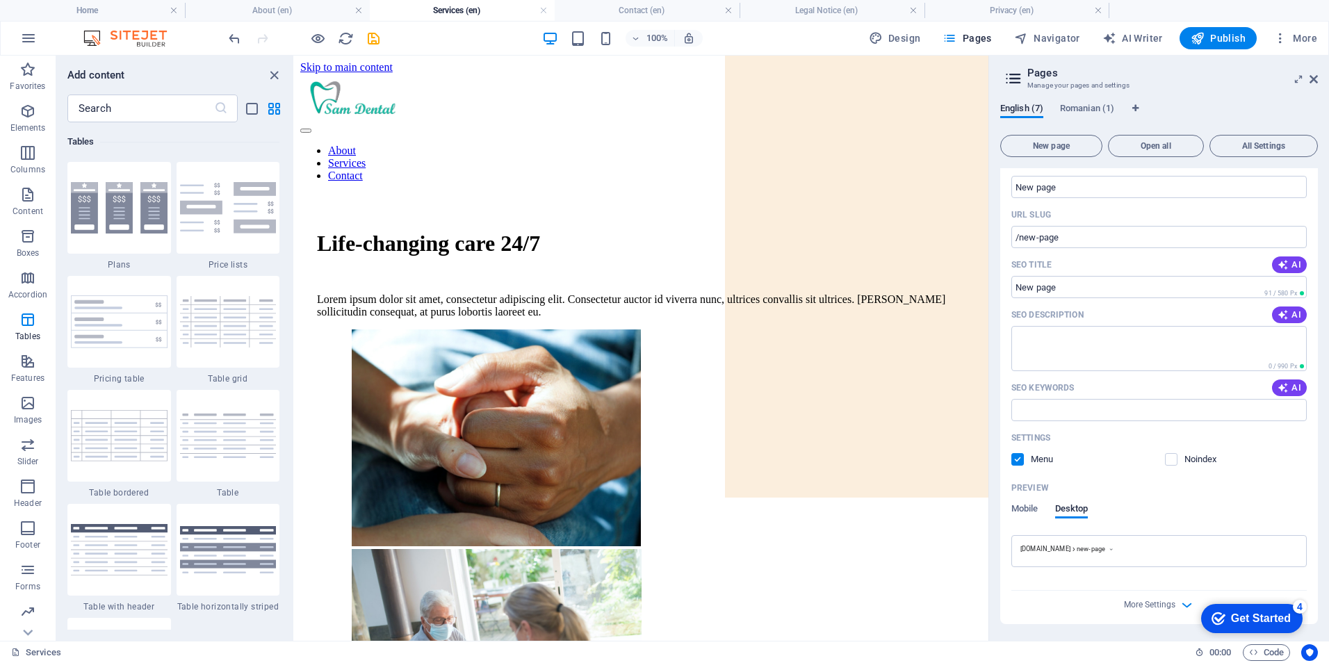
click at [1027, 521] on div "Mobile Desktop" at bounding box center [1049, 516] width 76 height 26
click at [1027, 508] on span "Mobile" at bounding box center [1024, 510] width 27 height 19
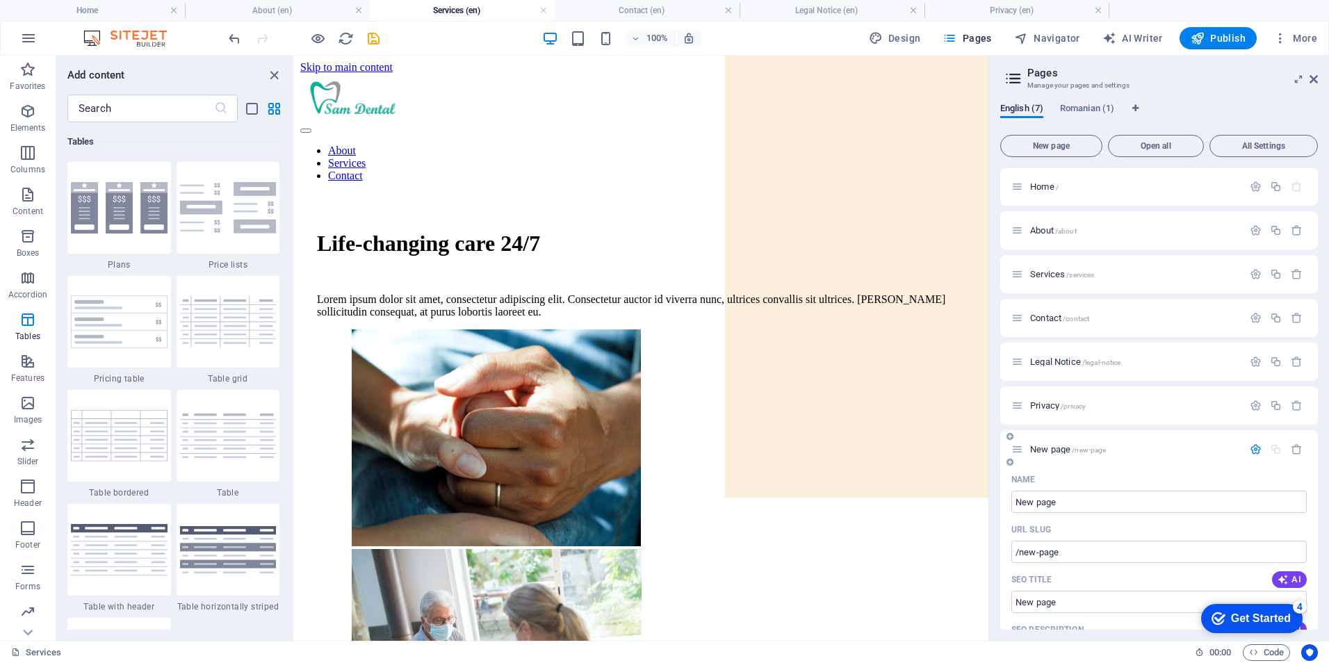
scroll to position [0, 0]
click at [1080, 106] on span "Romanian (1)" at bounding box center [1087, 109] width 54 height 19
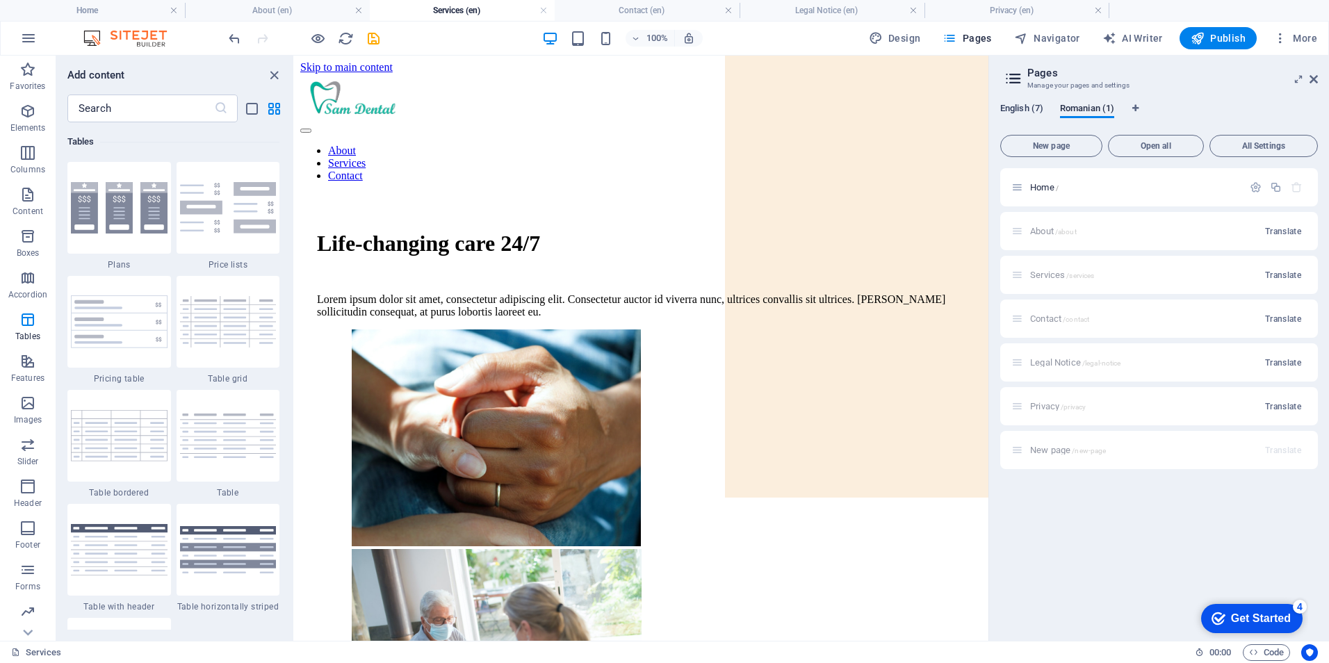
click at [1018, 107] on span "English (7)" at bounding box center [1021, 109] width 43 height 19
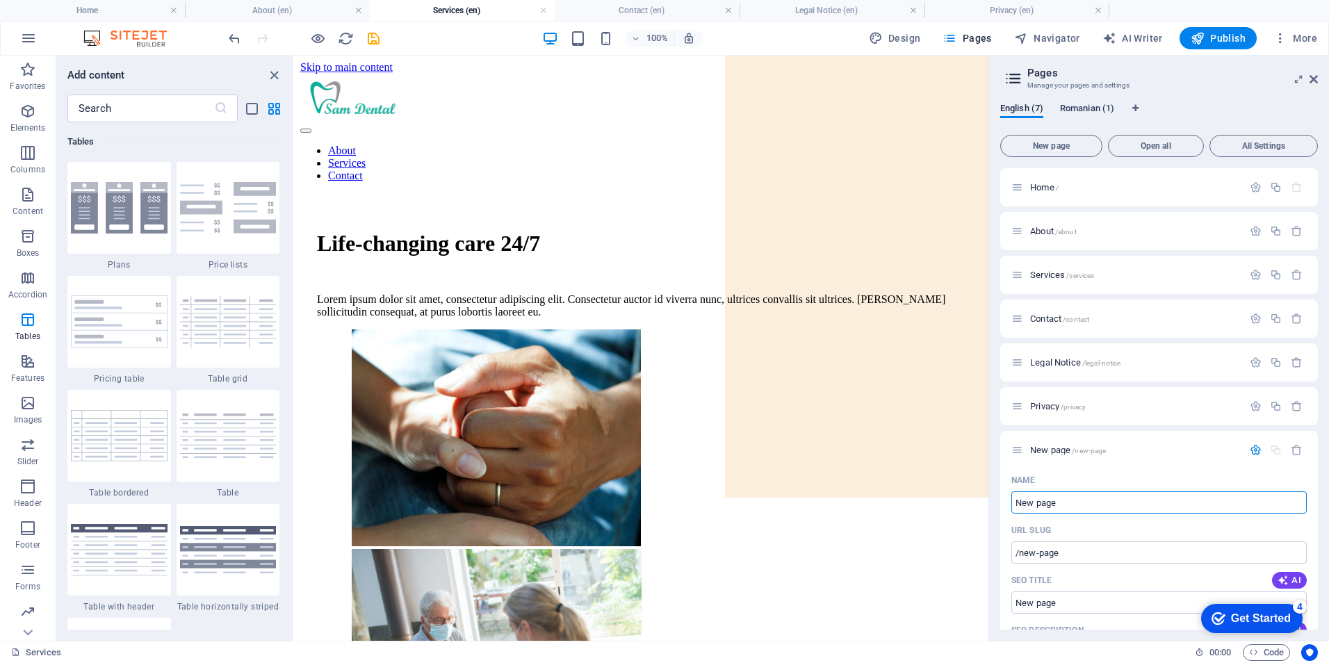
click at [1090, 110] on span "Romanian (1)" at bounding box center [1087, 109] width 54 height 19
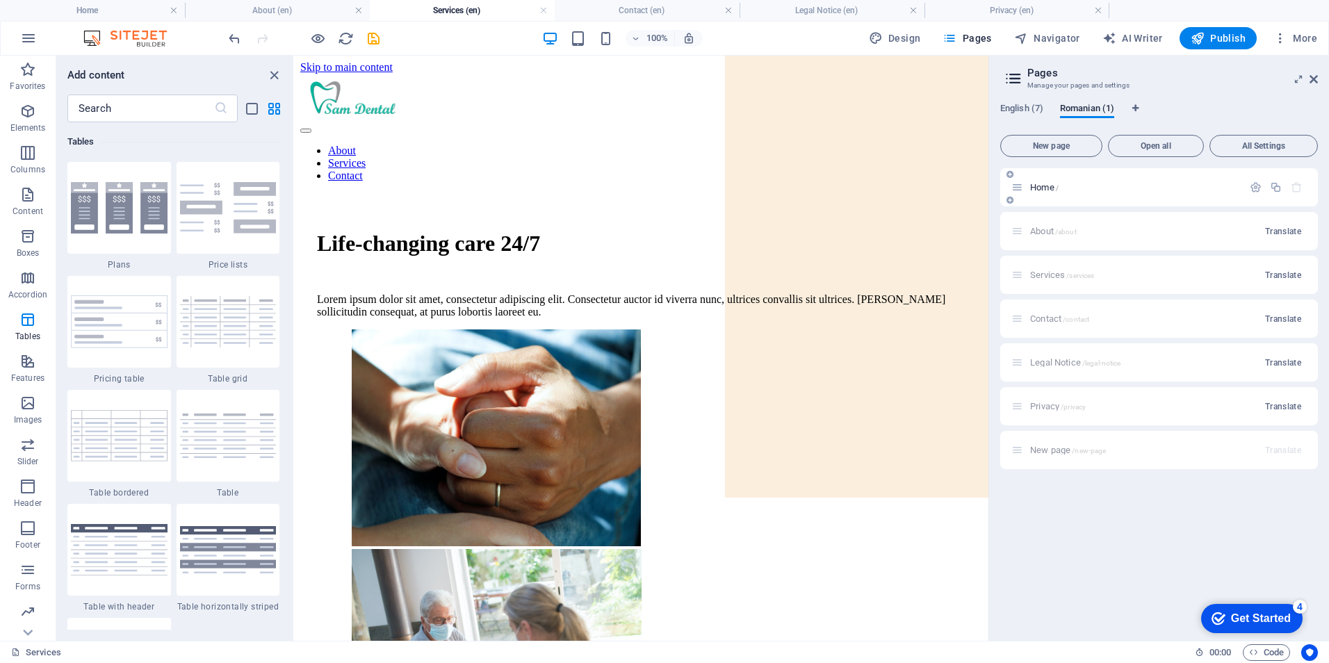
click at [1041, 189] on span "Home /" at bounding box center [1044, 187] width 29 height 10
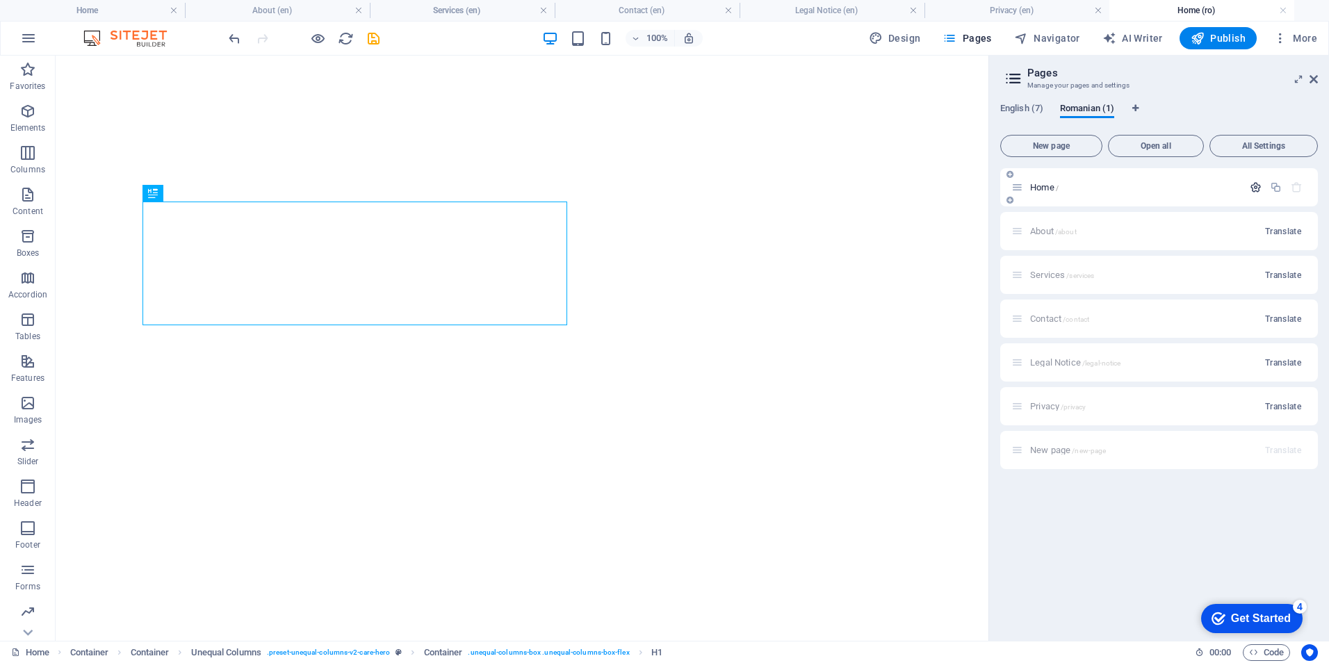
click at [1254, 186] on icon "button" at bounding box center [1256, 187] width 12 height 12
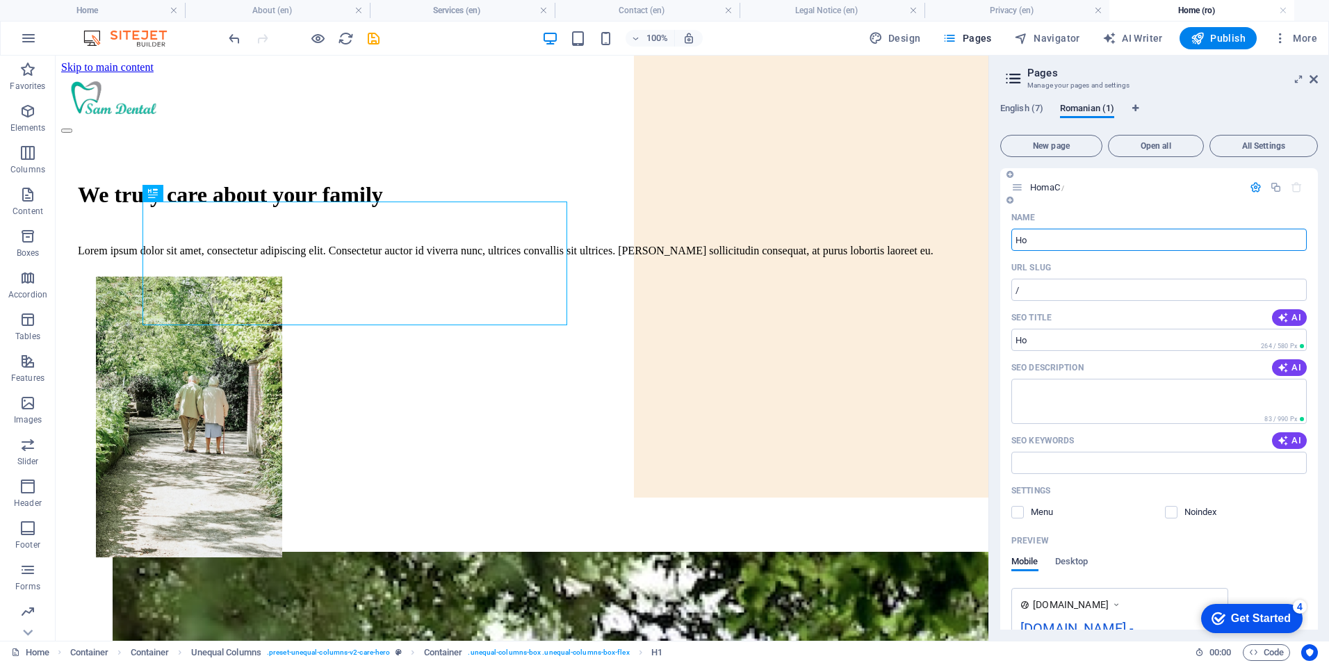
type input "H"
type input "c"
type input "/c"
type input "cA"
type input "/ca"
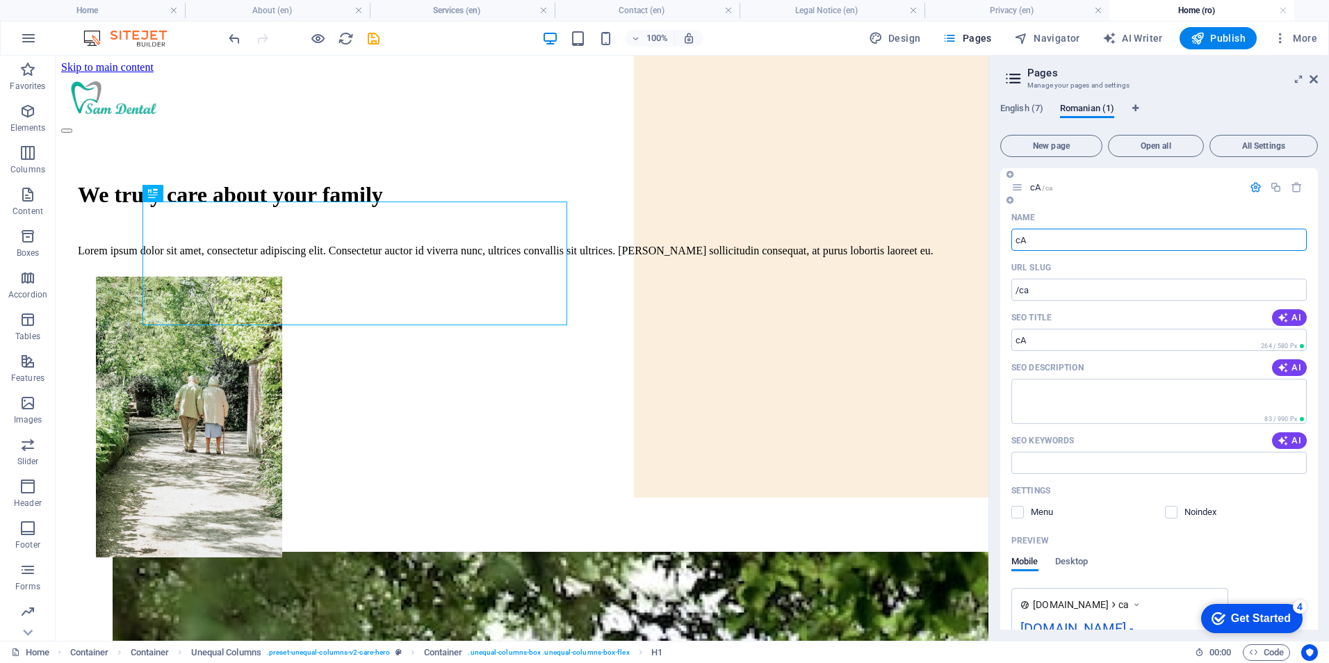
type input "c"
type input "/"
type input "A"
type input "/a"
type input "Acasa"
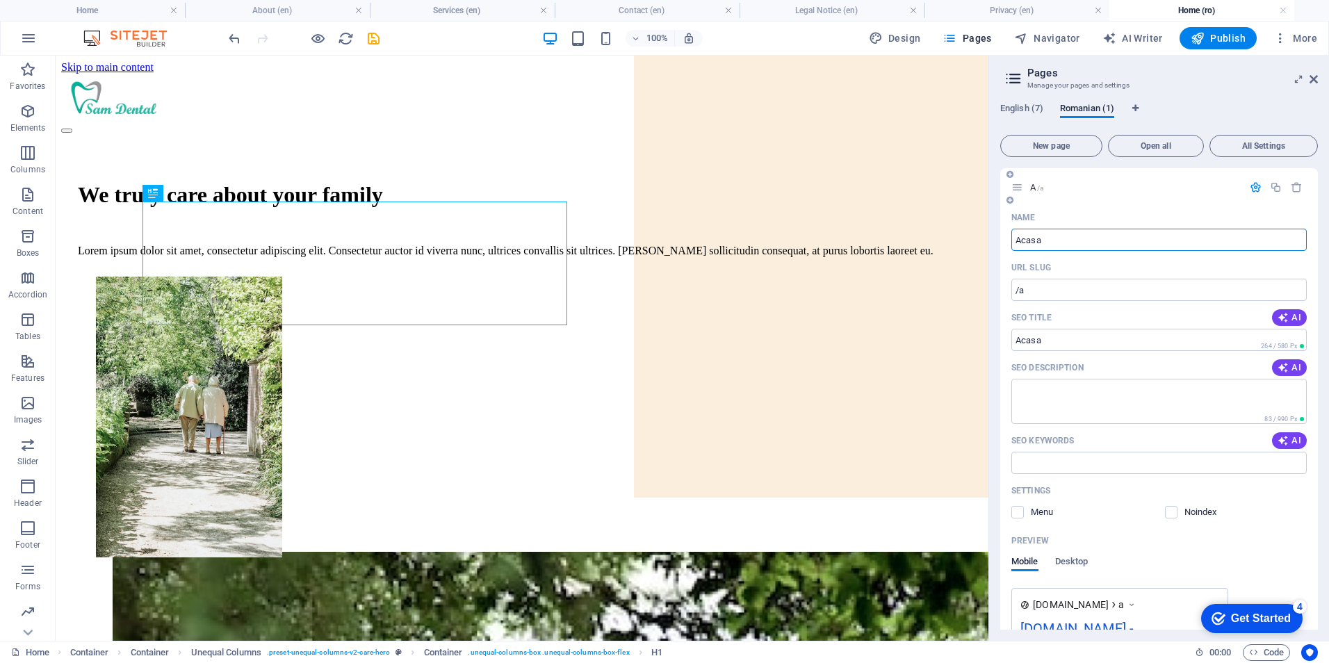
type input "/acasa"
type input "Acasa"
click at [1140, 409] on textarea "SEO Description" at bounding box center [1158, 401] width 295 height 45
click at [1295, 368] on span "AI" at bounding box center [1290, 367] width 24 height 11
type textarea "Oferim îngrijire de demență, îngrijire paliativă și fizioterapie, cu ingredient…"
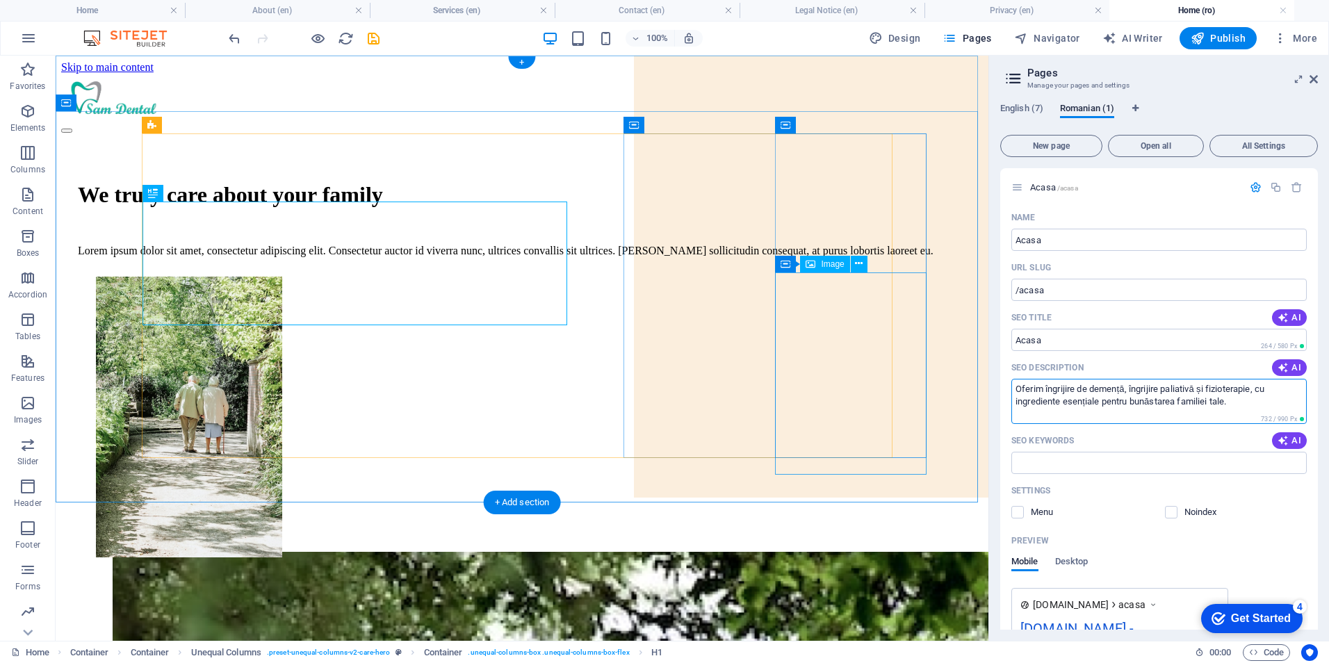
drag, startPoint x: 1292, startPoint y: 459, endPoint x: 921, endPoint y: 384, distance: 378.7
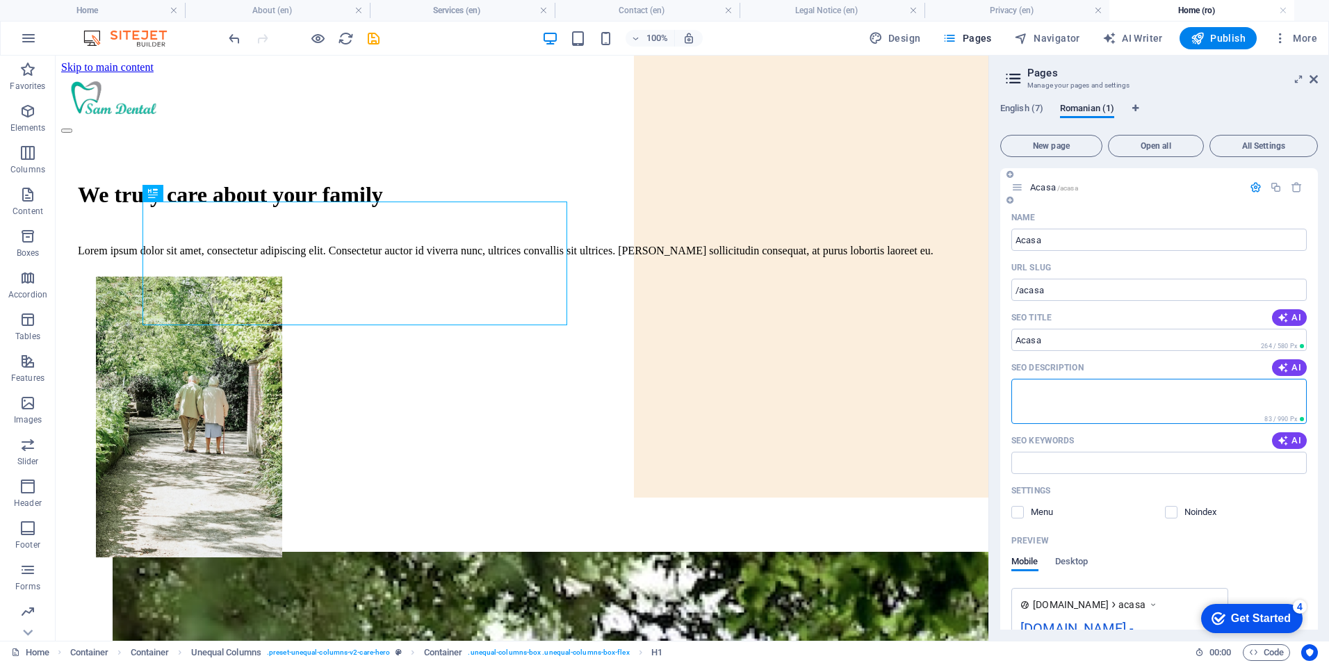
paste textarea "Clinică stomatologică în [GEOGRAPHIC_DATA] cu tradiție din 2002. [PERSON_NAME] …"
type textarea "Clinică stomatologică în [GEOGRAPHIC_DATA] cu tradiție din 2002. [PERSON_NAME] …"
click at [1069, 466] on input "SEO Keywords" at bounding box center [1158, 463] width 295 height 22
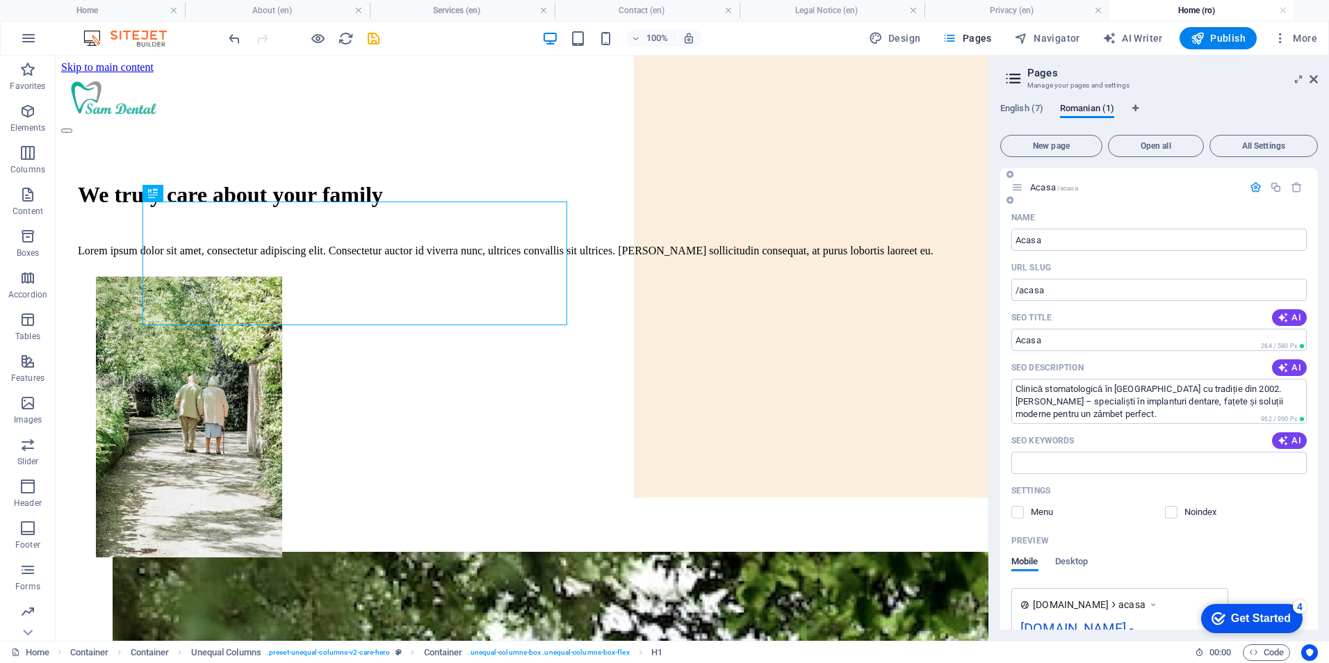
click at [1084, 475] on div "Name Acasa ​ URL SLUG /acasa ​ SEO Title AI ​ 264 / 580 Px SEO Description AI C…" at bounding box center [1159, 512] width 318 height 612
drag, startPoint x: 1112, startPoint y: 510, endPoint x: 1105, endPoint y: 495, distance: 15.9
click at [1108, 505] on div "Settings Menu Noindex" at bounding box center [1158, 502] width 295 height 44
click at [1059, 460] on input "SEO Keywords" at bounding box center [1158, 463] width 295 height 22
